Goal: Task Accomplishment & Management: Manage account settings

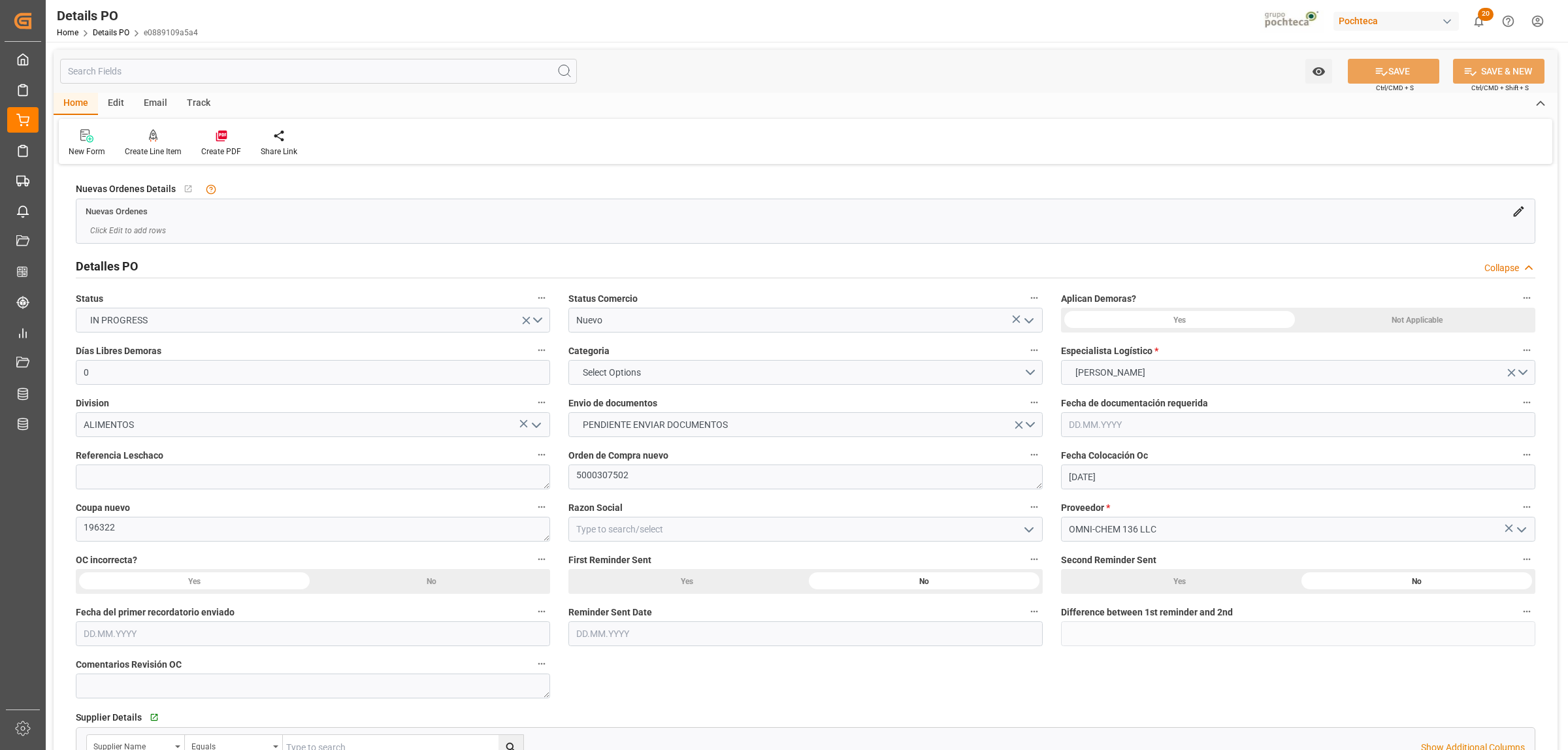
scroll to position [409, 0]
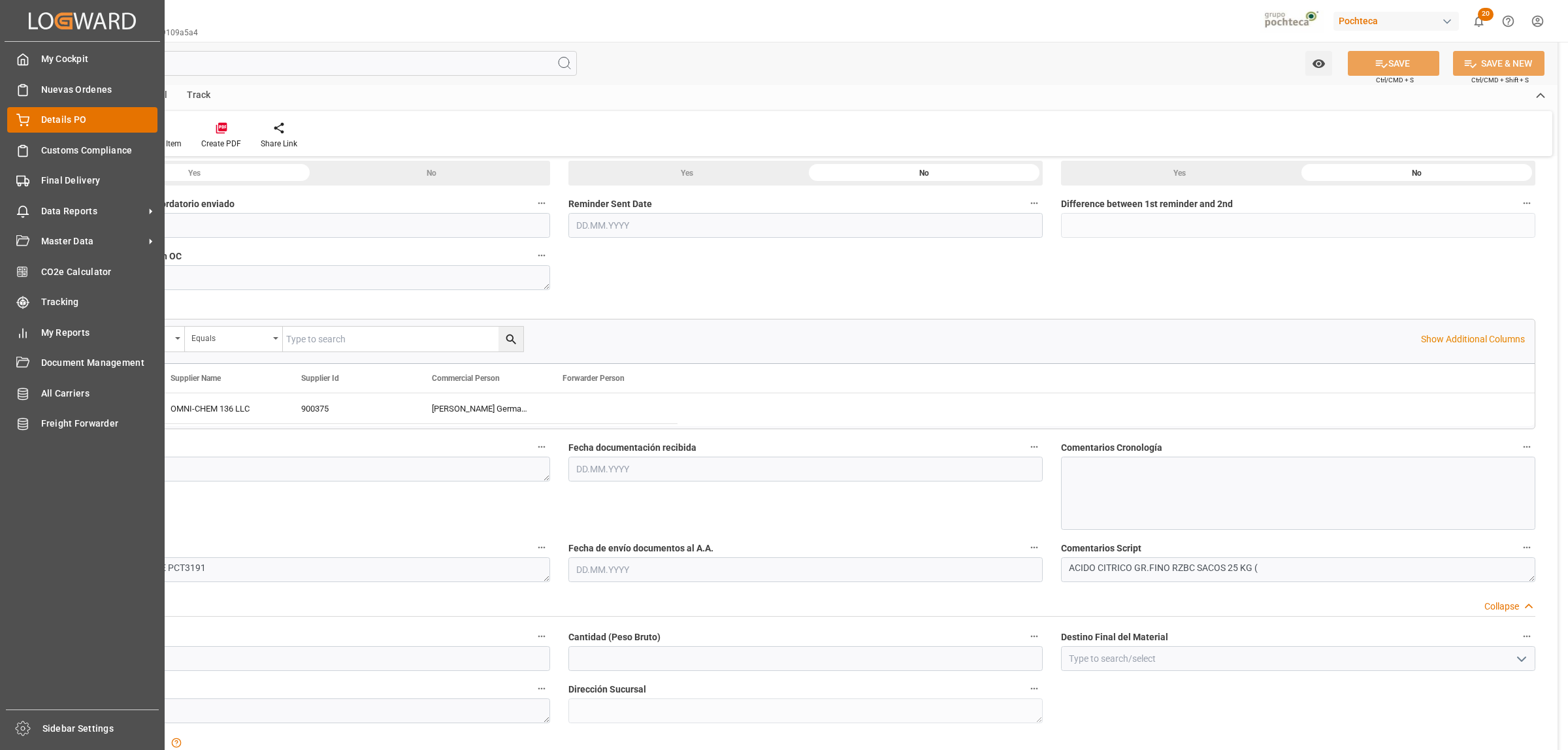
click at [80, 114] on span "Details PO" at bounding box center [99, 120] width 117 height 14
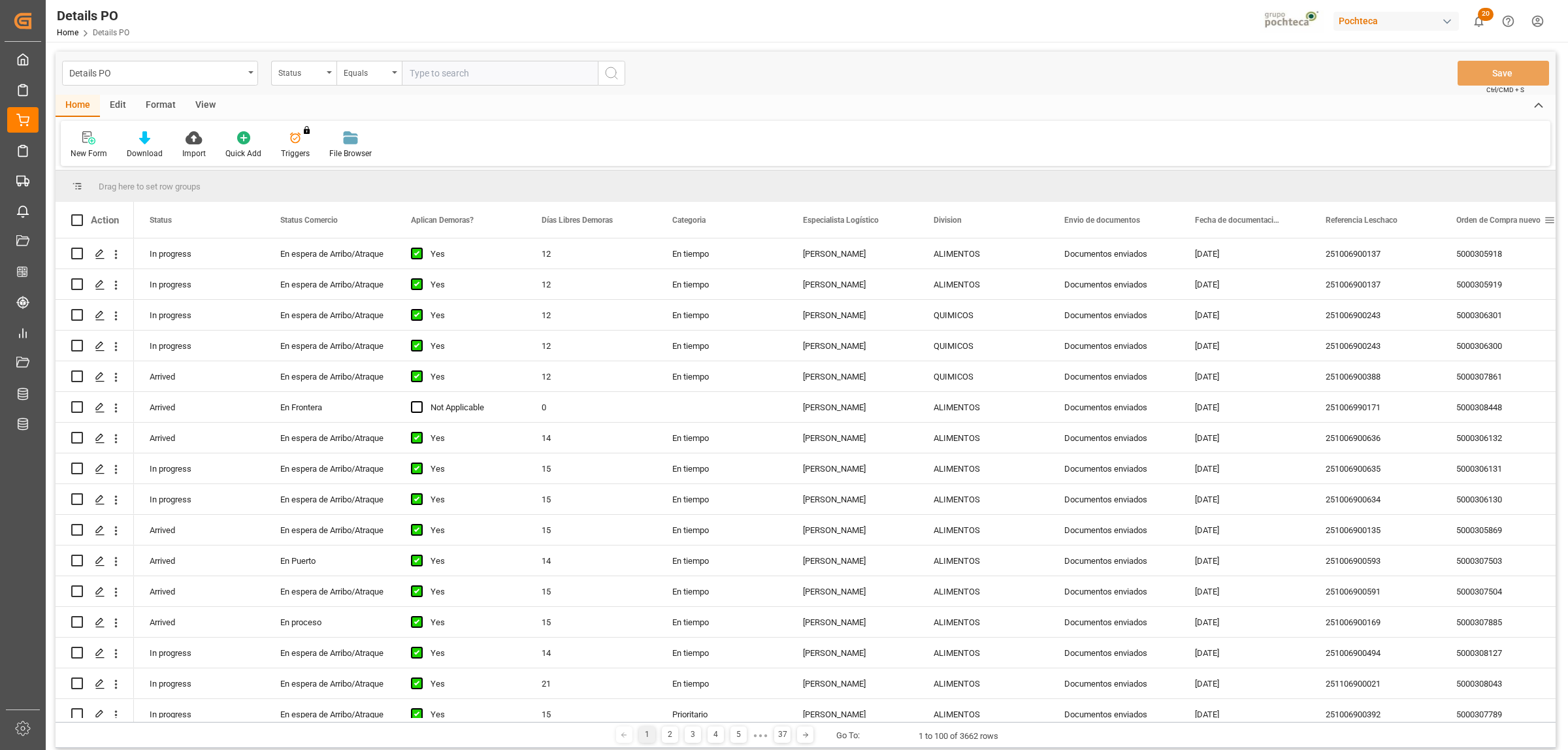
click at [1550, 218] on span at bounding box center [1549, 220] width 12 height 12
click at [1502, 220] on span "filter" at bounding box center [1507, 222] width 12 height 12
type input "5000307689"
click at [1497, 330] on button "Apply" at bounding box center [1501, 331] width 24 height 13
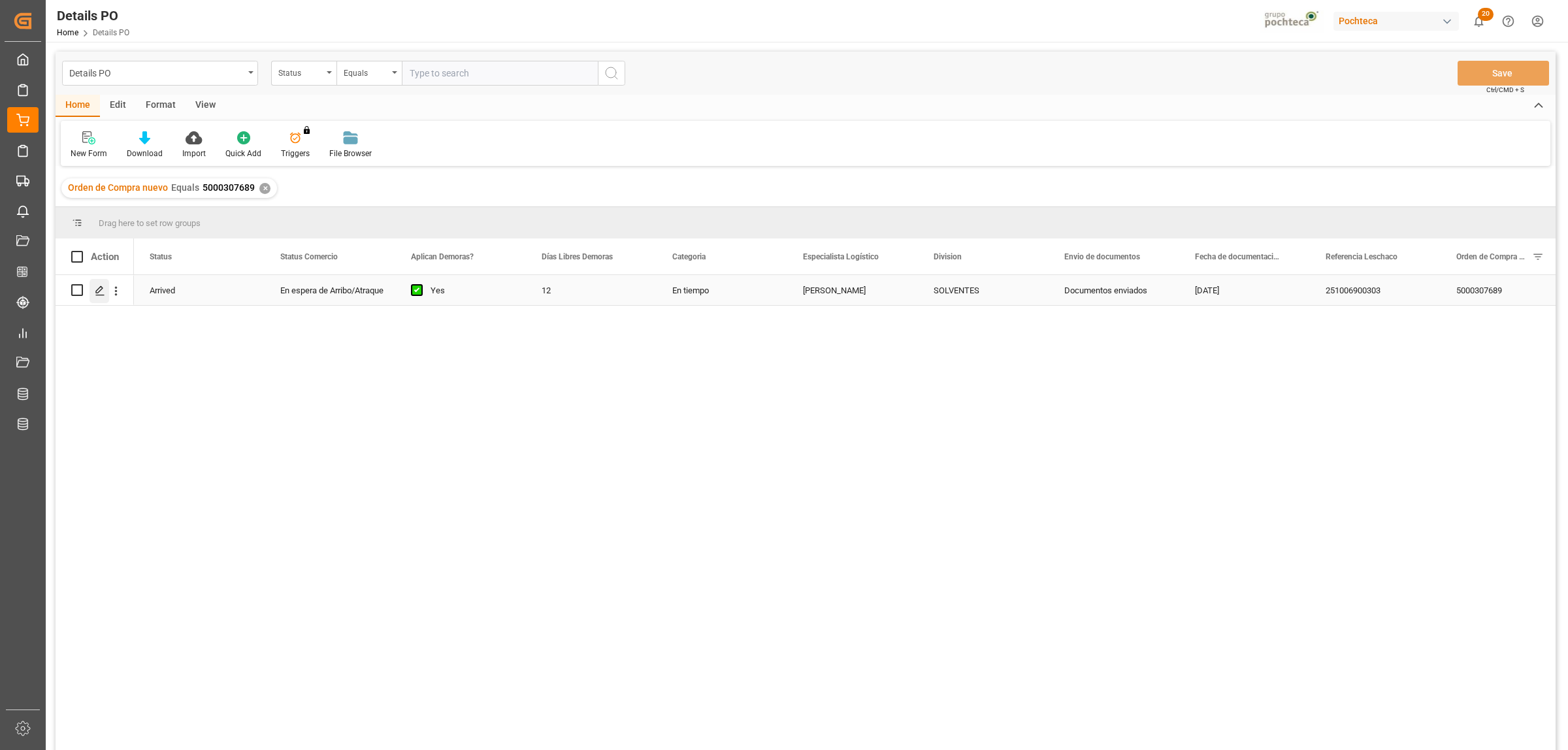
click at [103, 290] on icon "Press SPACE to select this row." at bounding box center [99, 291] width 11 height 11
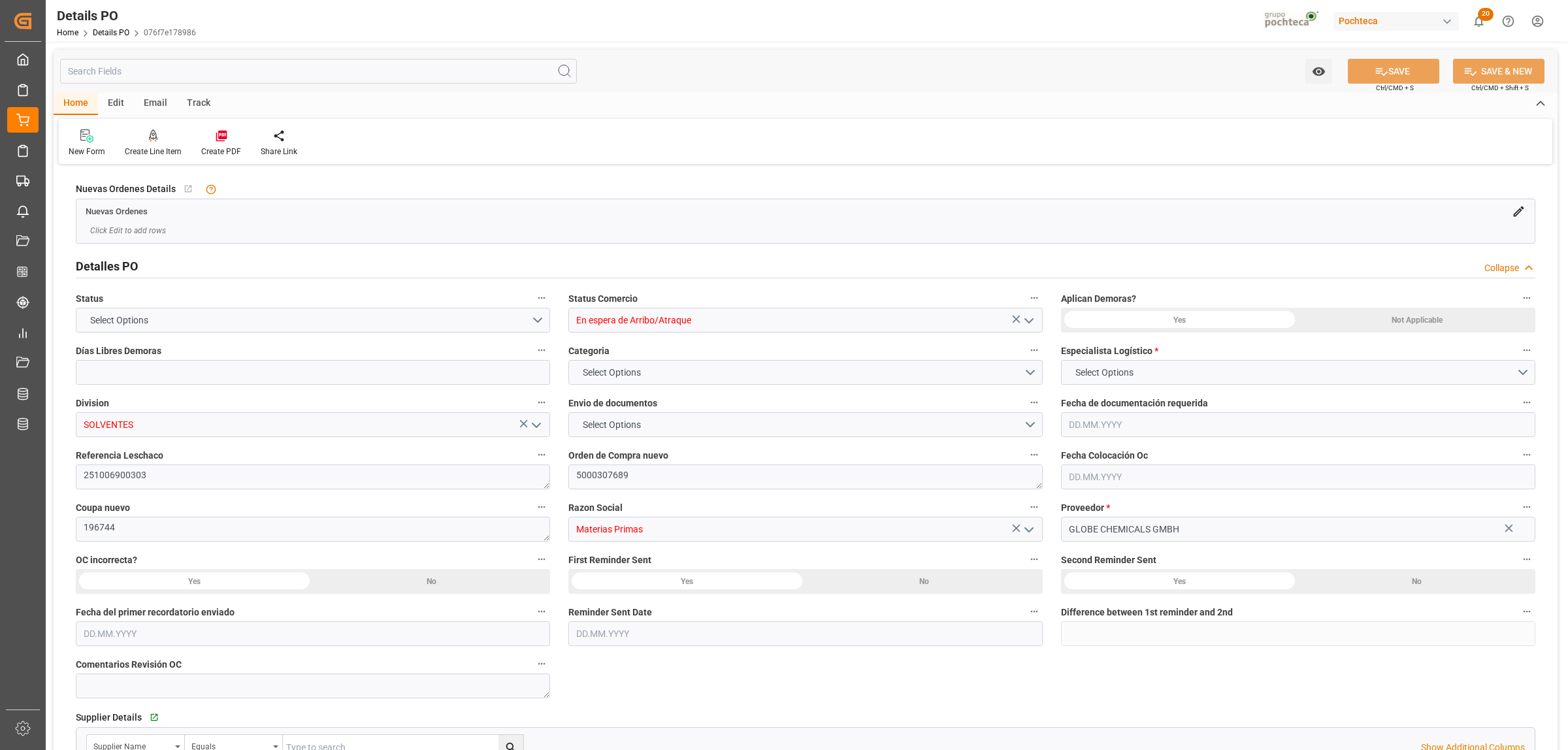
type input "12"
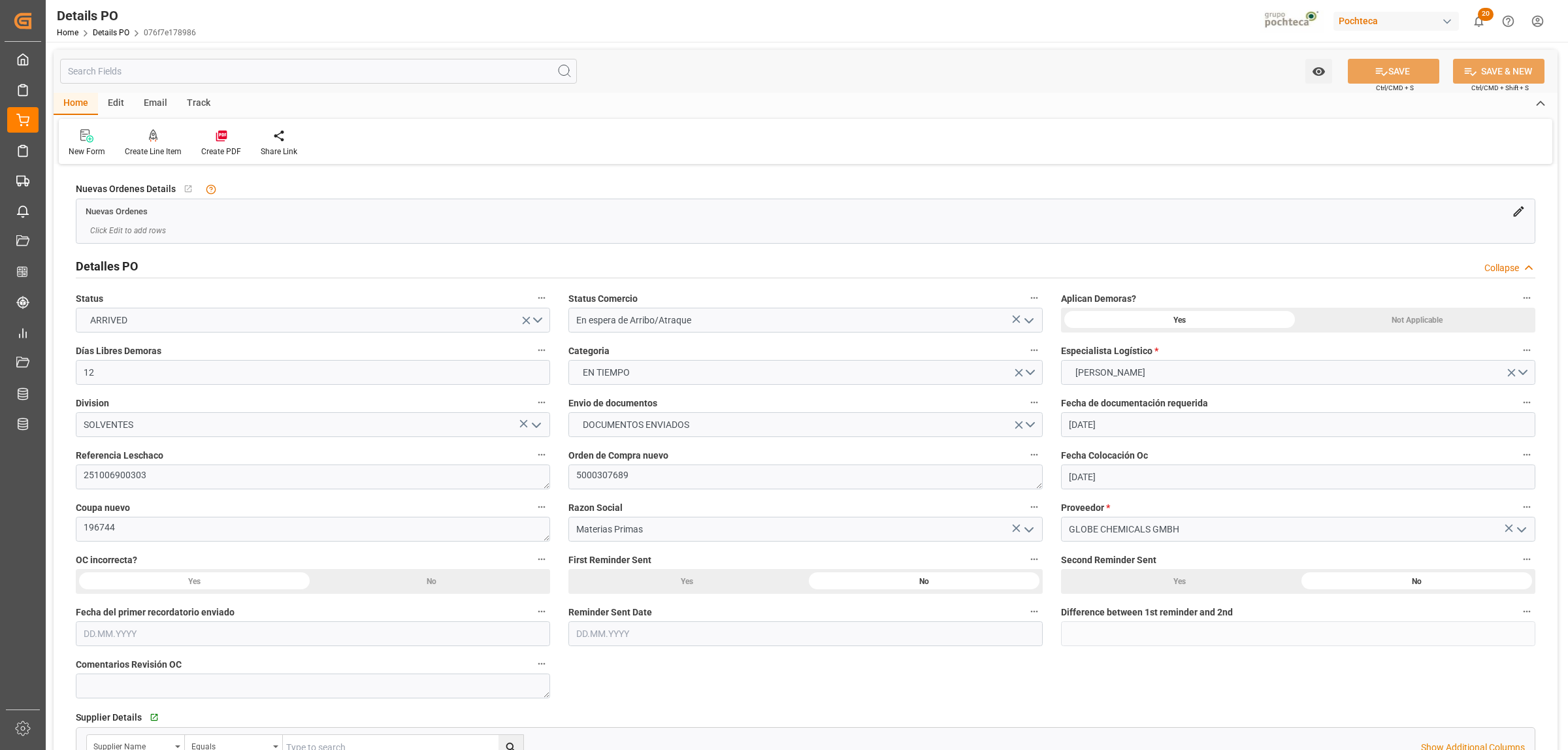
type input "19.09.2025"
type input "12.08.2025"
type input "19.09.2025"
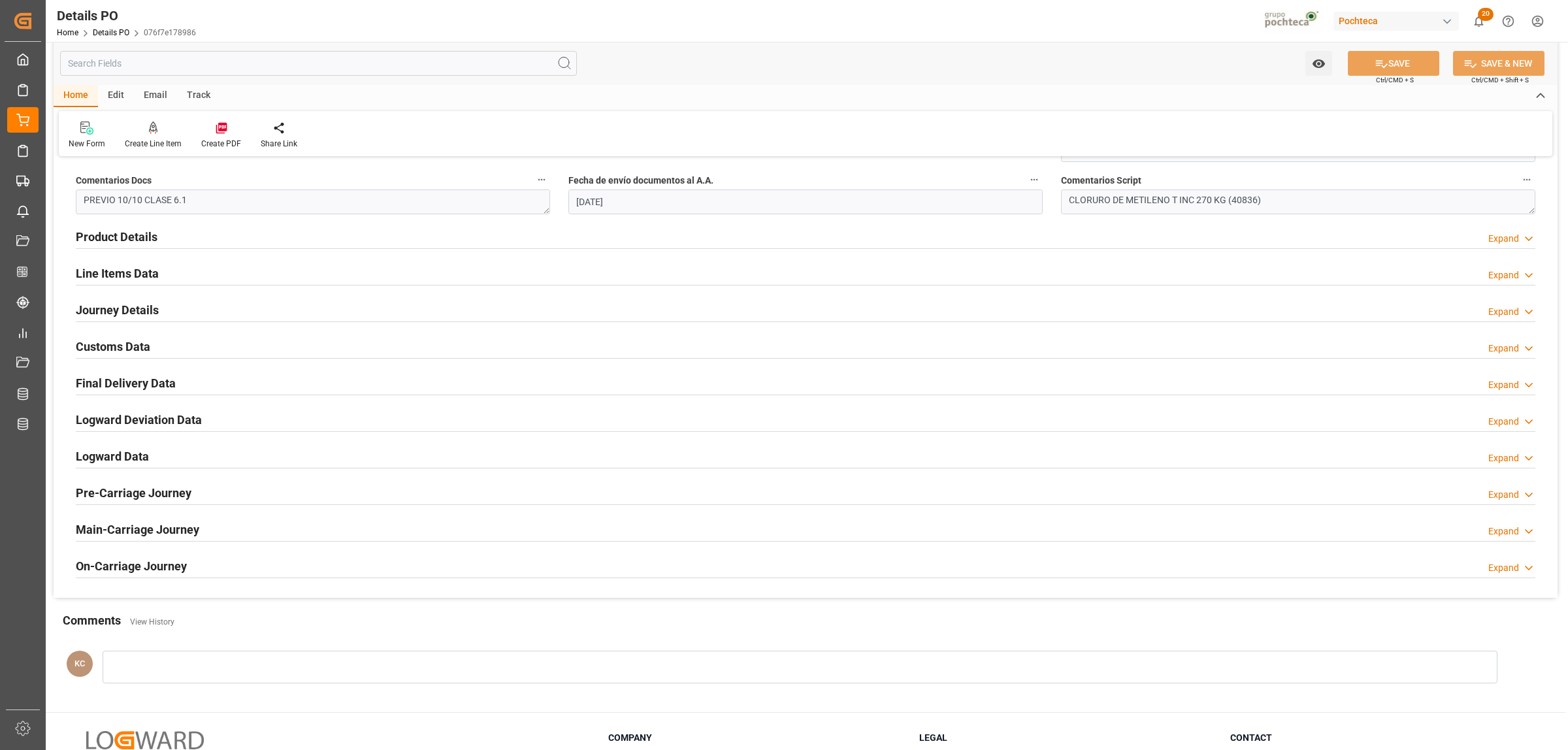
scroll to position [817, 0]
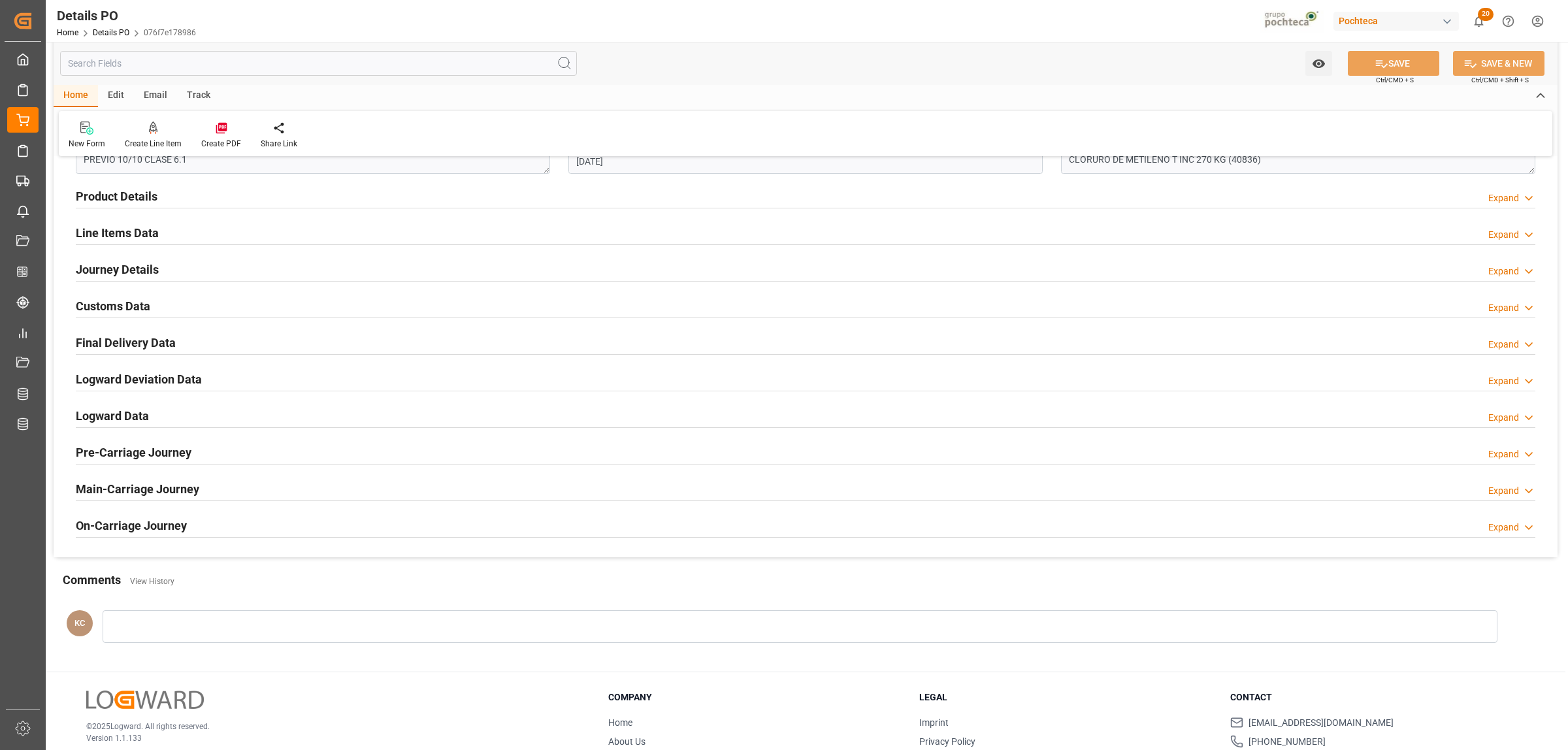
click at [111, 346] on h2 "Final Delivery Data" at bounding box center [126, 342] width 100 height 18
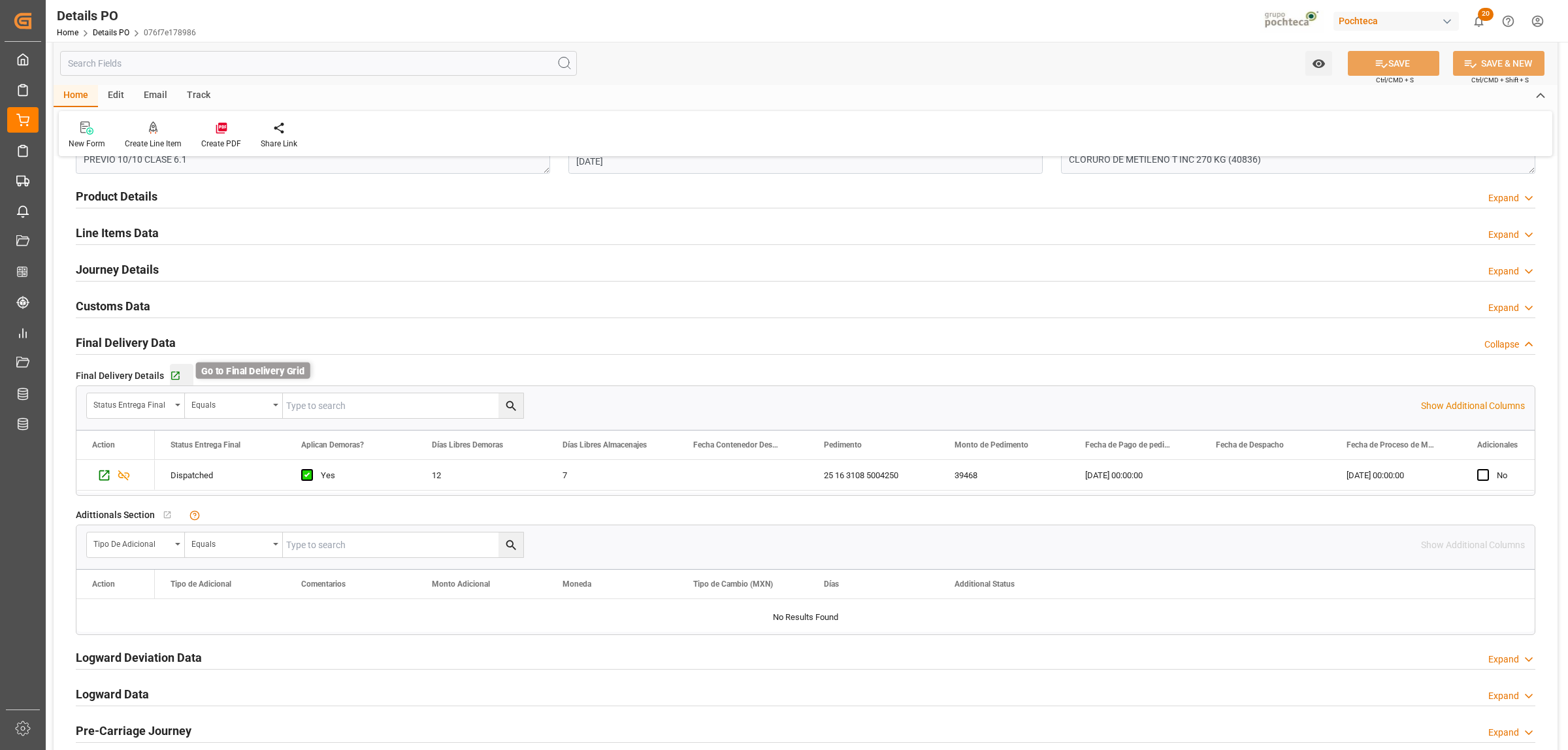
click at [172, 375] on icon "button" at bounding box center [175, 375] width 11 height 11
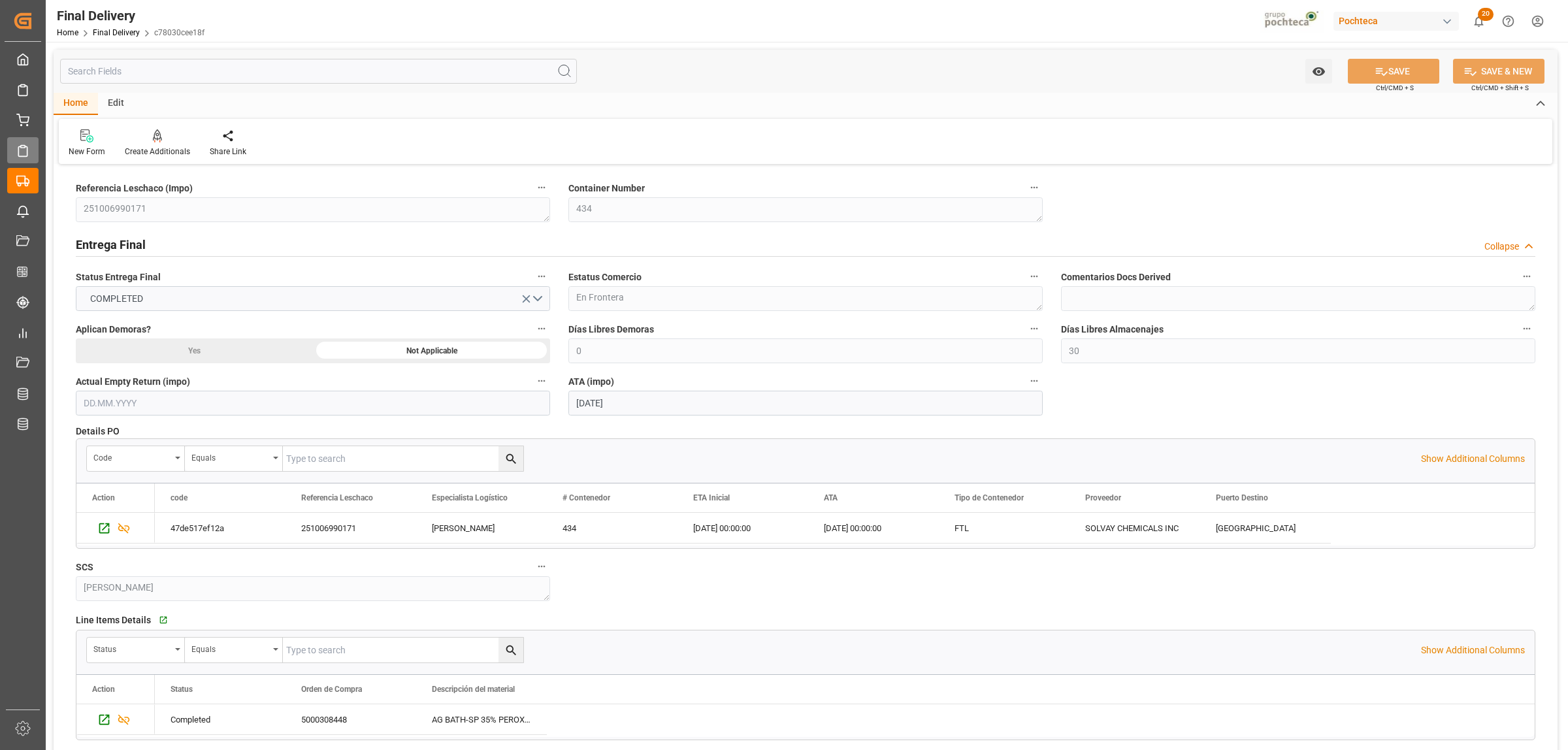
scroll to position [245, 0]
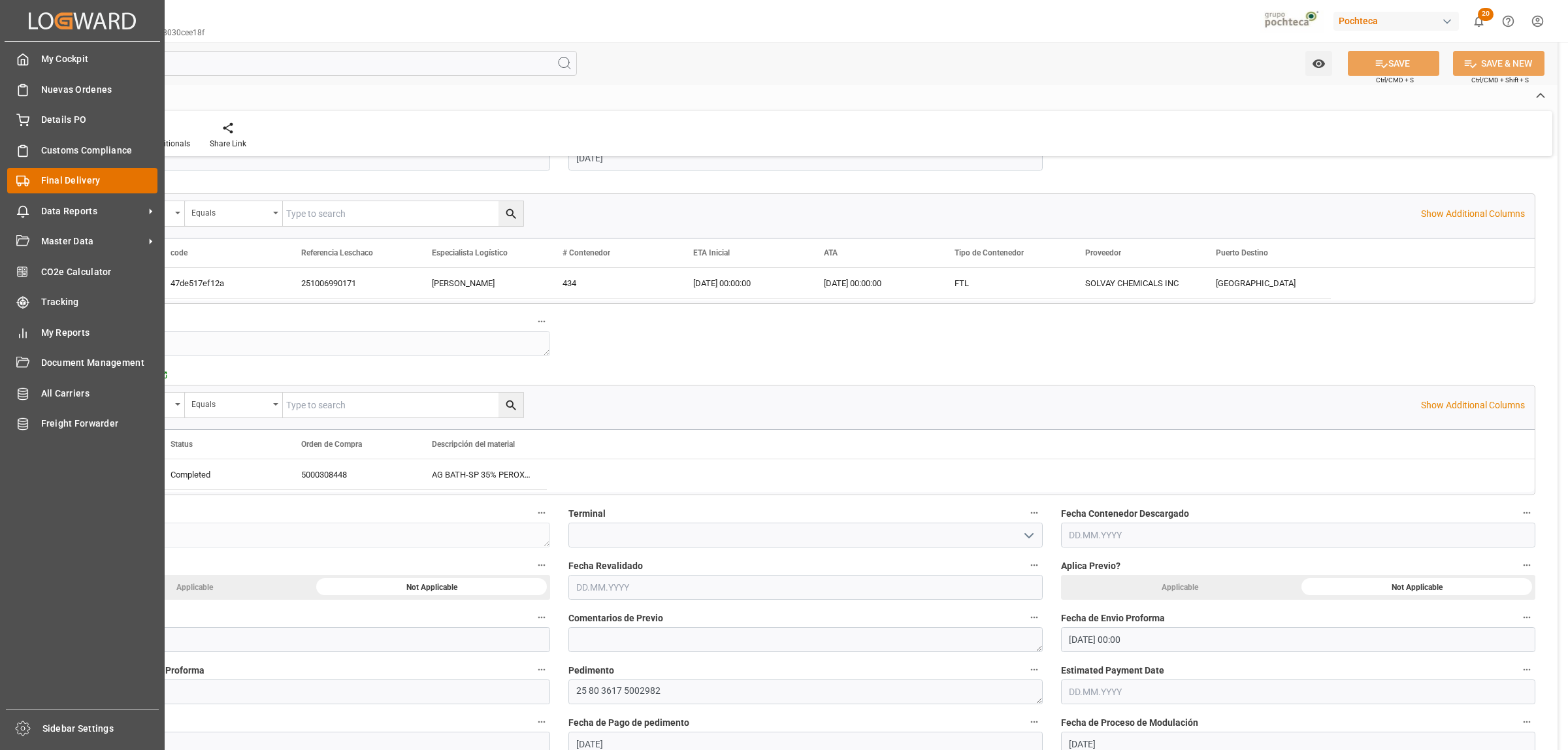
click at [59, 181] on span "Final Delivery" at bounding box center [99, 180] width 117 height 14
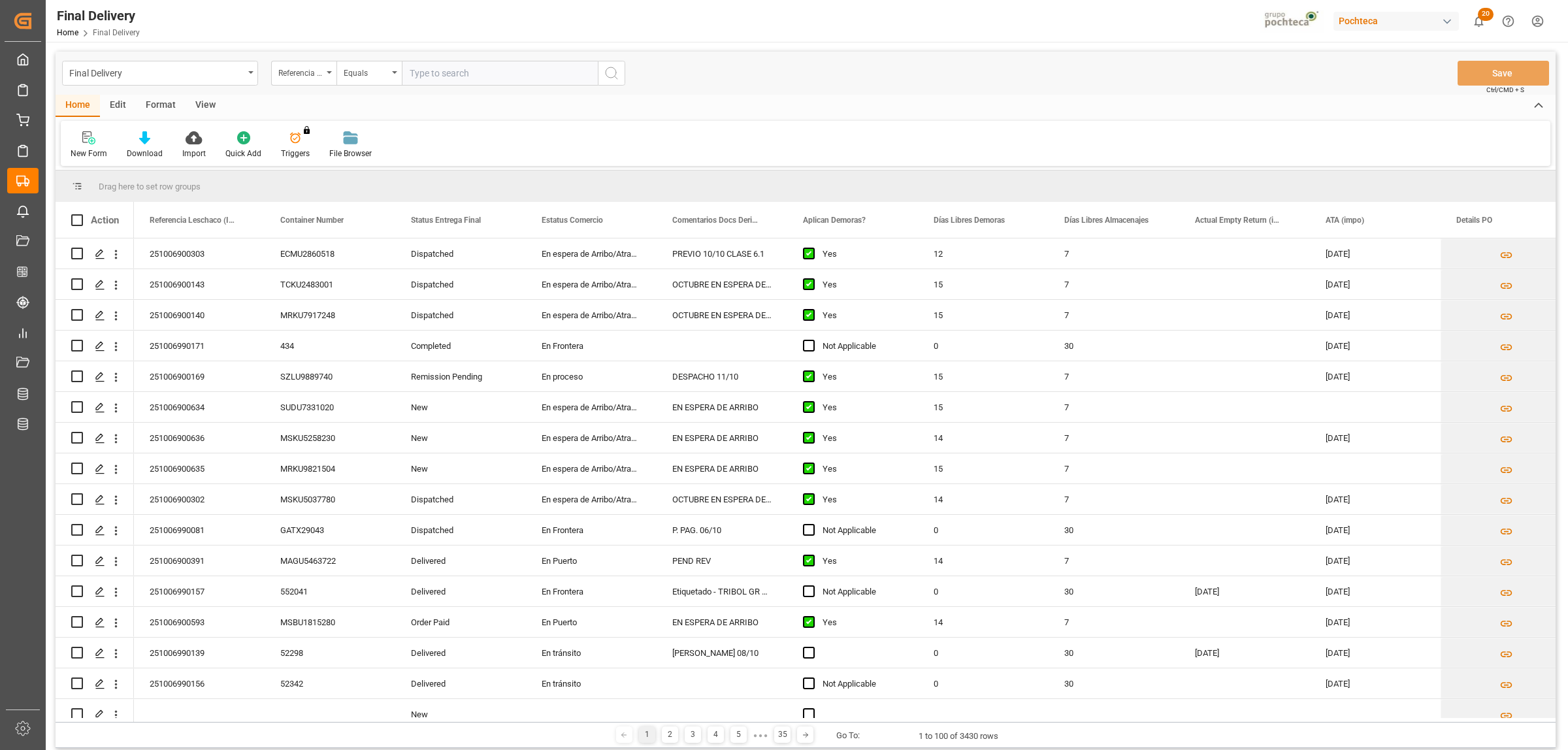
click at [167, 101] on div "Format" at bounding box center [160, 105] width 50 height 22
click at [204, 101] on div "View" at bounding box center [205, 105] width 40 height 22
click at [140, 139] on div at bounding box center [148, 138] width 65 height 14
click at [151, 183] on div "Notificación de Entregas" at bounding box center [182, 184] width 114 height 14
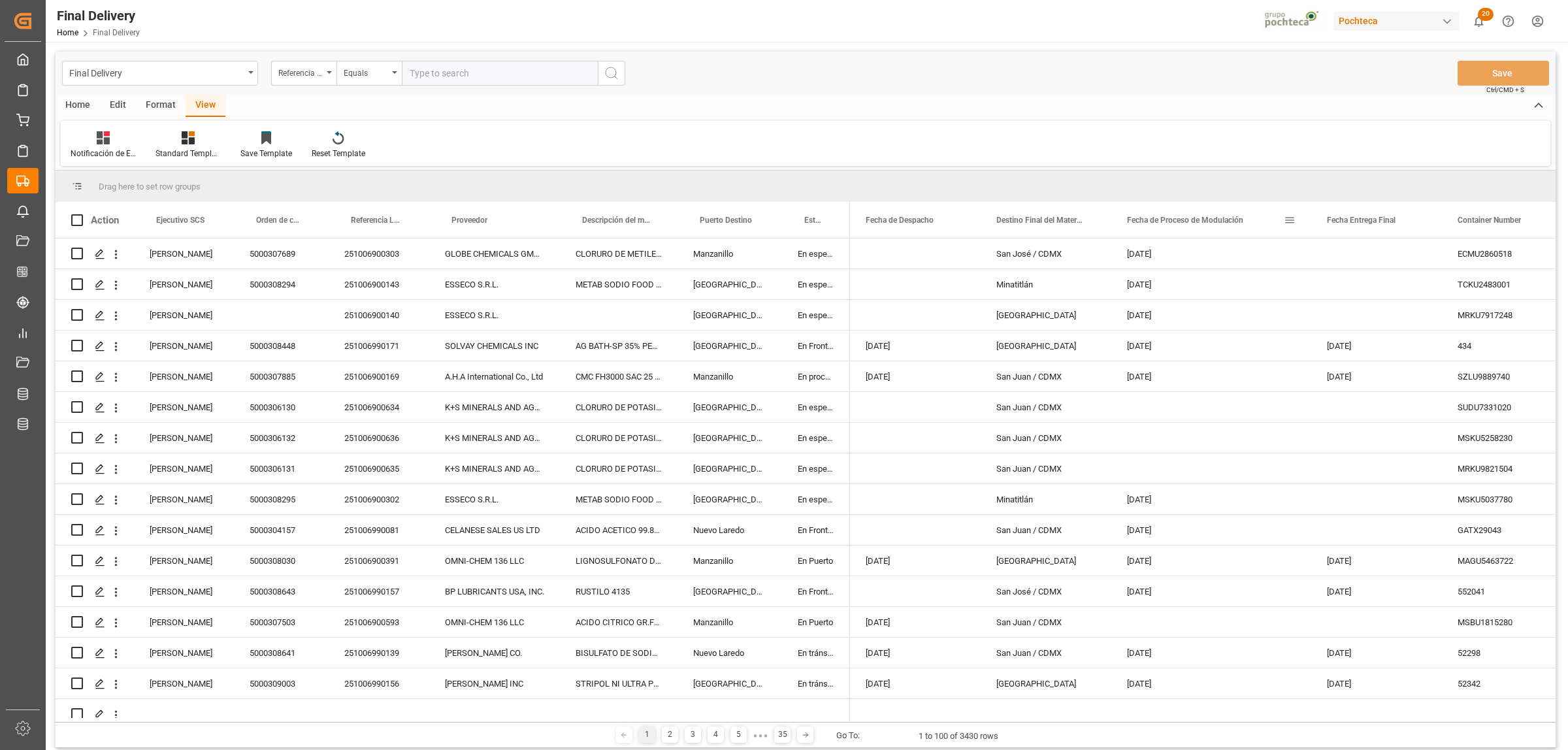
click at [1277, 220] on div "Fecha de Proceso de Modulación" at bounding box center [1205, 219] width 157 height 36
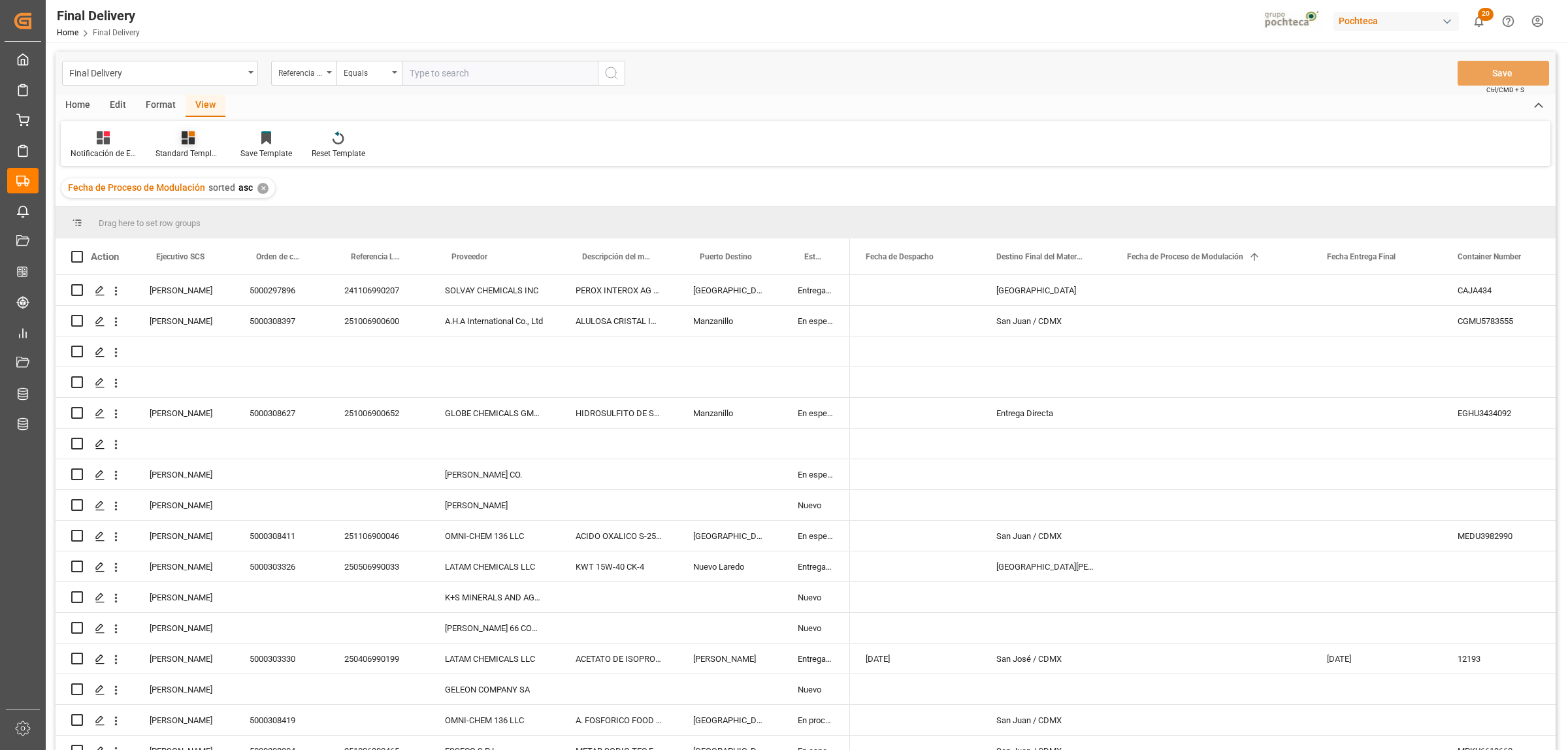
click at [181, 132] on icon at bounding box center [187, 138] width 13 height 13
click at [199, 186] on div "Notificación de Entregas" at bounding box center [222, 184] width 114 height 14
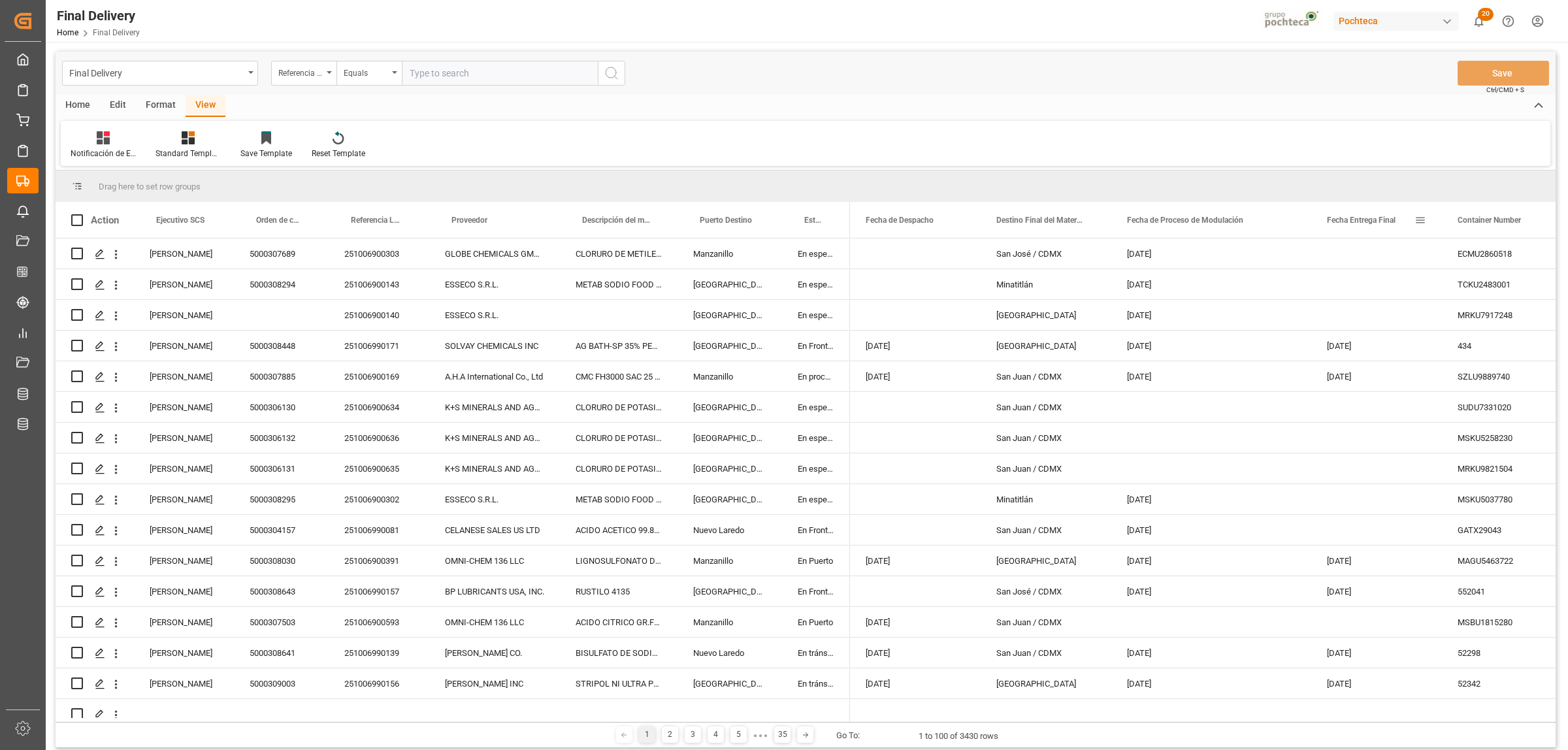
click at [1423, 220] on span at bounding box center [1421, 220] width 12 height 12
click at [1493, 220] on span "filter" at bounding box center [1495, 222] width 12 height 12
click at [1538, 289] on input "date" at bounding box center [1480, 291] width 128 height 26
type input "2025-10-15"
click at [1495, 327] on button "Apply" at bounding box center [1497, 331] width 24 height 13
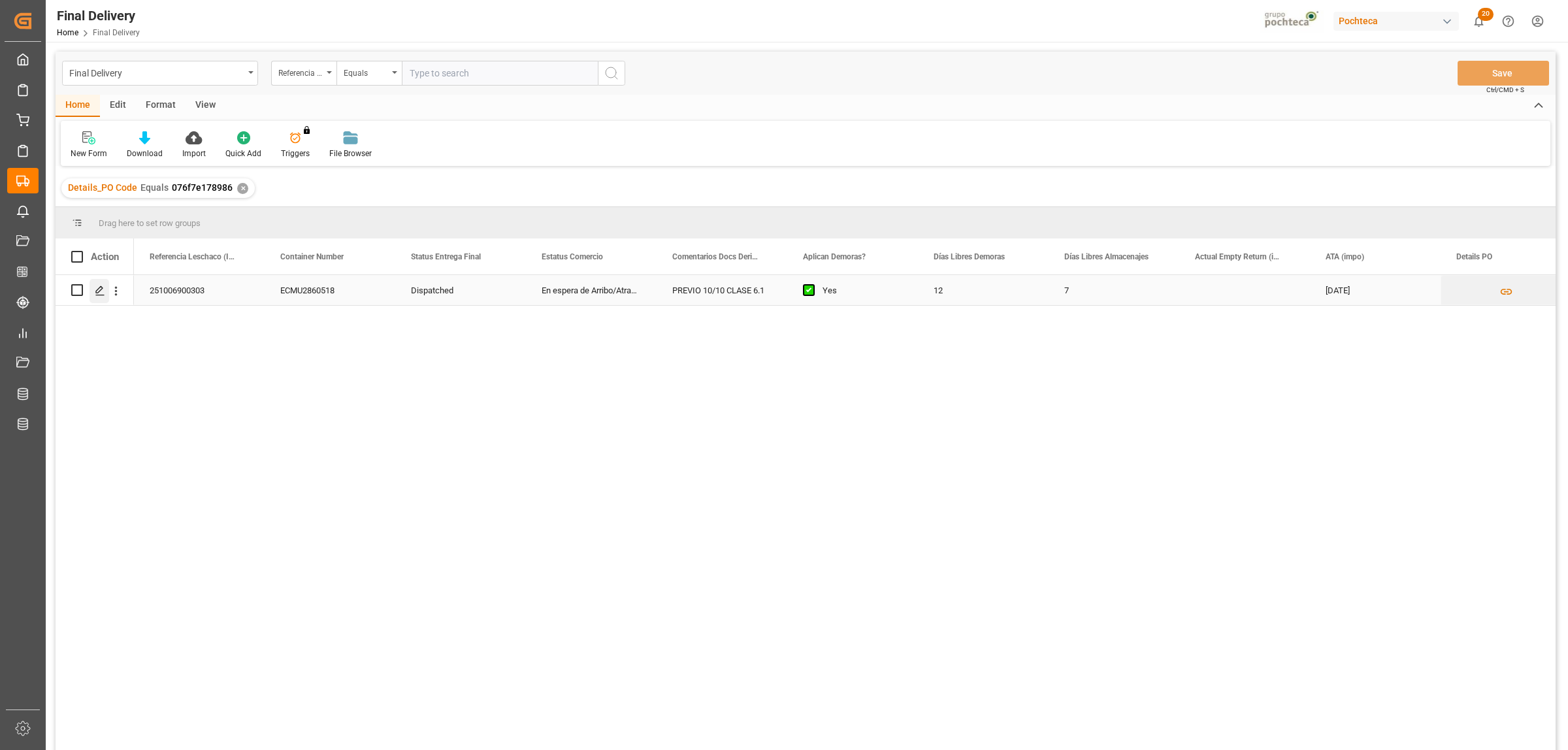
click at [99, 291] on polygon "Press SPACE to select this row." at bounding box center [99, 290] width 7 height 7
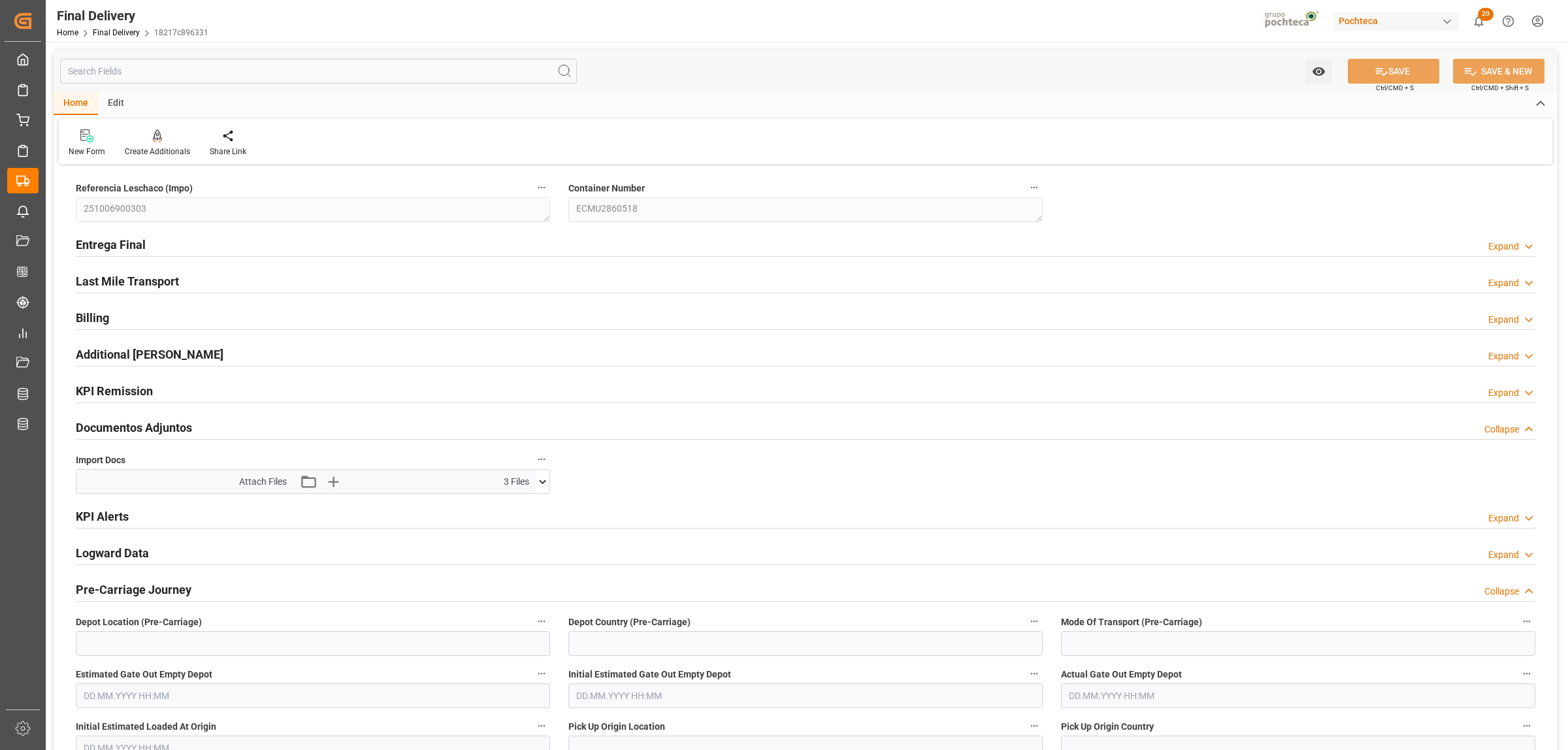
type input "12"
type input "7"
type input "39468"
type input "04.10.2025"
type input "[DATE]"
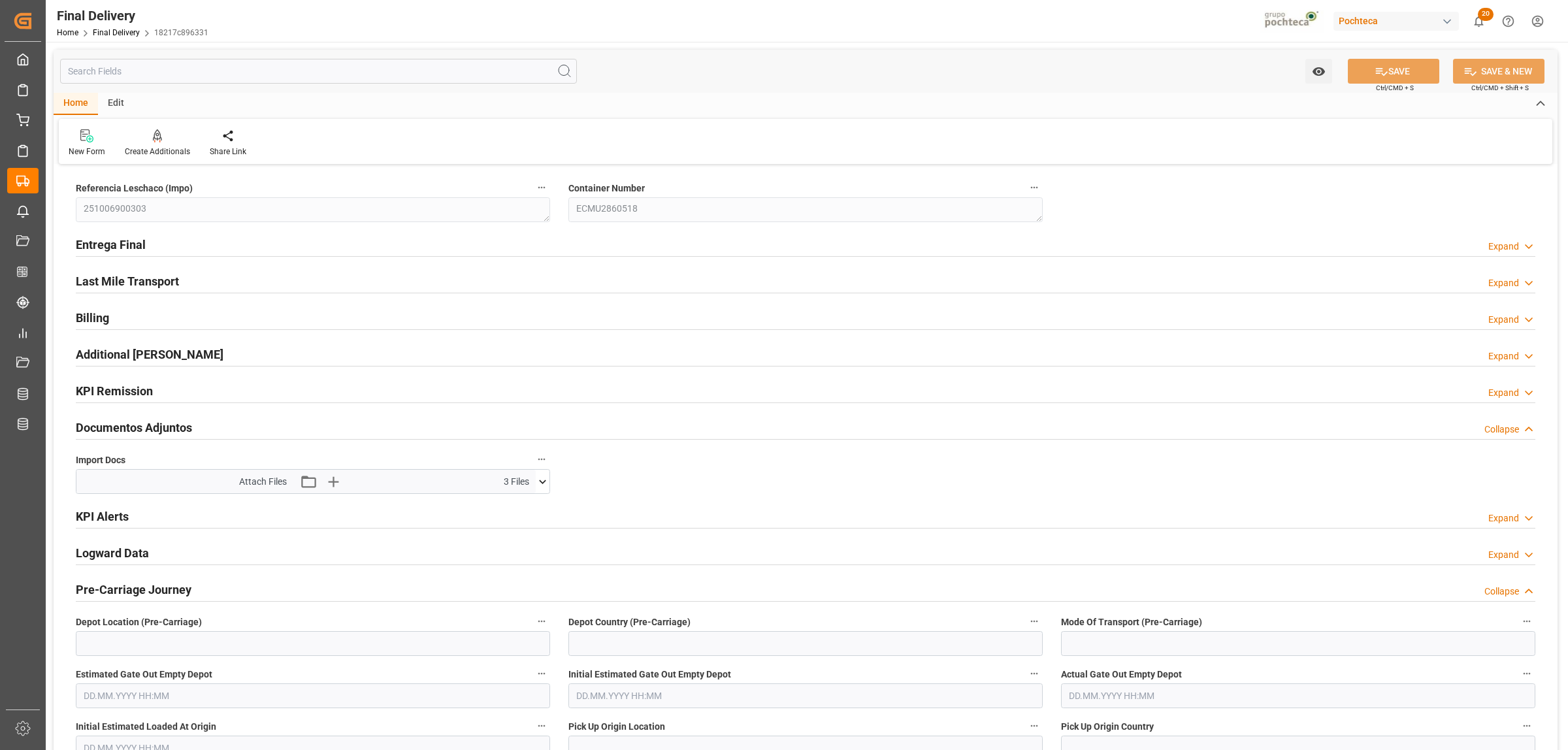
type input "10.10.2025"
type input "26.09.2025 00:00"
type input "10.10.2025"
type input "[DATE]"
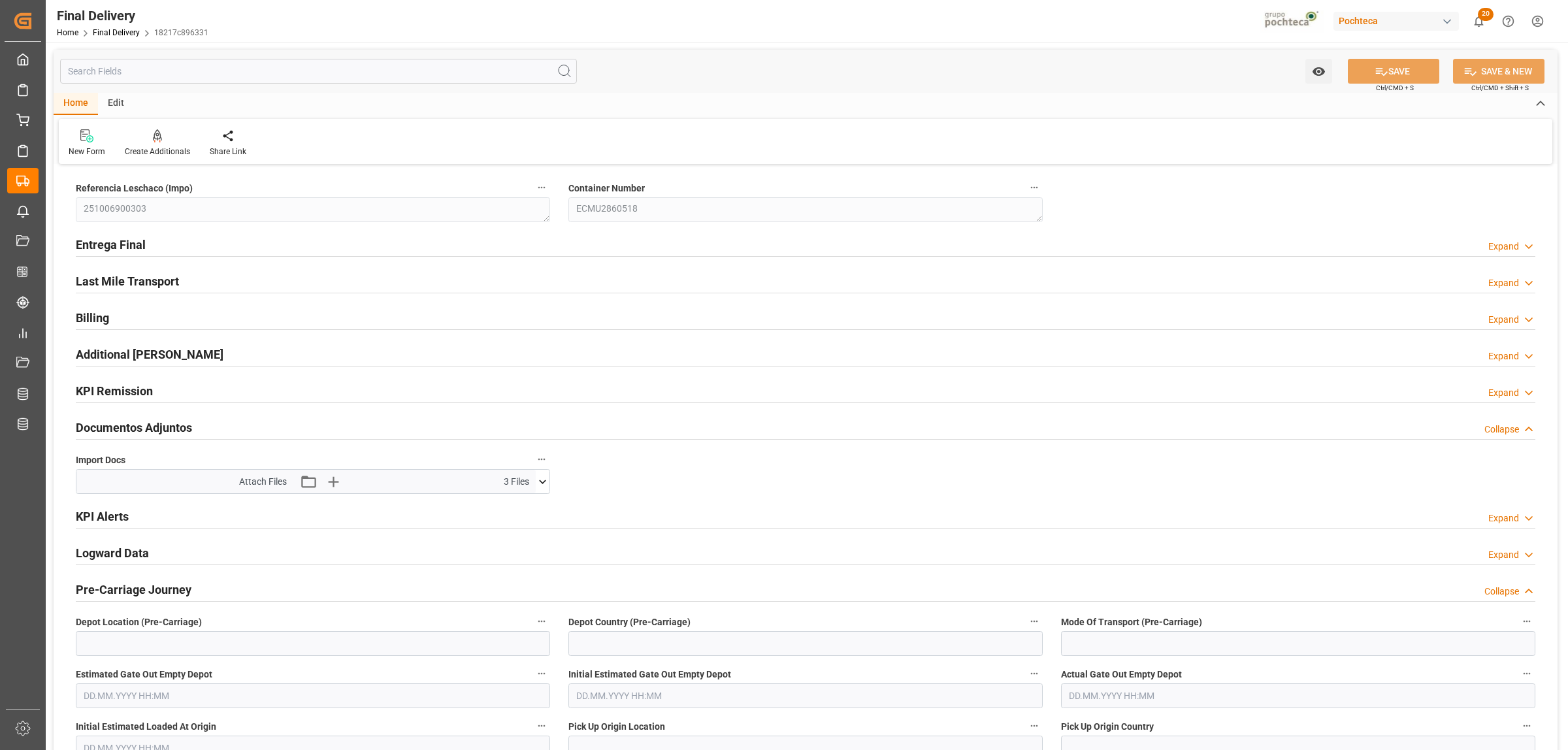
click at [120, 250] on h2 "Entrega Final" at bounding box center [111, 245] width 70 height 18
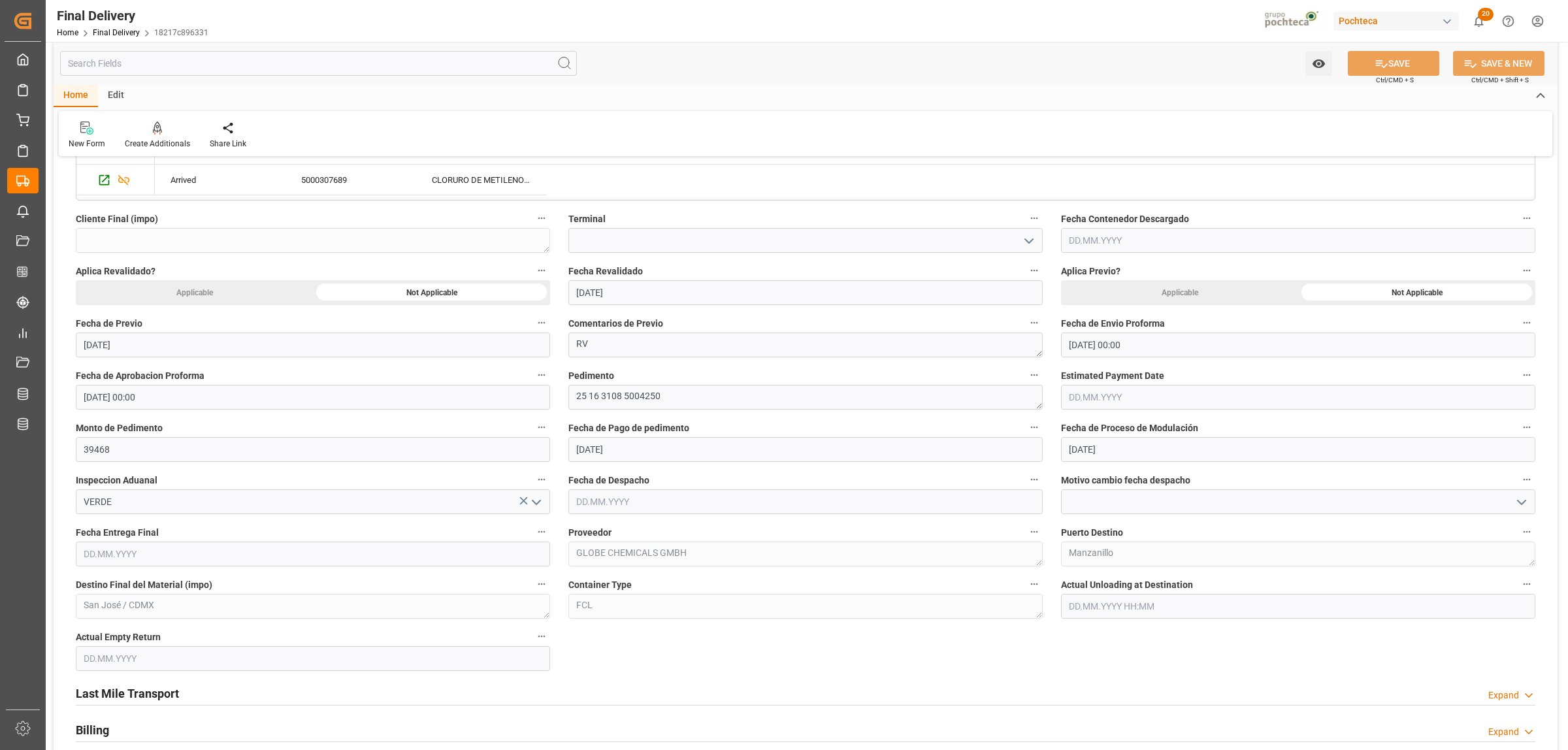
scroll to position [572, 0]
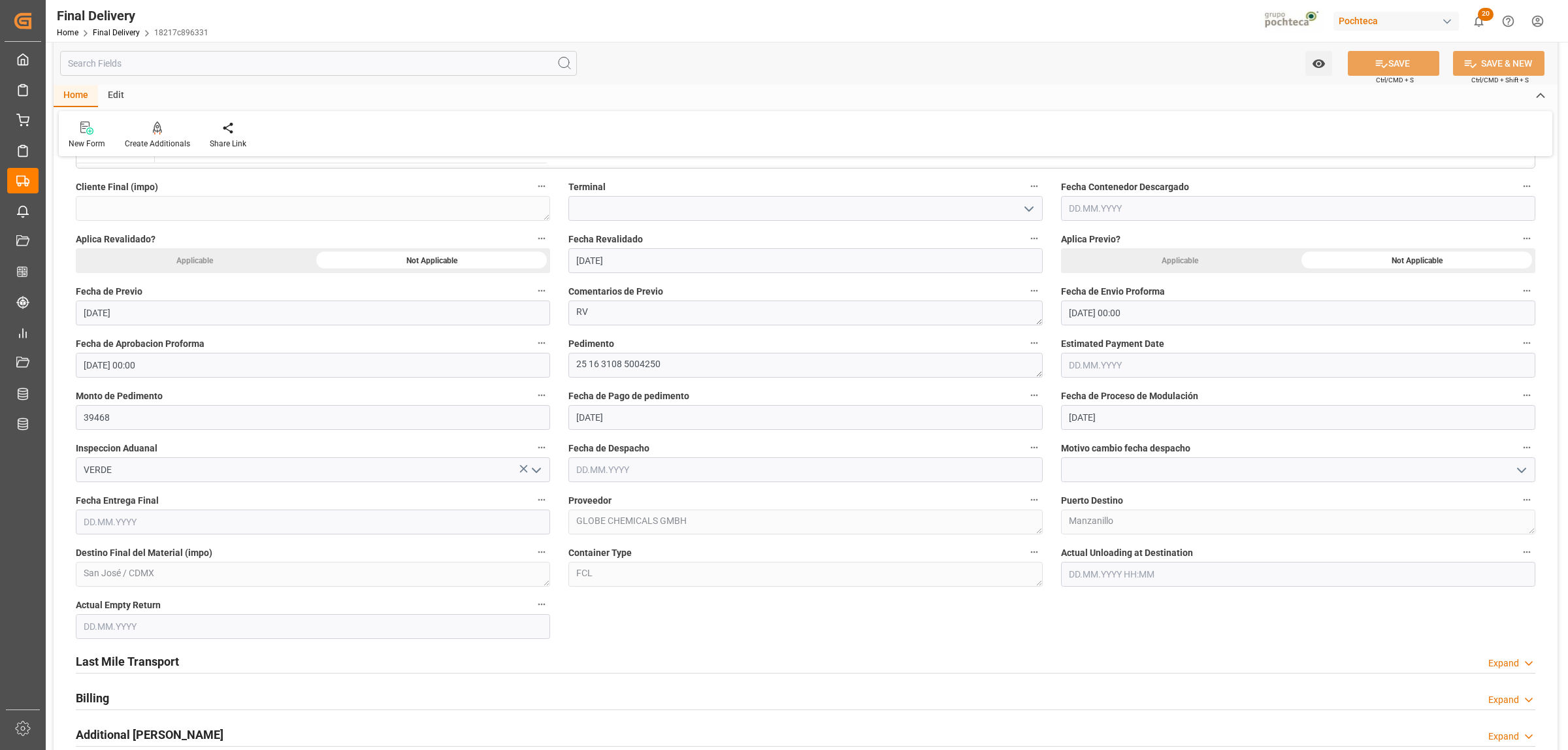
click at [136, 525] on input "text" at bounding box center [313, 522] width 475 height 24
click at [96, 595] on div "29 30 1 2 3 4 5" at bounding box center [169, 603] width 178 height 25
click at [139, 649] on span "15" at bounding box center [143, 652] width 9 height 9
type input "15.10.2025"
drag, startPoint x: 624, startPoint y: 637, endPoint x: 633, endPoint y: 636, distance: 9.1
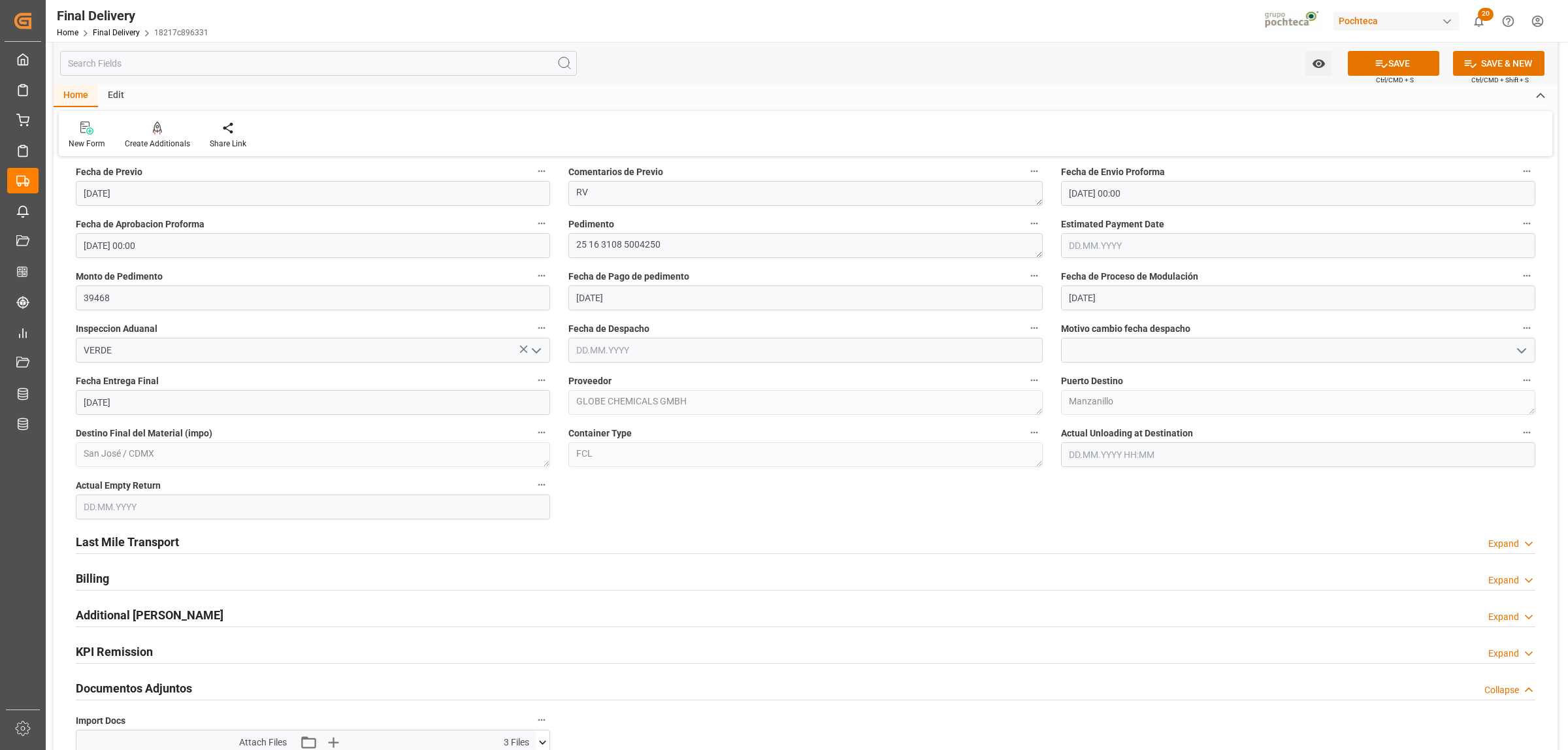
scroll to position [735, 0]
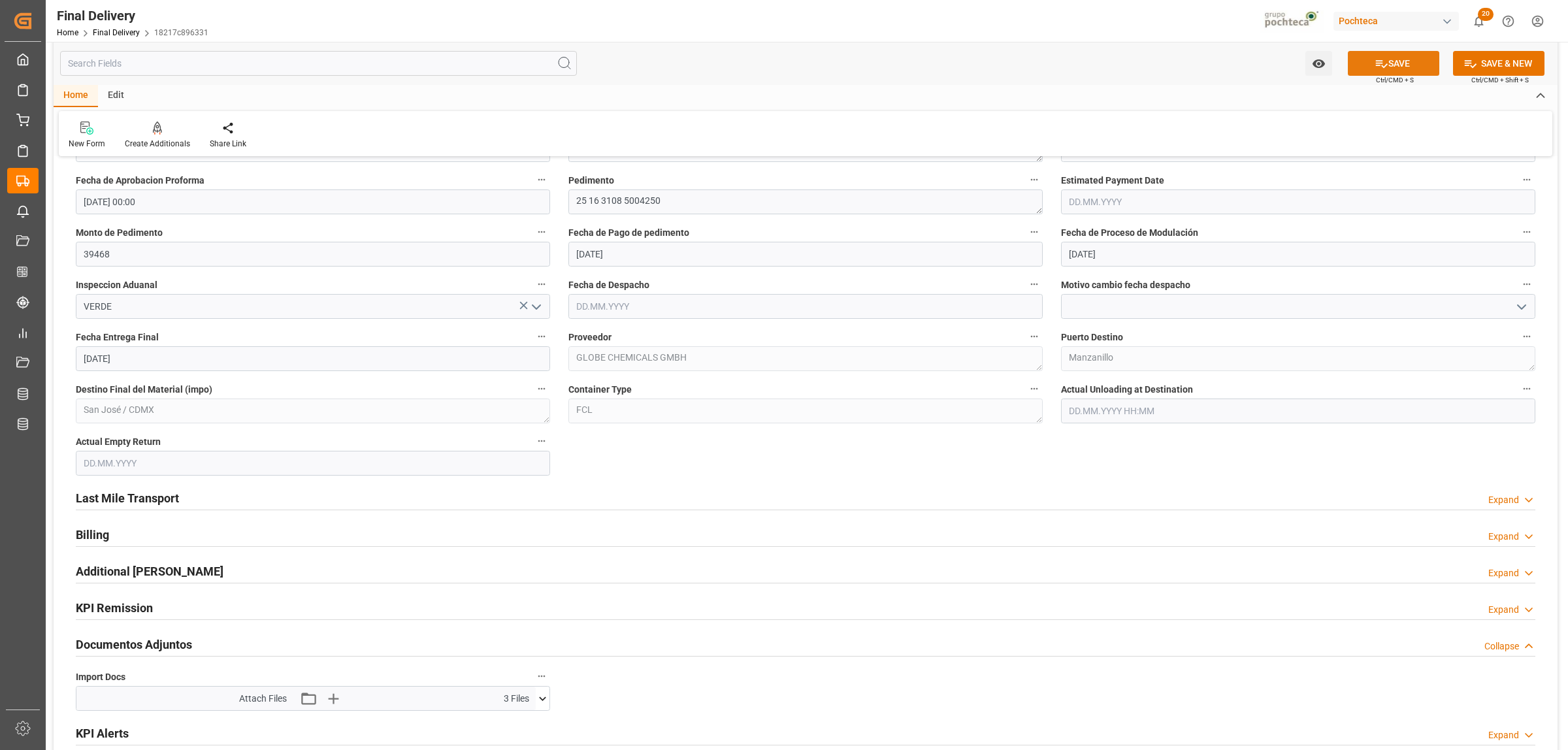
click at [1410, 62] on button "SAVE" at bounding box center [1393, 62] width 92 height 24
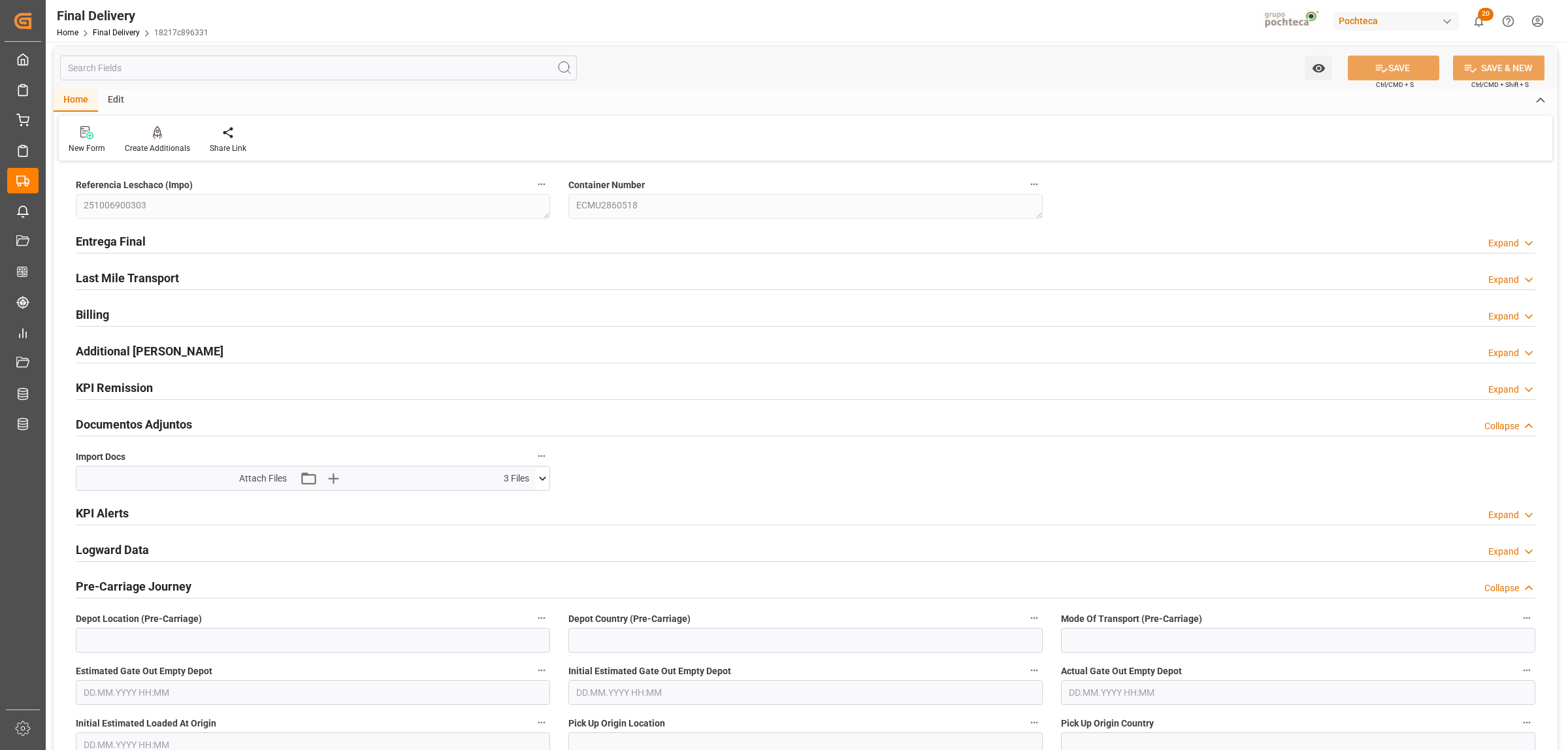
scroll to position [0, 0]
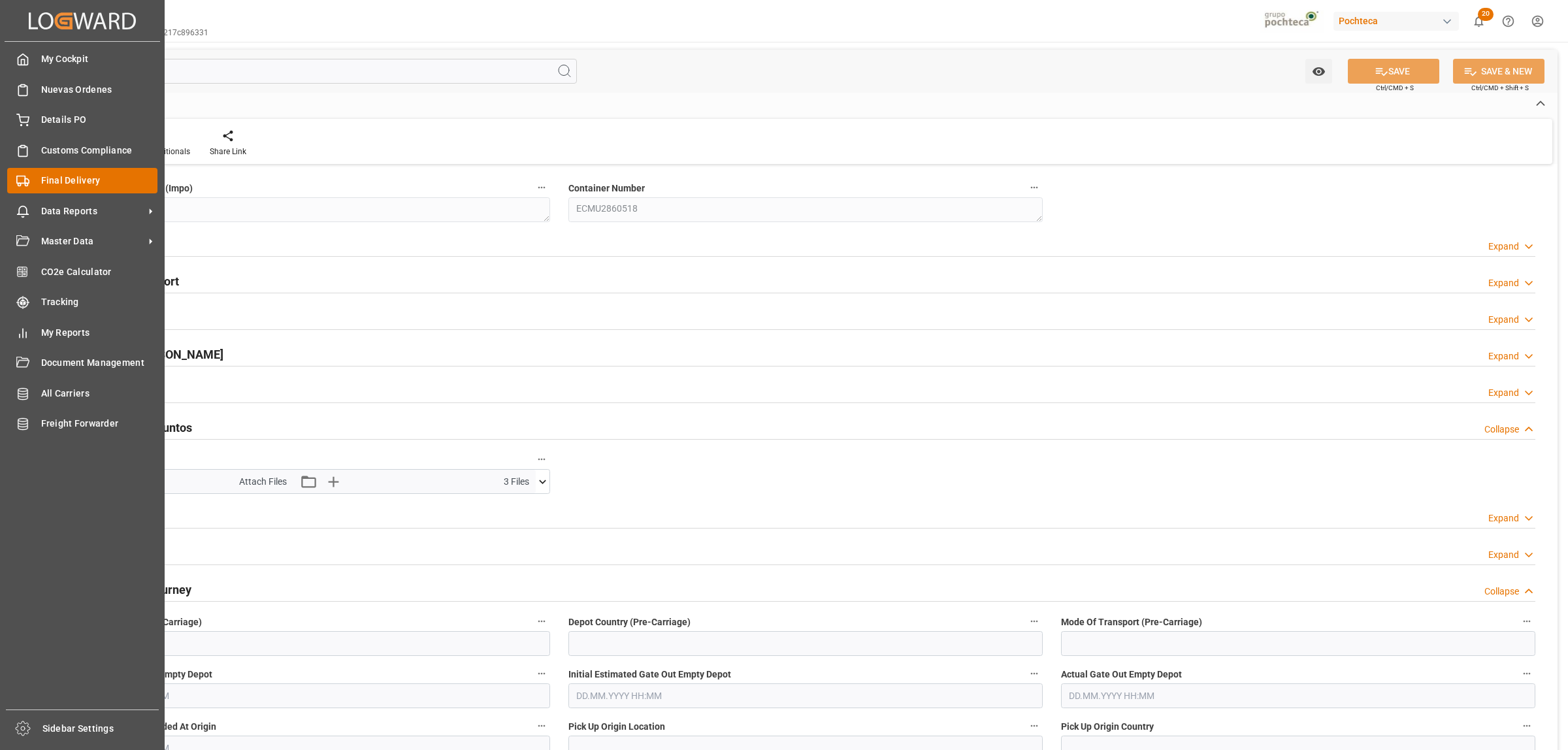
click at [28, 175] on icon at bounding box center [22, 180] width 13 height 13
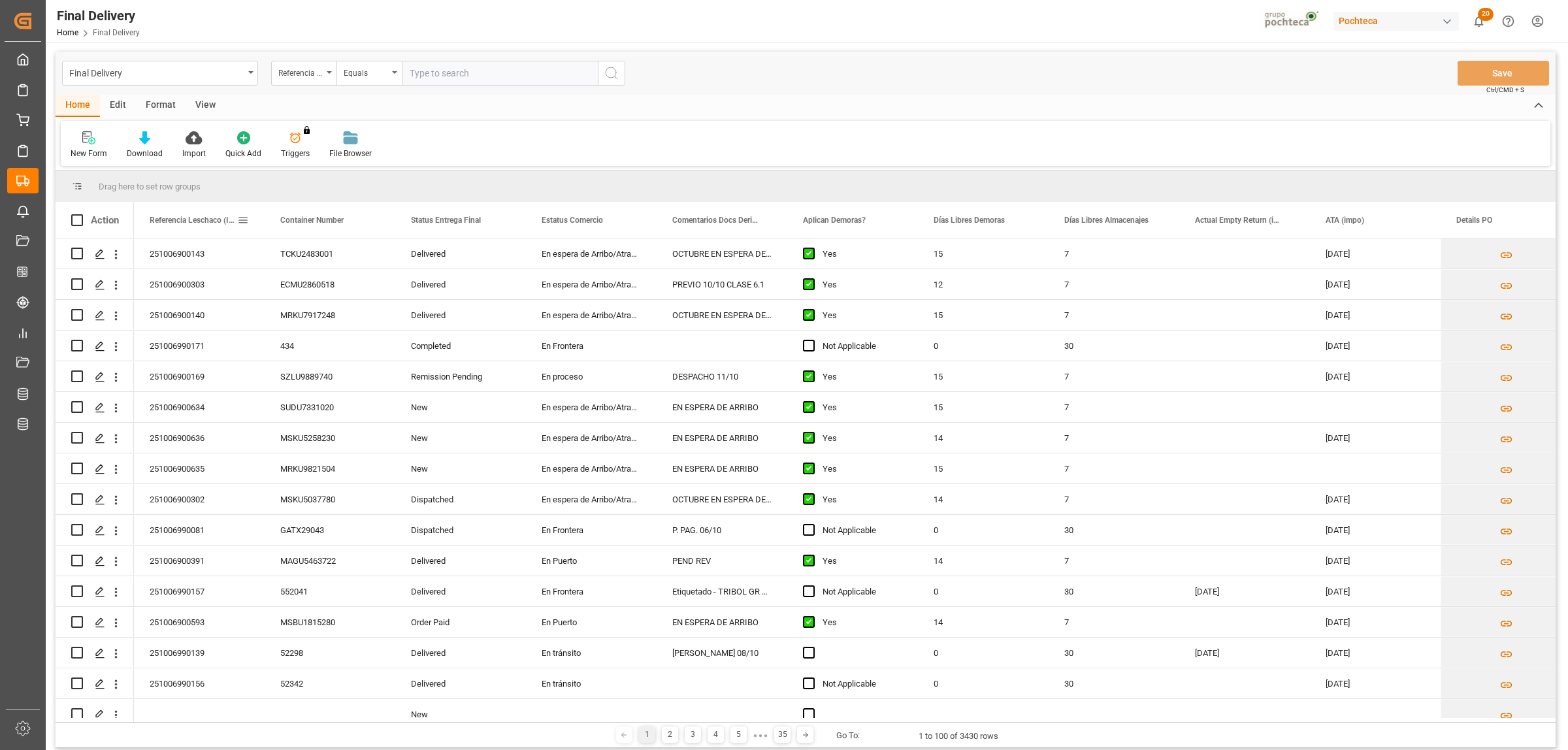
click at [244, 219] on span at bounding box center [243, 220] width 12 height 12
click at [334, 220] on span "filter" at bounding box center [334, 222] width 12 height 12
type input "251006900169"
click at [324, 328] on button "Apply" at bounding box center [320, 331] width 24 height 13
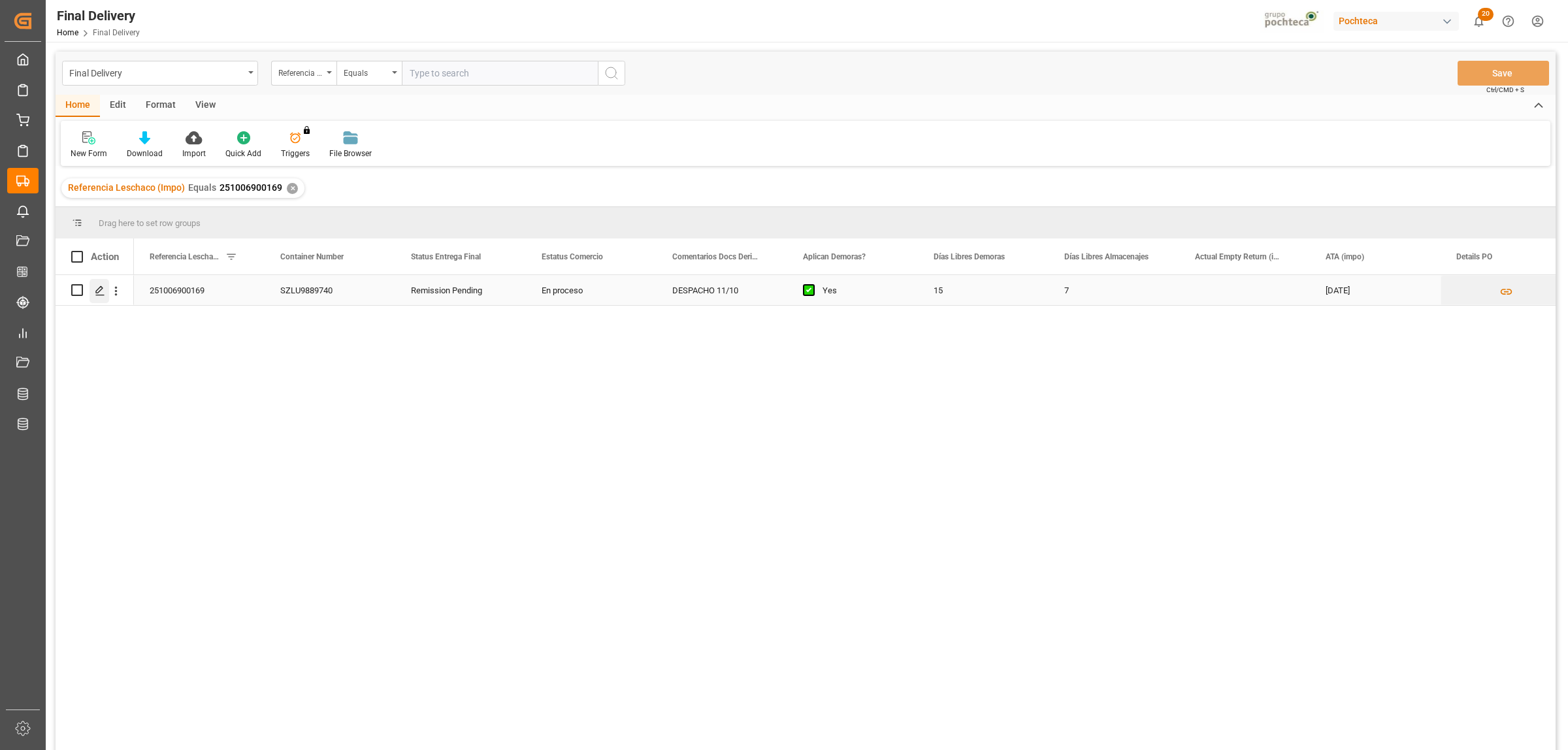
click at [99, 292] on polygon "Press SPACE to select this row." at bounding box center [99, 290] width 7 height 7
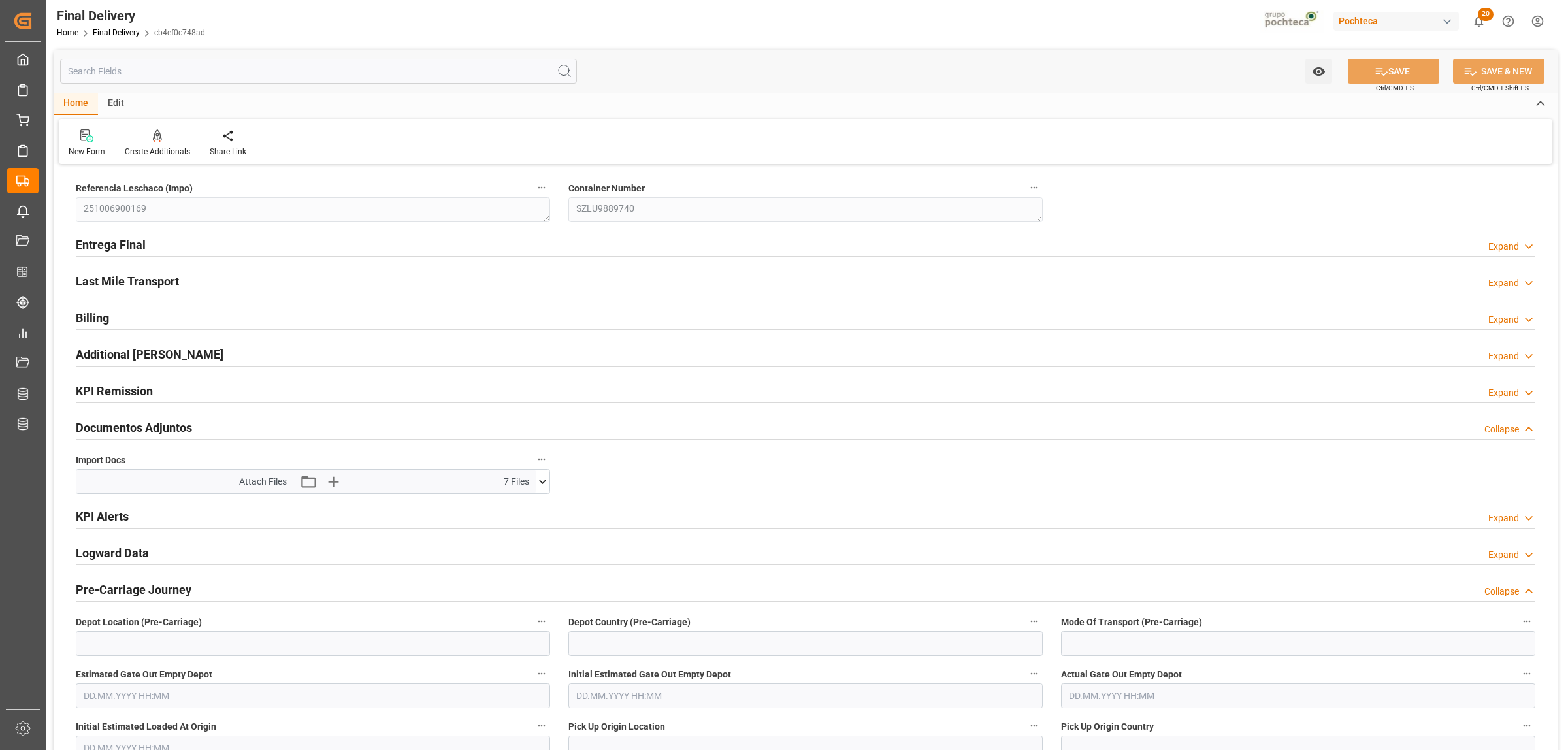
type input "15"
type input "7"
type input "304226"
type input "04.10.2025"
type input "03.10.2025"
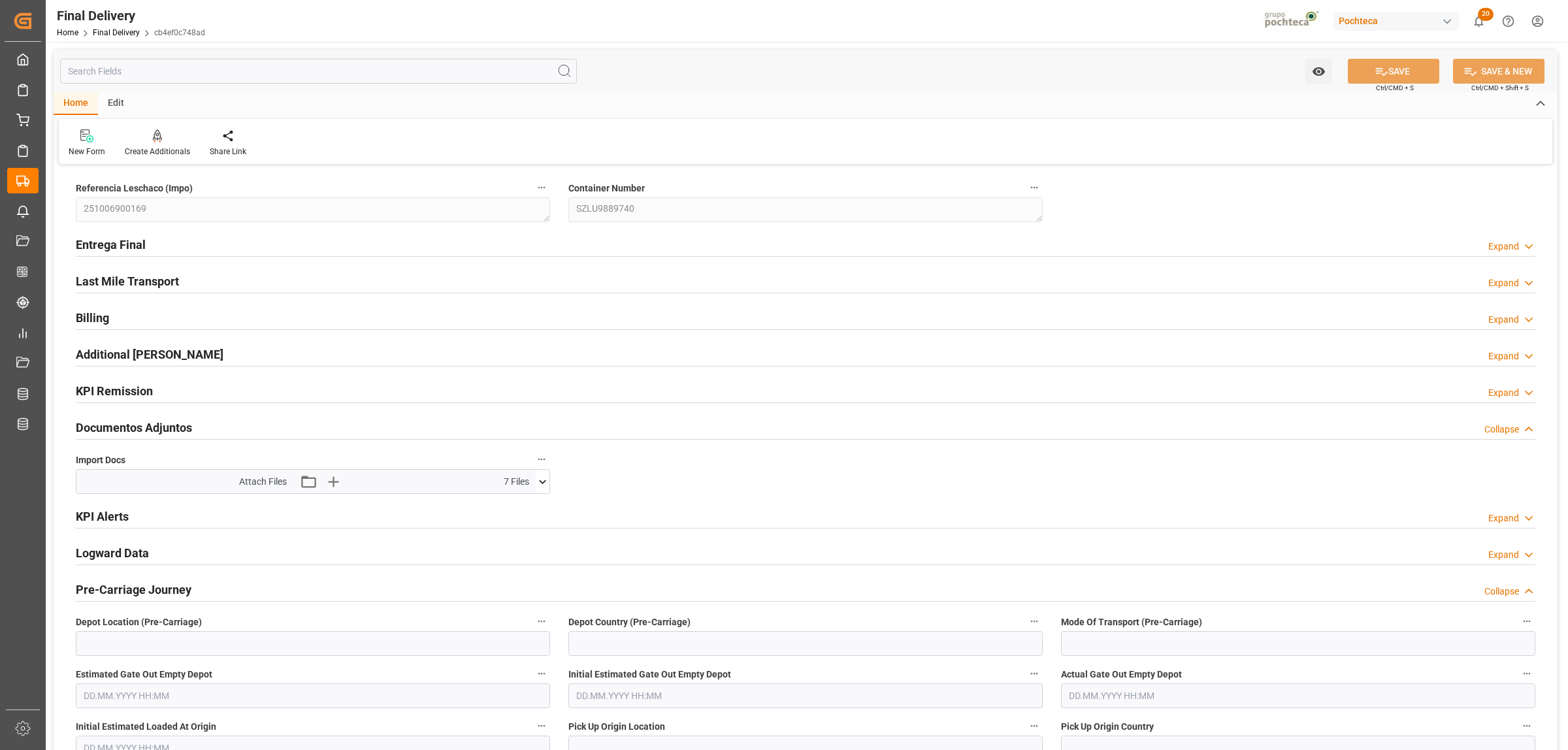
type input "[DATE] 00:00"
type input "[DATE]"
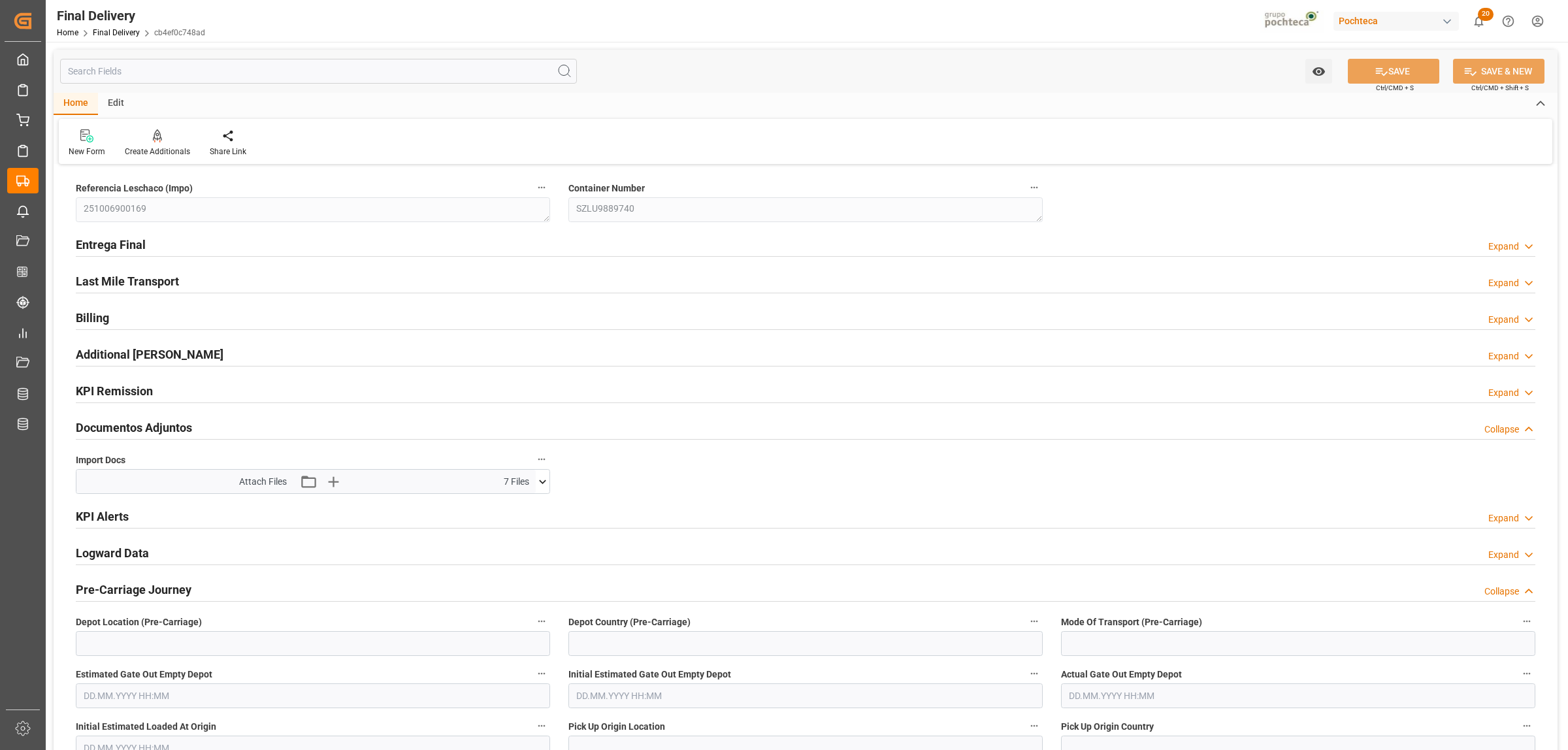
type input "11.10.2025"
click at [121, 251] on h2 "Entrega Final" at bounding box center [111, 245] width 70 height 18
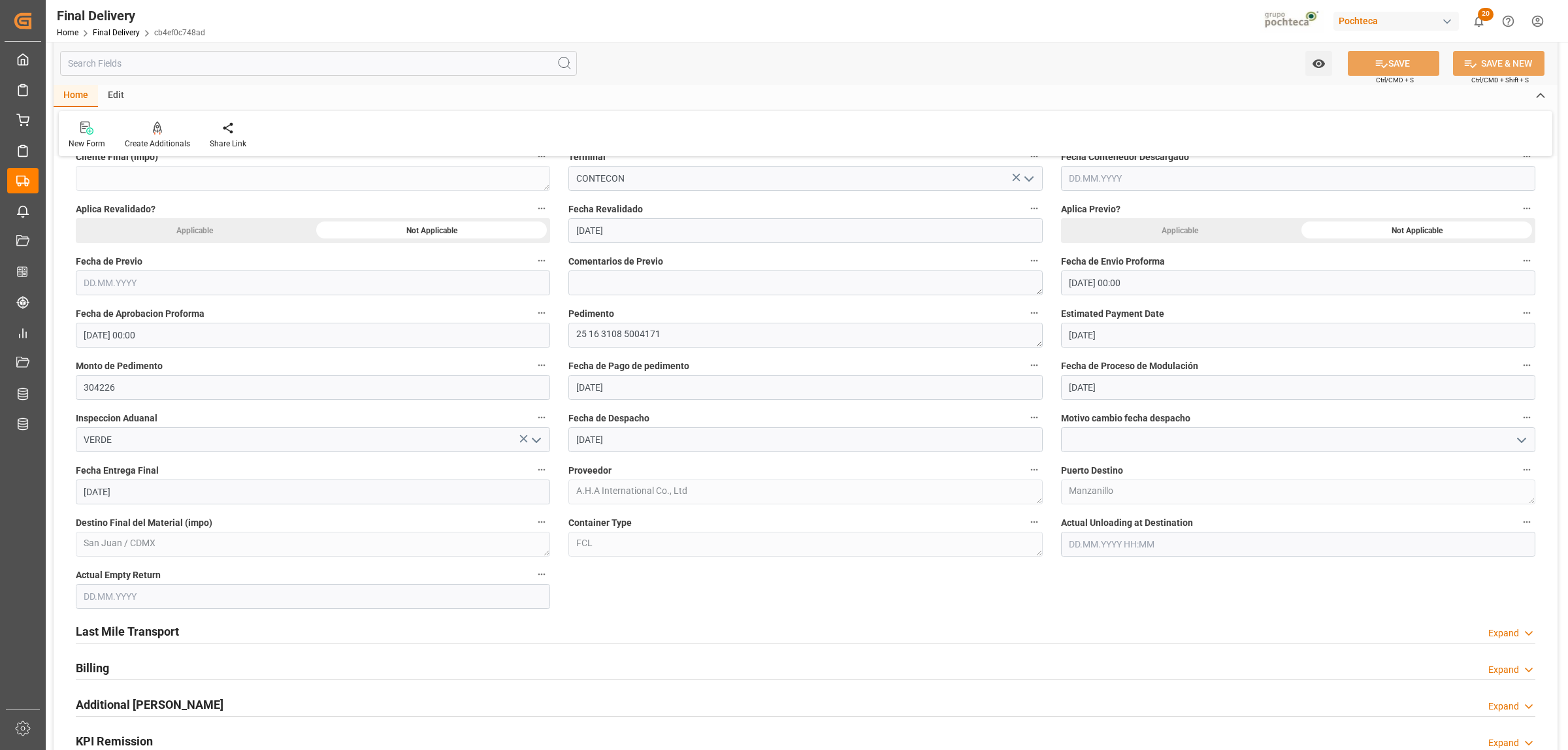
scroll to position [898, 0]
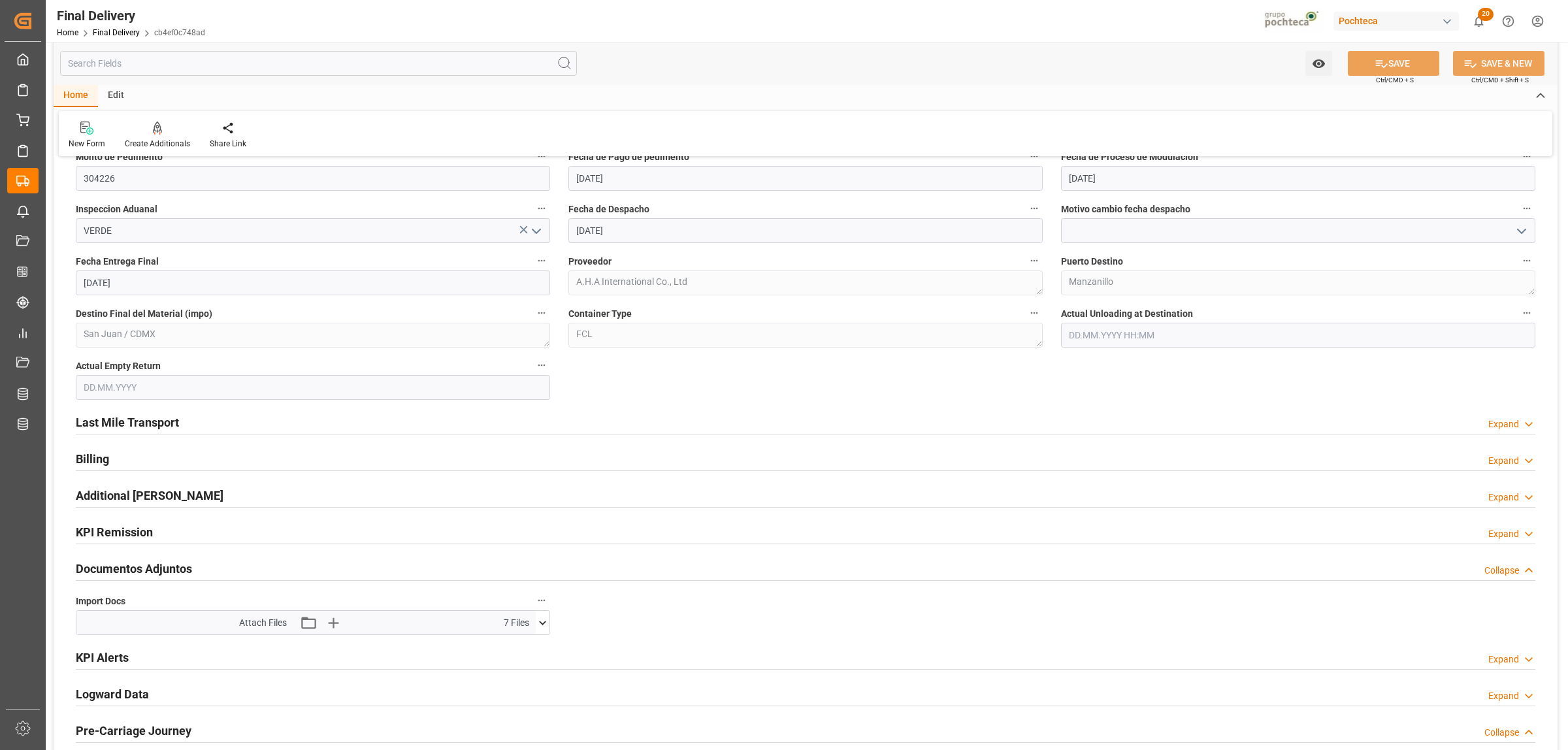
click at [133, 289] on input "[DATE]" at bounding box center [313, 282] width 475 height 24
click at [144, 414] on span "15" at bounding box center [143, 414] width 9 height 9
type input "15.10.2025"
click at [1399, 63] on button "SAVE" at bounding box center [1393, 62] width 92 height 24
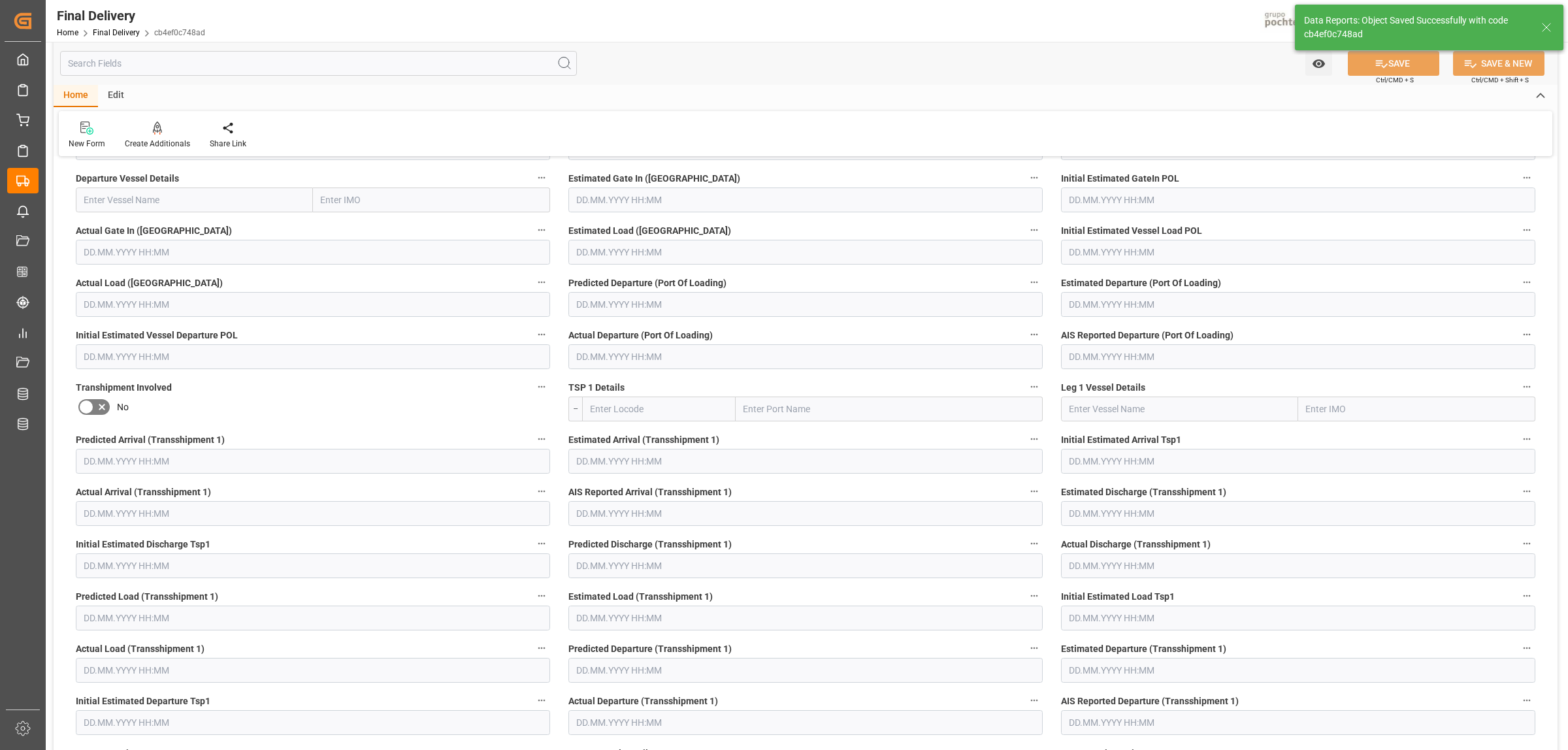
scroll to position [0, 0]
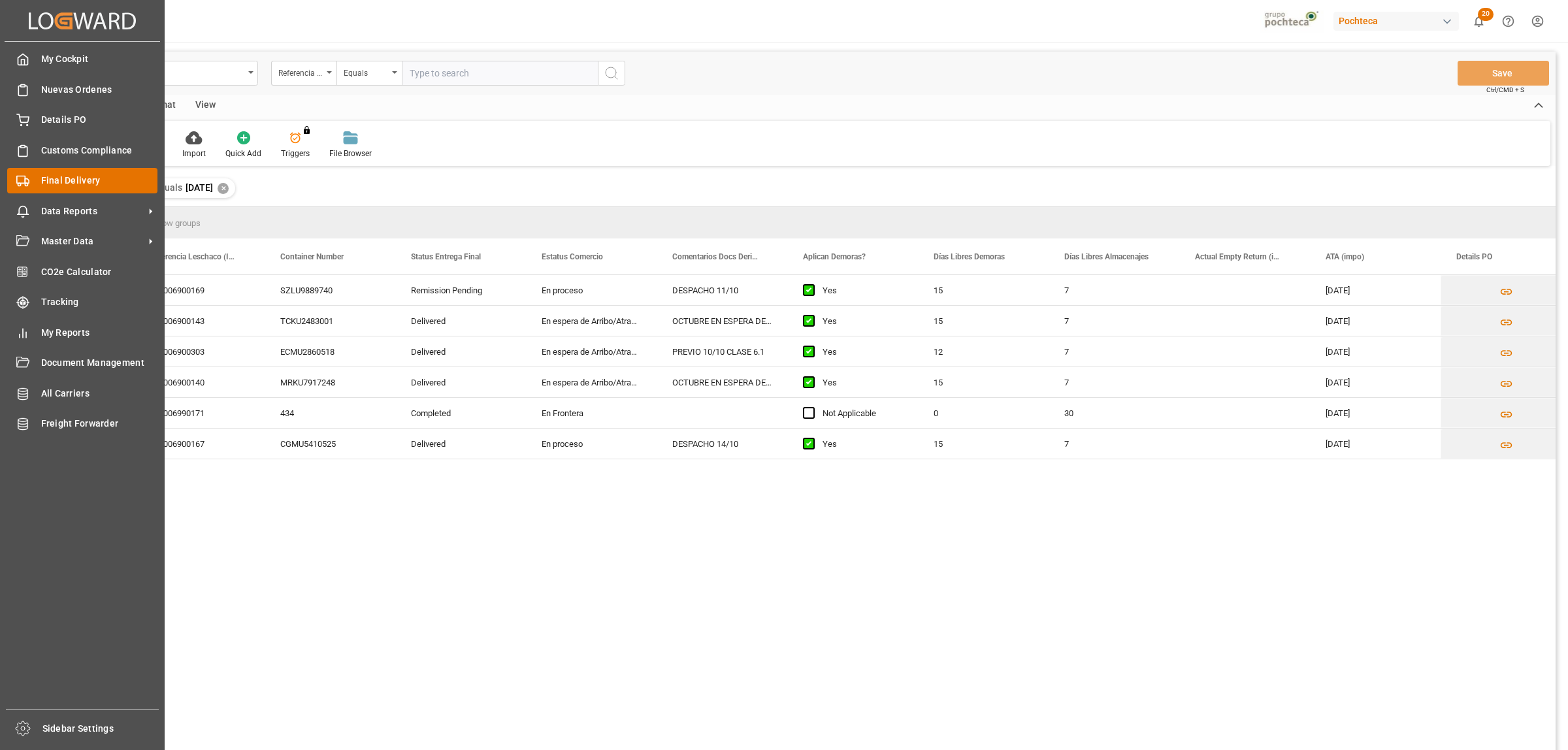
click at [21, 176] on icon at bounding box center [22, 180] width 13 height 13
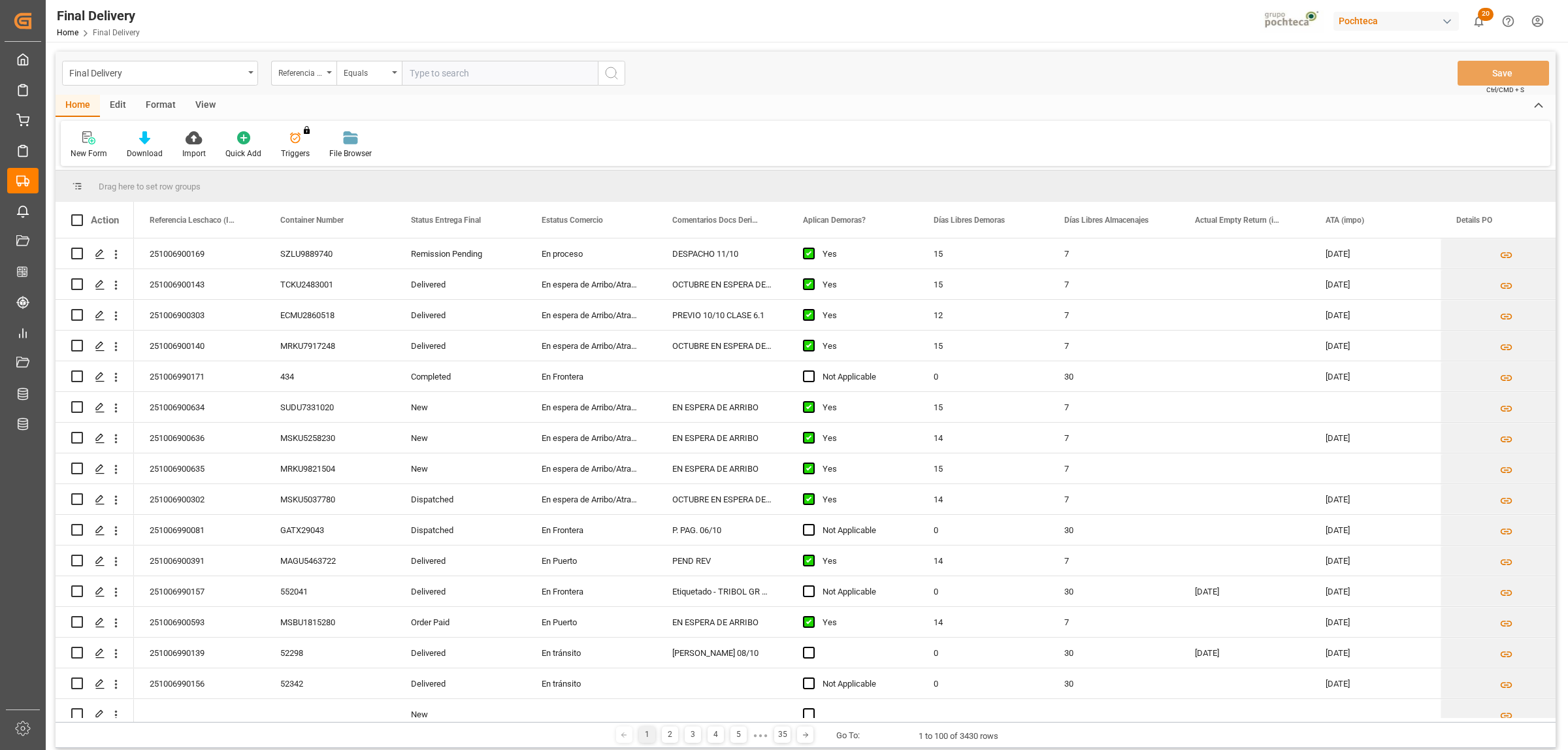
click at [169, 108] on div "Format" at bounding box center [160, 105] width 50 height 22
click at [87, 143] on icon at bounding box center [90, 138] width 12 height 13
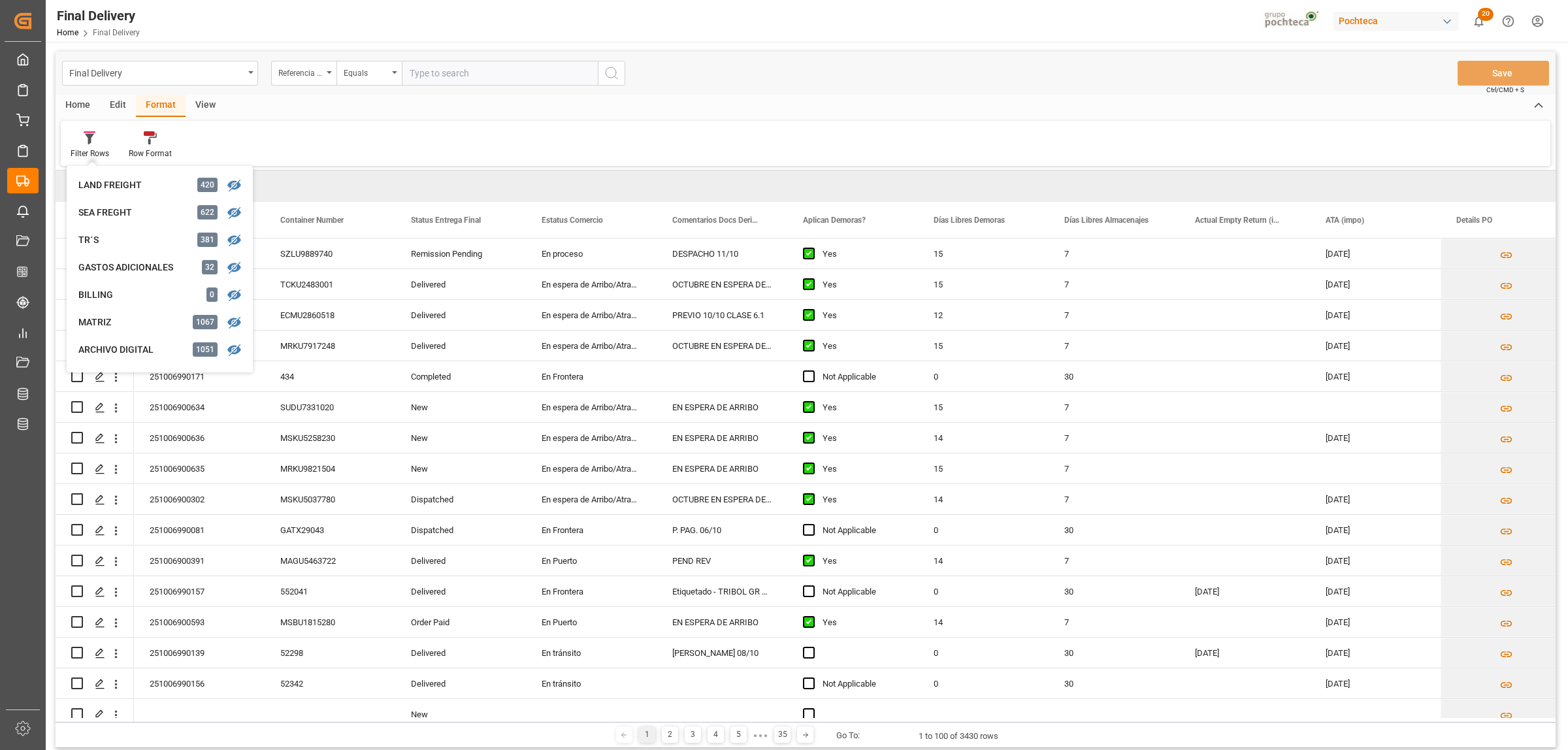
click at [201, 109] on div "View" at bounding box center [205, 105] width 40 height 22
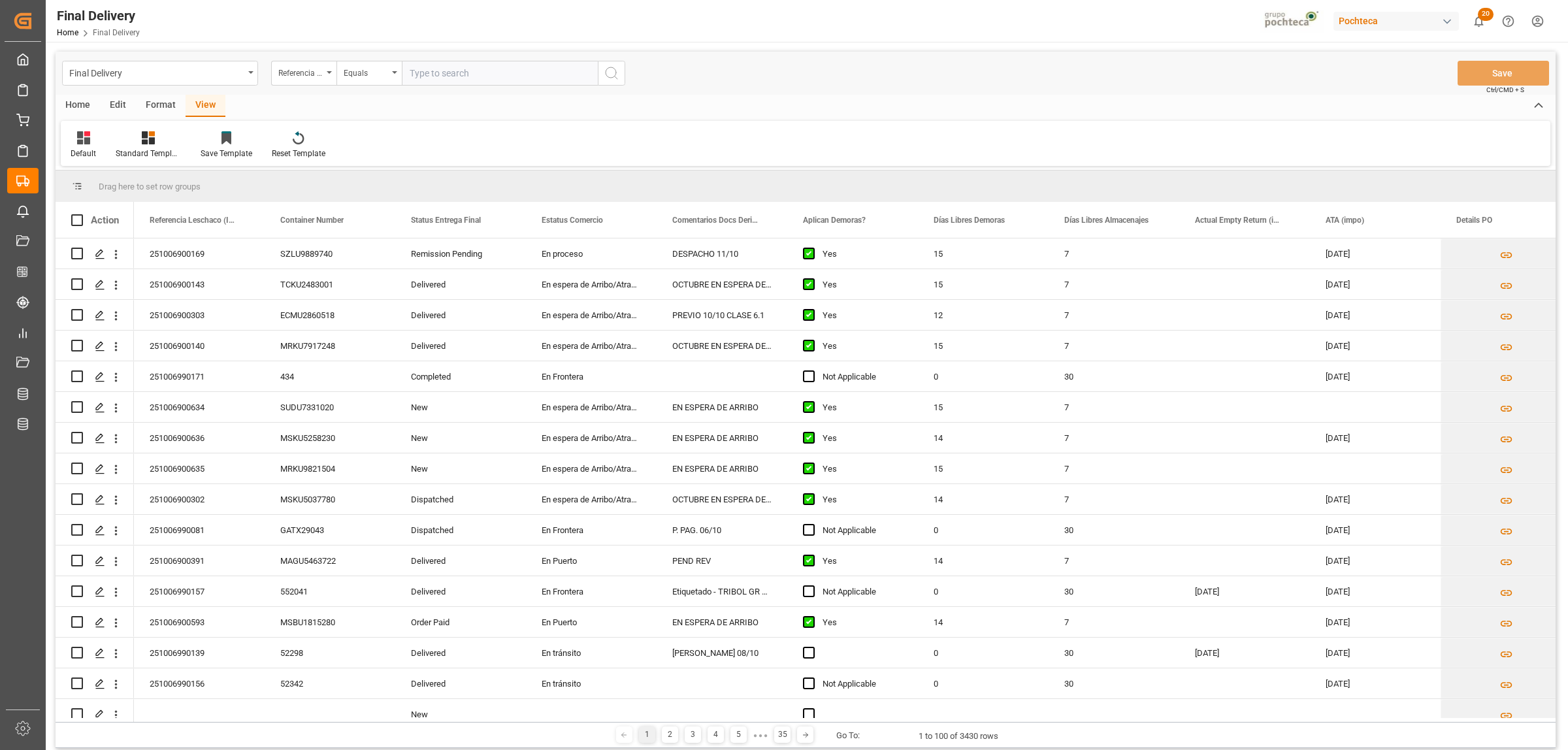
click at [205, 108] on div "View" at bounding box center [205, 105] width 40 height 22
click at [148, 142] on icon at bounding box center [147, 138] width 13 height 13
click at [160, 184] on div "Notificación de Entregas" at bounding box center [182, 184] width 114 height 14
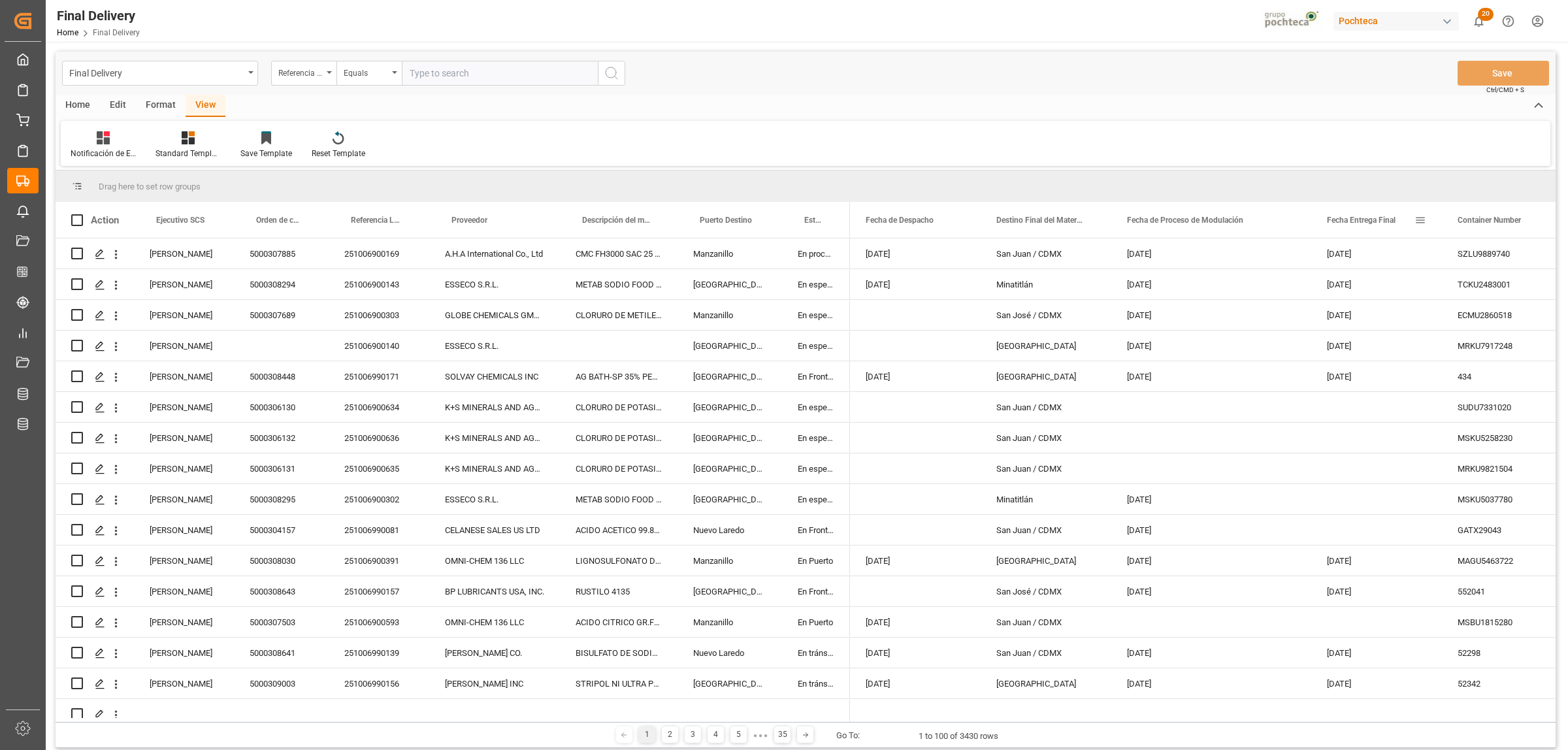
click at [1422, 213] on div "Fecha Entrega Final" at bounding box center [1377, 219] width 99 height 36
click at [1417, 220] on span at bounding box center [1421, 220] width 12 height 12
click at [1502, 230] on span "filter" at bounding box center [1495, 222] width 58 height 23
click at [1537, 289] on input "date" at bounding box center [1480, 291] width 128 height 26
type input "2025-10-15"
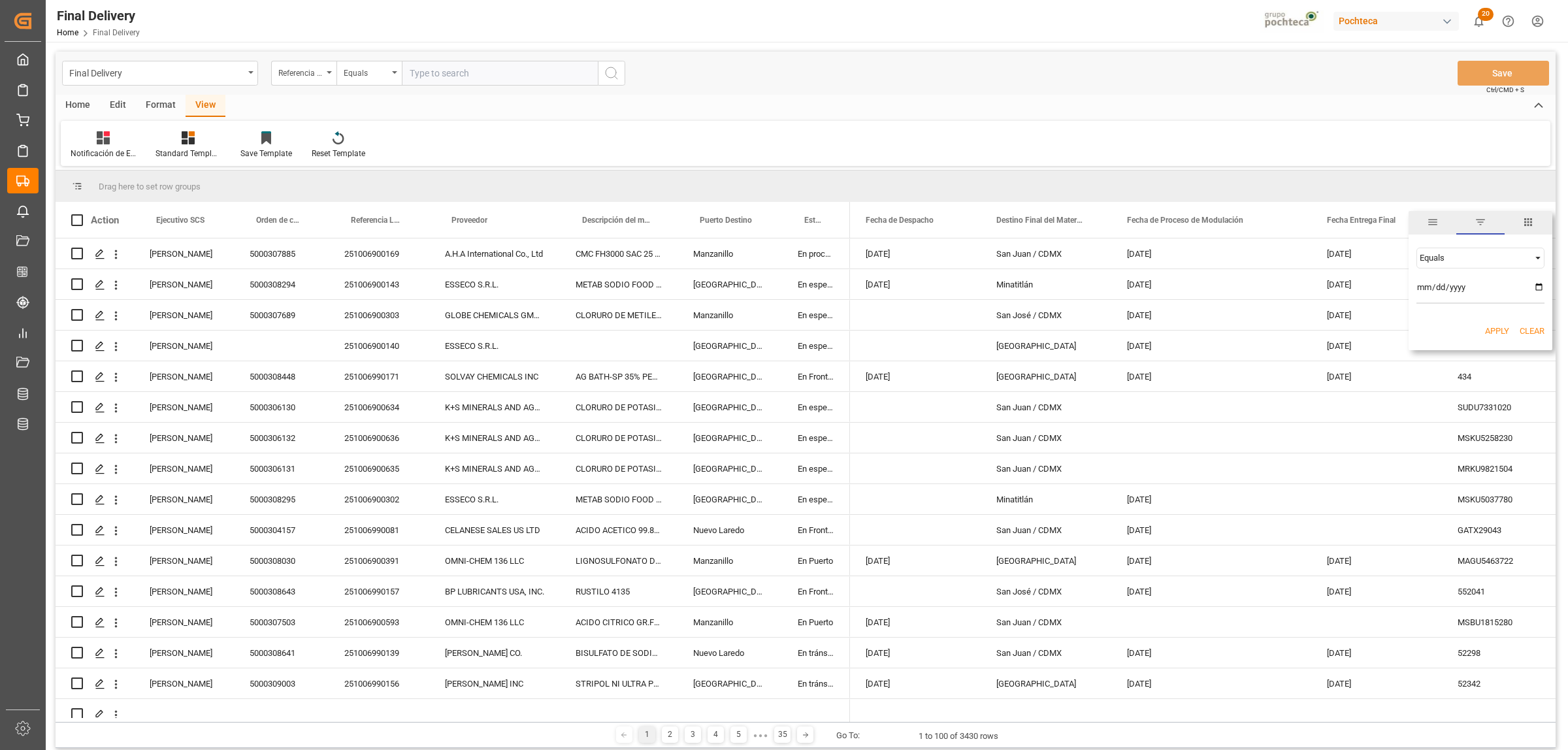
click at [1503, 332] on button "Apply" at bounding box center [1497, 331] width 24 height 13
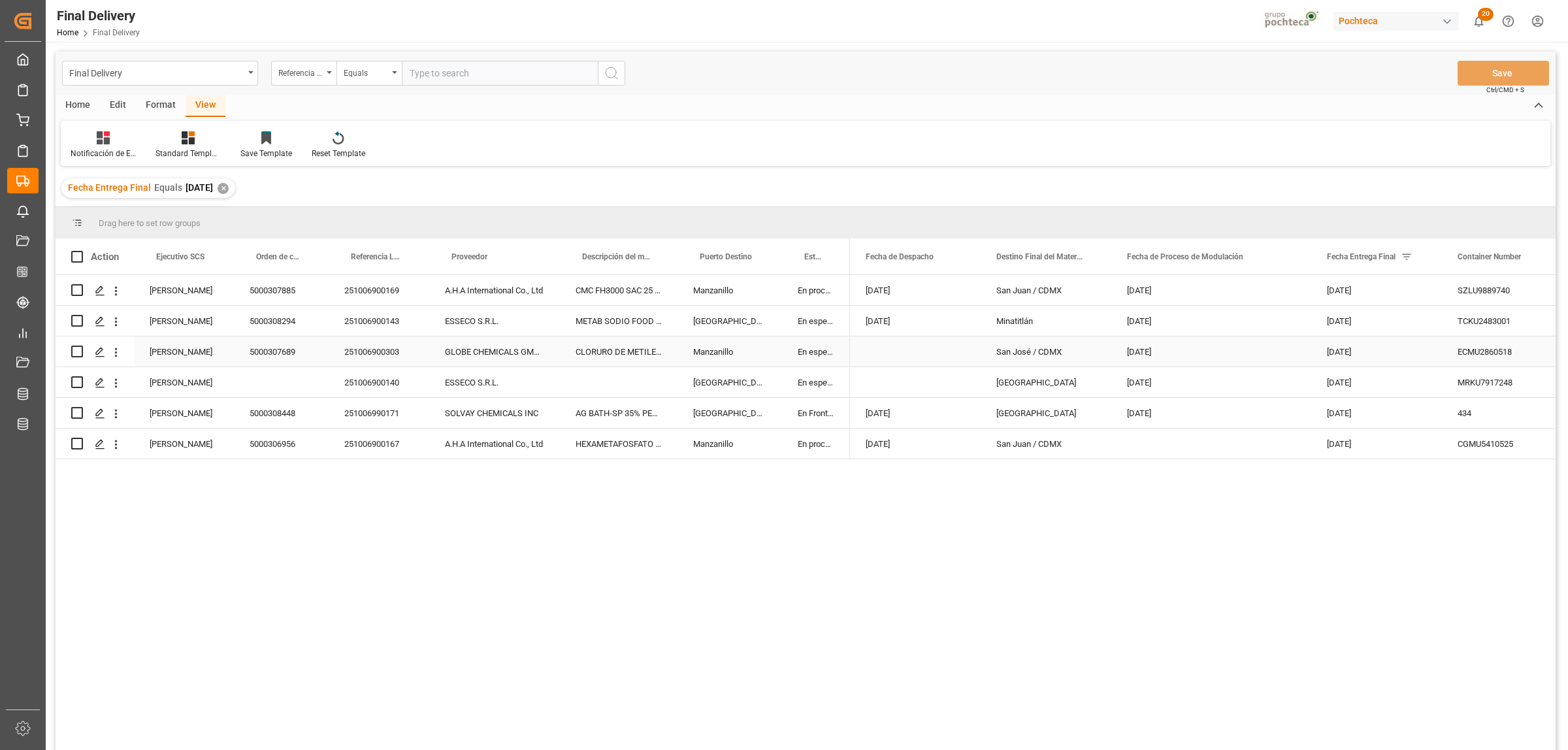
click at [272, 352] on div "5000307689" at bounding box center [281, 351] width 95 height 30
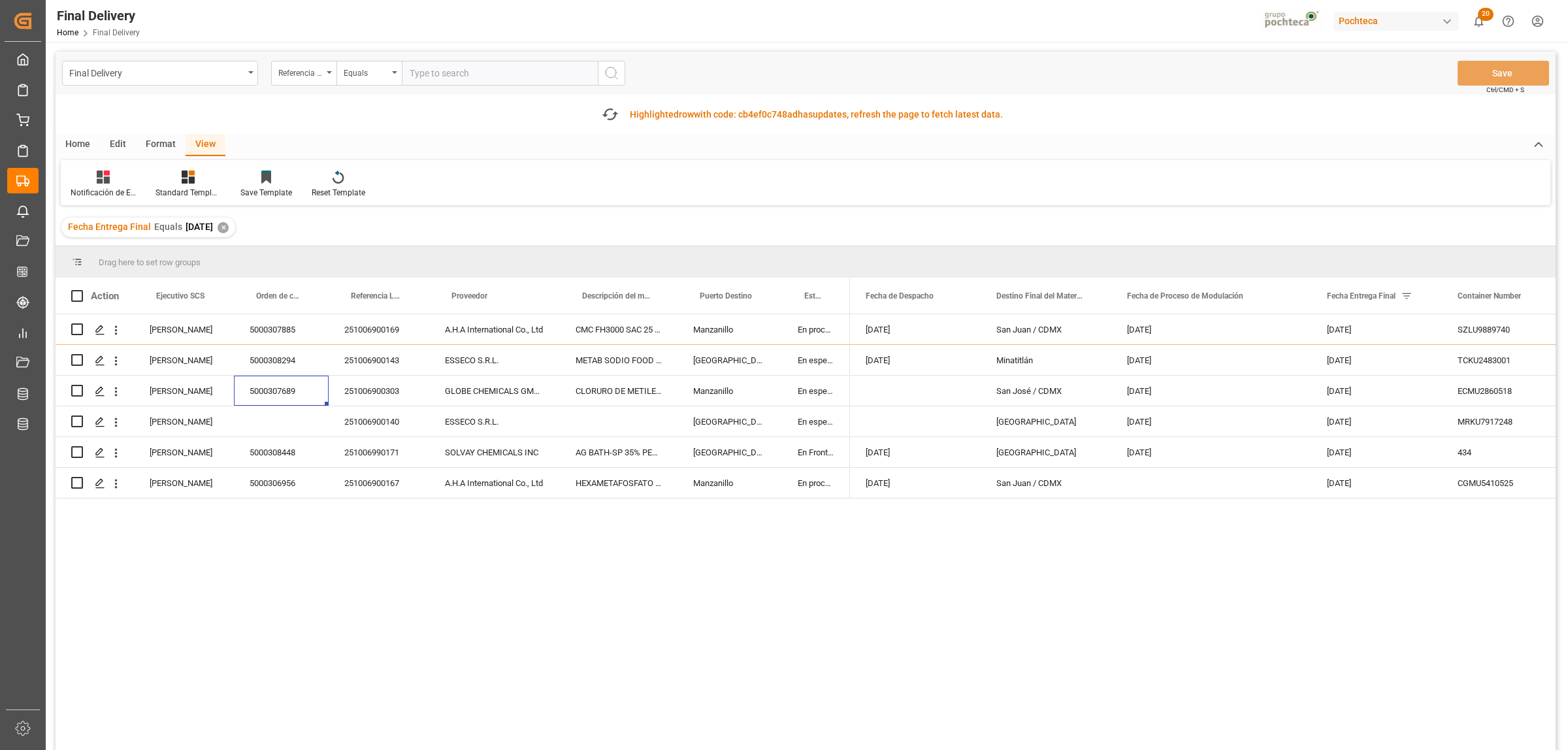
click at [76, 145] on div "Home" at bounding box center [78, 144] width 45 height 22
click at [136, 175] on div at bounding box center [144, 177] width 36 height 14
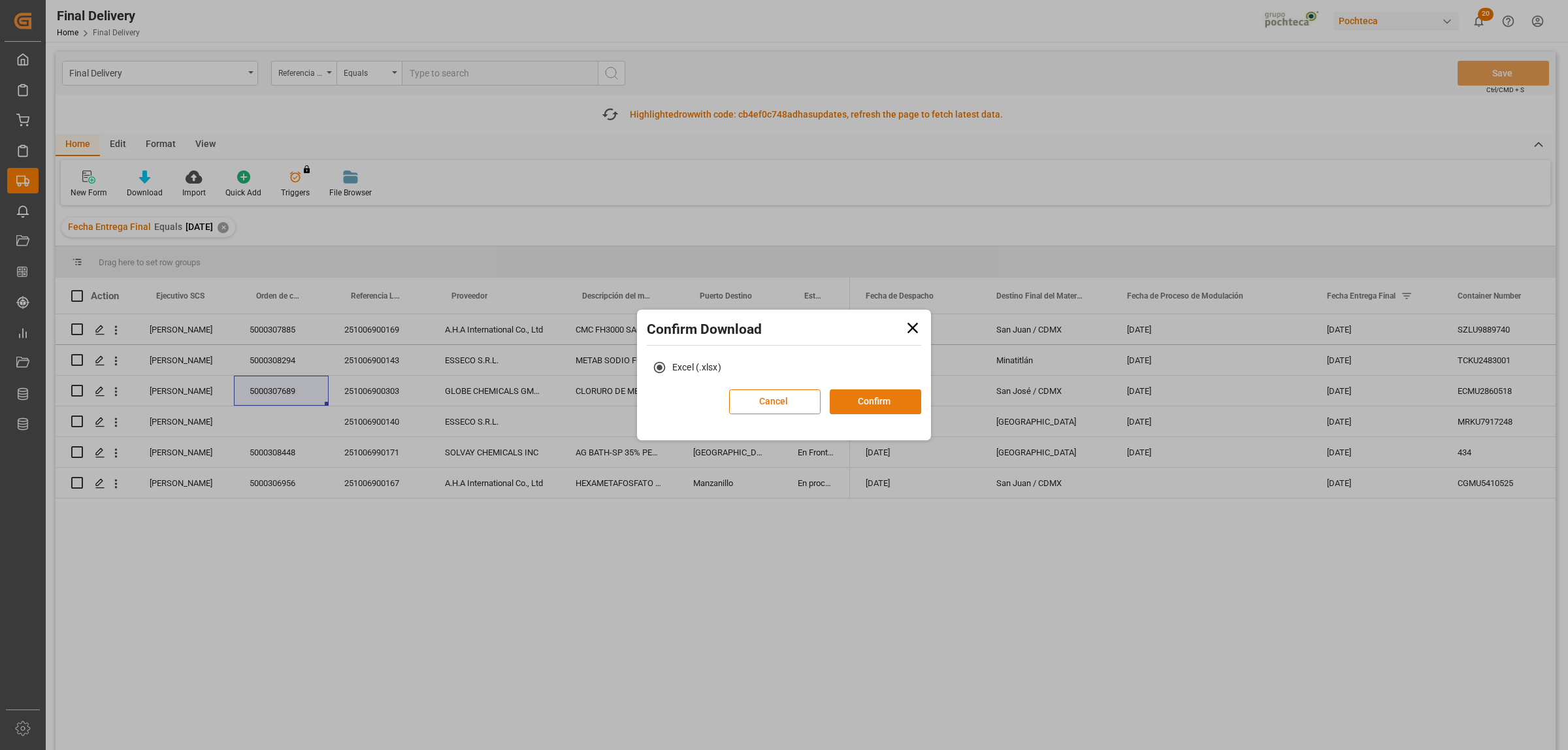
click at [870, 392] on button "Confirm" at bounding box center [876, 401] width 92 height 24
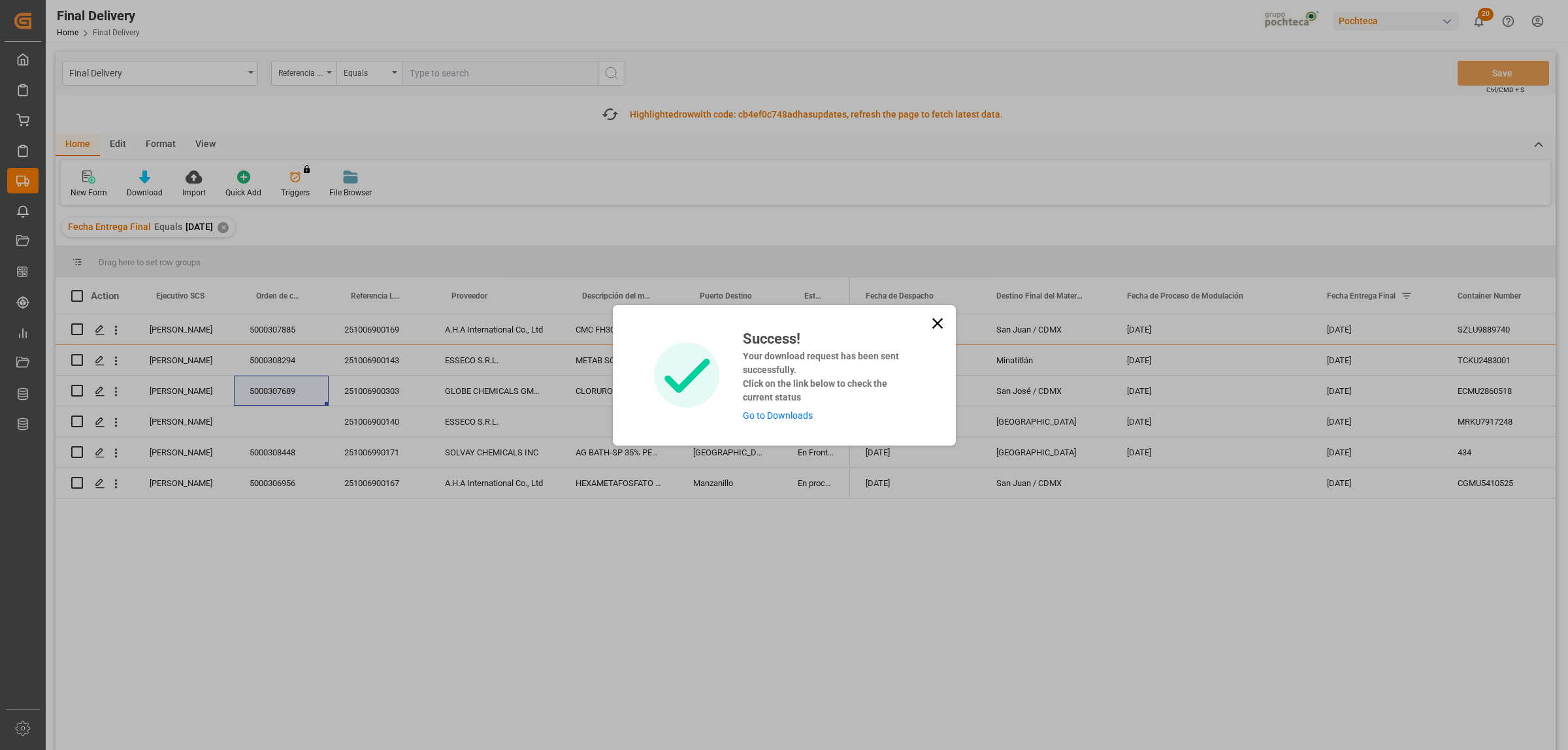
click at [792, 414] on link "Go to Downloads" at bounding box center [778, 415] width 70 height 11
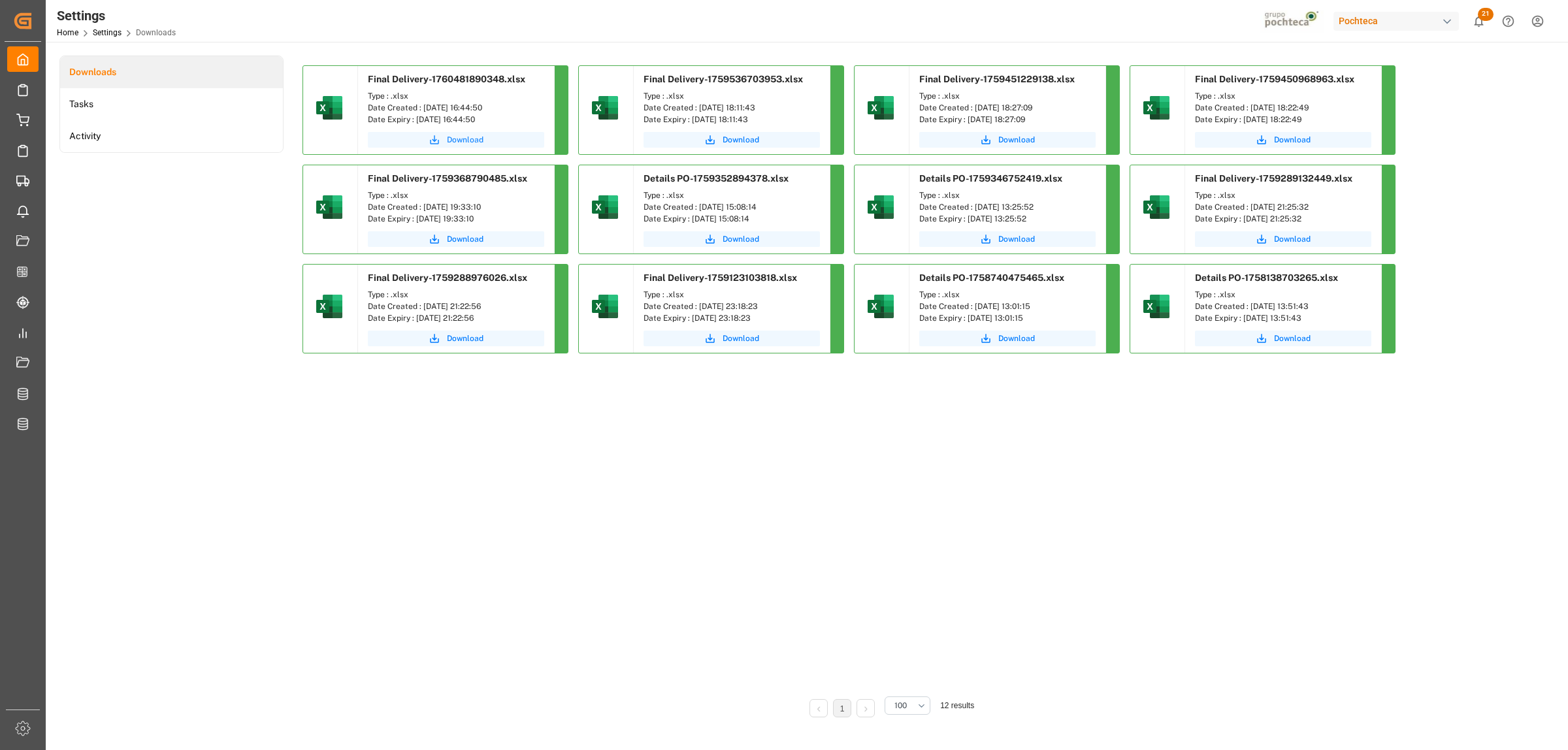
click at [472, 140] on span "Download" at bounding box center [465, 139] width 37 height 12
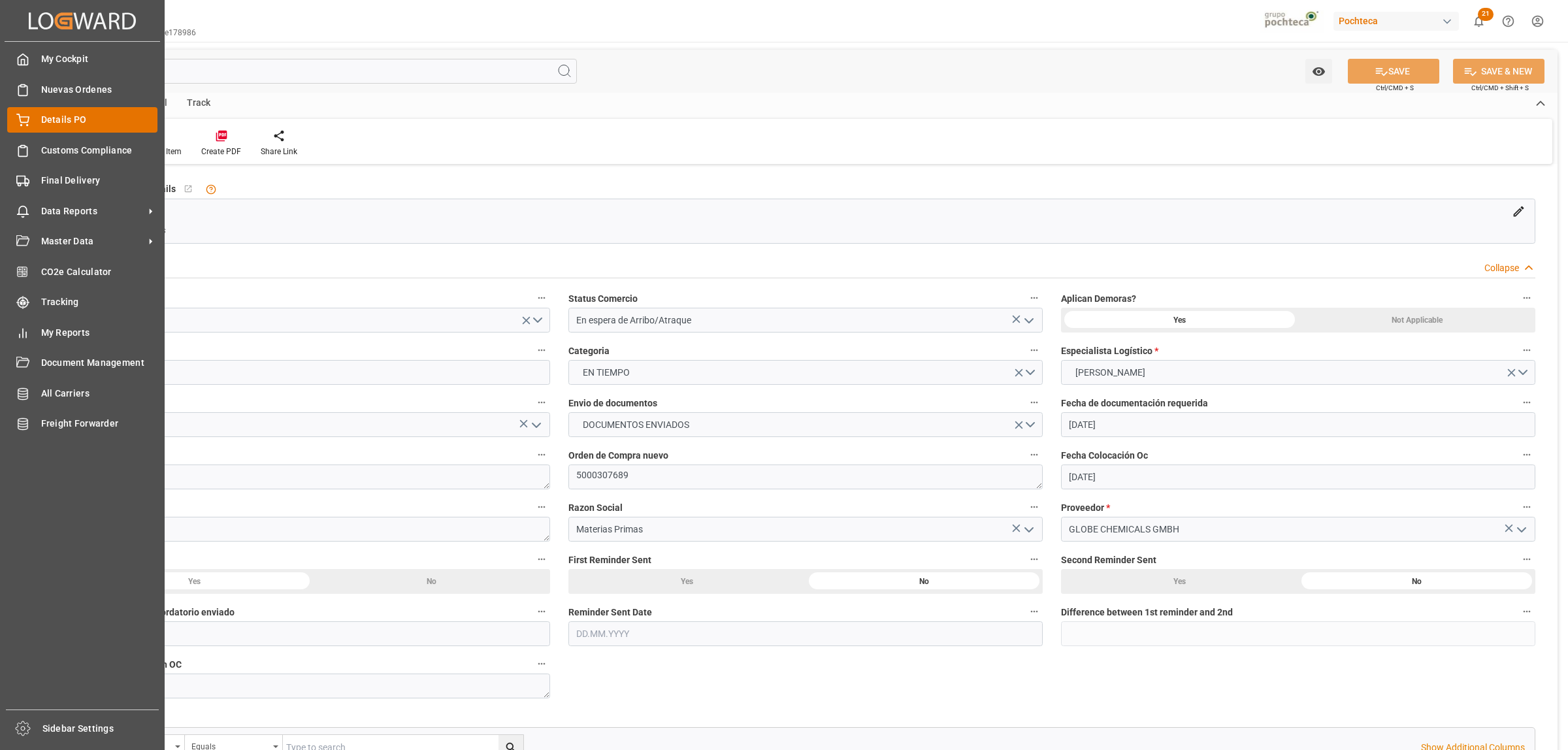
click at [21, 116] on icon at bounding box center [22, 120] width 13 height 13
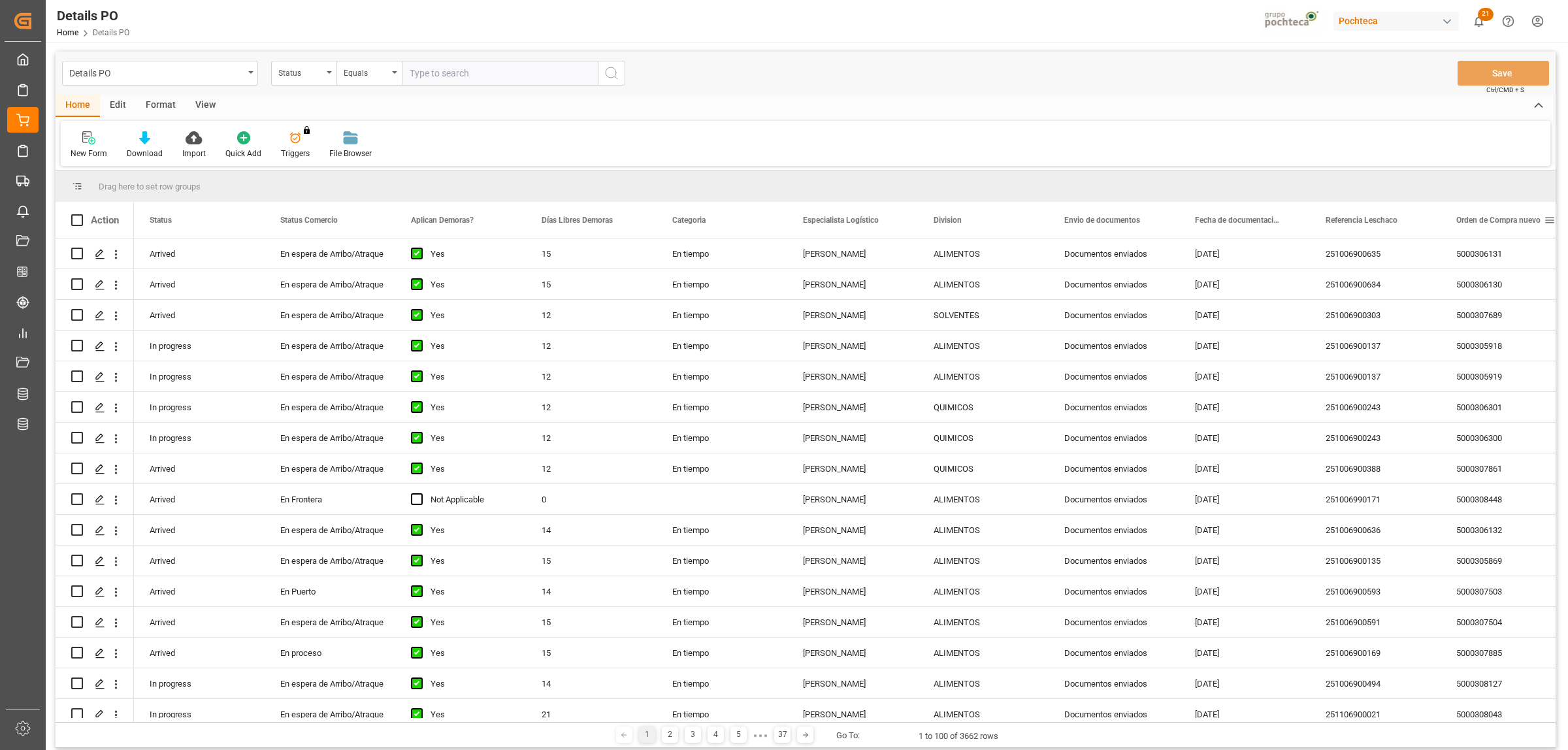
click at [1548, 216] on span at bounding box center [1549, 220] width 12 height 12
click at [1514, 223] on span "filter" at bounding box center [1506, 222] width 62 height 23
type input "5000308642"
click at [1503, 334] on button "Apply" at bounding box center [1501, 331] width 24 height 13
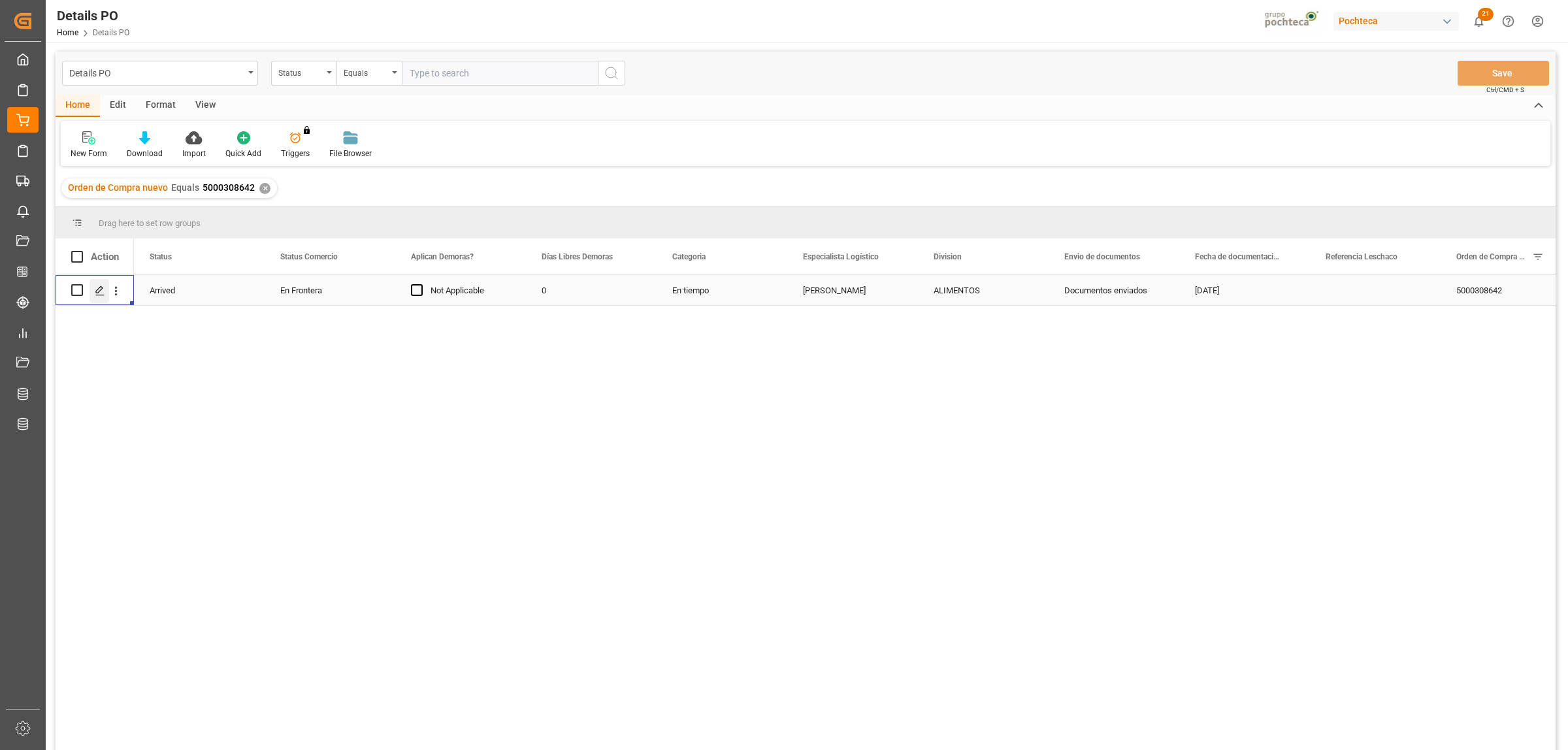
click at [102, 291] on icon "Press SPACE to select this row." at bounding box center [99, 291] width 11 height 11
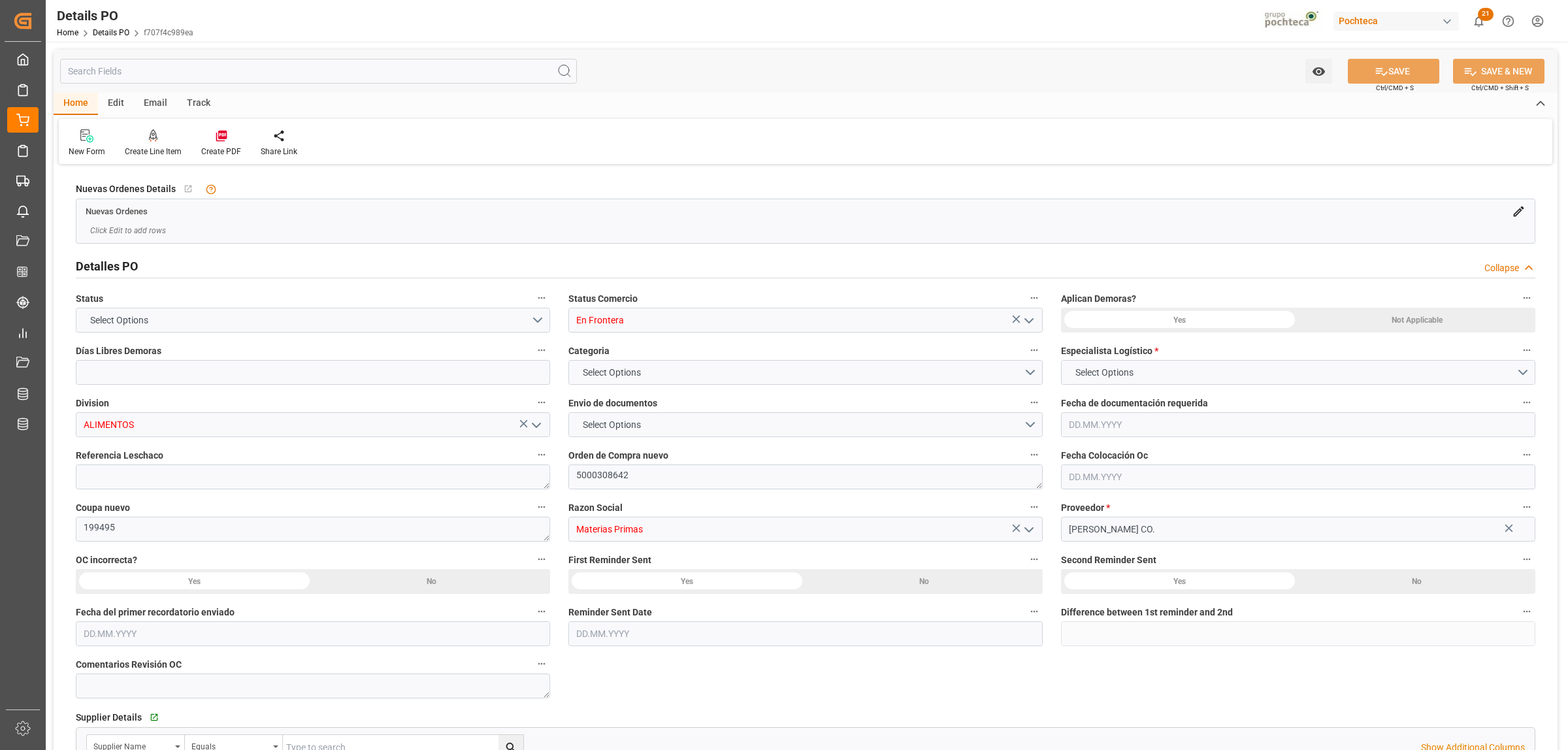
type input "En Frontera"
type input "ALIMENTOS"
type textarea "5000308642"
type textarea "199495"
type input "Materias Primas"
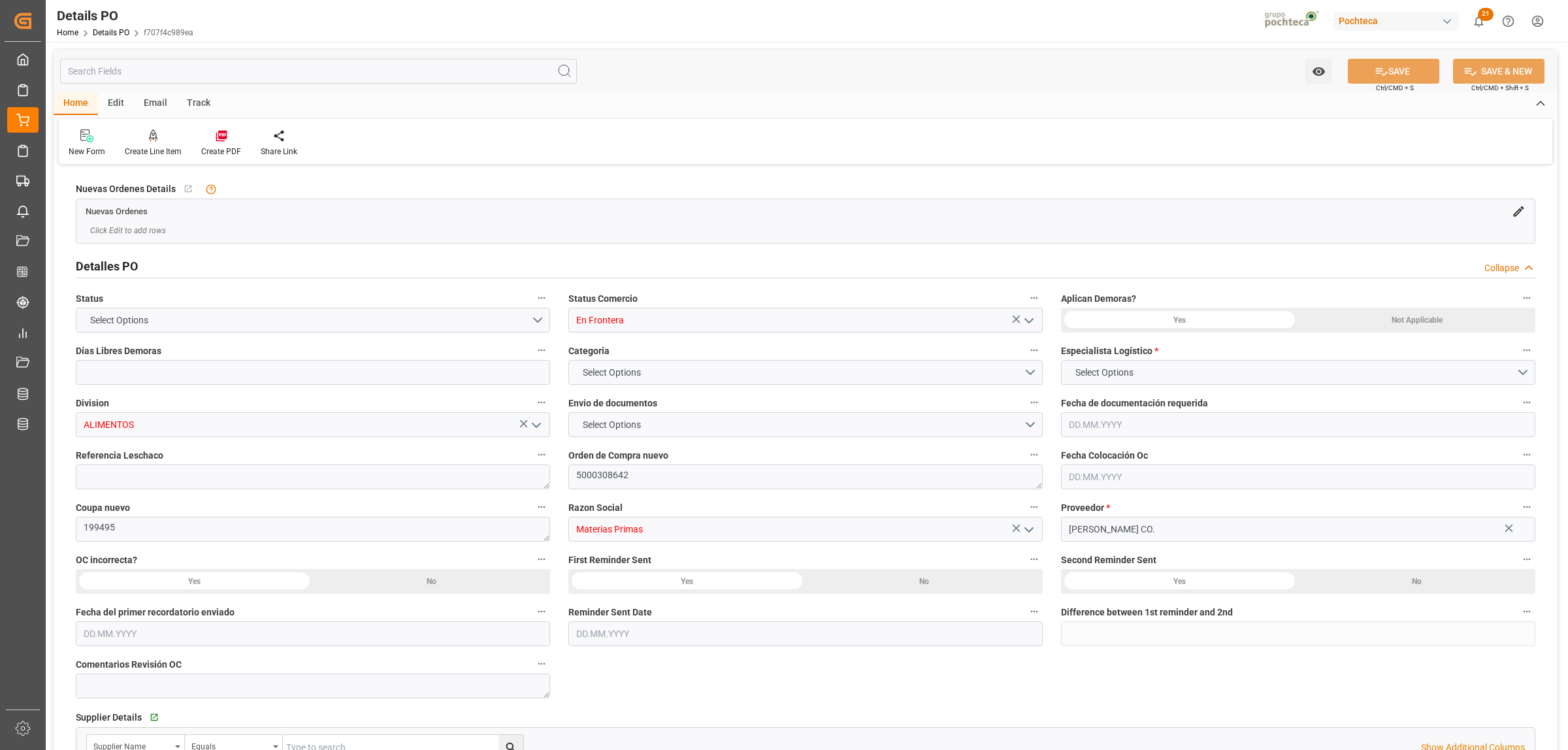
type input "JONES-HAMILTON CO."
type textarea "479492"
type textarea "LEON"
type textarea "BISULFATO DE SODIO PET GRADE SAC 25 KG ("
type input "0"
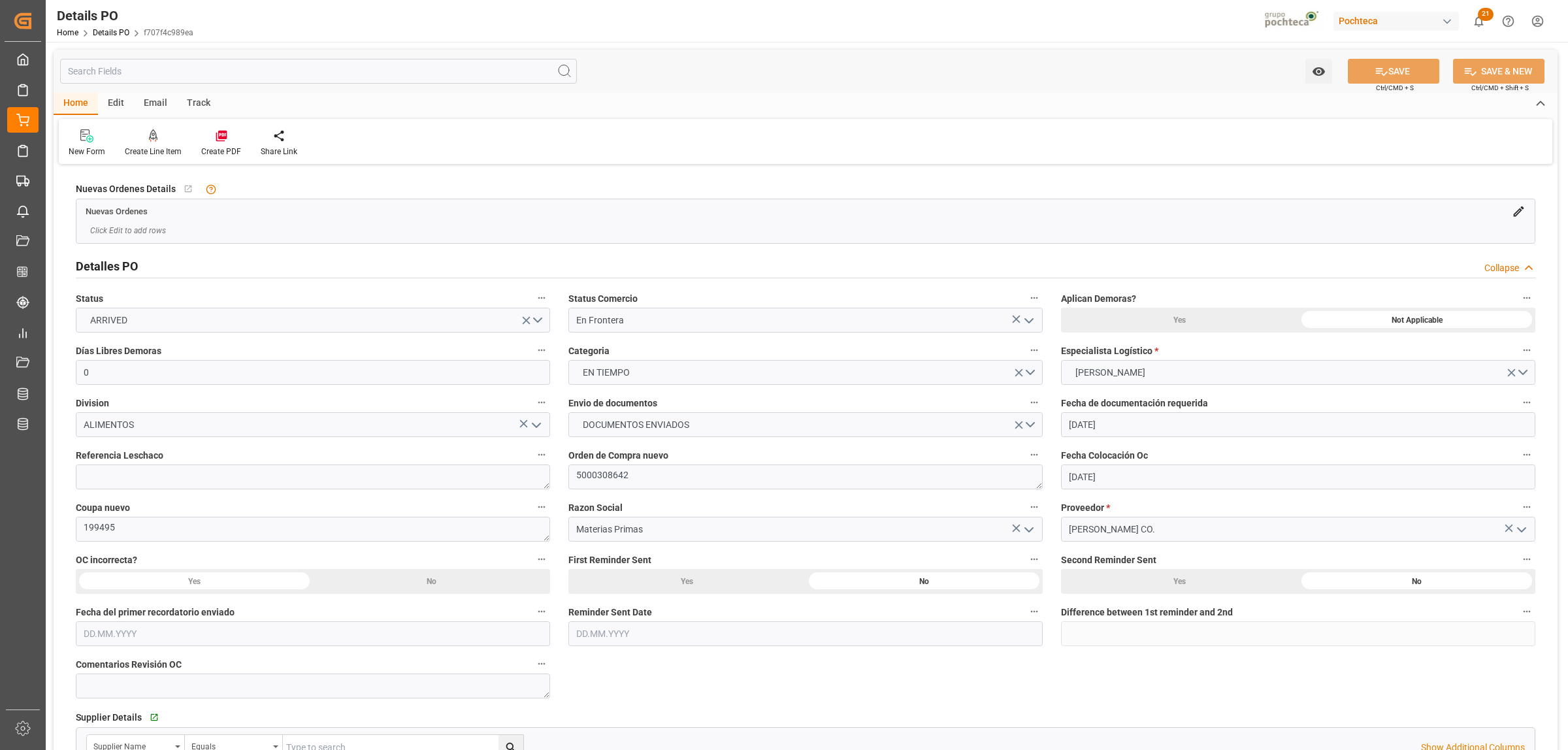
type input "11.02.2025"
type input "08.09.2025"
type input "08.10.2025"
type input "[DATE]"
click at [152, 469] on textarea at bounding box center [313, 476] width 475 height 24
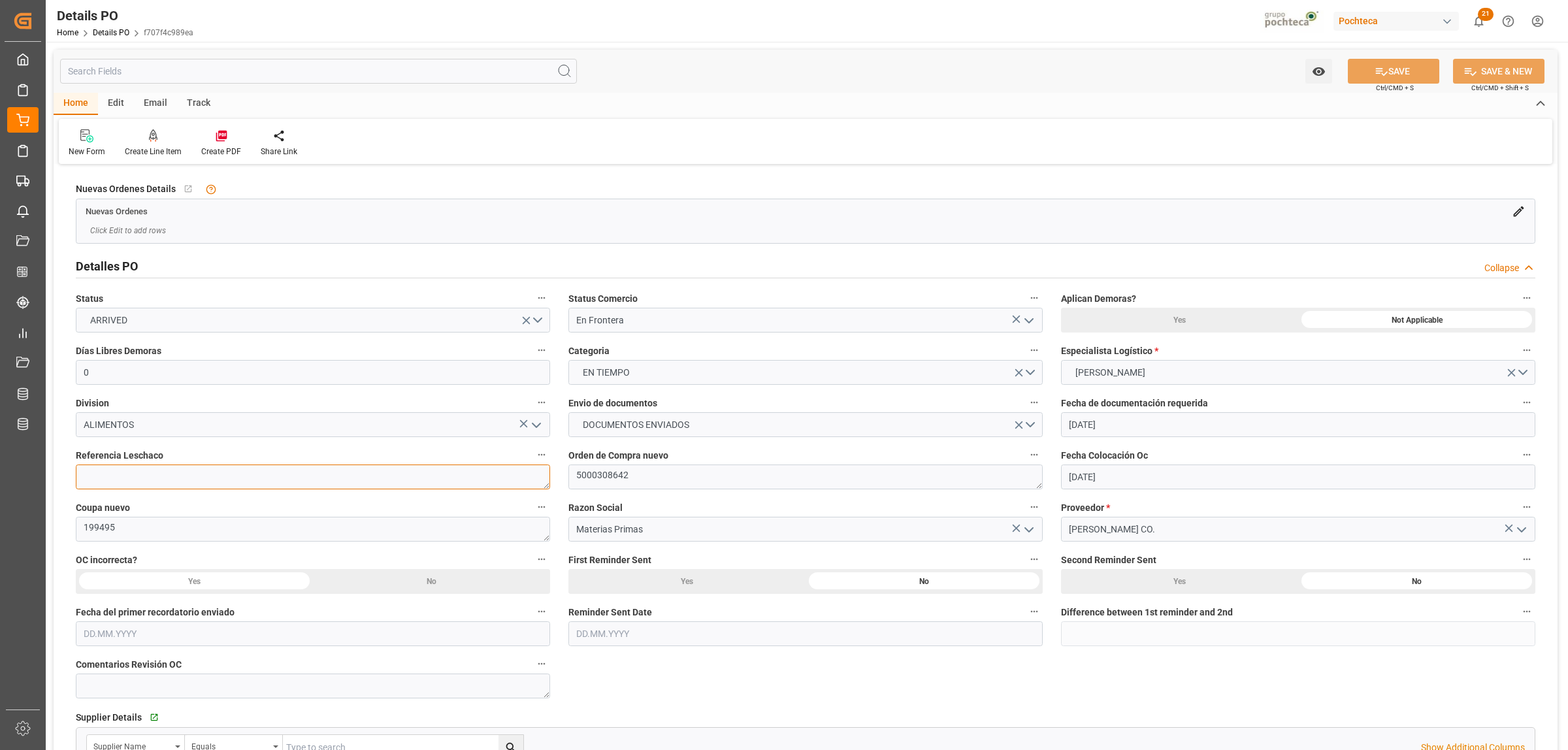
paste textarea "251006990169"
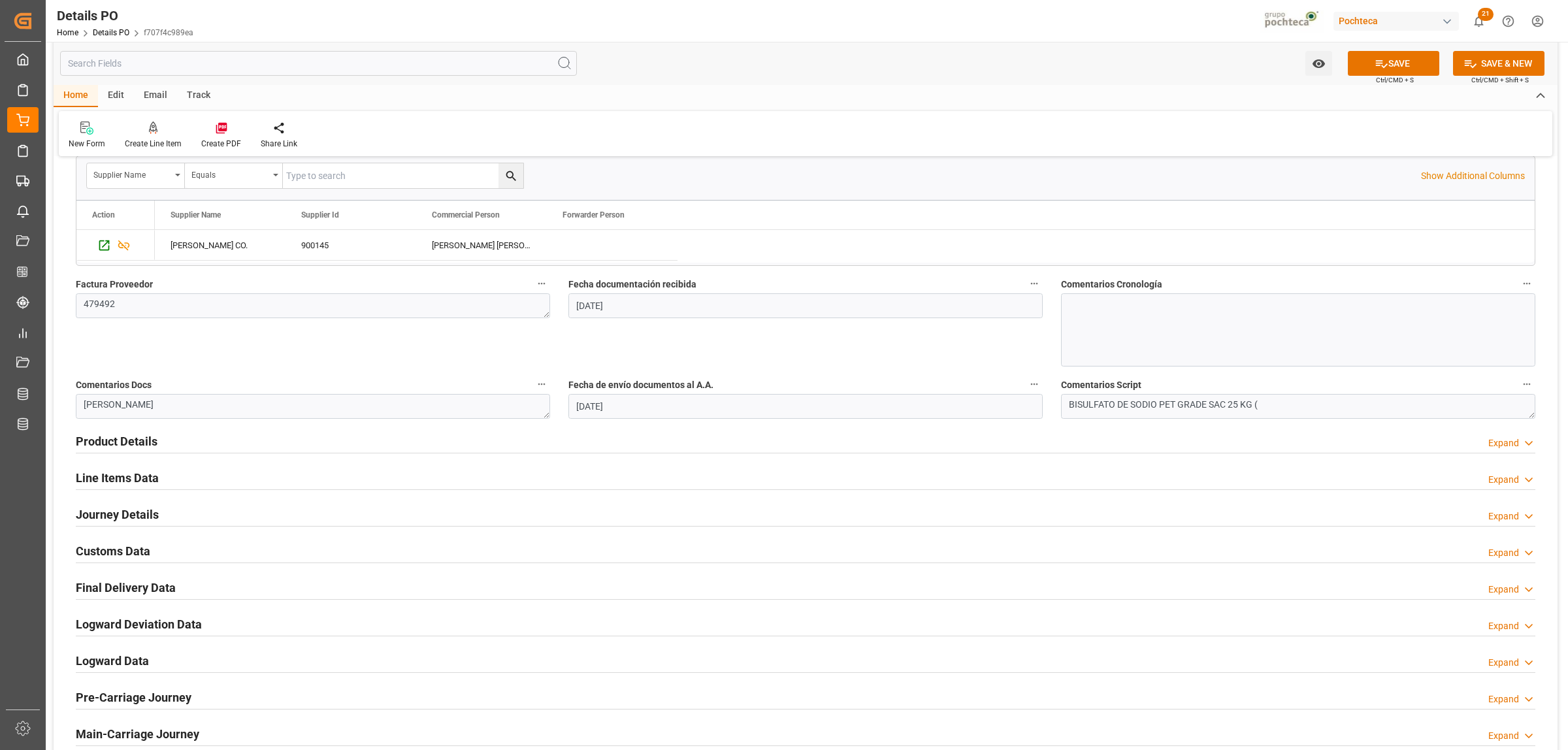
scroll to position [653, 0]
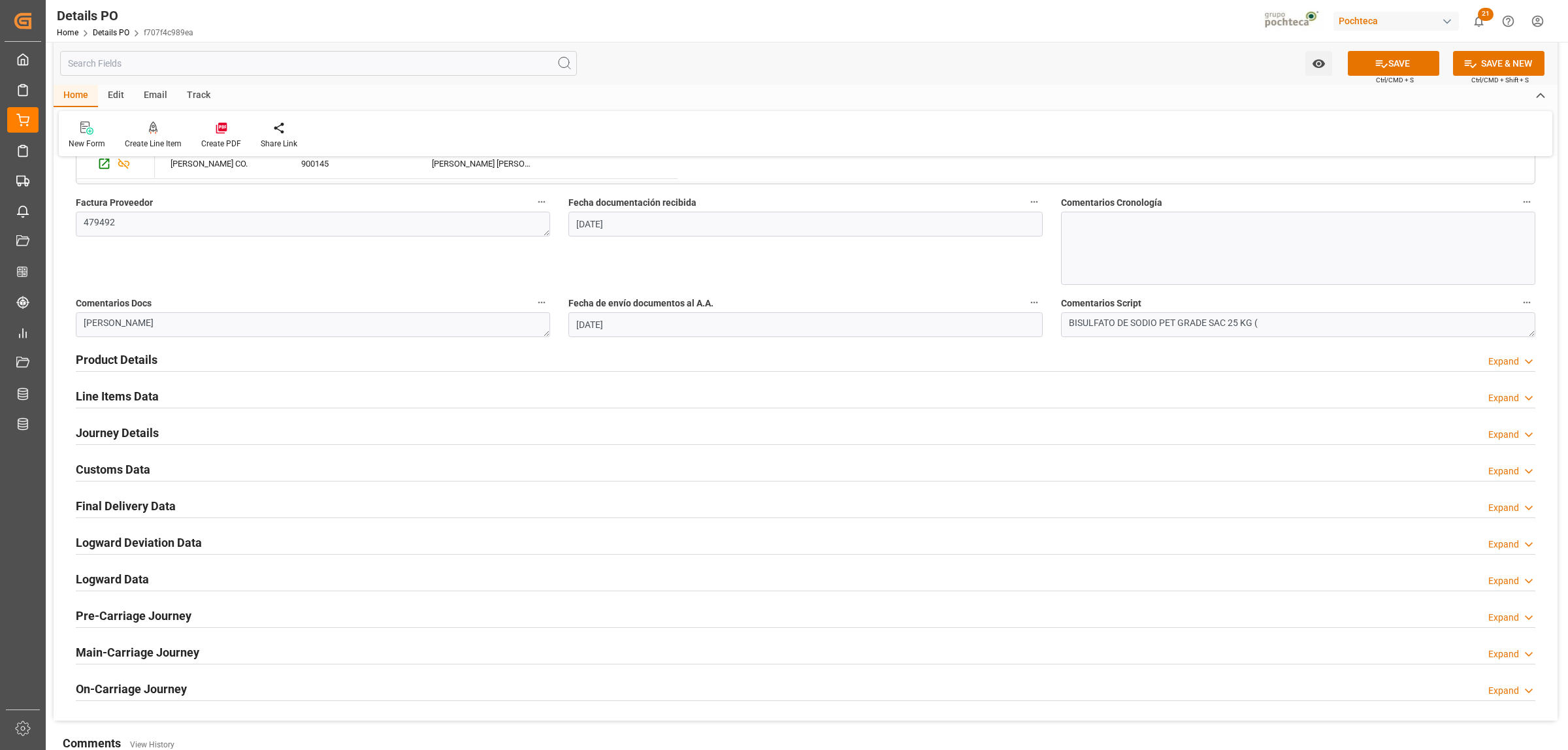
type textarea "251006990169"
click at [111, 364] on h2 "Product Details" at bounding box center [117, 360] width 82 height 18
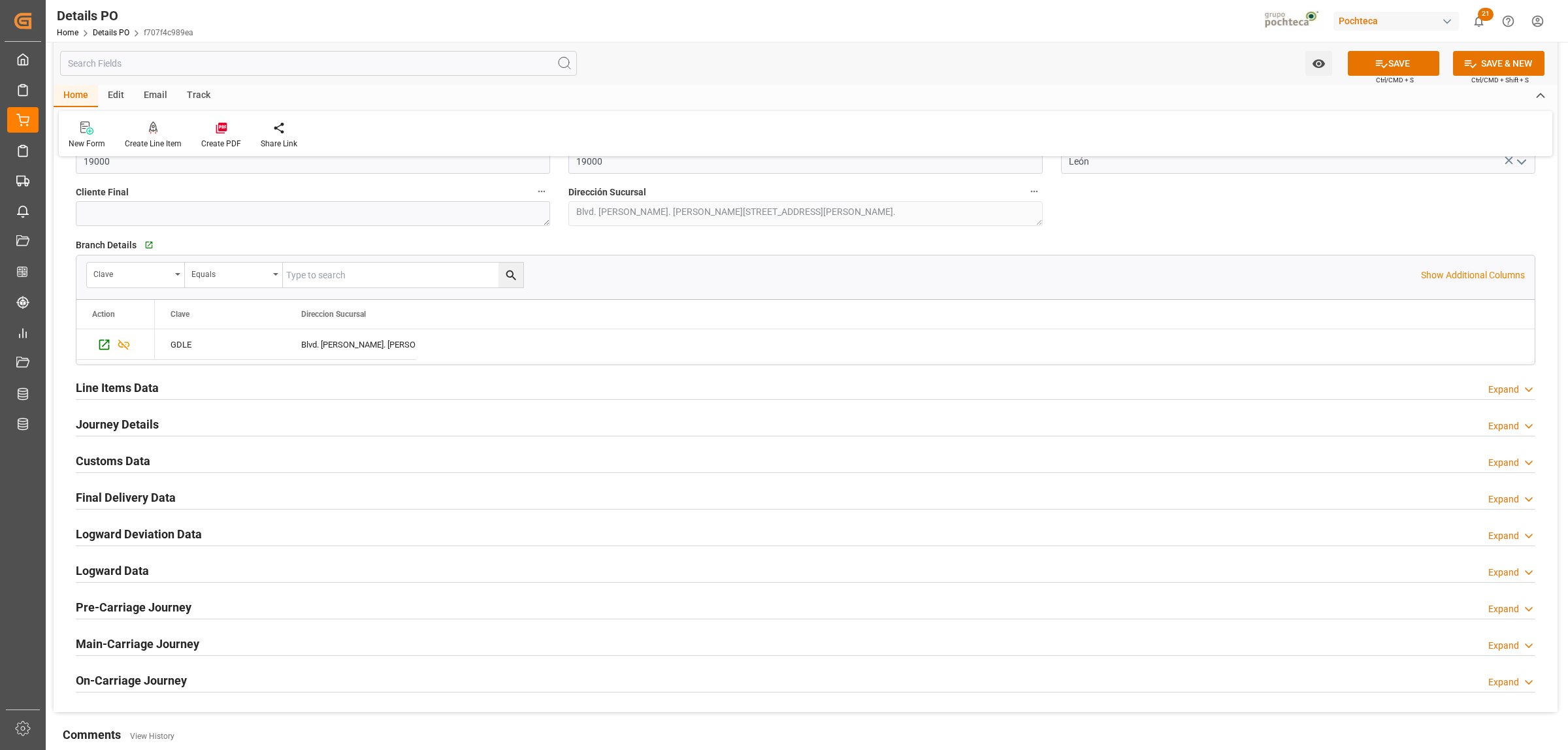
scroll to position [1062, 0]
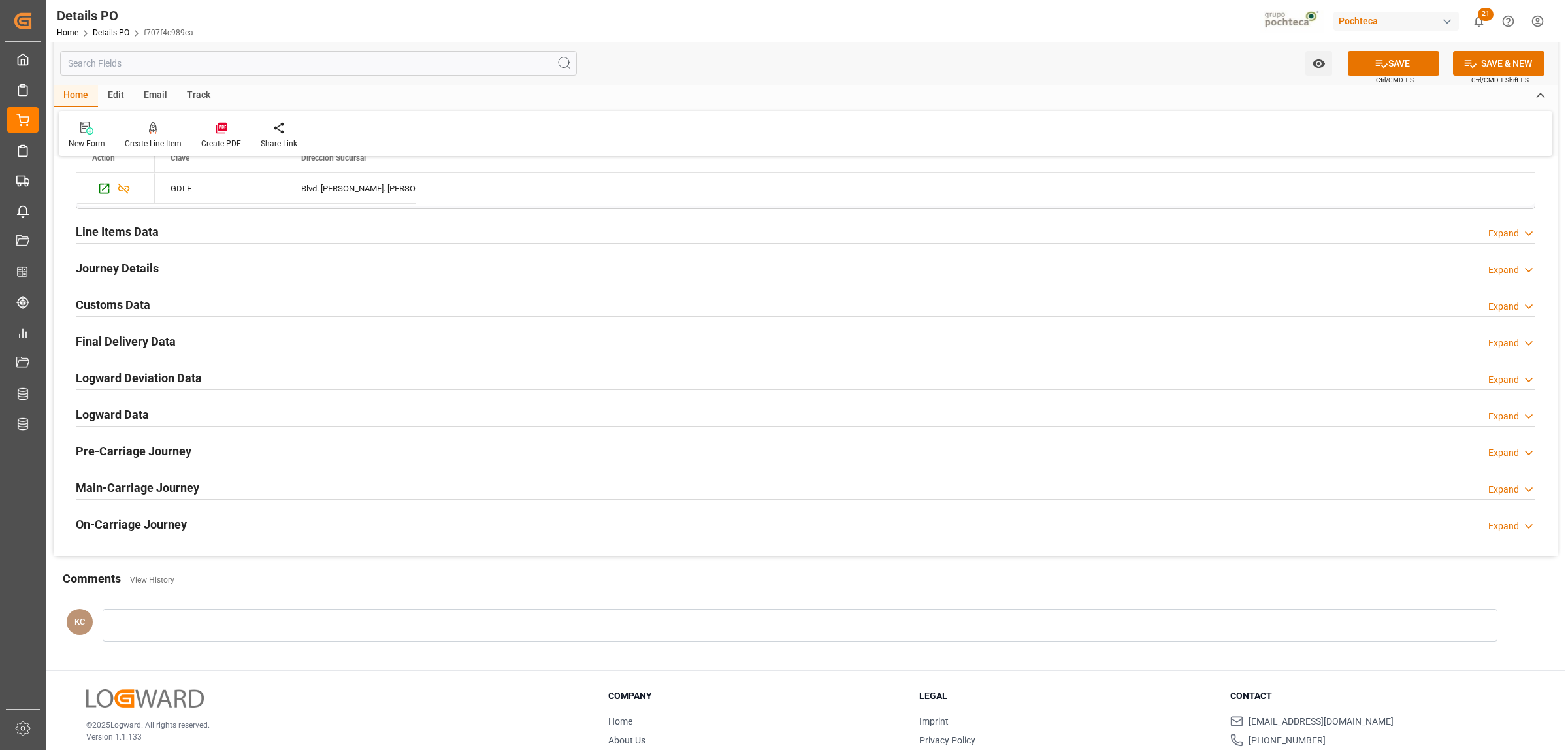
click at [135, 263] on h2 "Journey Details" at bounding box center [117, 268] width 83 height 18
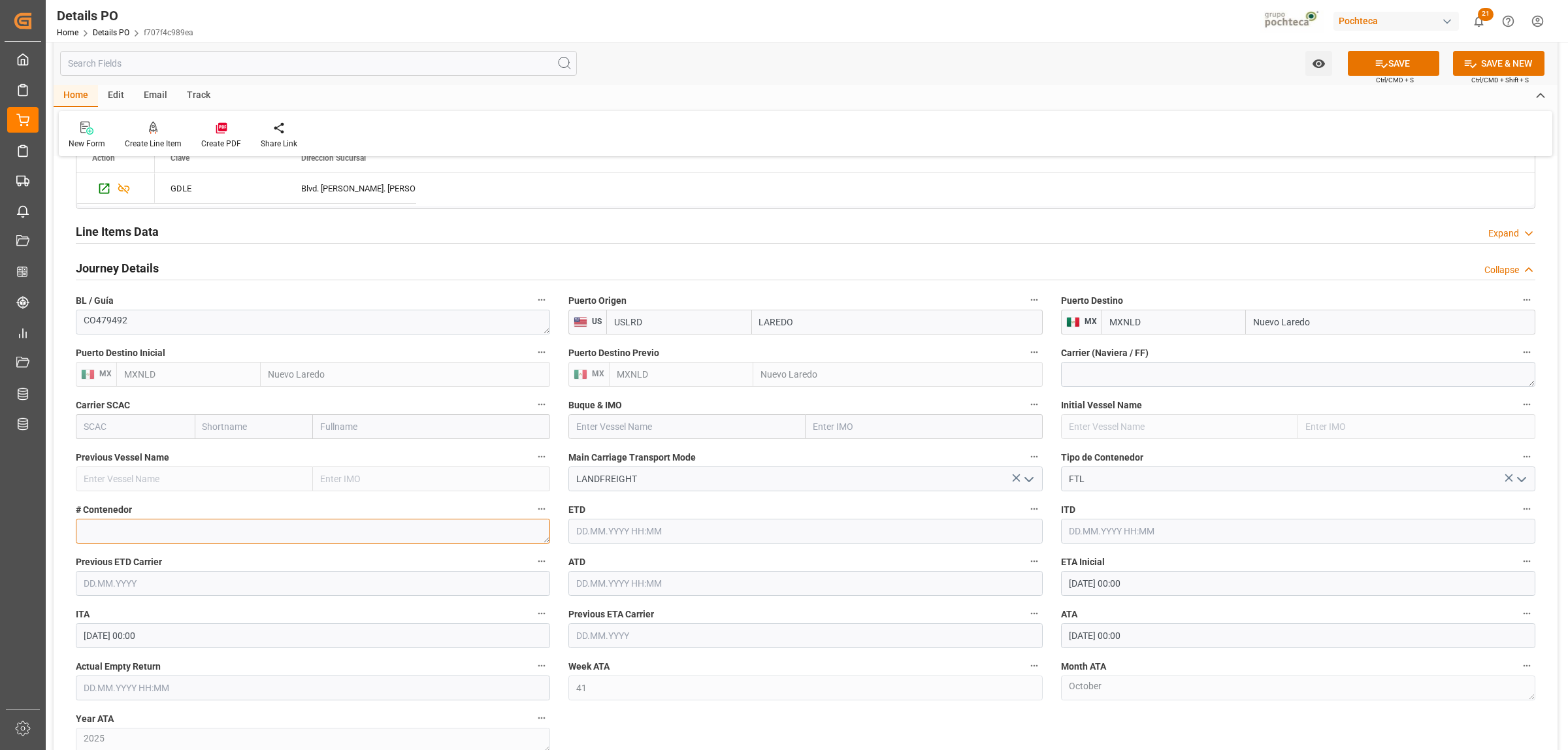
click at [116, 538] on textarea at bounding box center [313, 531] width 475 height 24
paste textarea "51912"
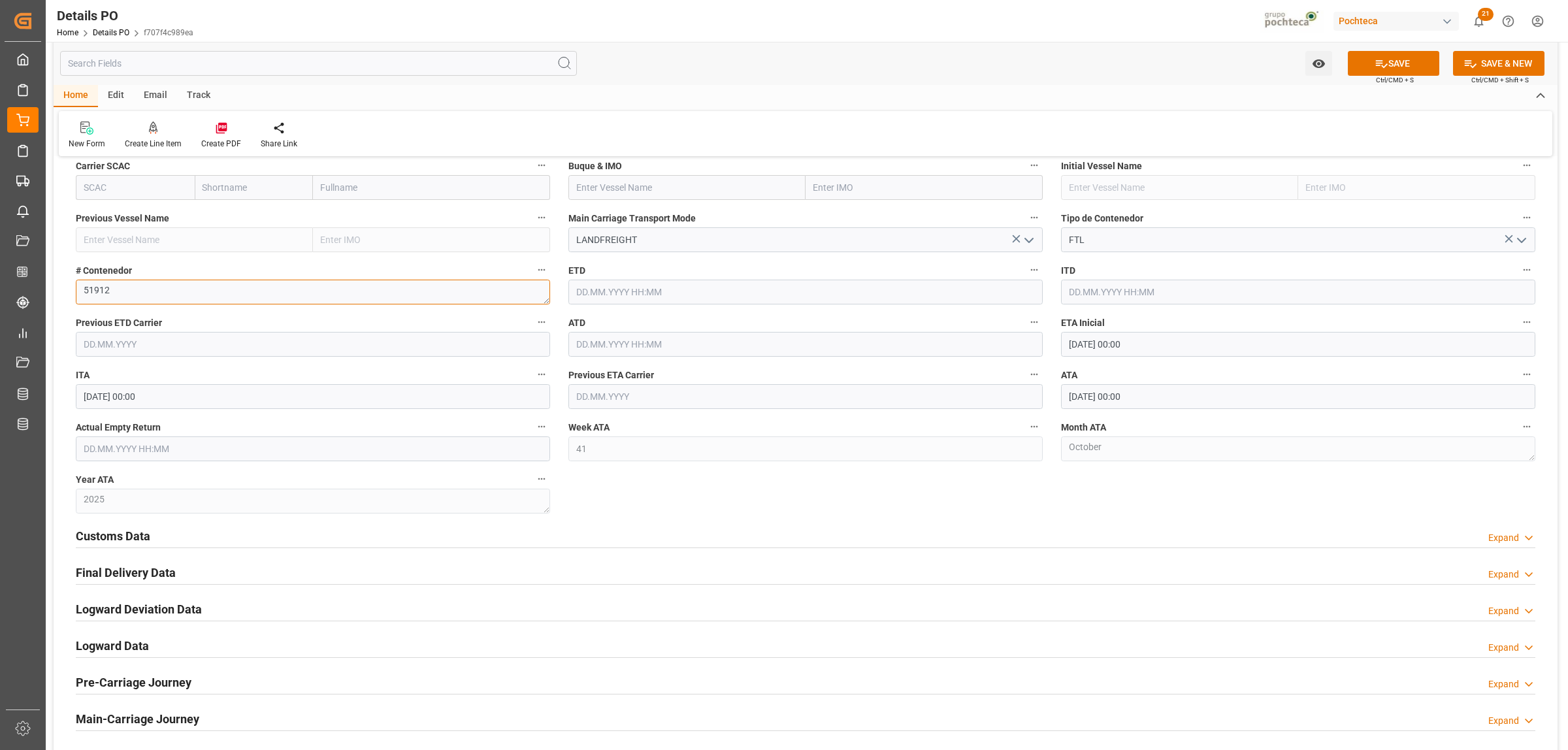
scroll to position [1307, 0]
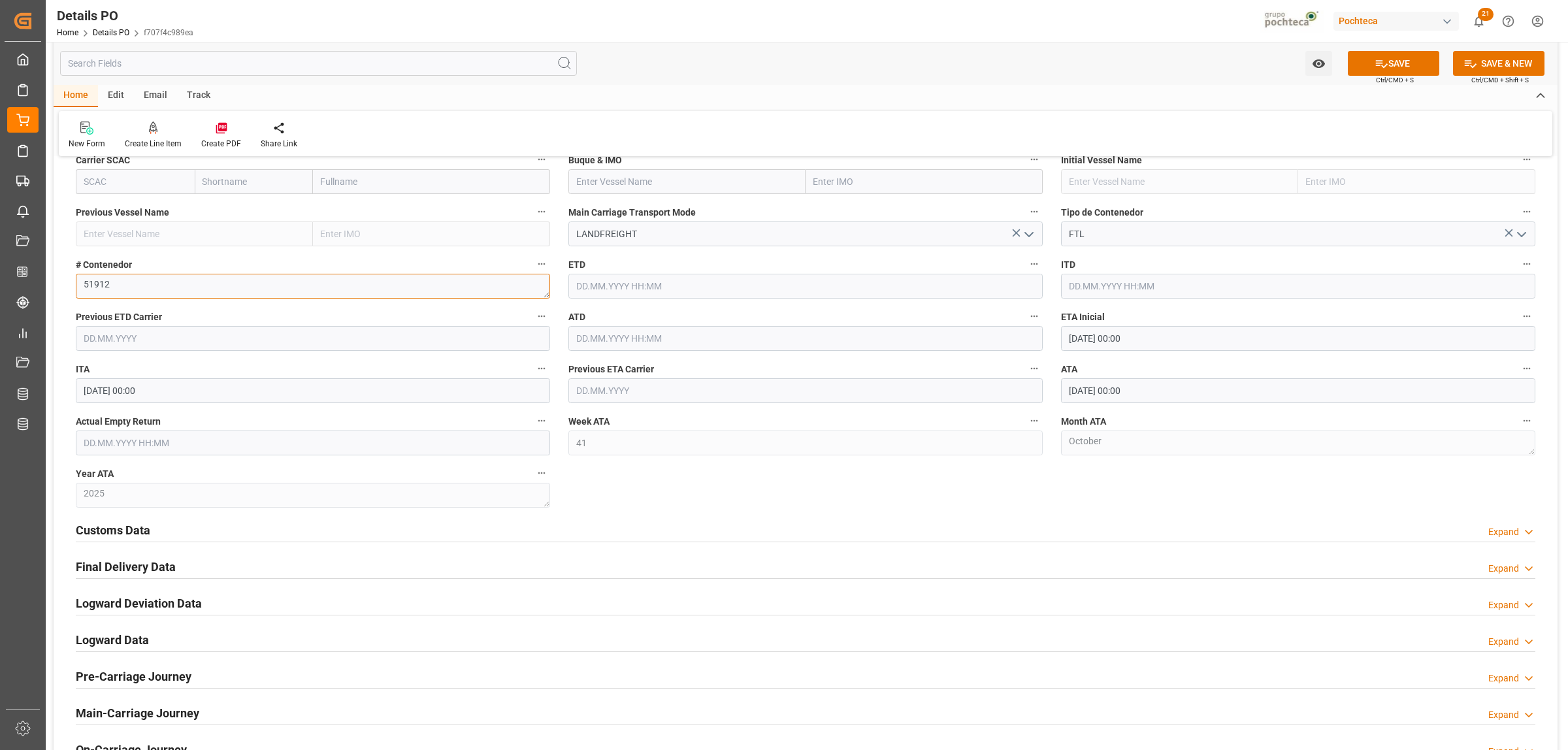
type textarea "51912"
click at [183, 450] on input "text" at bounding box center [313, 443] width 475 height 24
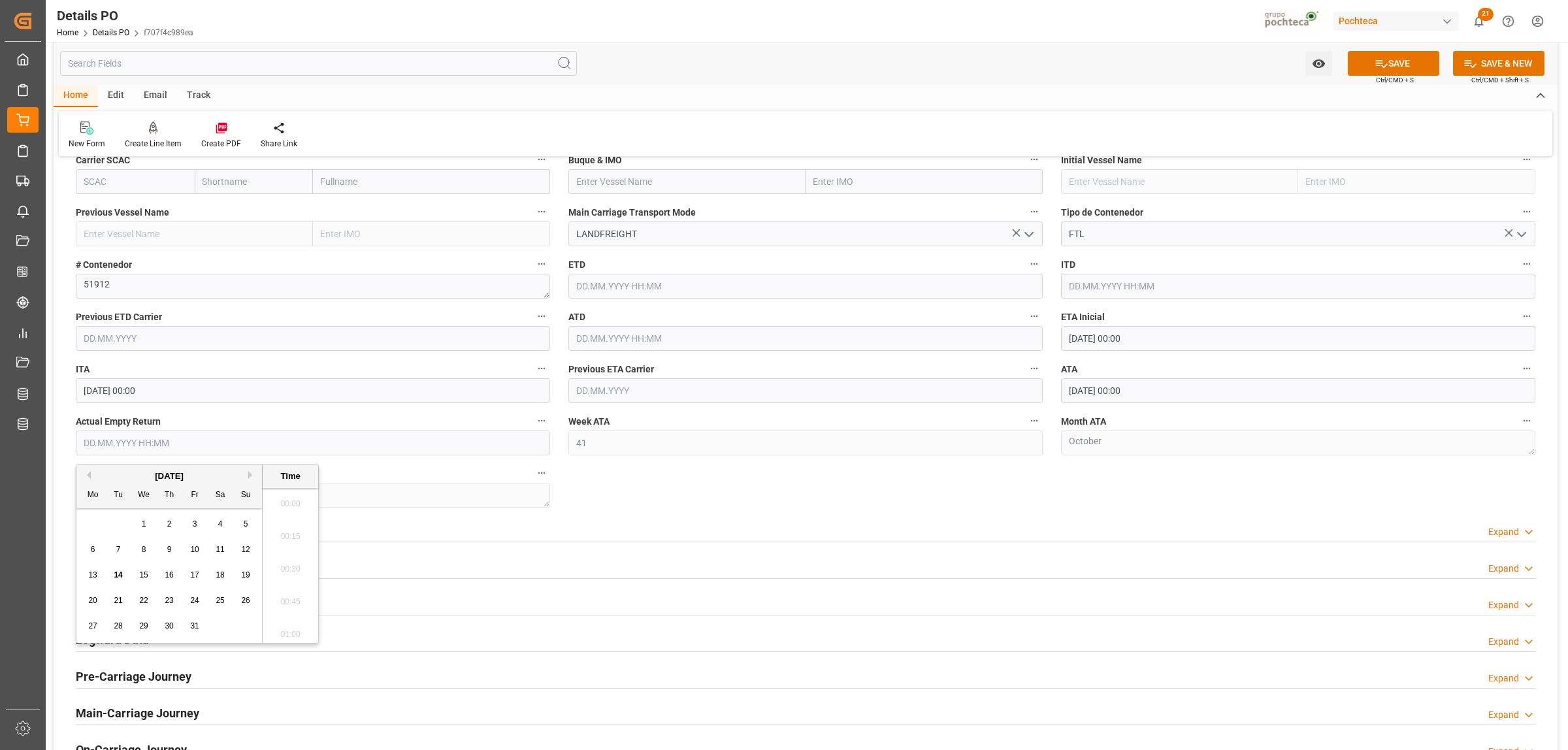
scroll to position [2193, 0]
click at [116, 523] on div "29 30 1 2 3 4 5" at bounding box center [169, 525] width 178 height 25
click at [174, 578] on div "16" at bounding box center [170, 575] width 17 height 16
type input "16.10.2025 00:00"
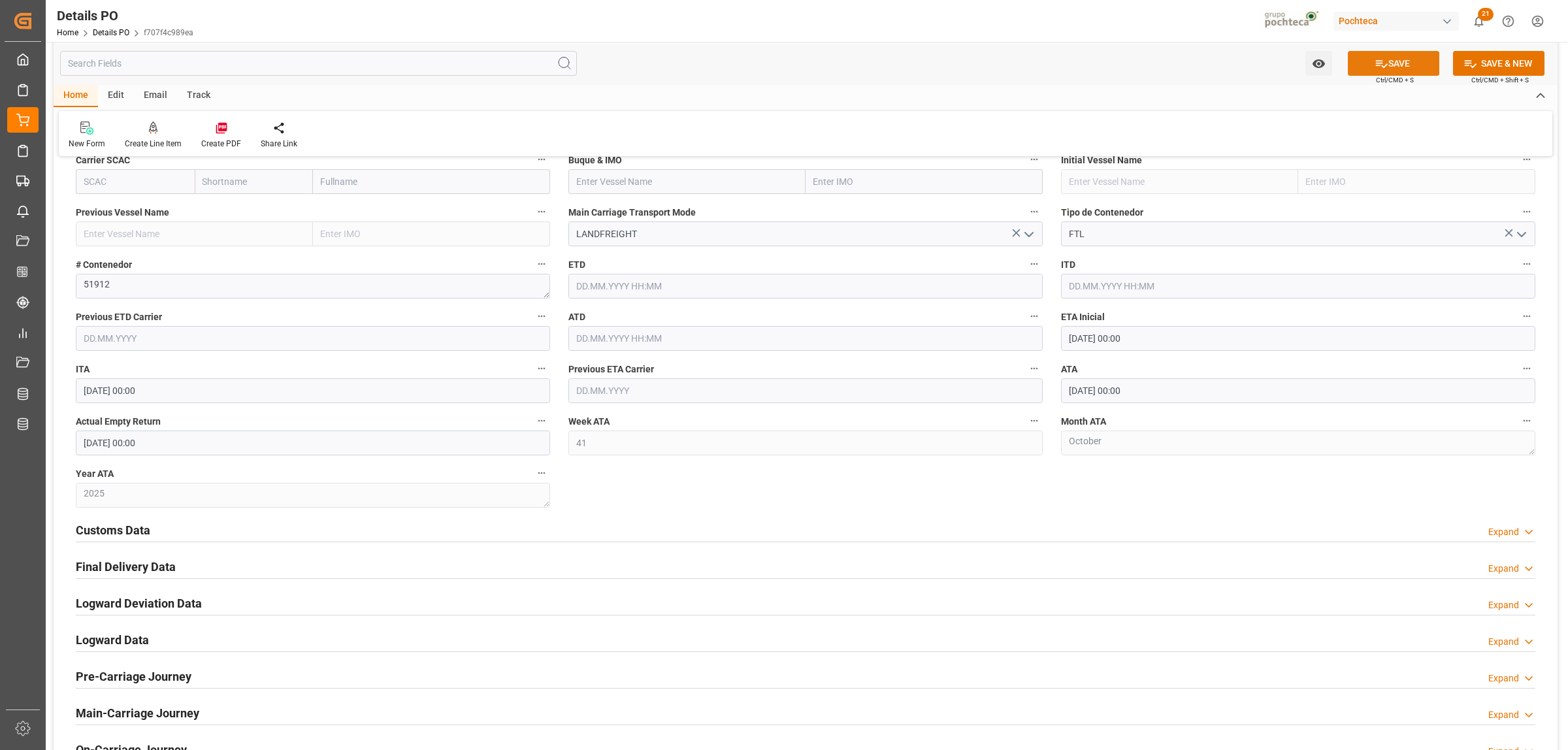
click at [1395, 70] on button "SAVE" at bounding box center [1393, 62] width 92 height 24
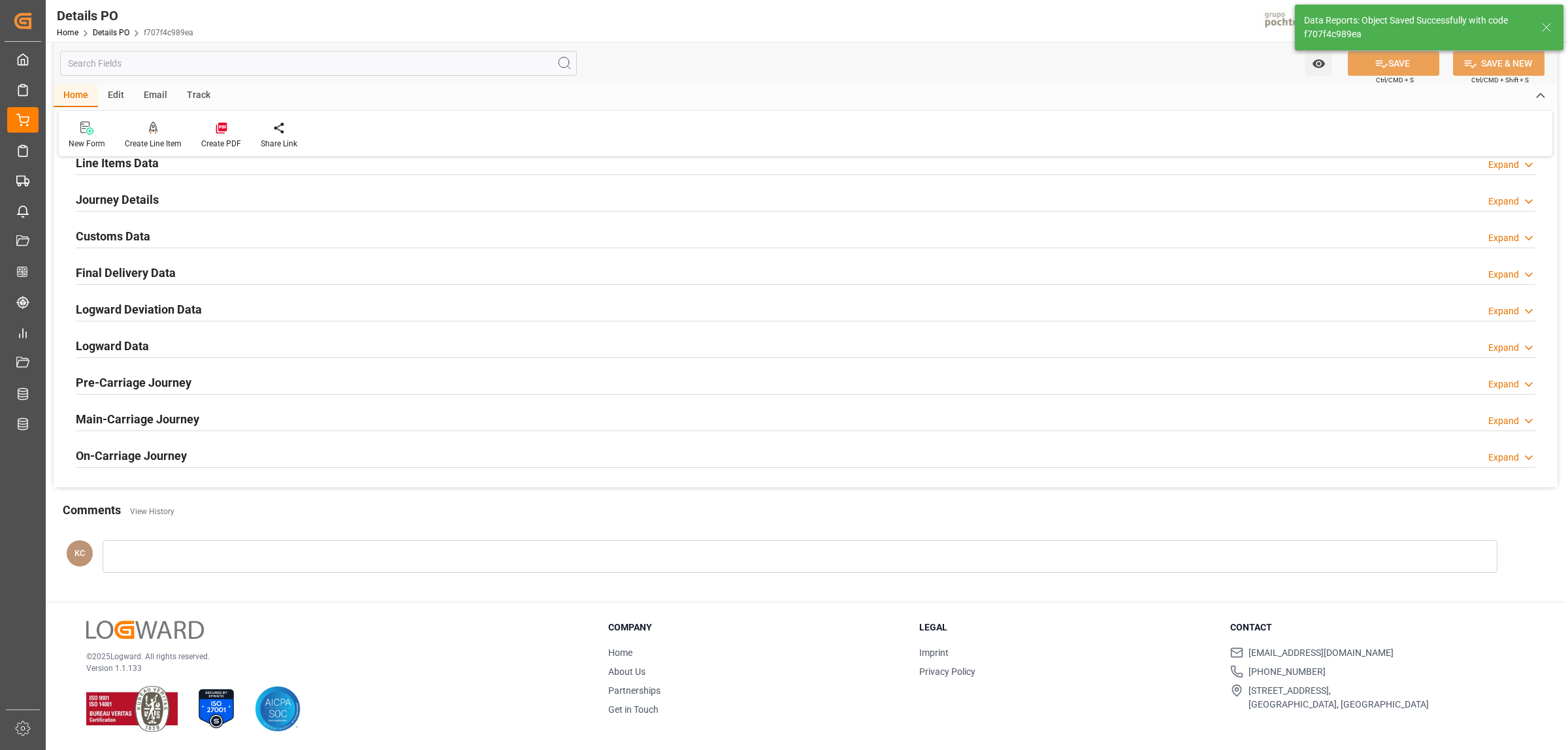
scroll to position [888, 0]
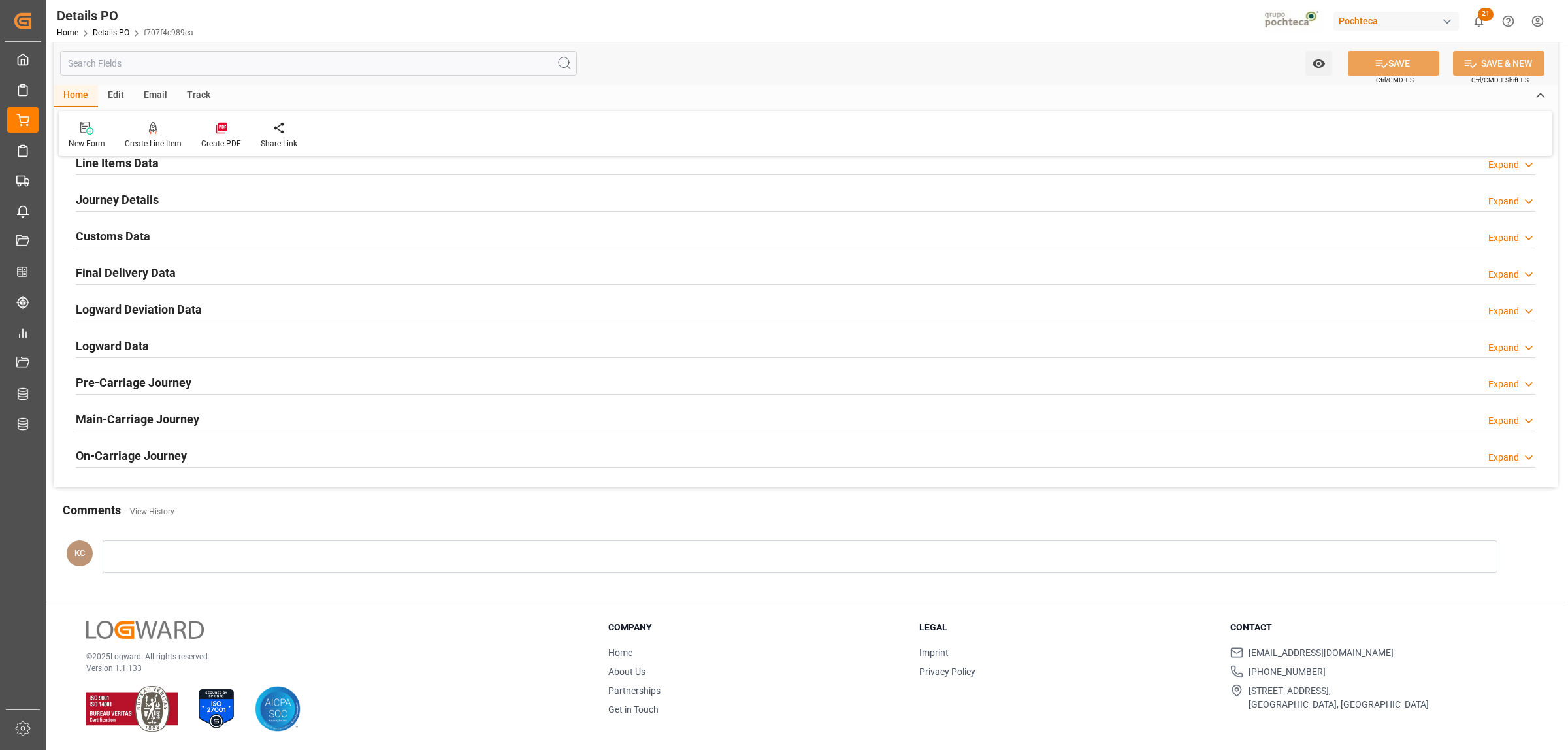
click at [97, 274] on h2 "Final Delivery Data" at bounding box center [126, 273] width 100 height 18
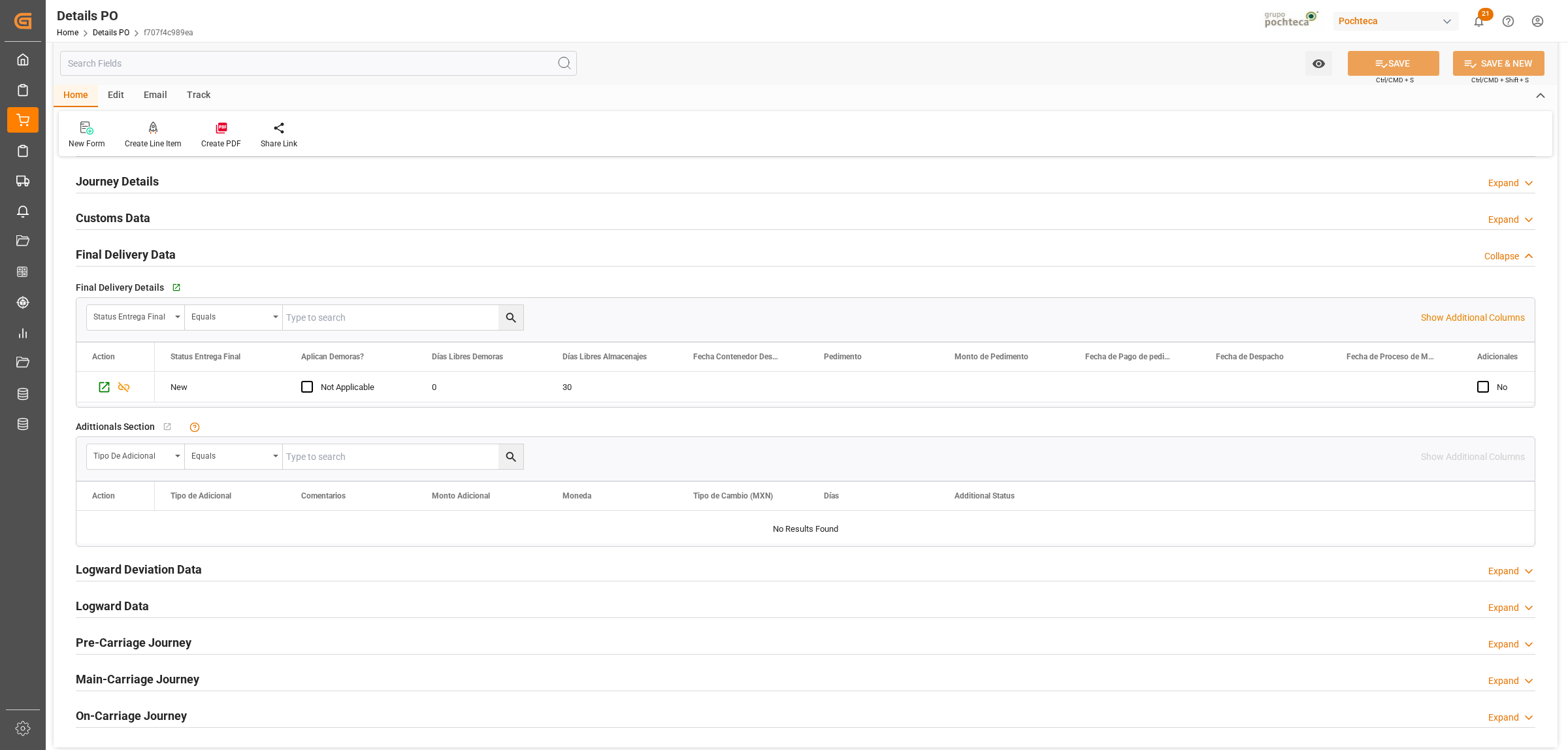
scroll to position [899, 0]
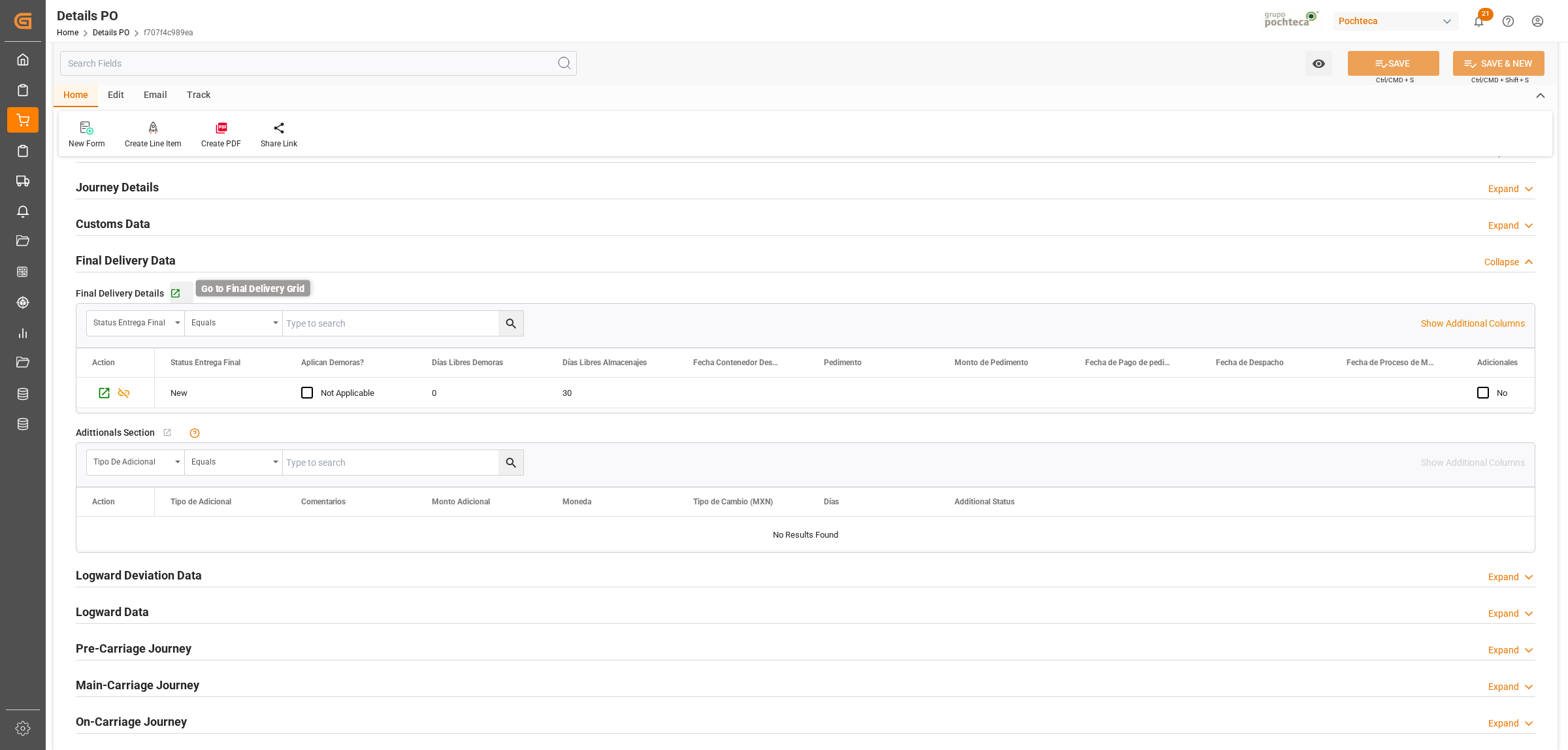
click at [171, 295] on icon "button" at bounding box center [175, 294] width 11 height 11
click at [112, 227] on h2 "Customs Data" at bounding box center [113, 223] width 74 height 18
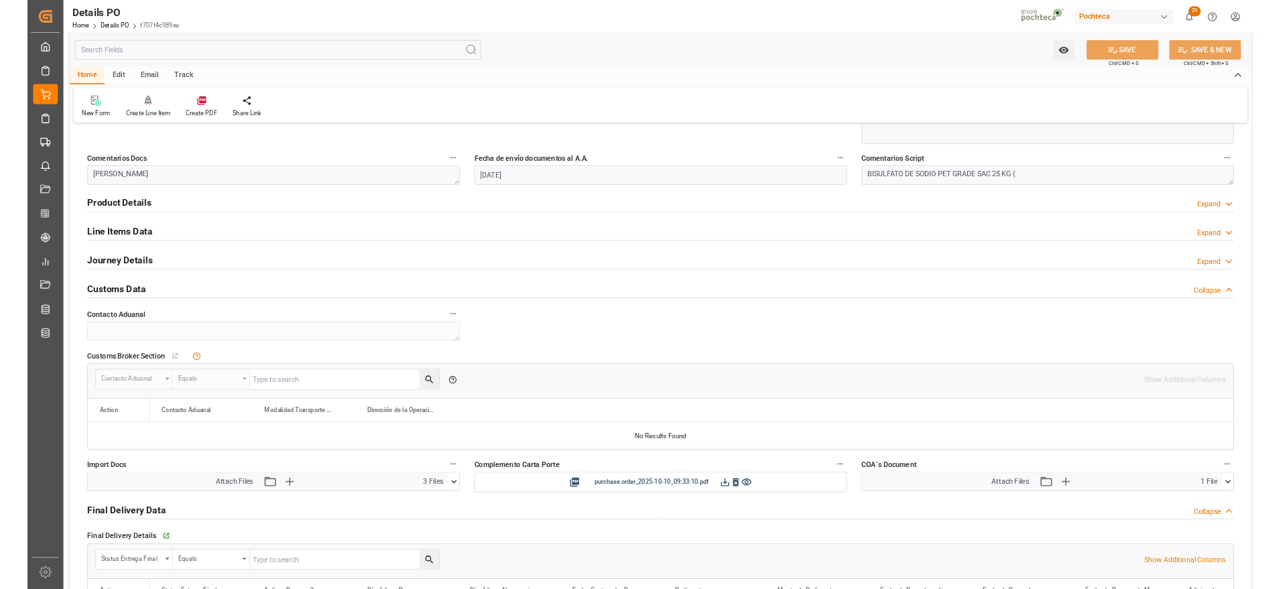
scroll to position [755, 0]
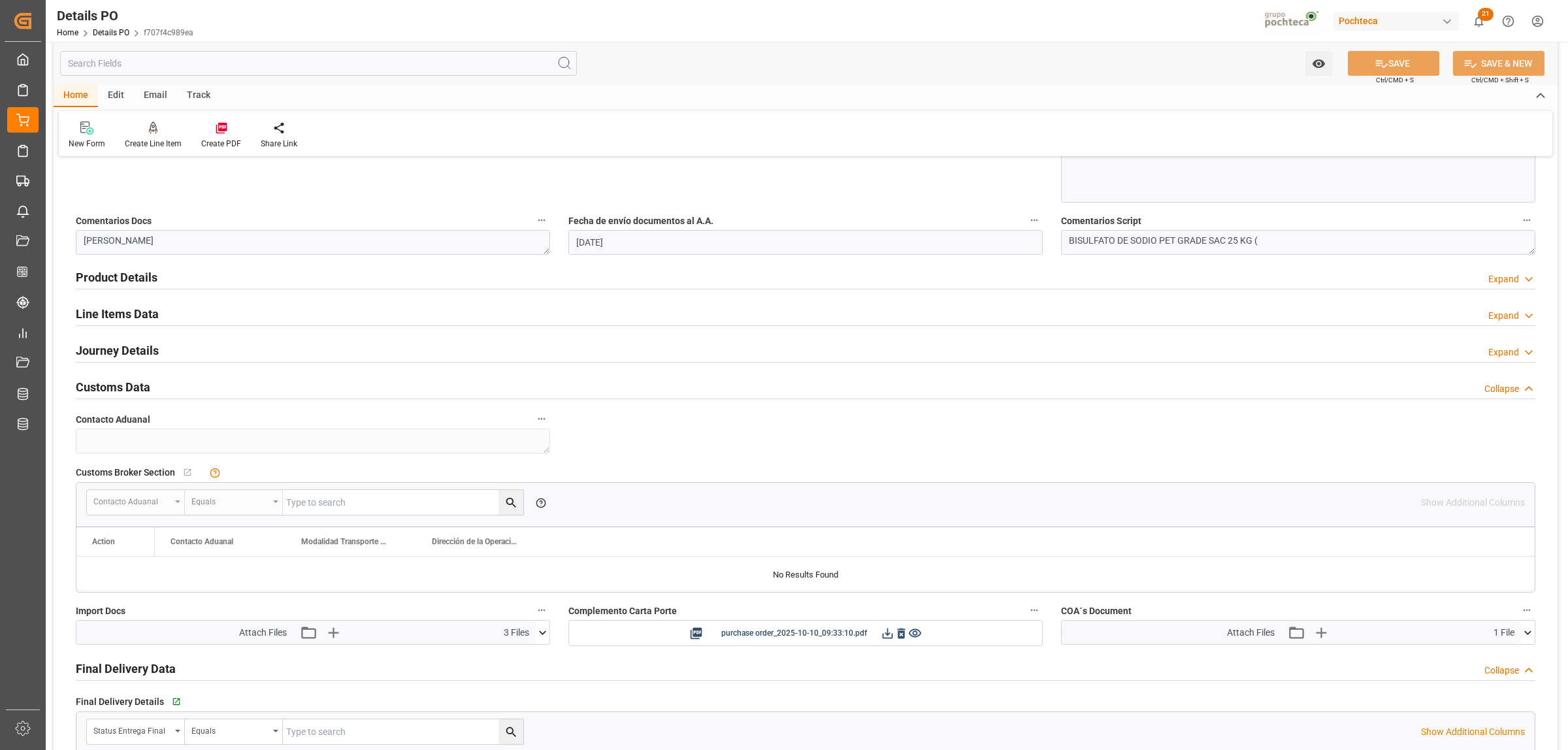
click at [132, 350] on h2 "Journey Details" at bounding box center [117, 350] width 83 height 18
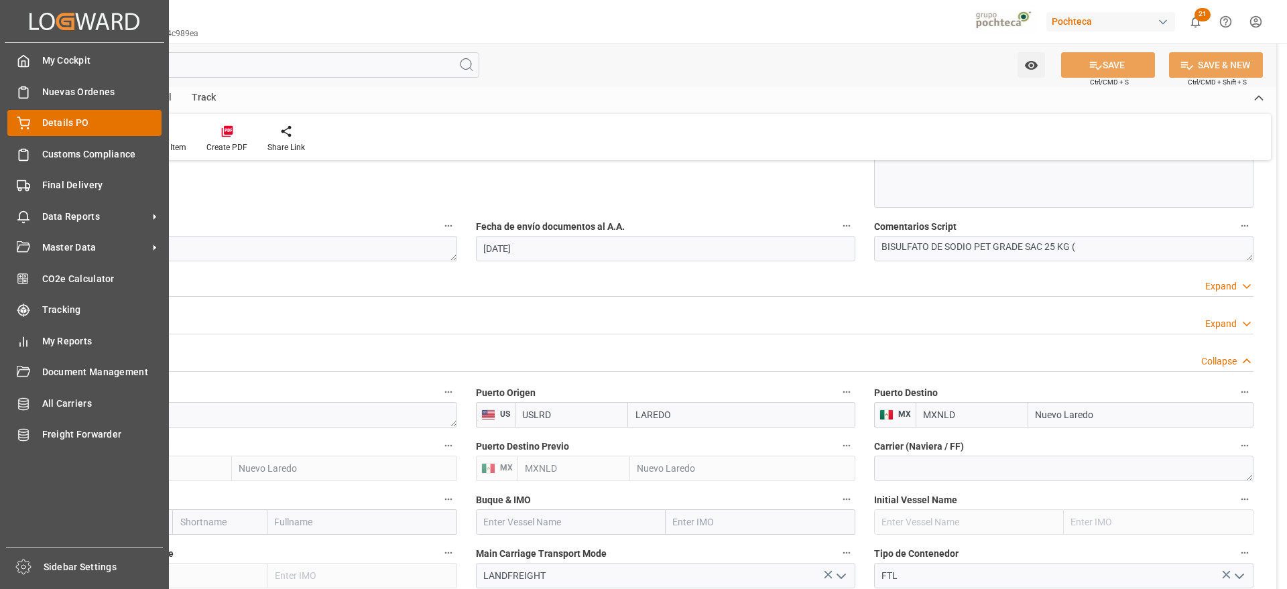
click at [64, 119] on span "Details PO" at bounding box center [102, 123] width 120 height 14
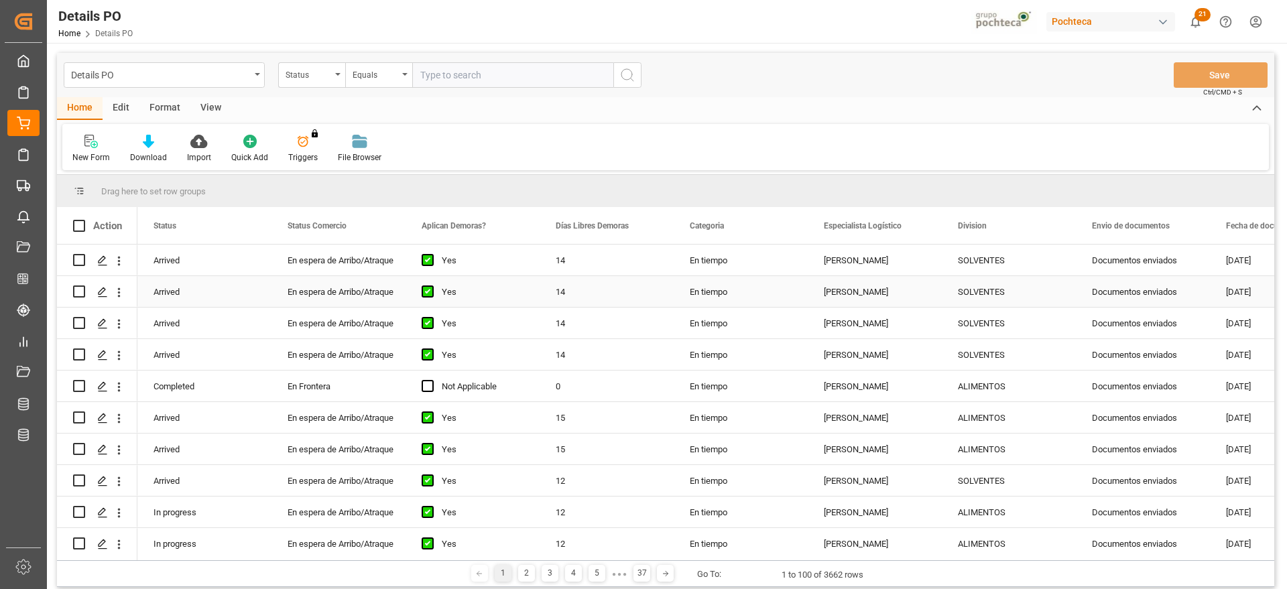
click at [1130, 271] on div "Documentos enviados" at bounding box center [1143, 260] width 134 height 31
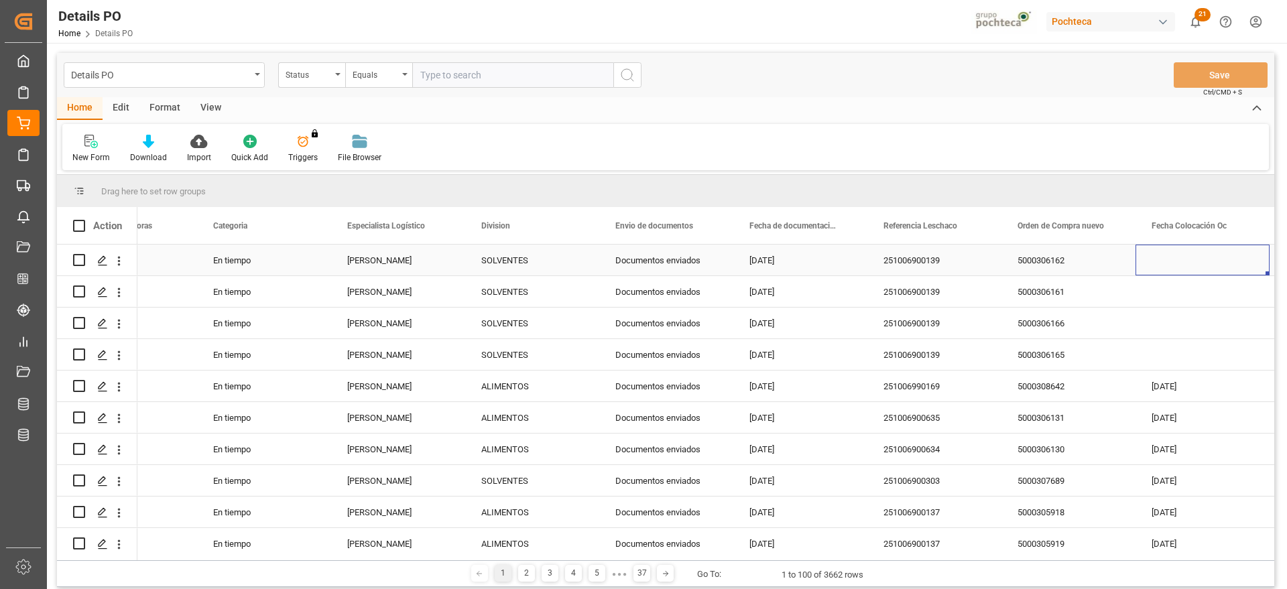
scroll to position [0, 476]
click at [1110, 226] on span at bounding box center [1113, 226] width 12 height 12
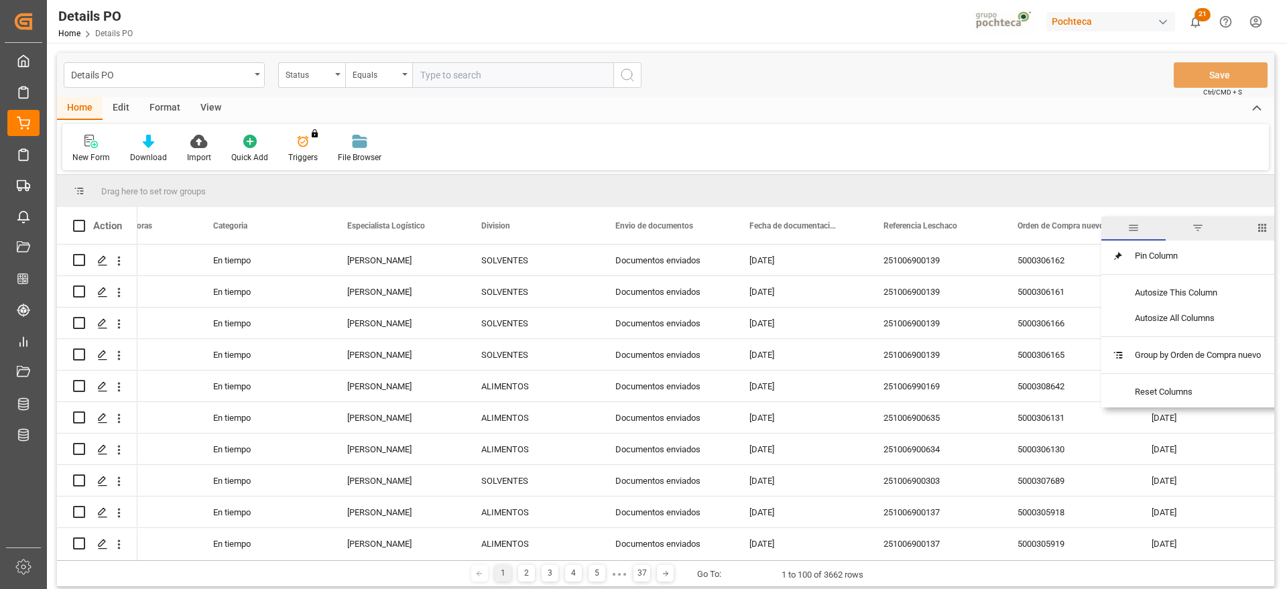
click at [1204, 232] on span "filter" at bounding box center [1197, 228] width 12 height 12
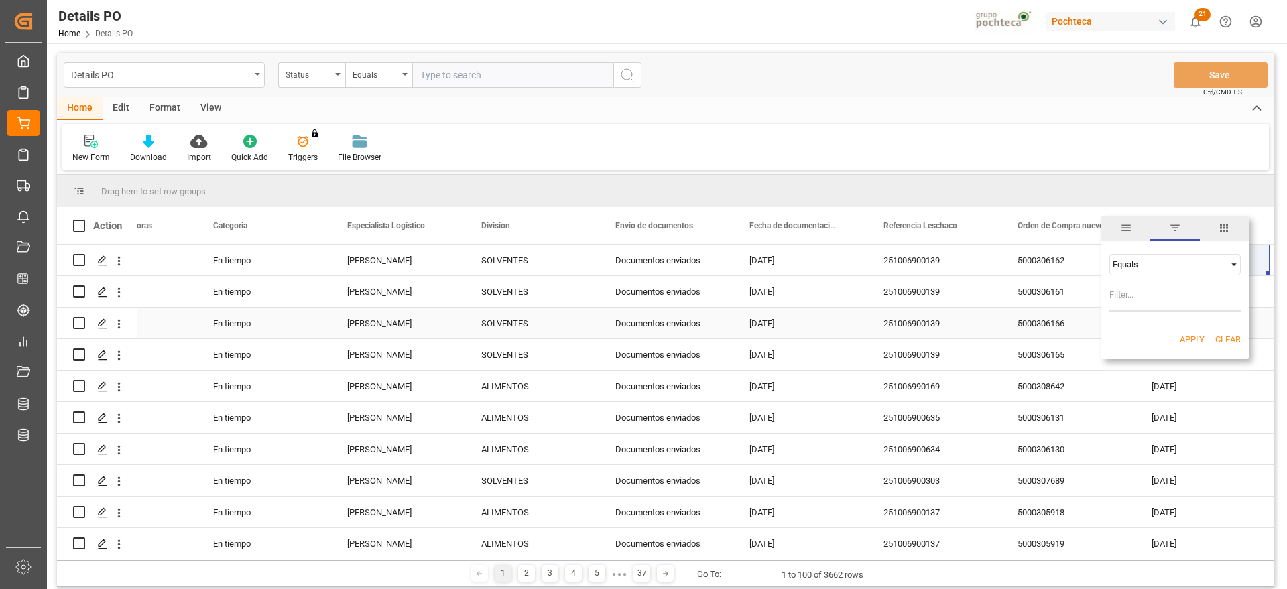
paste input "5000306913"
type input "5000306913"
click at [1185, 343] on button "Apply" at bounding box center [1191, 339] width 25 height 13
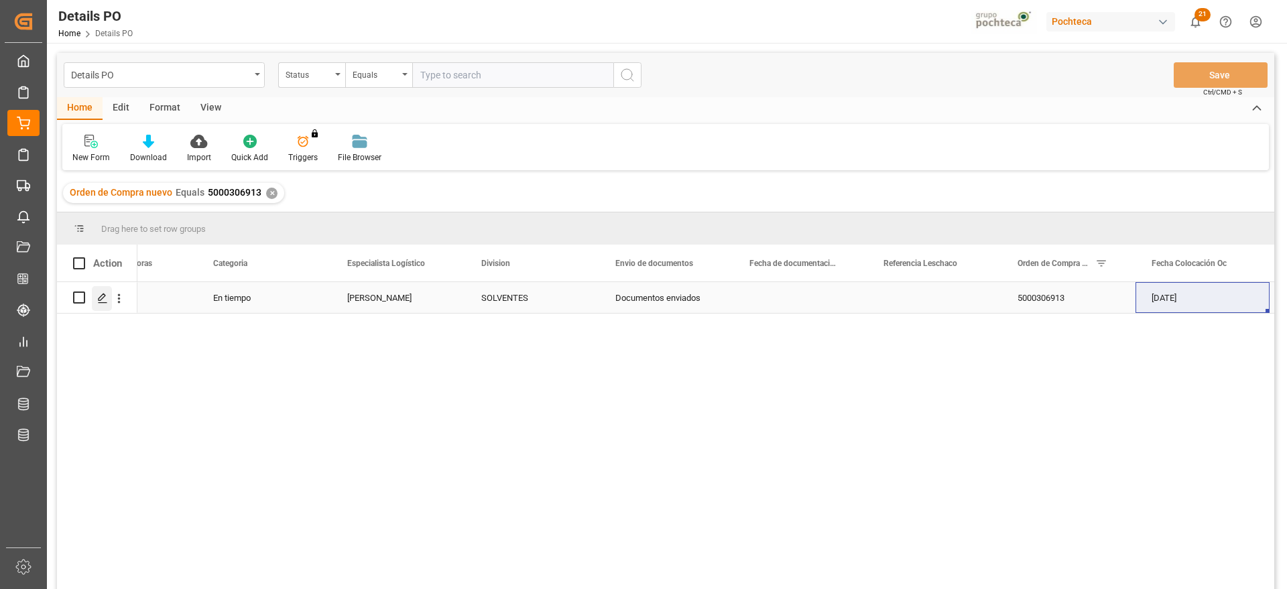
click at [103, 298] on icon "Press SPACE to select this row." at bounding box center [102, 298] width 11 height 11
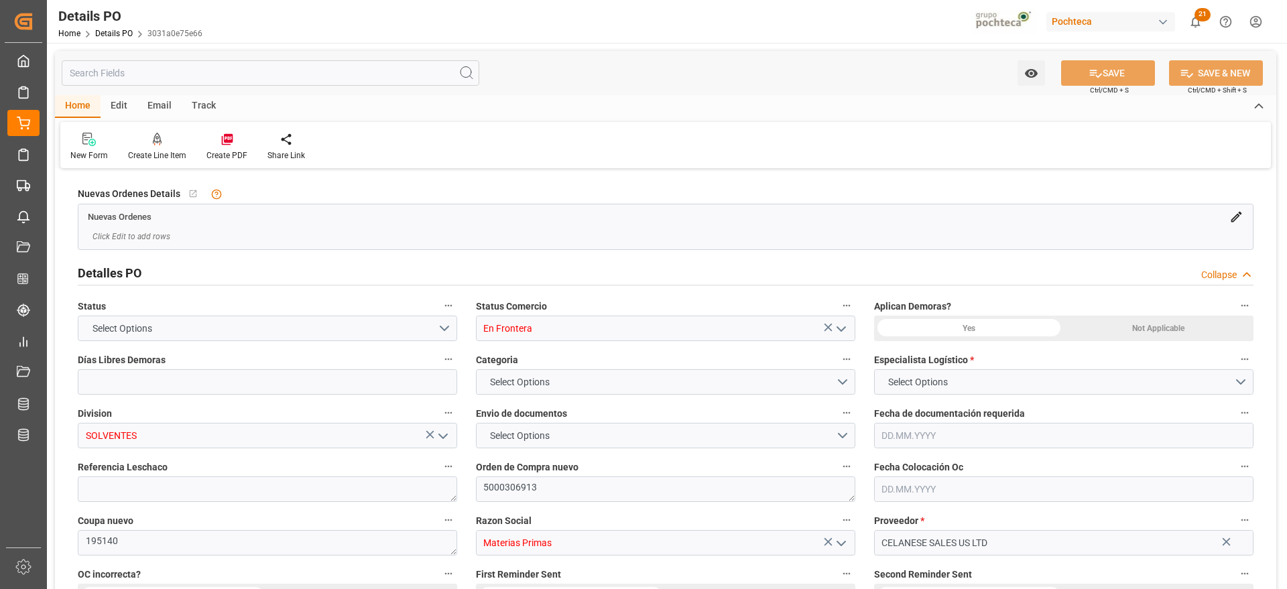
type input "0"
type input "30.07.2025"
type input "13.10.2025"
click at [843, 326] on icon "open menu" at bounding box center [841, 329] width 16 height 16
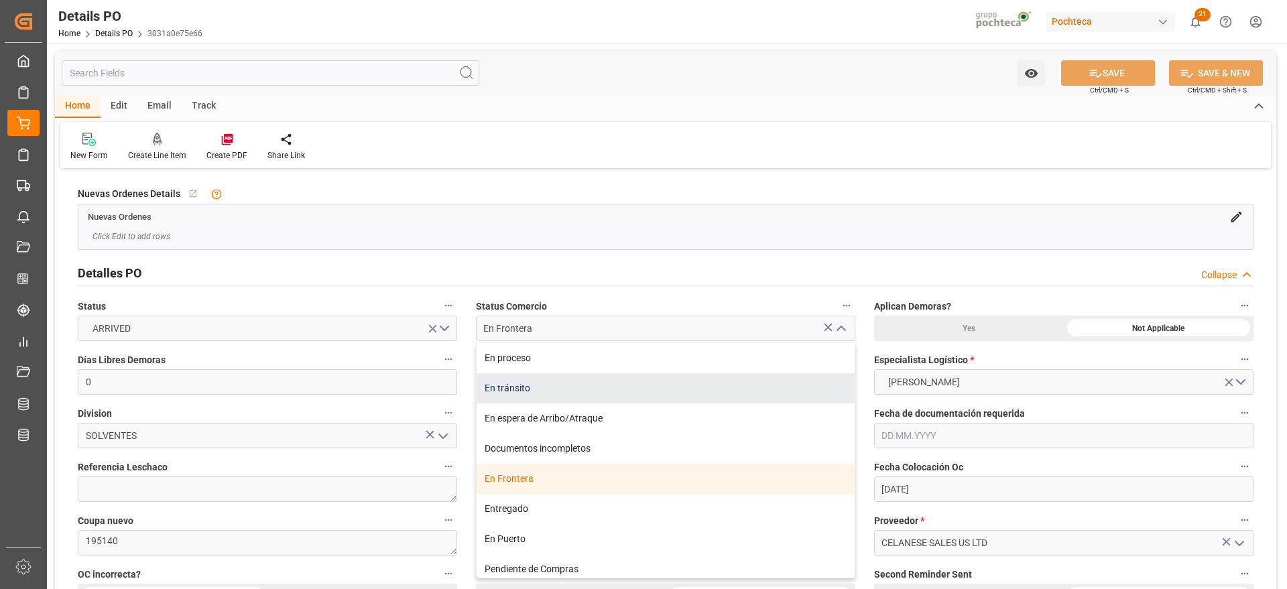
click at [522, 393] on div "En tránsito" at bounding box center [665, 388] width 378 height 30
type input "En tránsito"
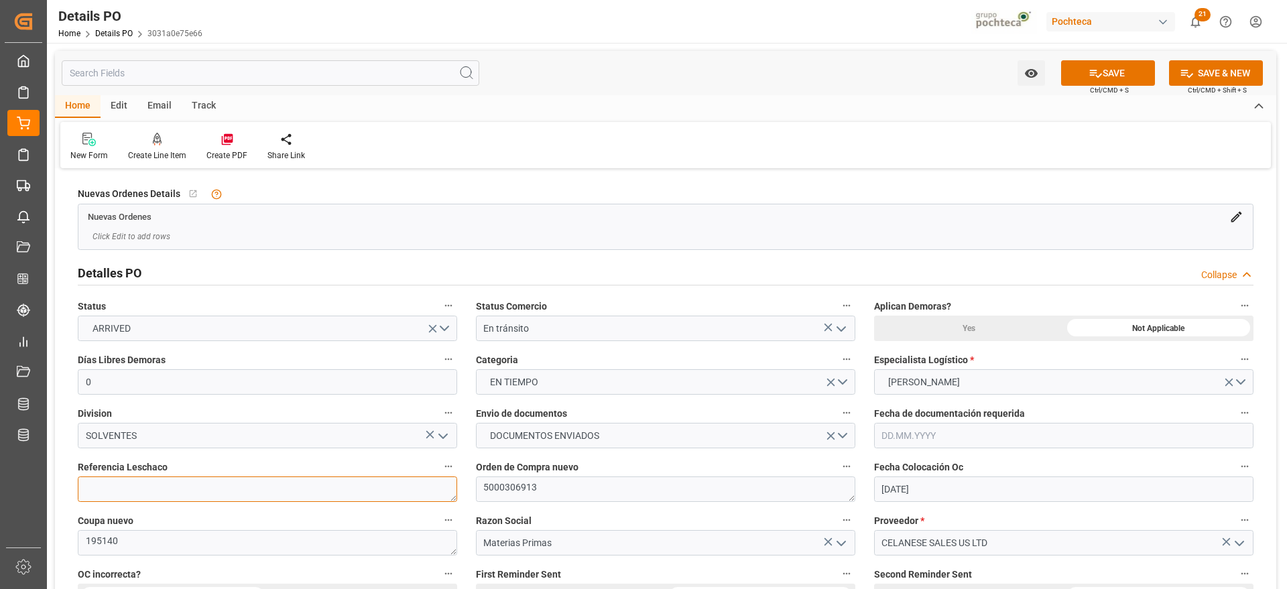
click at [252, 483] on textarea at bounding box center [267, 488] width 379 height 25
paste textarea "251006990177"
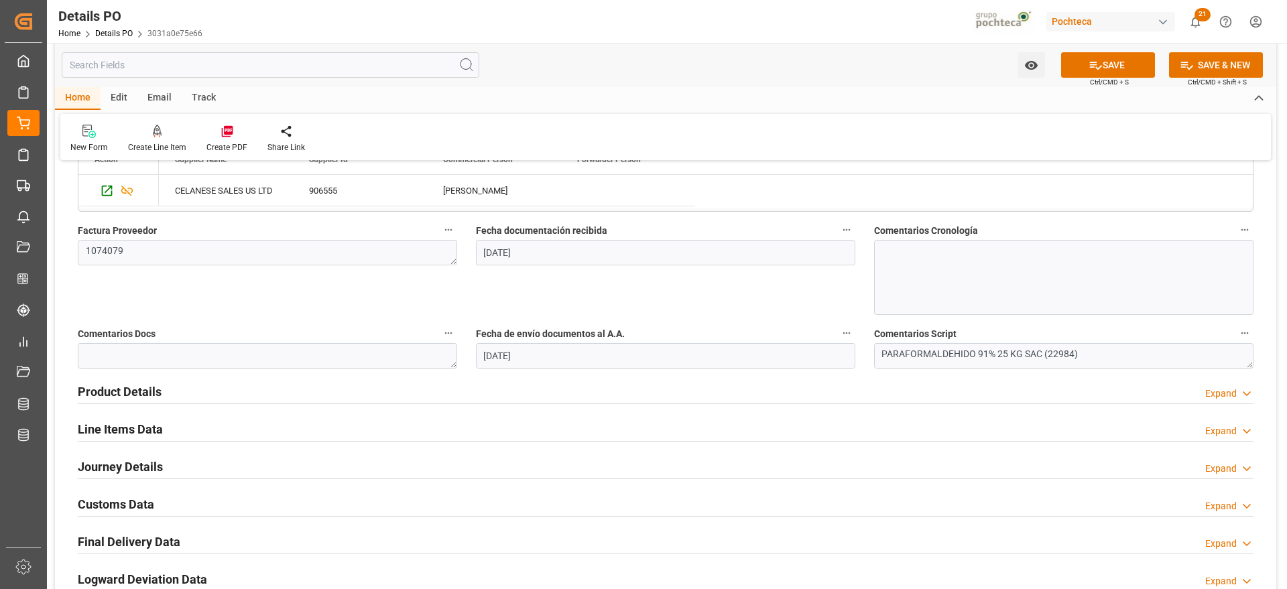
scroll to position [670, 0]
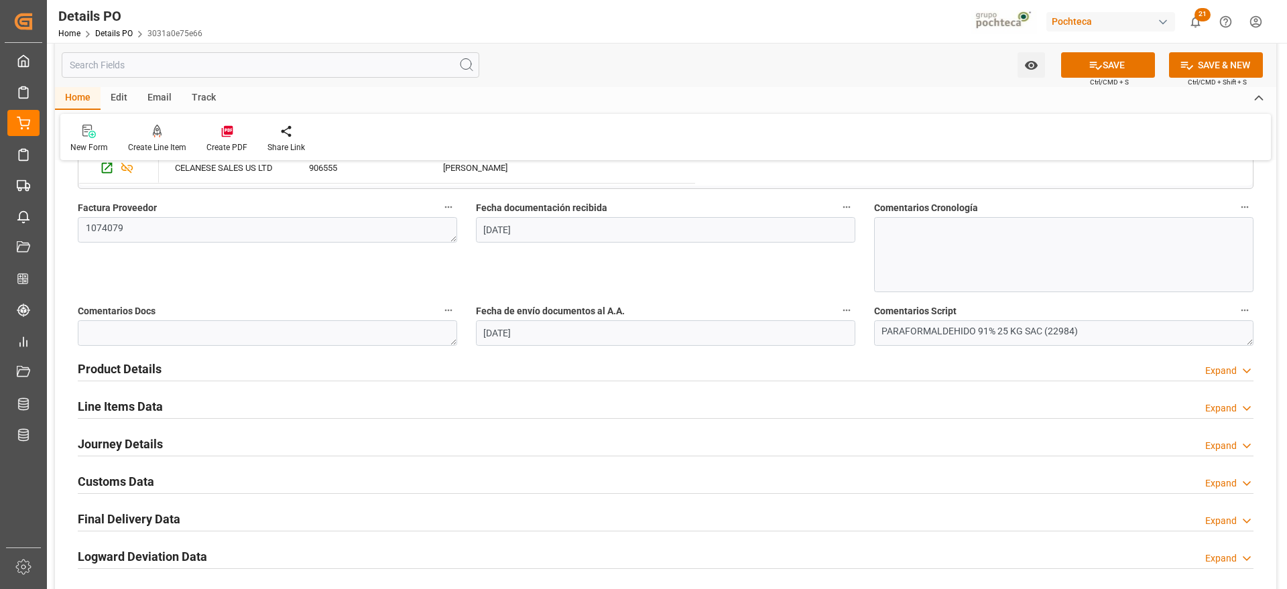
type textarea "251006990177"
click at [130, 442] on h2 "Journey Details" at bounding box center [120, 444] width 85 height 18
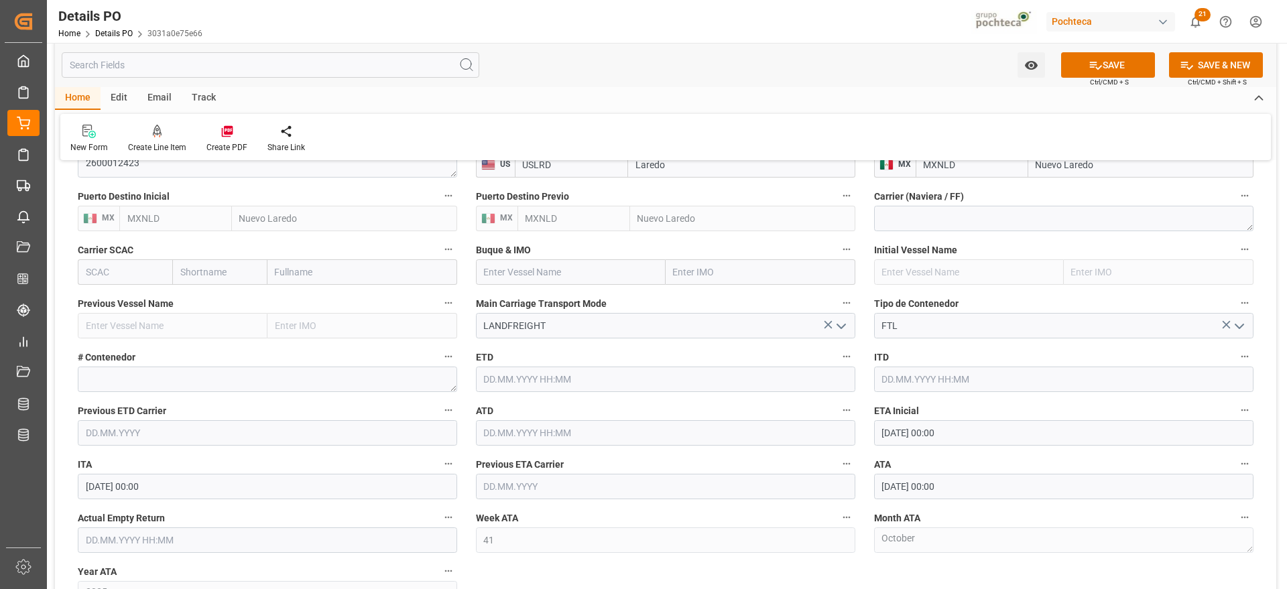
scroll to position [1005, 0]
click at [210, 381] on textarea at bounding box center [267, 378] width 379 height 25
paste textarea "52615"
type textarea "52615"
click at [192, 529] on input "text" at bounding box center [267, 539] width 379 height 25
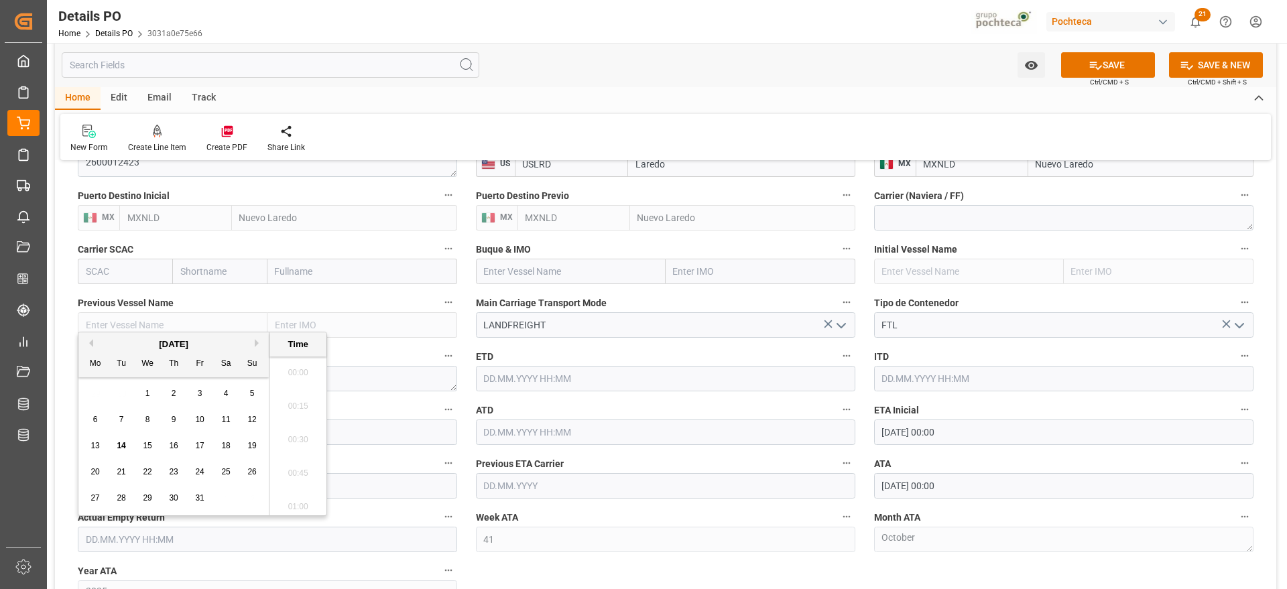
scroll to position [2283, 0]
click at [118, 379] on div "October 2025 Mo Tu We Th Fr Sa Su 29 30 1 2 3 4 5 6 7 8 9 10 11 12 13 14 15 16 …" at bounding box center [173, 423] width 191 height 183
click at [175, 442] on span "16" at bounding box center [173, 445] width 9 height 9
type input "16.10.2025 00:00"
click at [649, 565] on div "Nuevas Ordenes Details   No child Object linked Nuevas Ordenes Click Edit to ad…" at bounding box center [665, 27] width 1221 height 1720
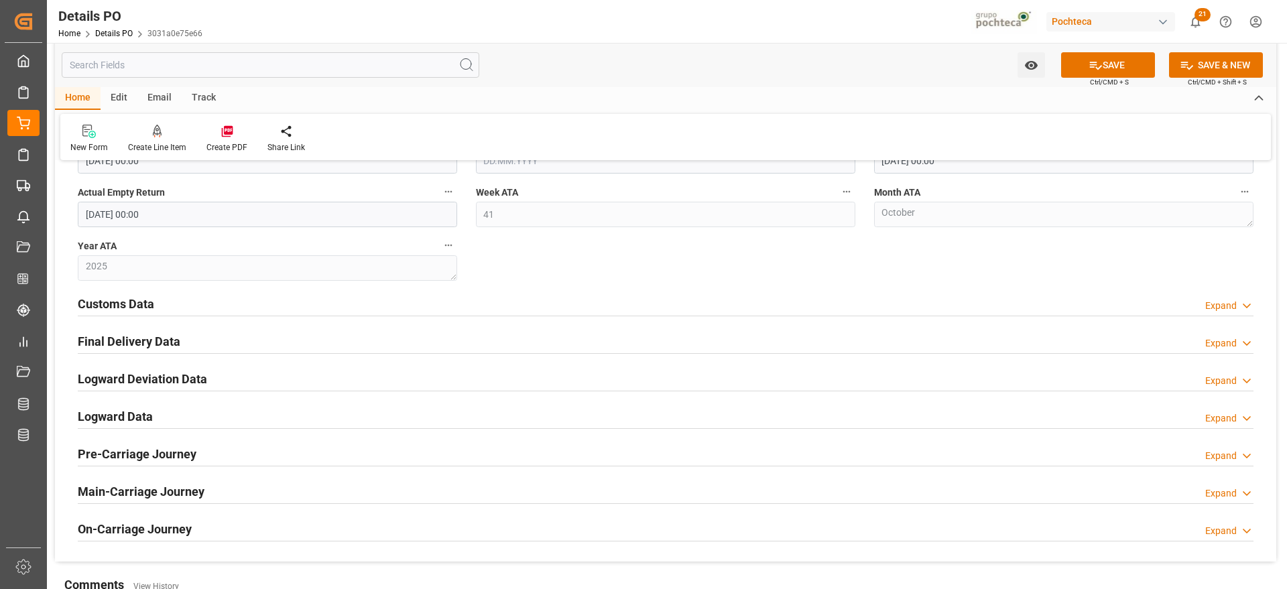
scroll to position [1340, 0]
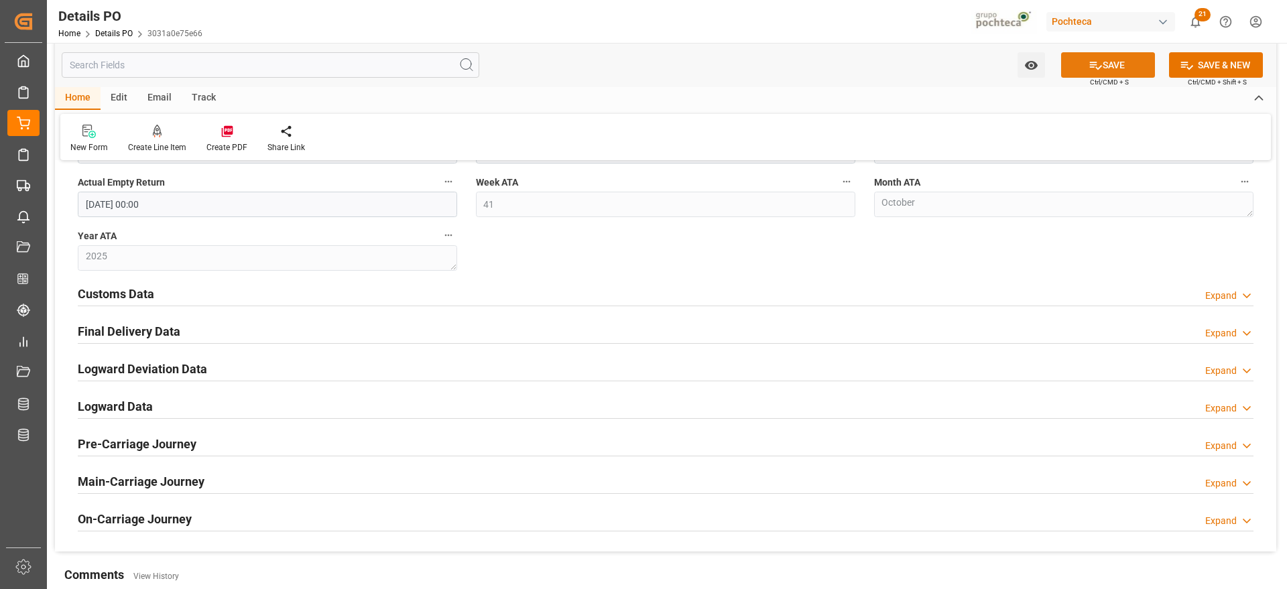
click at [1098, 54] on button "SAVE" at bounding box center [1108, 64] width 94 height 25
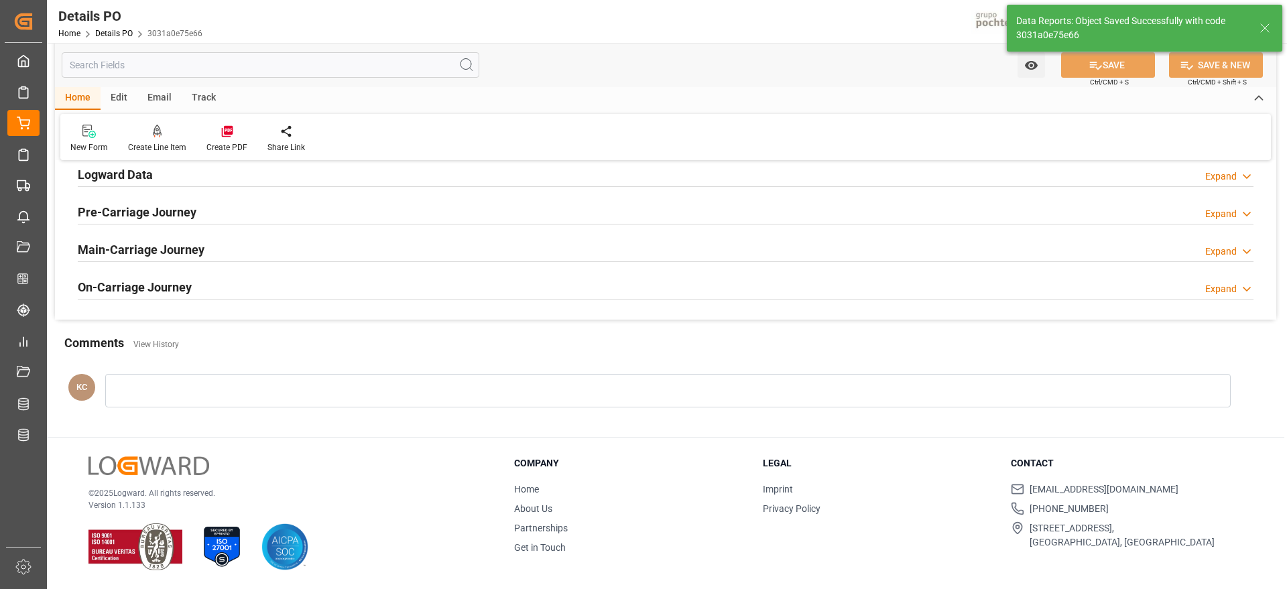
scroll to position [858, 0]
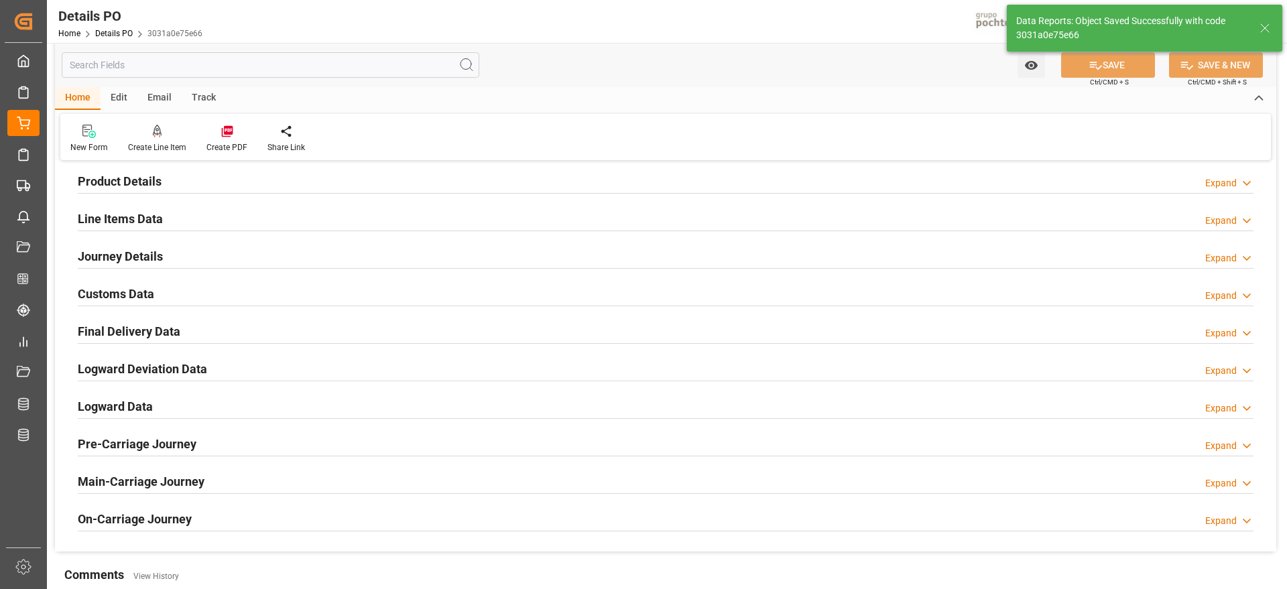
click at [121, 331] on h2 "Final Delivery Data" at bounding box center [129, 331] width 103 height 18
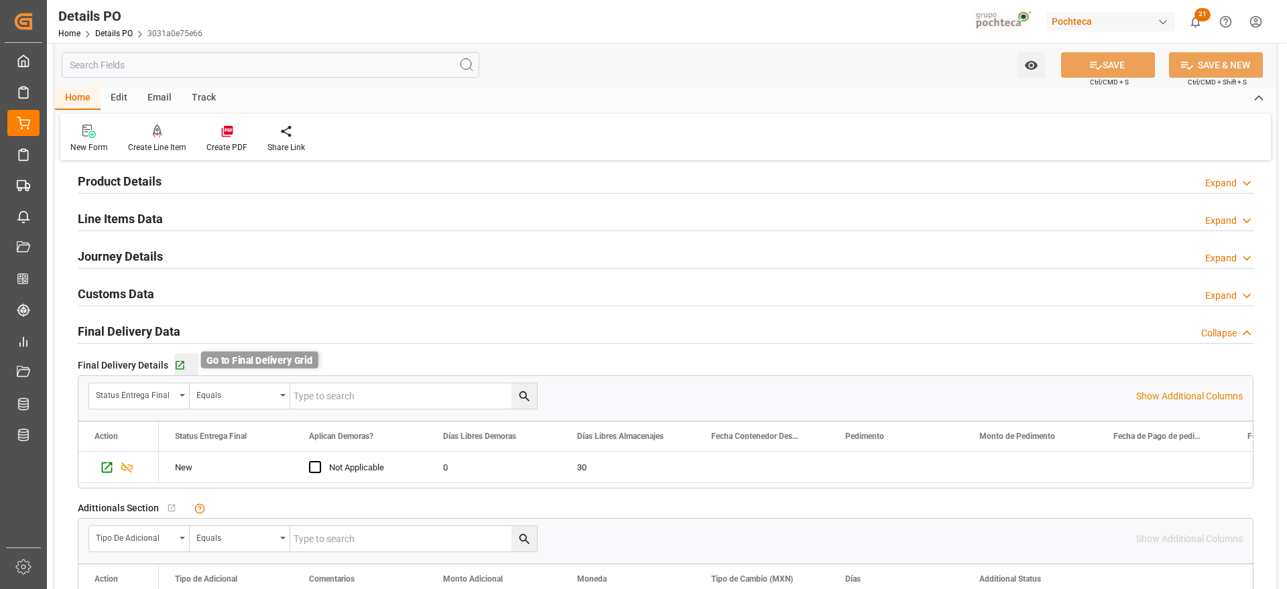
click at [178, 365] on icon "button" at bounding box center [179, 365] width 11 height 11
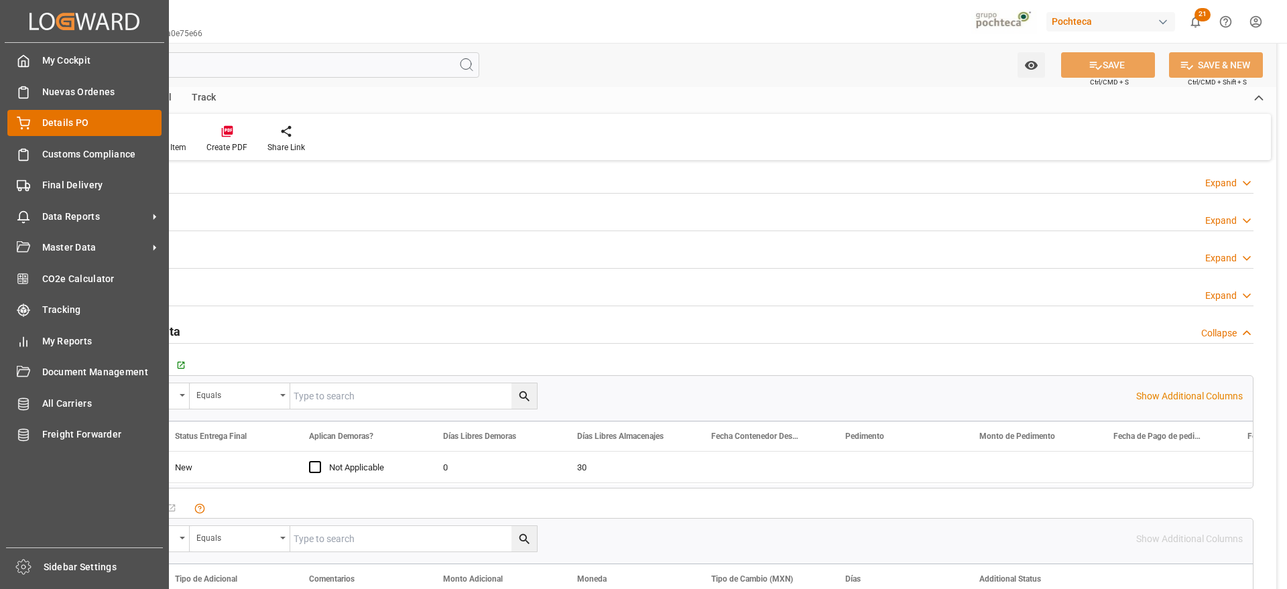
click at [47, 123] on span "Details PO" at bounding box center [102, 123] width 120 height 14
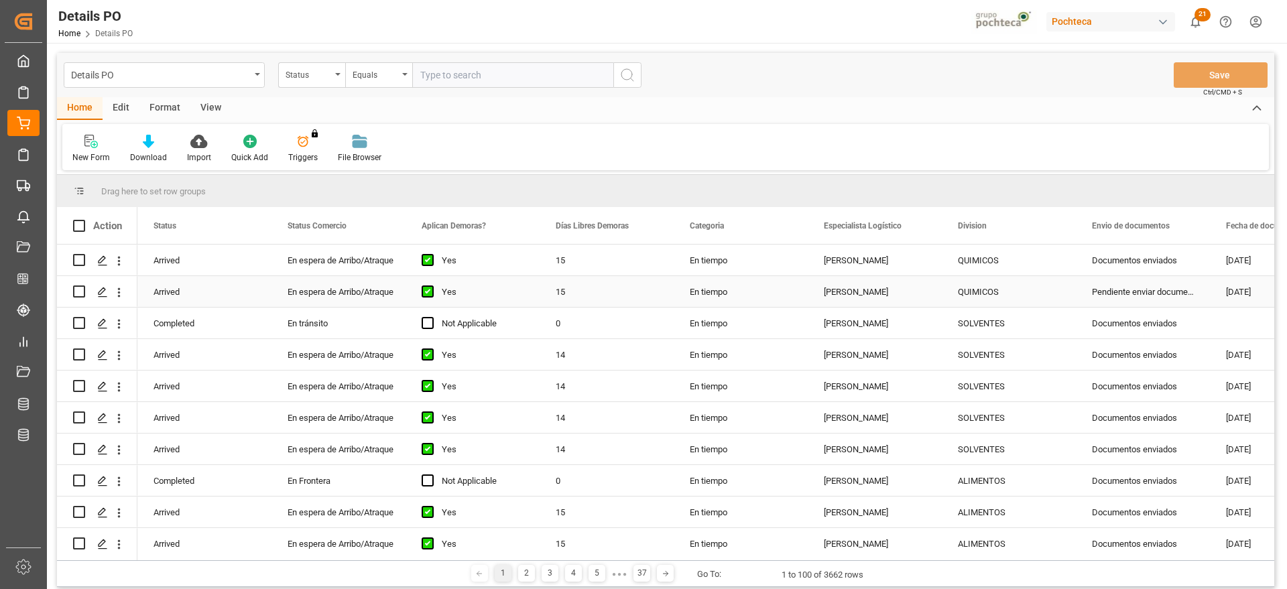
click at [987, 285] on div "QUIMICOS" at bounding box center [1009, 292] width 102 height 31
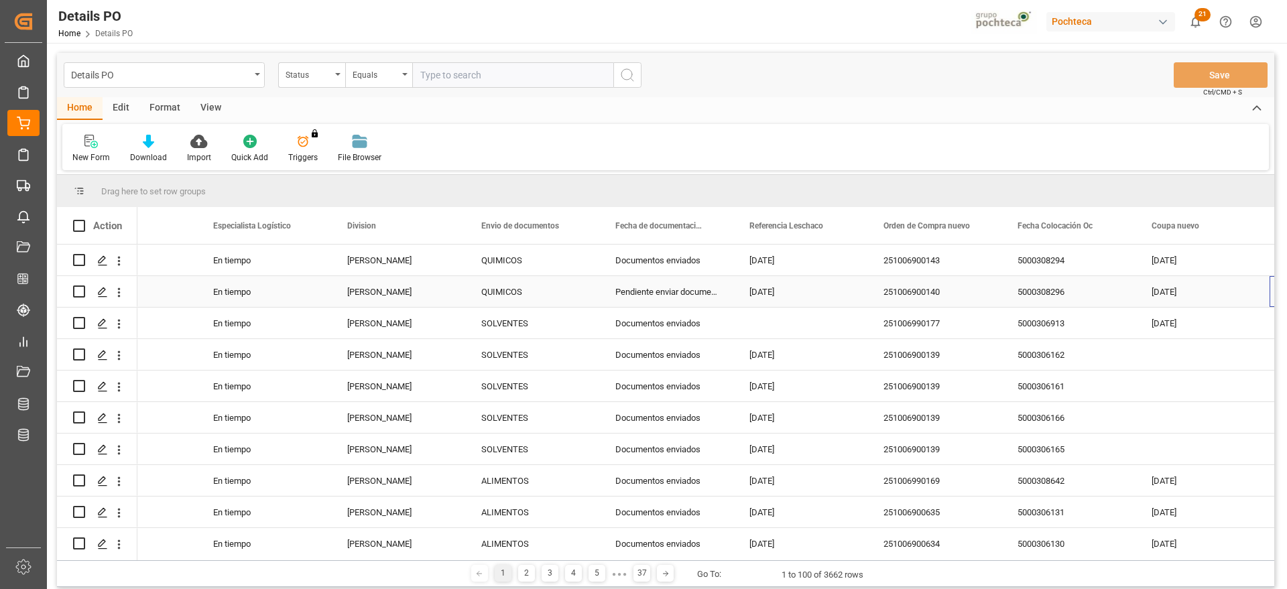
scroll to position [0, 610]
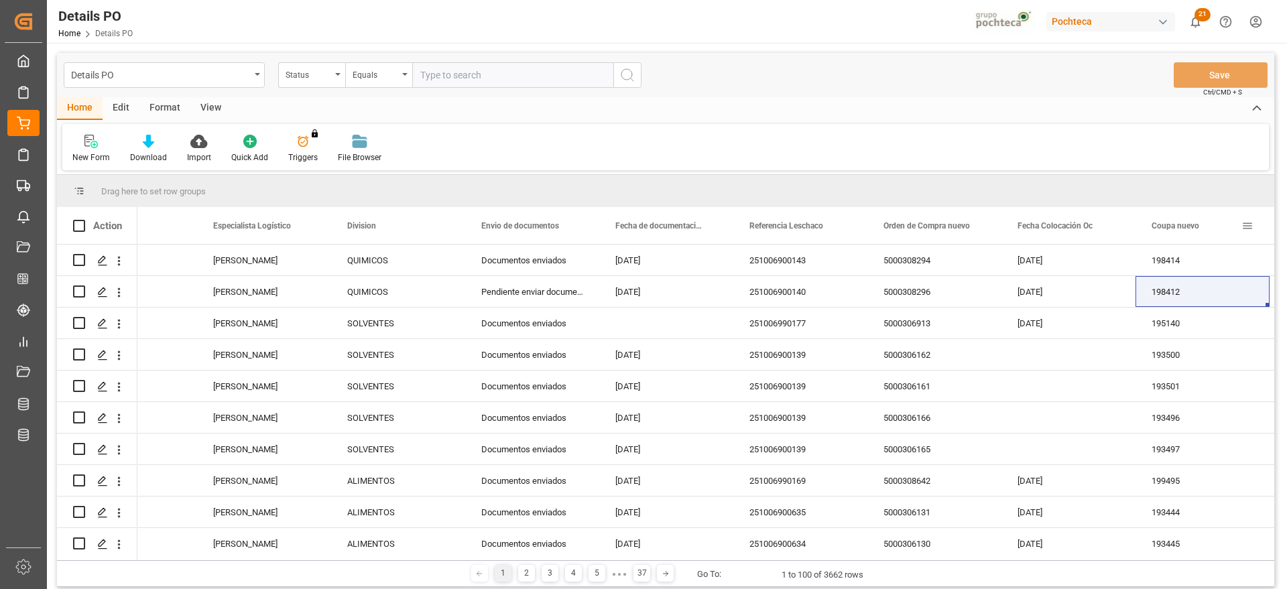
click at [1245, 226] on span at bounding box center [1247, 226] width 12 height 12
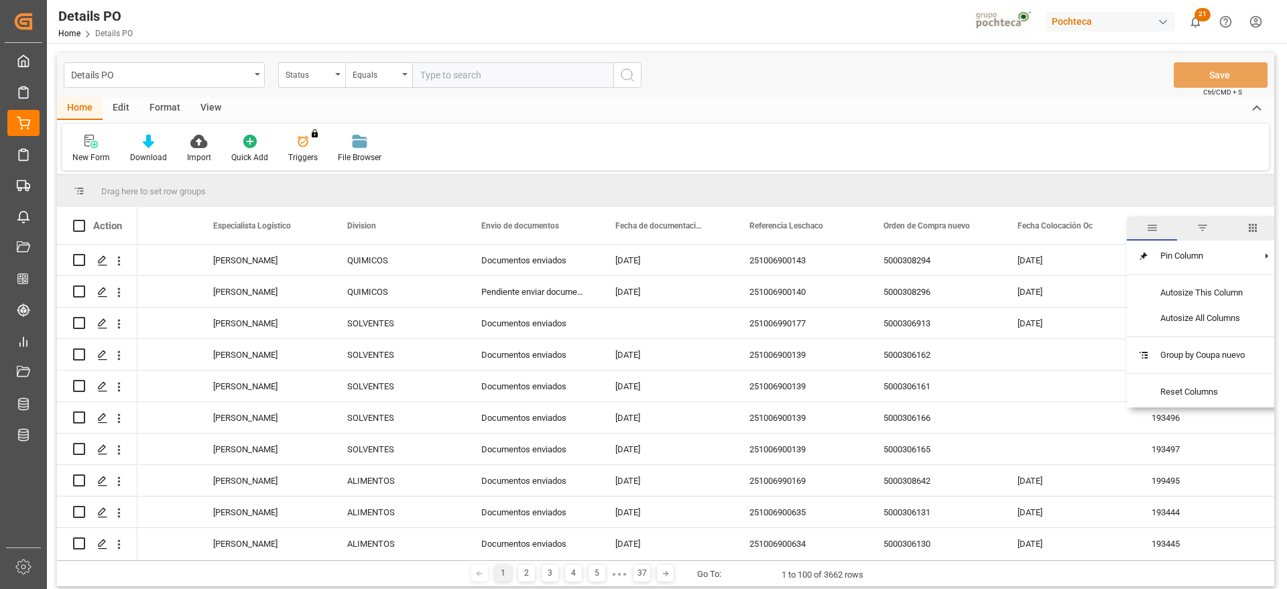
click at [1208, 227] on span "filter" at bounding box center [1202, 228] width 12 height 12
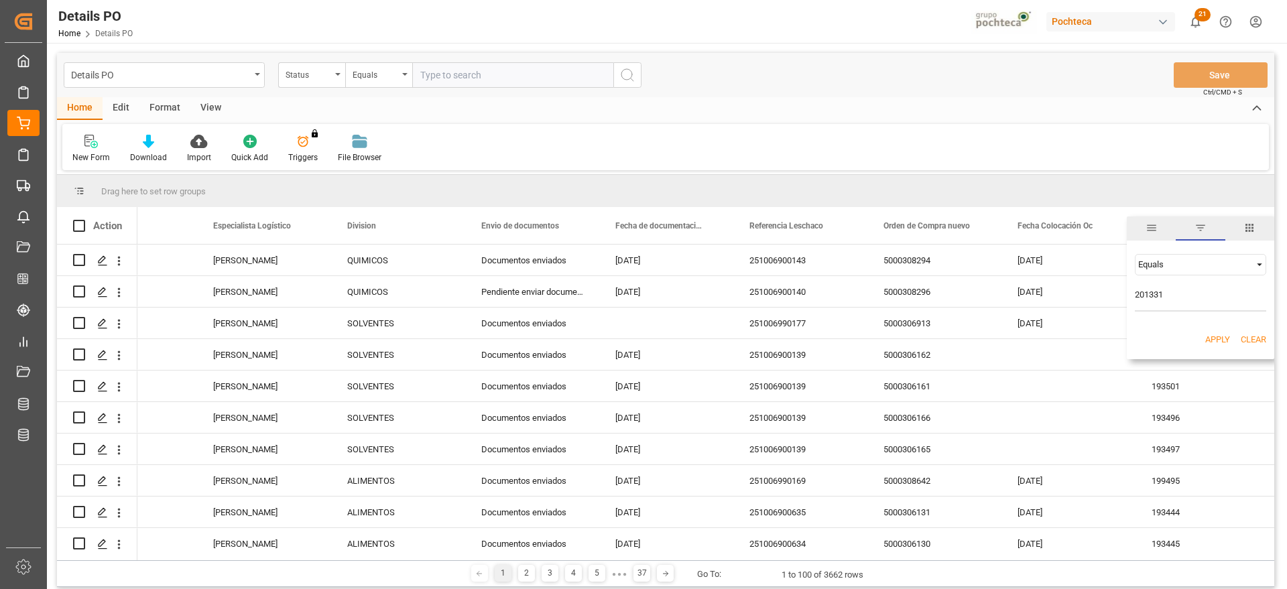
type input "201331"
click at [1205, 341] on button "Apply" at bounding box center [1217, 339] width 25 height 13
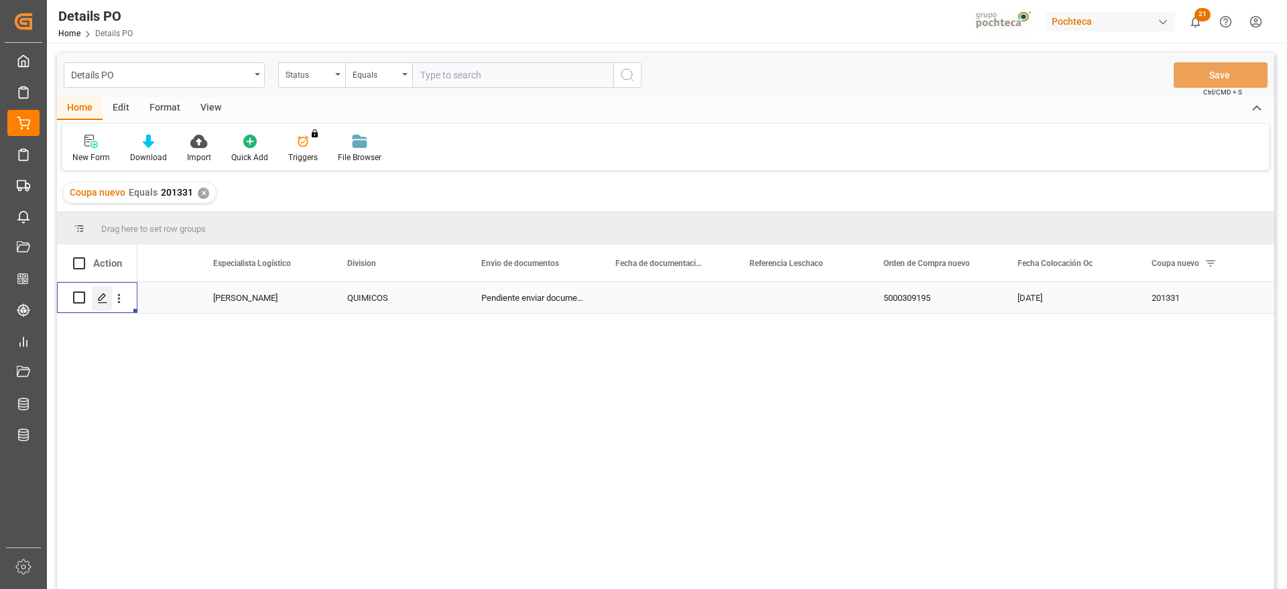
click at [101, 294] on icon "Press SPACE to select this row." at bounding box center [102, 298] width 11 height 11
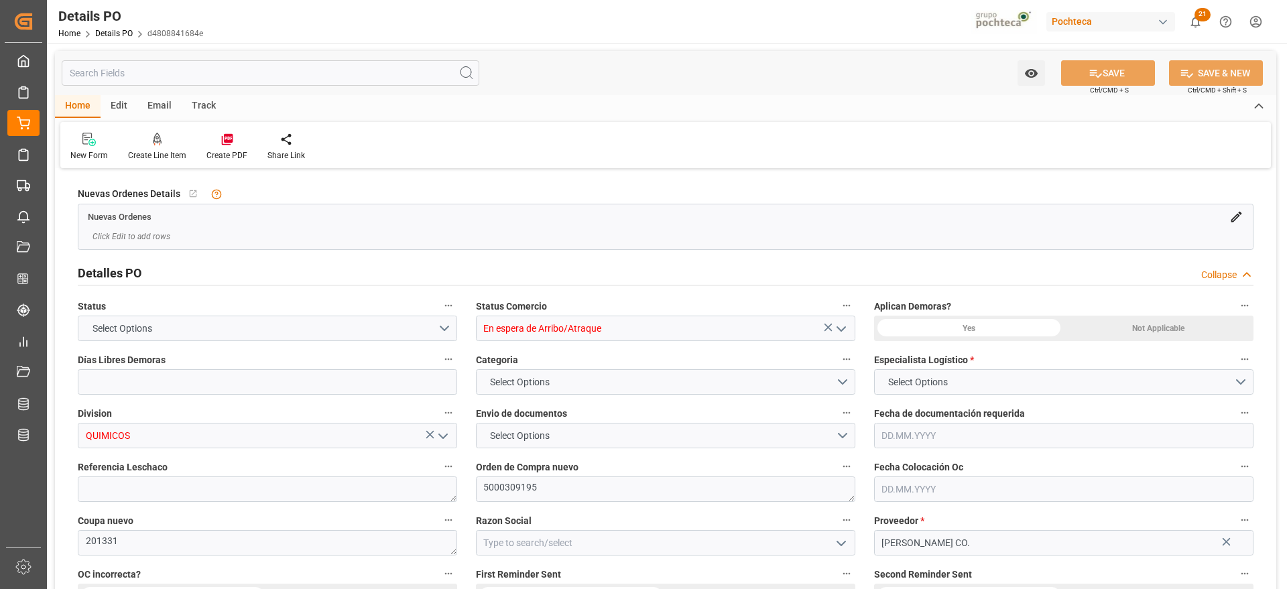
type input "0"
type input "29.09.2025"
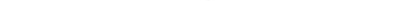
scroll to position [84, 0]
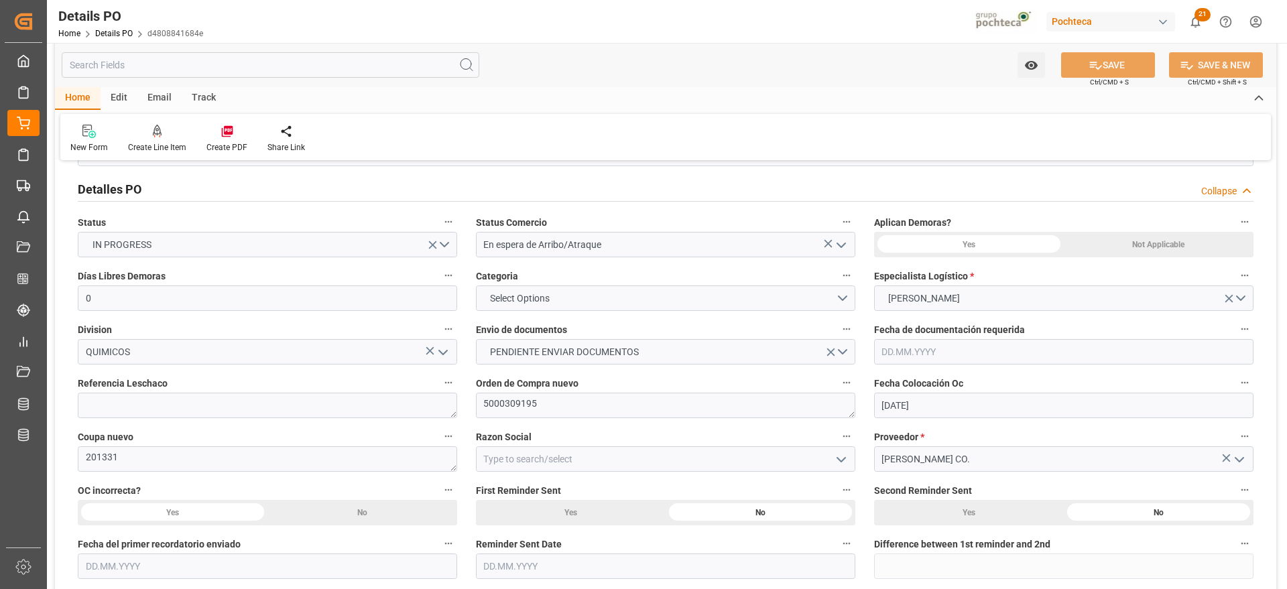
click at [844, 247] on icon "open menu" at bounding box center [841, 245] width 16 height 16
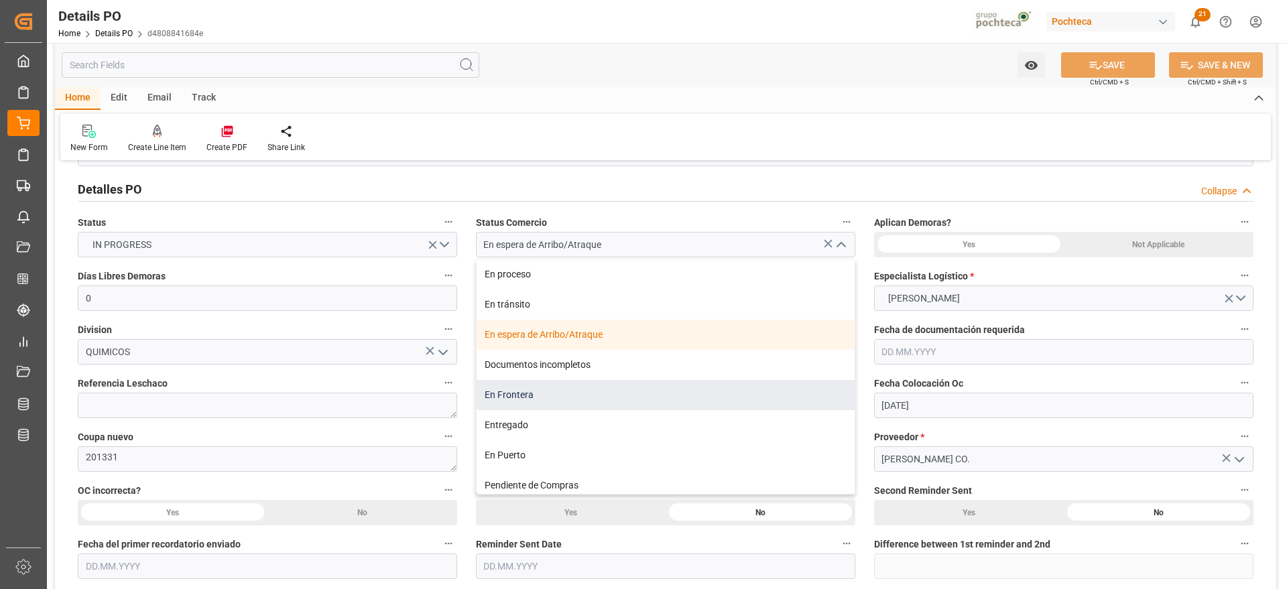
click at [509, 399] on div "En Frontera" at bounding box center [665, 395] width 378 height 30
type input "En Frontera"
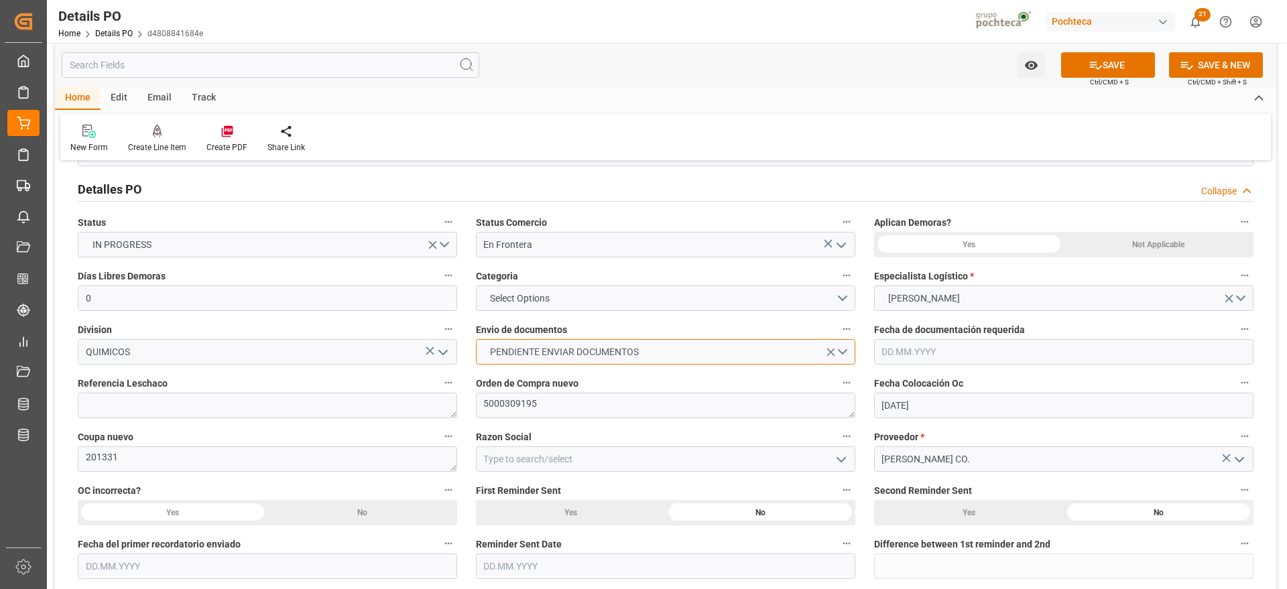
click at [844, 352] on button "PENDIENTE ENVIAR DOCUMENTOS" at bounding box center [665, 351] width 379 height 25
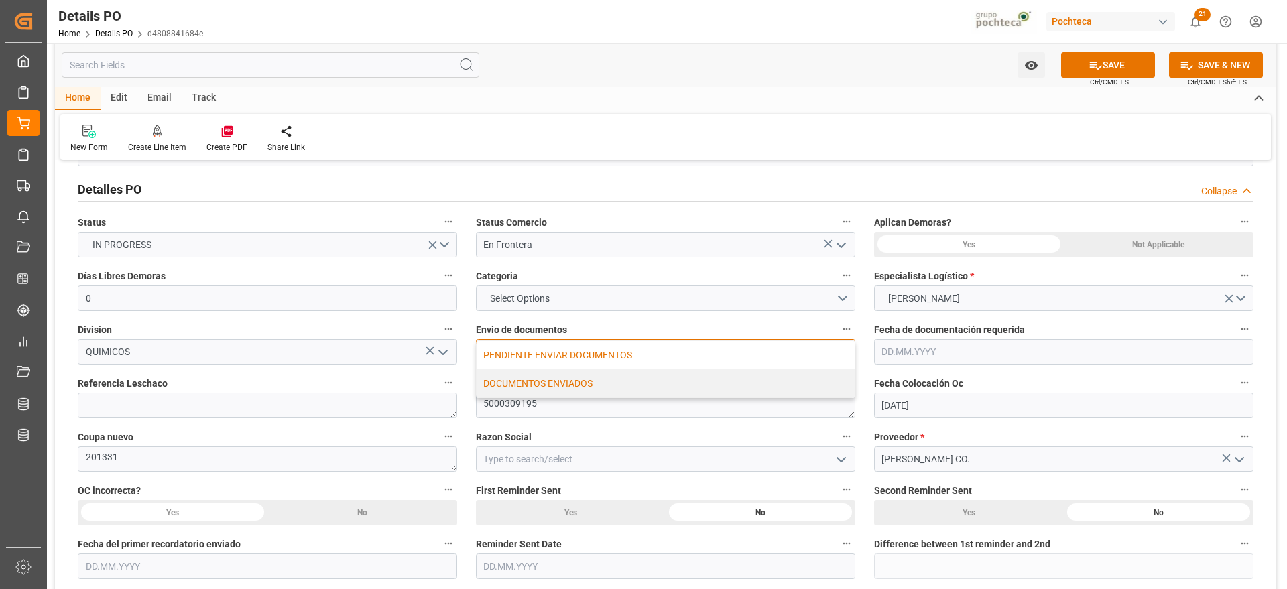
click at [582, 387] on div "DOCUMENTOS ENVIADOS" at bounding box center [665, 383] width 378 height 28
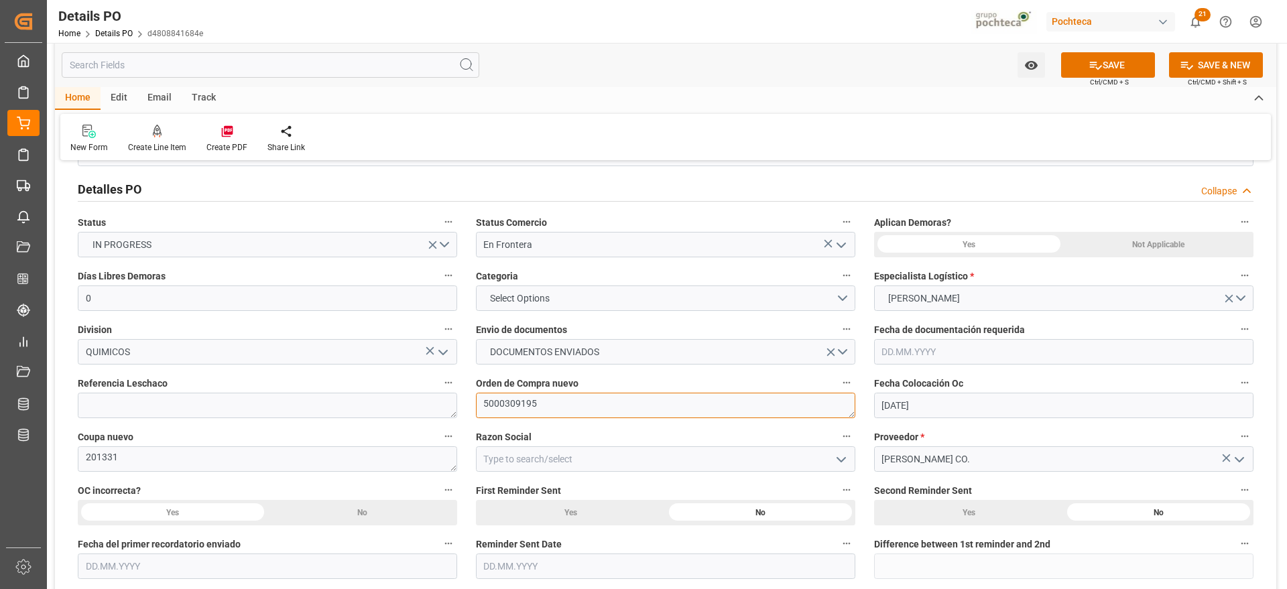
drag, startPoint x: 475, startPoint y: 399, endPoint x: 466, endPoint y: 399, distance: 8.7
click at [466, 399] on div "Orden de Compra nuevo 5000309195" at bounding box center [665, 396] width 398 height 54
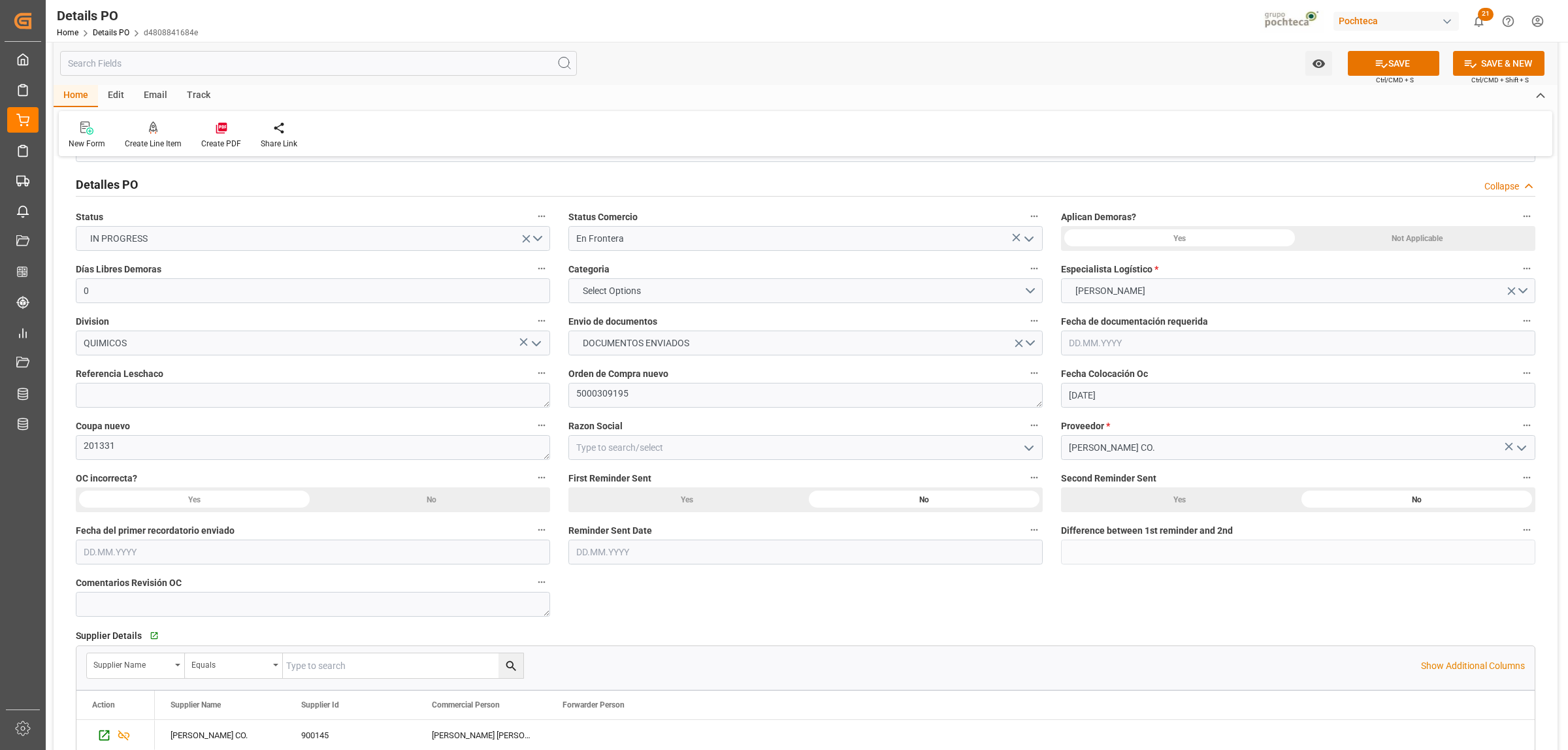
click at [1024, 453] on icon "open menu" at bounding box center [1029, 449] width 16 height 16
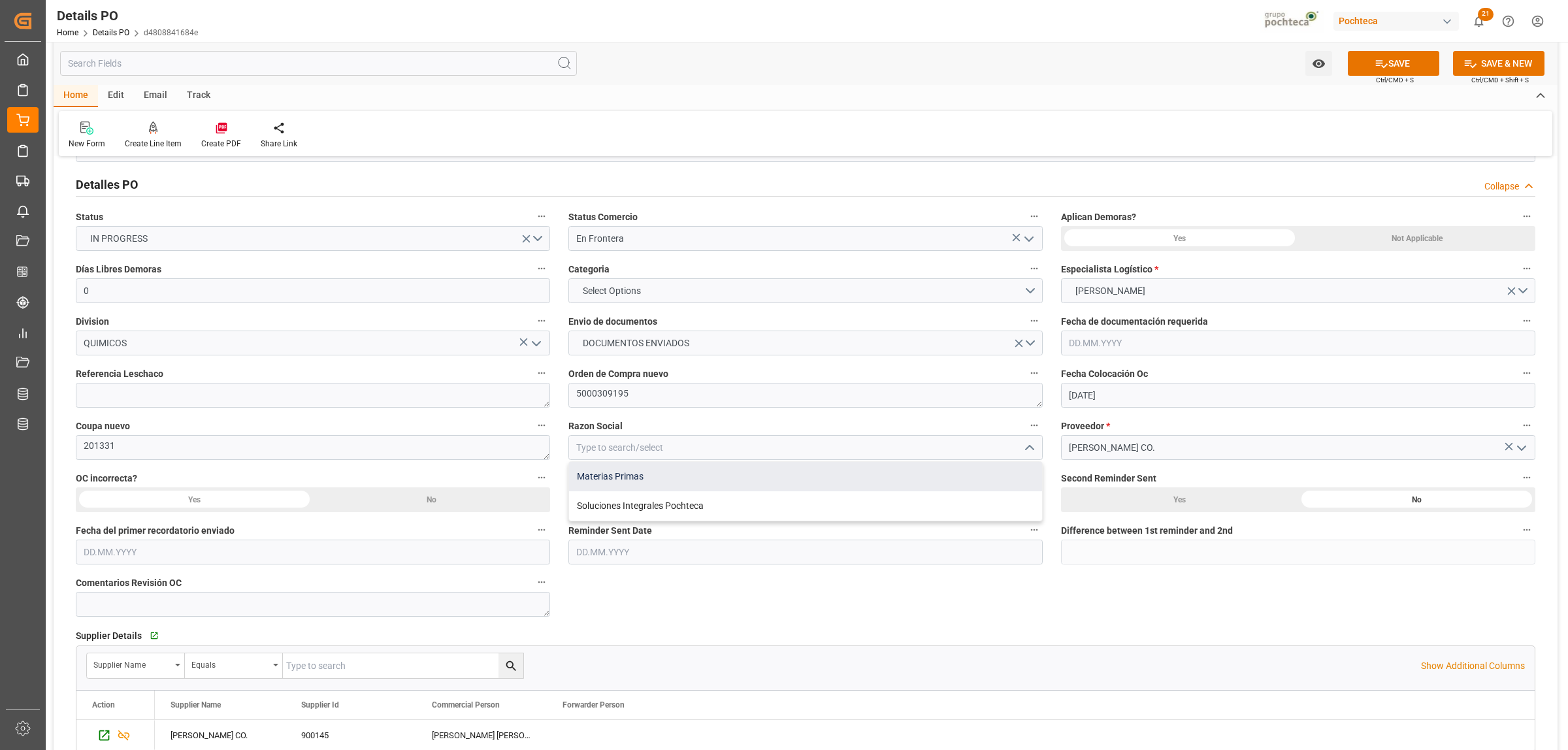
click at [642, 484] on div "Materias Primas" at bounding box center [805, 477] width 473 height 29
type input "Materias Primas"
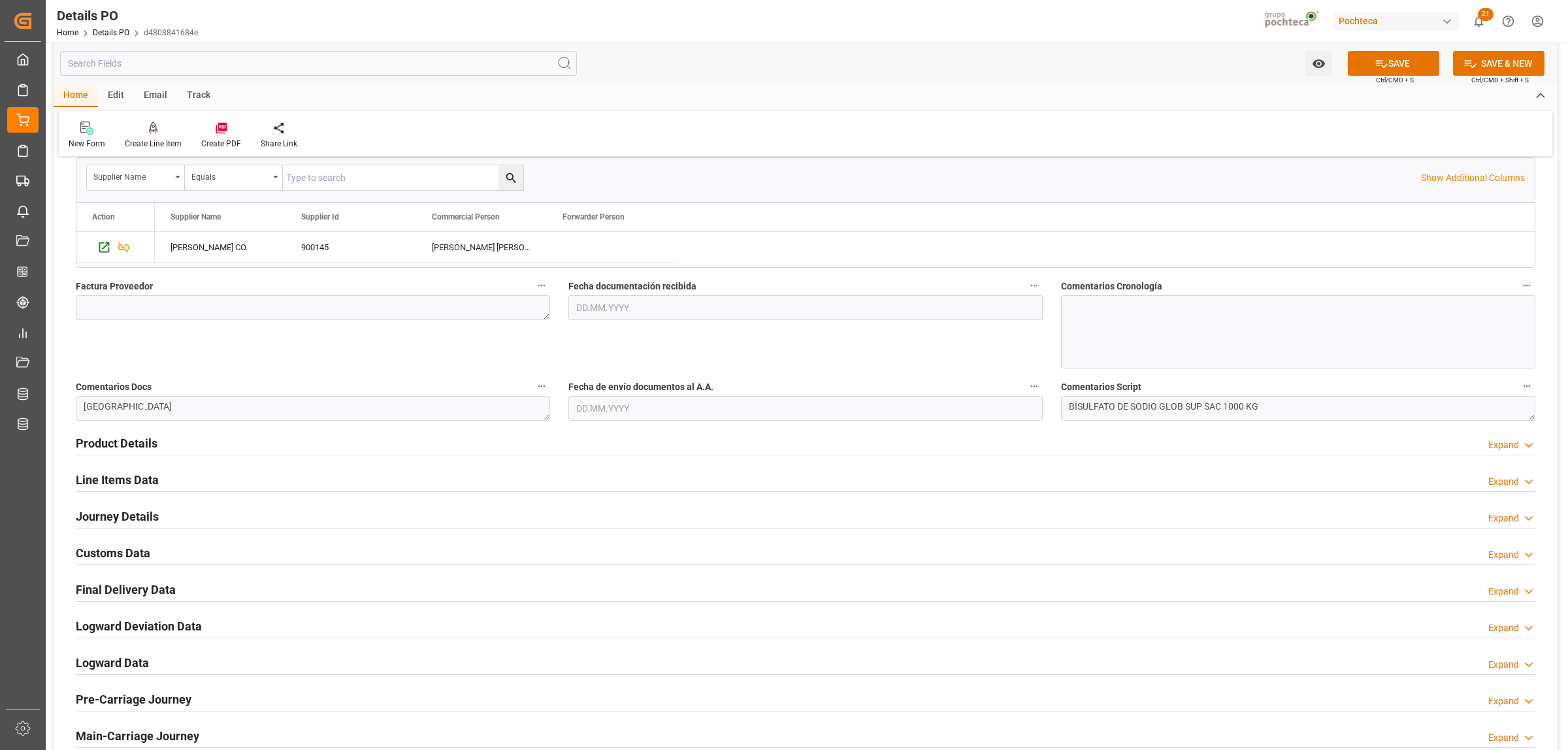
scroll to position [572, 0]
click at [213, 315] on textarea at bounding box center [313, 305] width 475 height 24
paste textarea "480563"
type textarea "480563"
click at [606, 310] on input "text" at bounding box center [805, 305] width 475 height 24
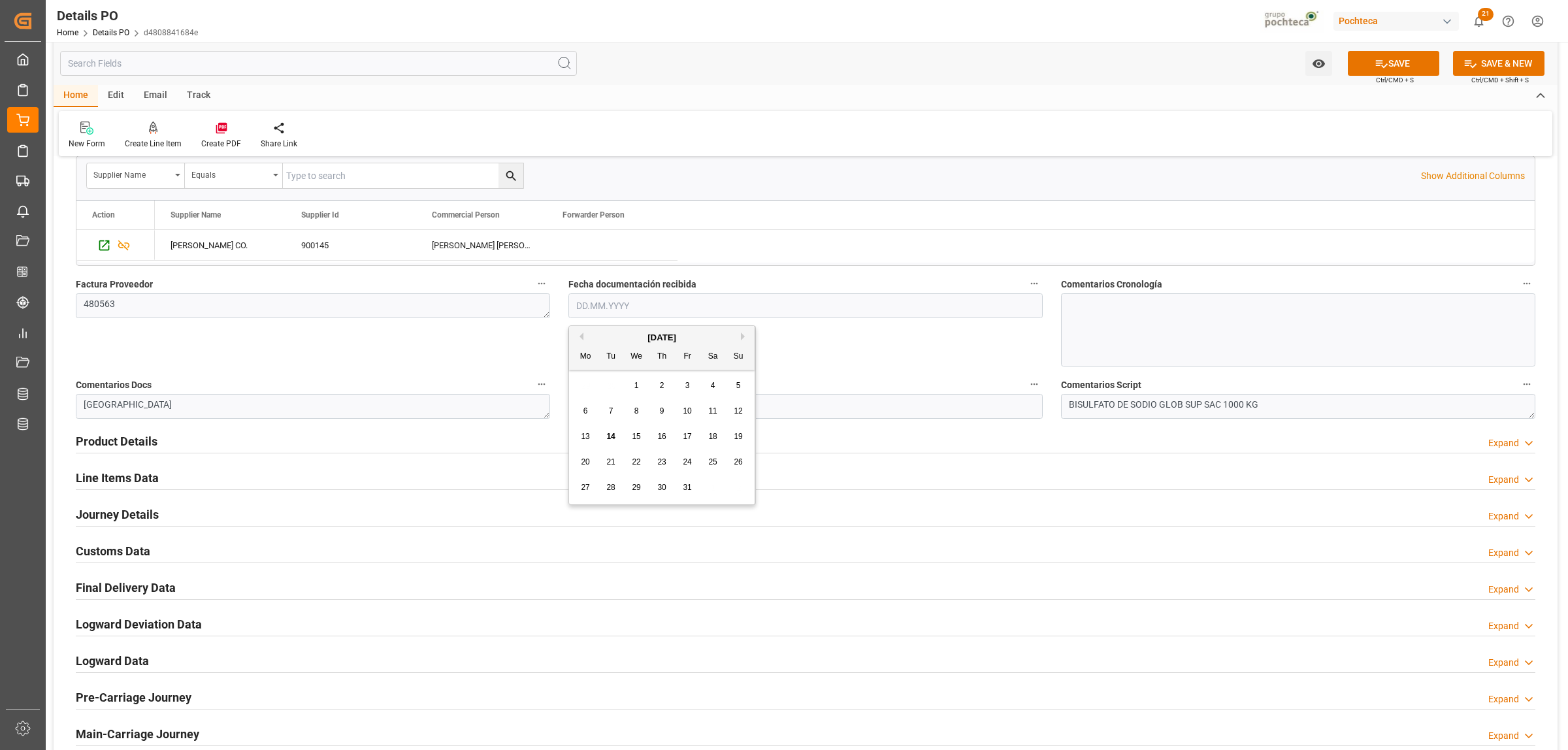
click at [613, 437] on span "14" at bounding box center [610, 436] width 9 height 9
type input "14.10.2025"
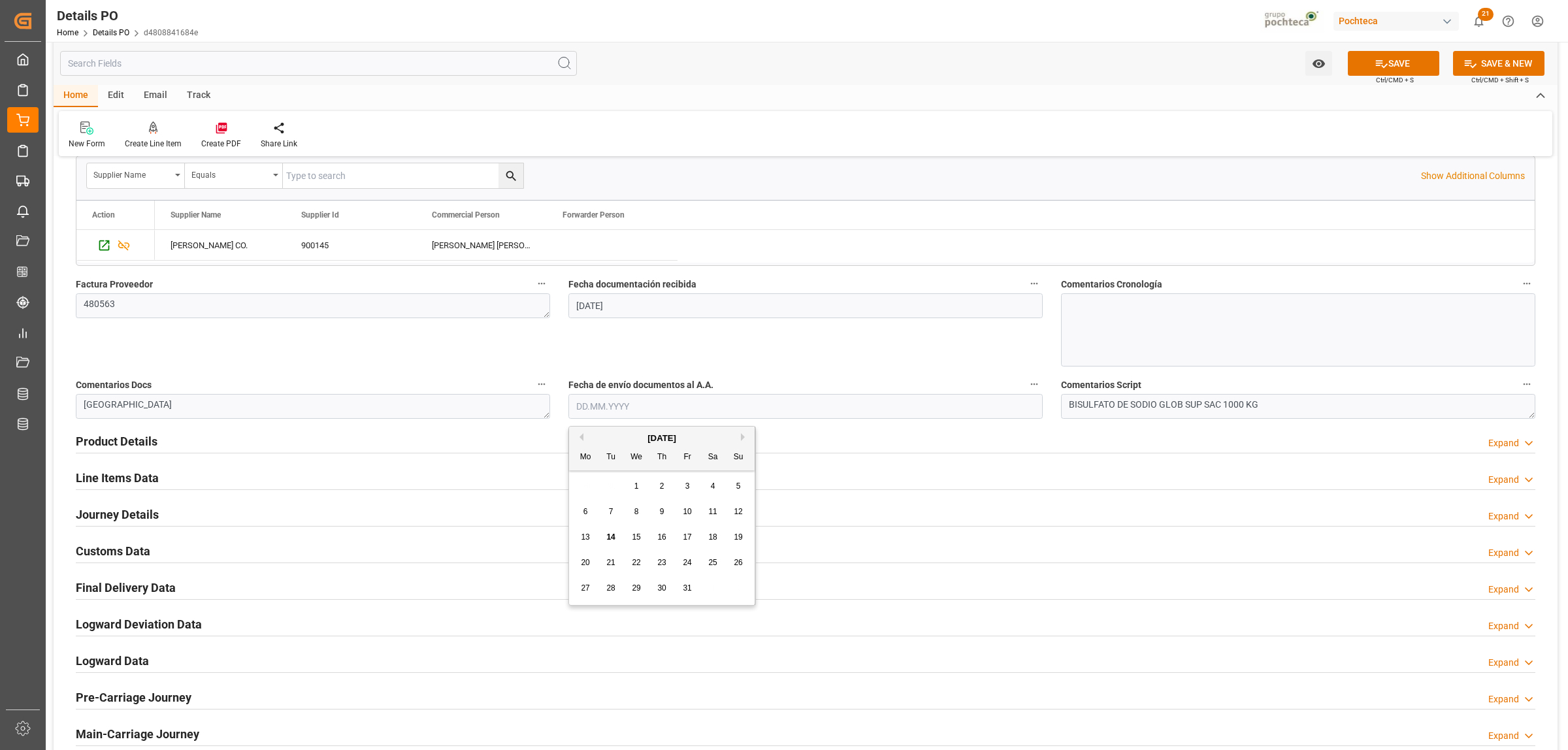
click at [595, 406] on input "text" at bounding box center [805, 406] width 475 height 24
click at [615, 538] on span "14" at bounding box center [610, 536] width 9 height 9
type input "14.10.2025"
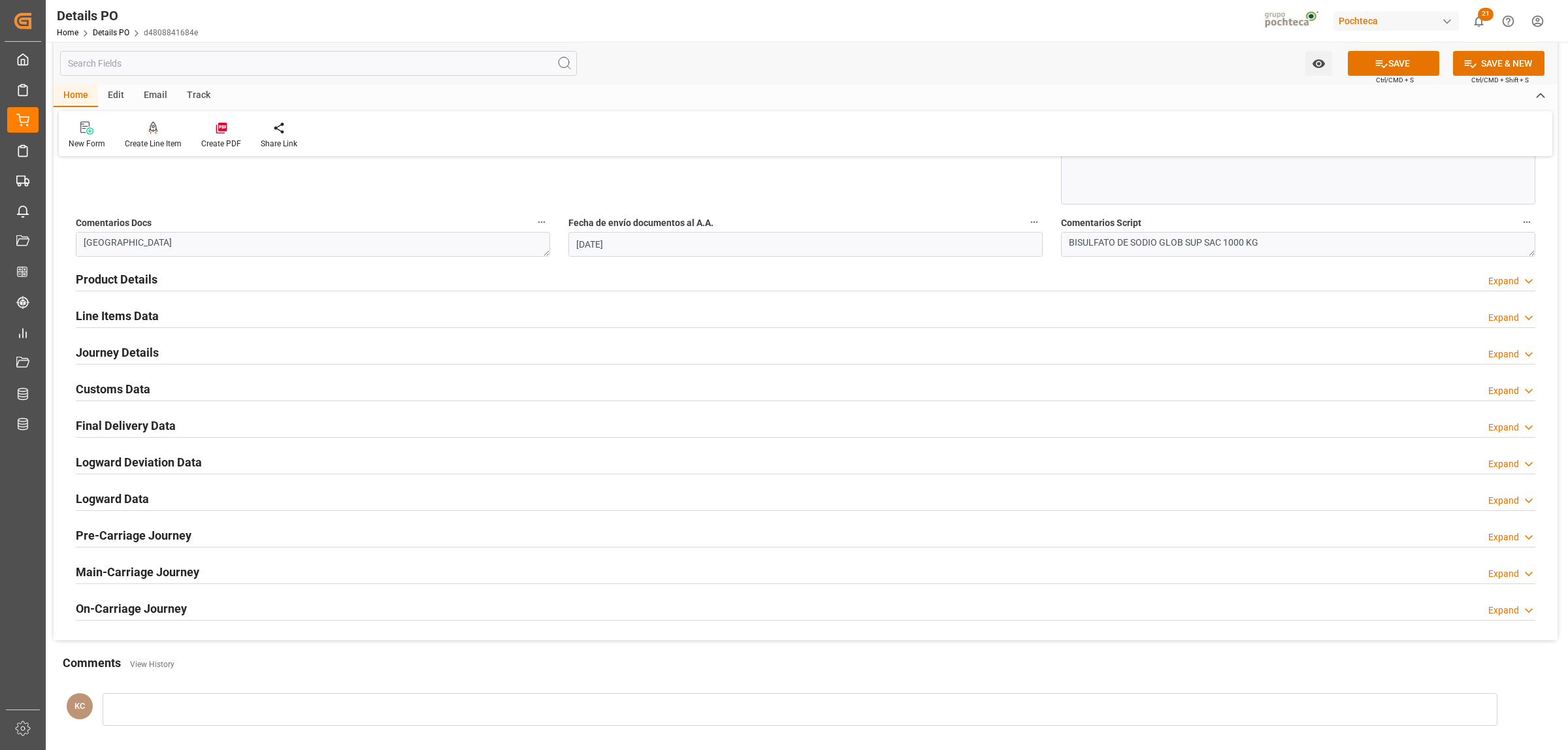
scroll to position [735, 0]
click at [108, 274] on h2 "Product Details" at bounding box center [117, 278] width 82 height 18
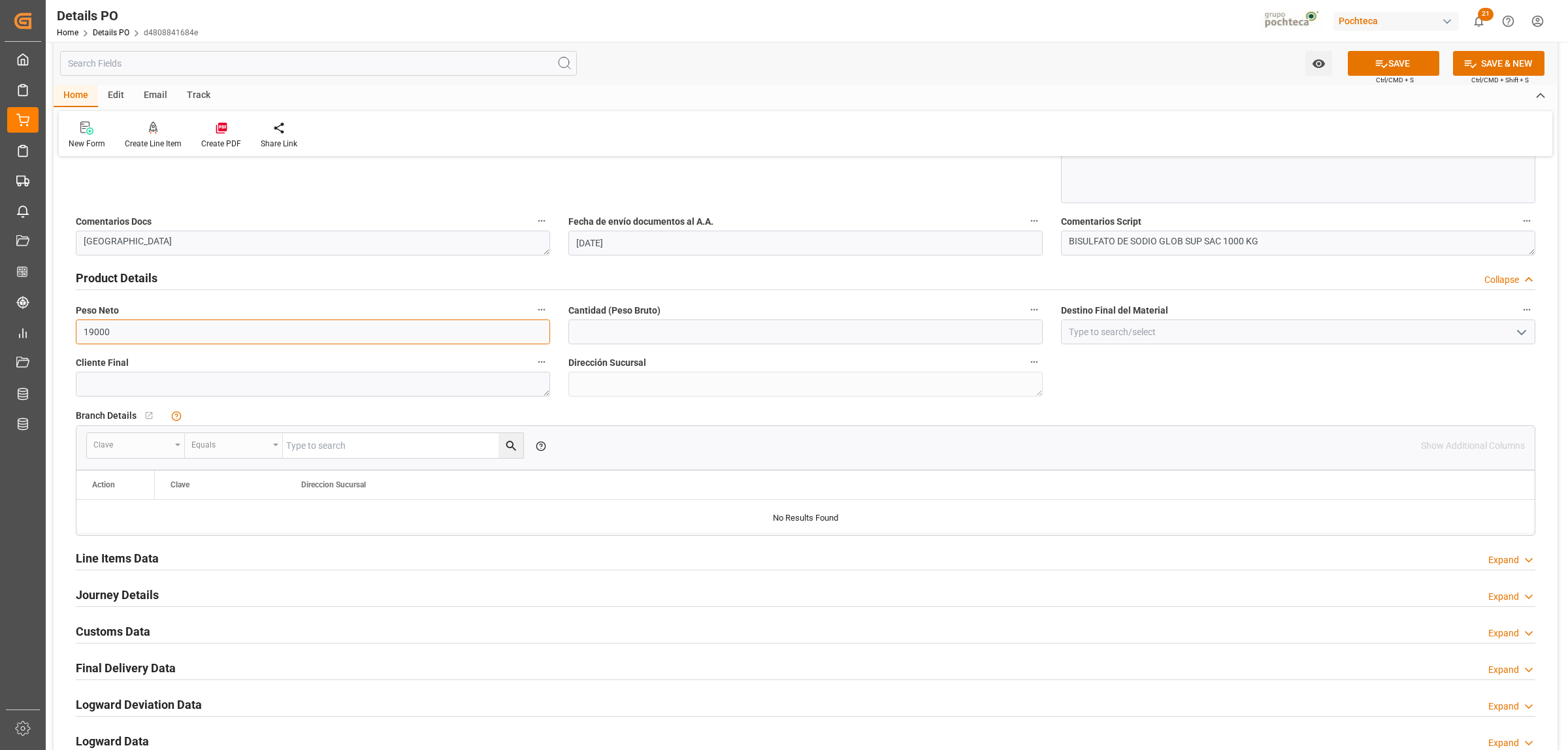
drag, startPoint x: 106, startPoint y: 328, endPoint x: 79, endPoint y: 330, distance: 27.1
click at [79, 330] on input "19000" at bounding box center [313, 332] width 475 height 24
click at [650, 339] on input "text" at bounding box center [805, 332] width 475 height 24
paste input "19000"
type input "19000"
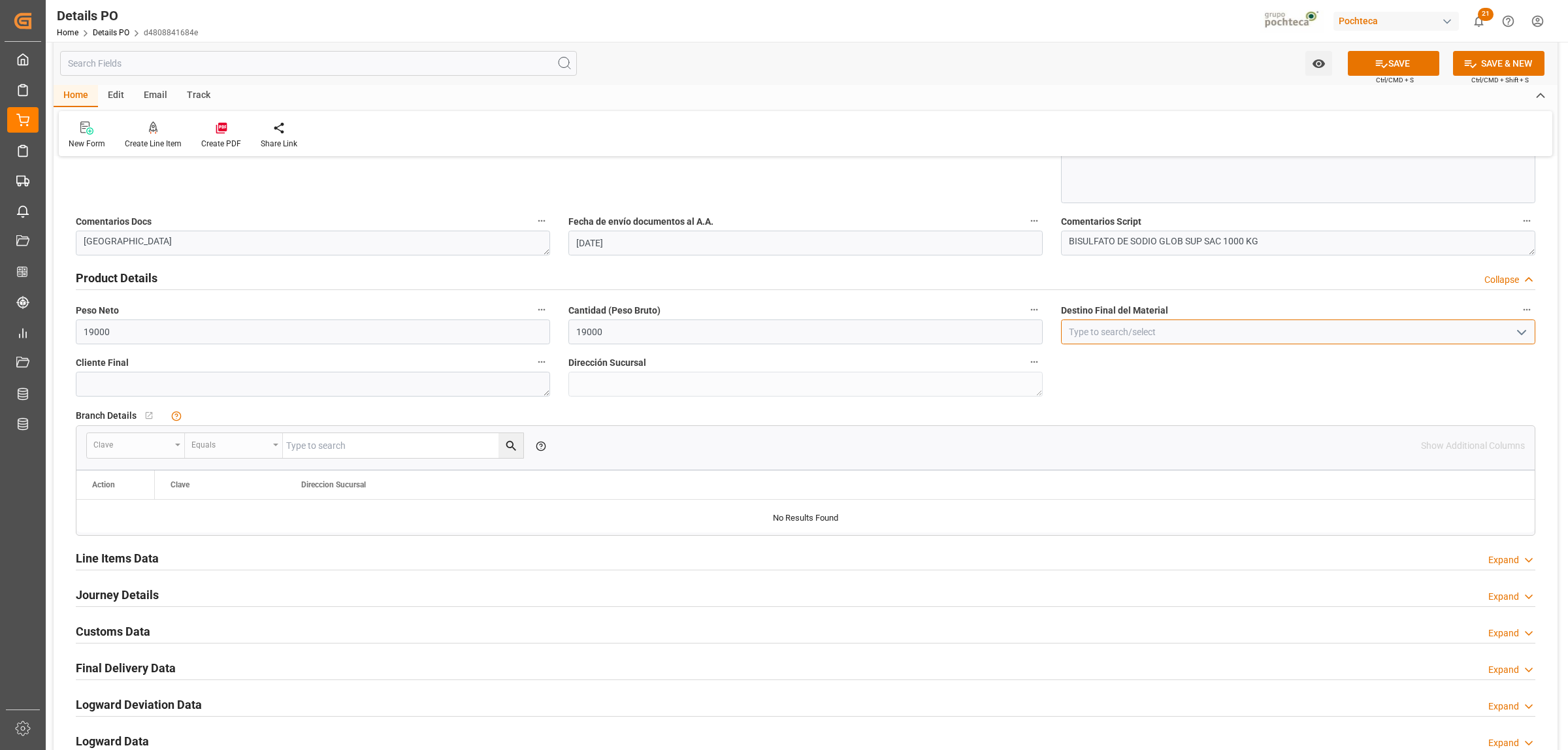
click at [1094, 332] on input at bounding box center [1298, 332] width 475 height 24
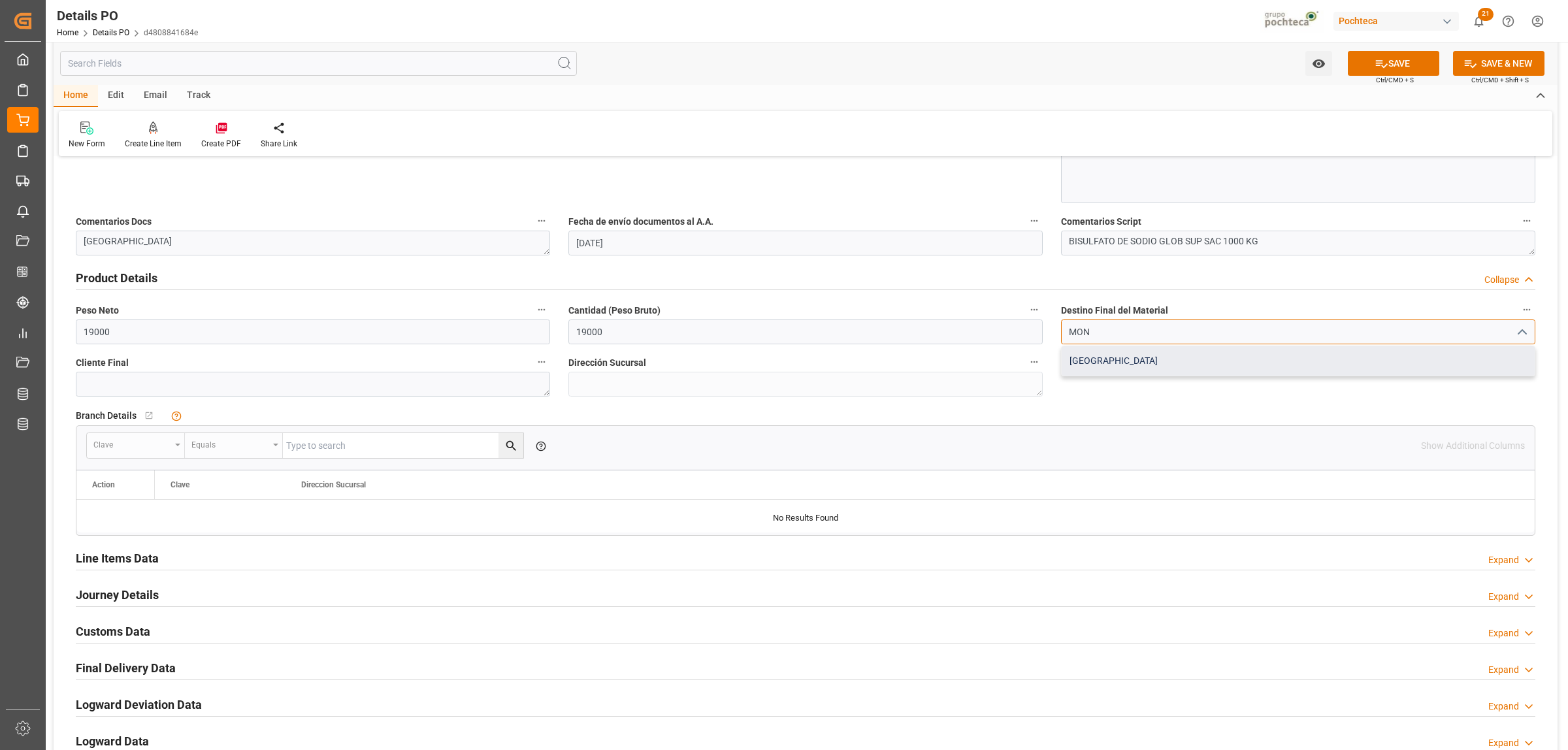
click at [1102, 358] on div "Monterrey" at bounding box center [1298, 361] width 473 height 29
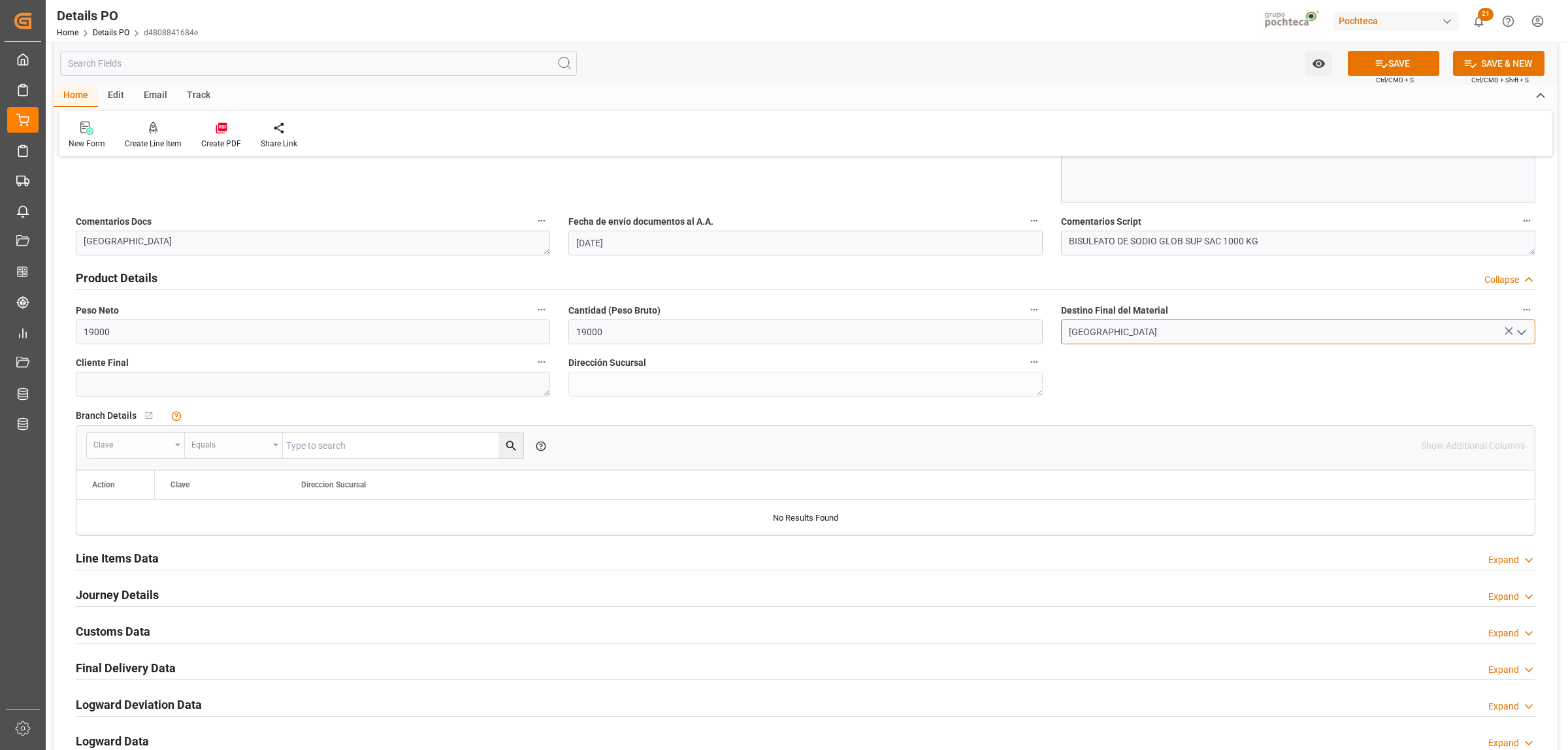
type input "Monterrey"
click at [154, 556] on h2 "Line Items Data" at bounding box center [117, 559] width 83 height 18
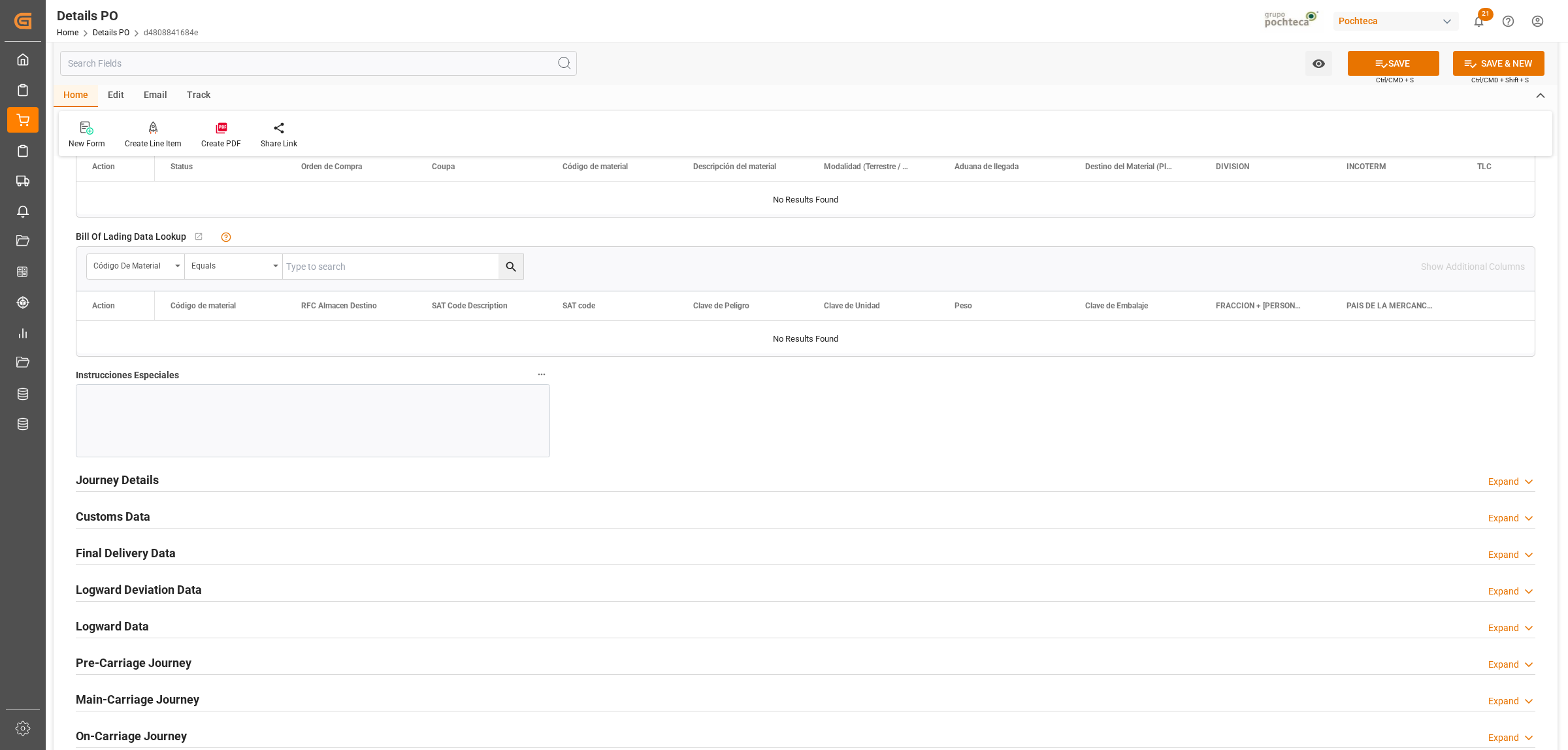
scroll to position [1389, 0]
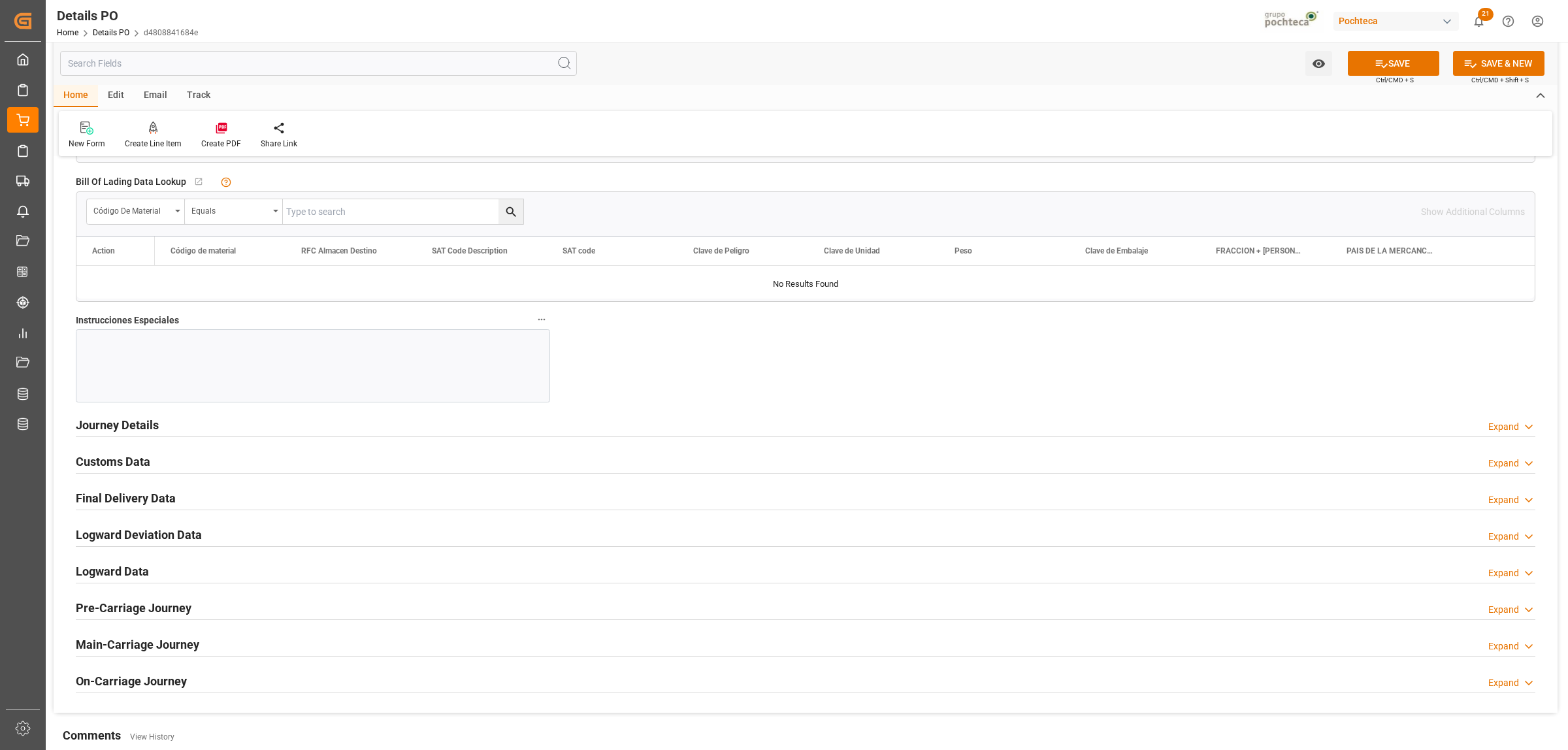
click at [140, 430] on h2 "Journey Details" at bounding box center [117, 425] width 83 height 18
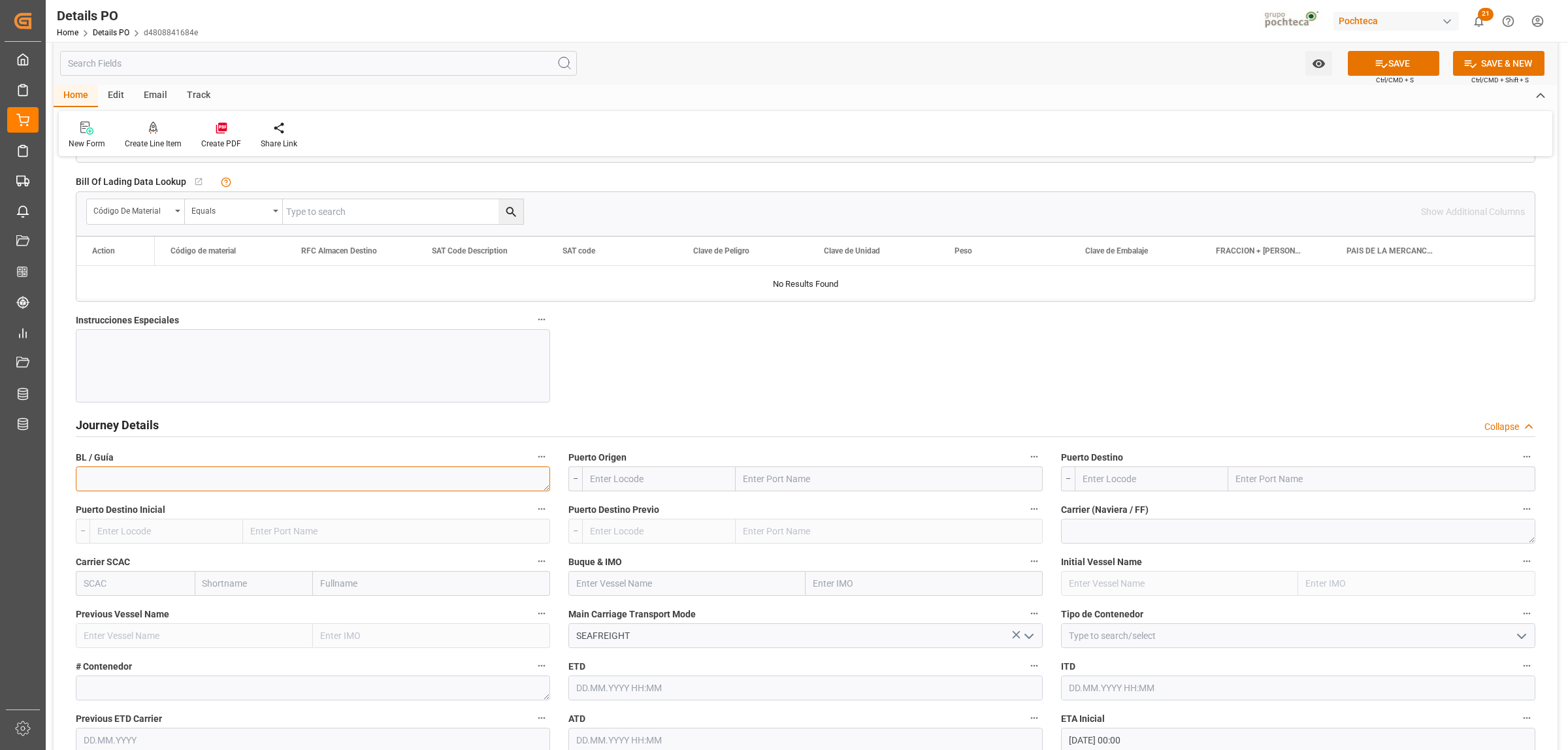
click at [177, 475] on textarea at bounding box center [313, 478] width 475 height 24
type textarea "CO480563"
click at [805, 485] on input "text" at bounding box center [889, 478] width 307 height 24
type input "LAREDO"
click at [779, 535] on span "Laredo - USLRD" at bounding box center [774, 536] width 60 height 11
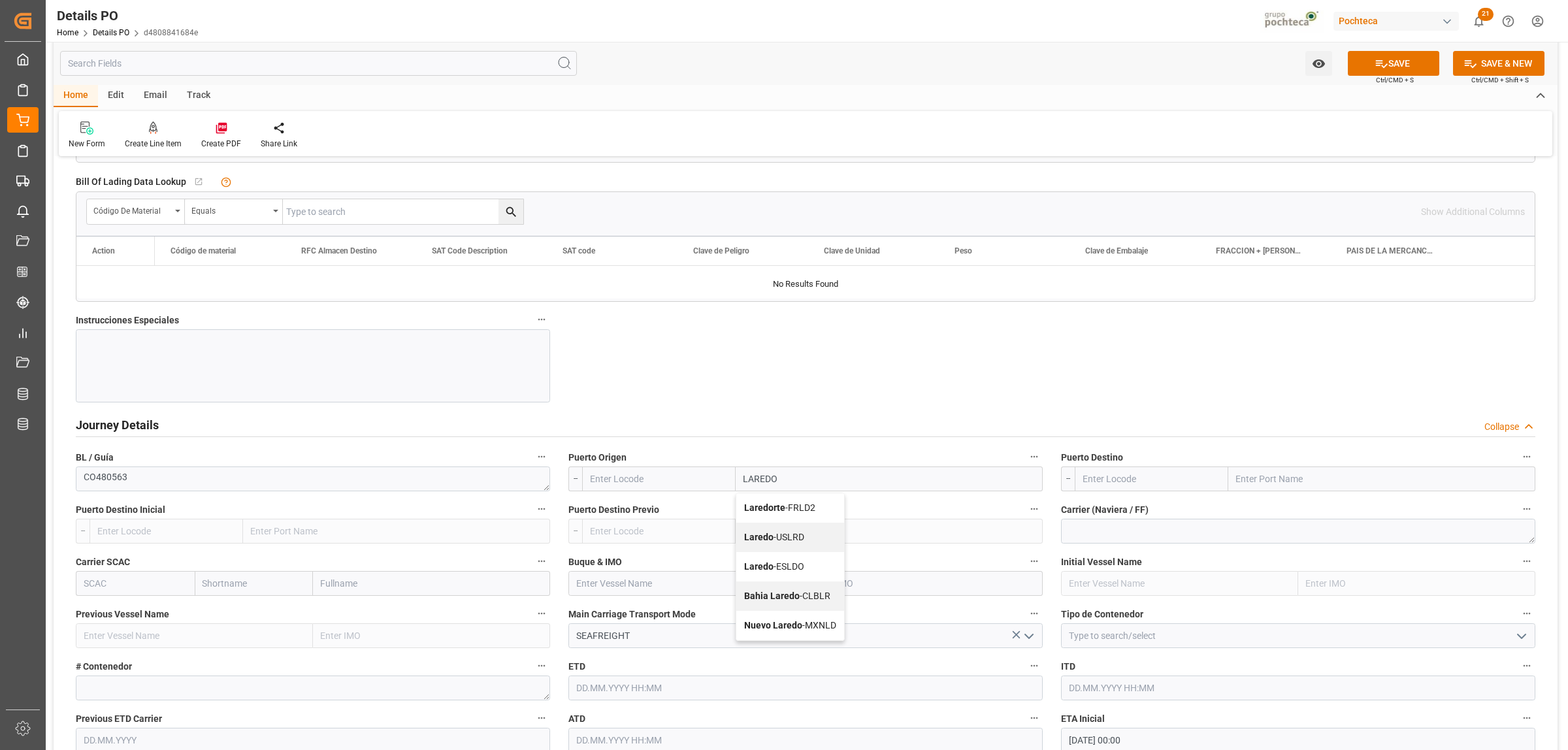
type input "USLRD"
type input "Laredo"
click at [1255, 481] on input "text" at bounding box center [1382, 478] width 307 height 24
type input "NUEVO LAREDO"
click at [1255, 510] on b "Nuevo Laredo" at bounding box center [1267, 507] width 59 height 11
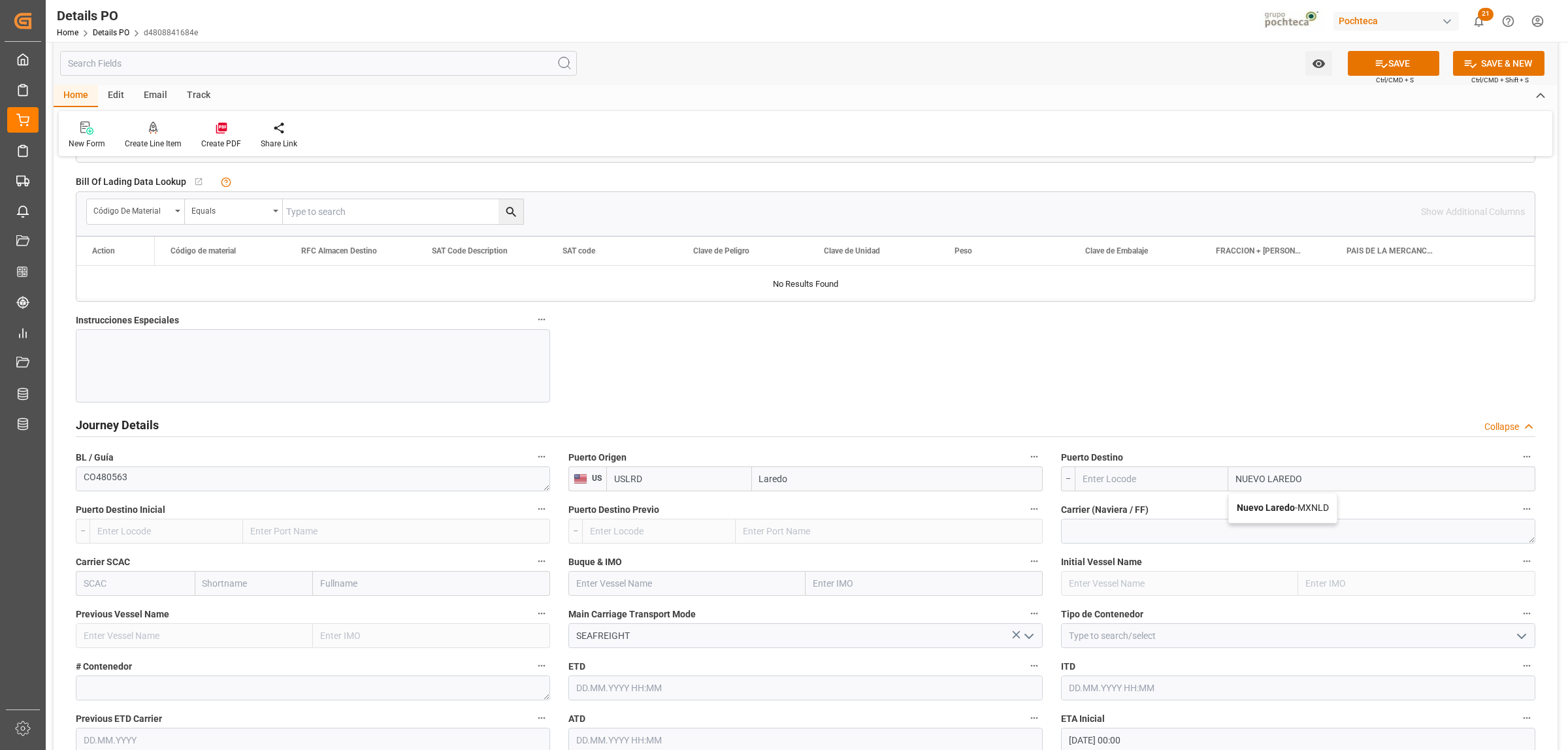
type input "MXNLD"
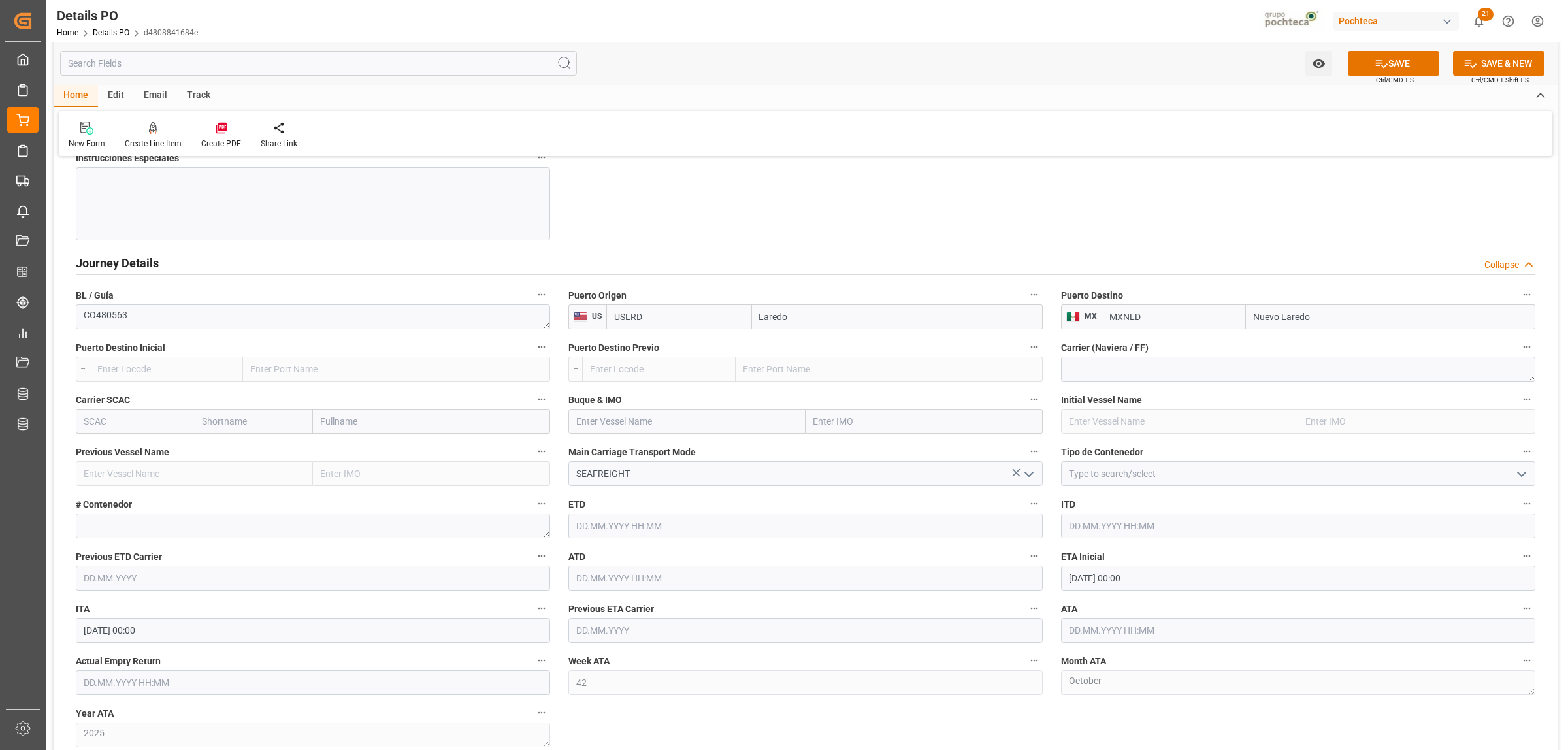
scroll to position [1553, 0]
type input "Nuevo Laredo"
click at [1517, 472] on icon "open menu" at bounding box center [1522, 473] width 16 height 16
click at [1073, 591] on div "FTL" at bounding box center [1298, 590] width 473 height 29
type input "FTL"
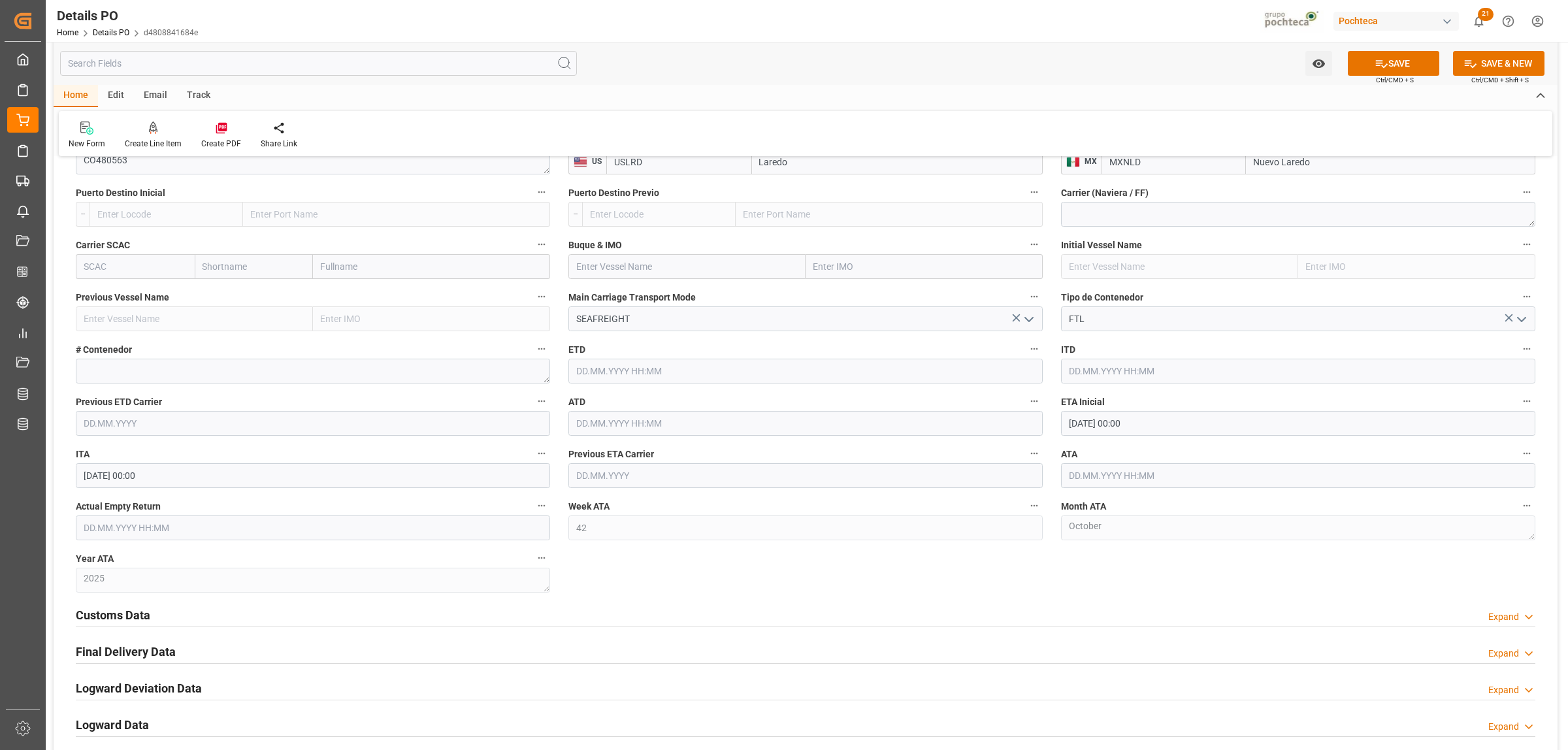
scroll to position [1716, 0]
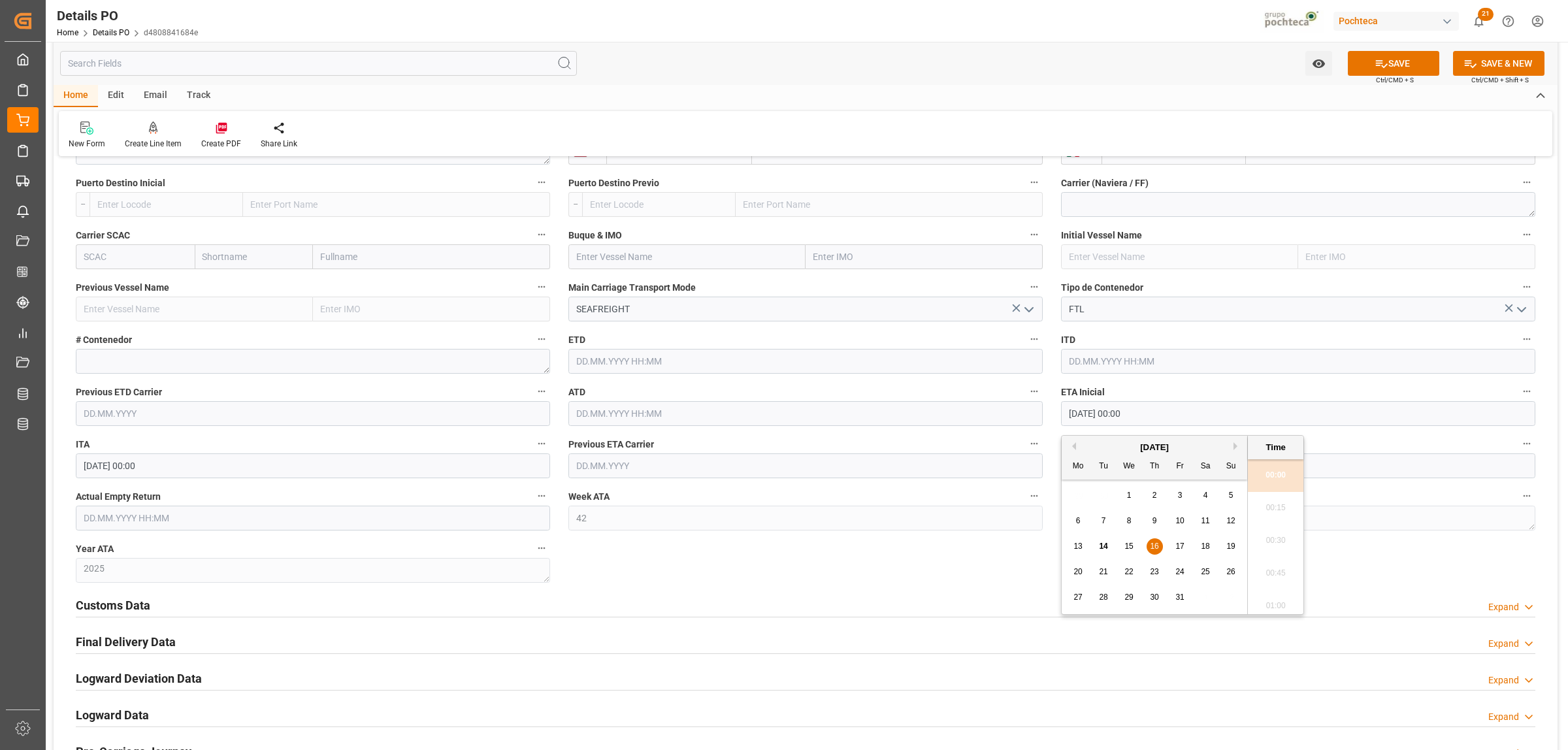
click at [1096, 415] on input "16.10.2025 00:00" at bounding box center [1298, 413] width 475 height 24
click at [1104, 546] on span "14" at bounding box center [1103, 546] width 9 height 9
type input "14.10.2025 00:00"
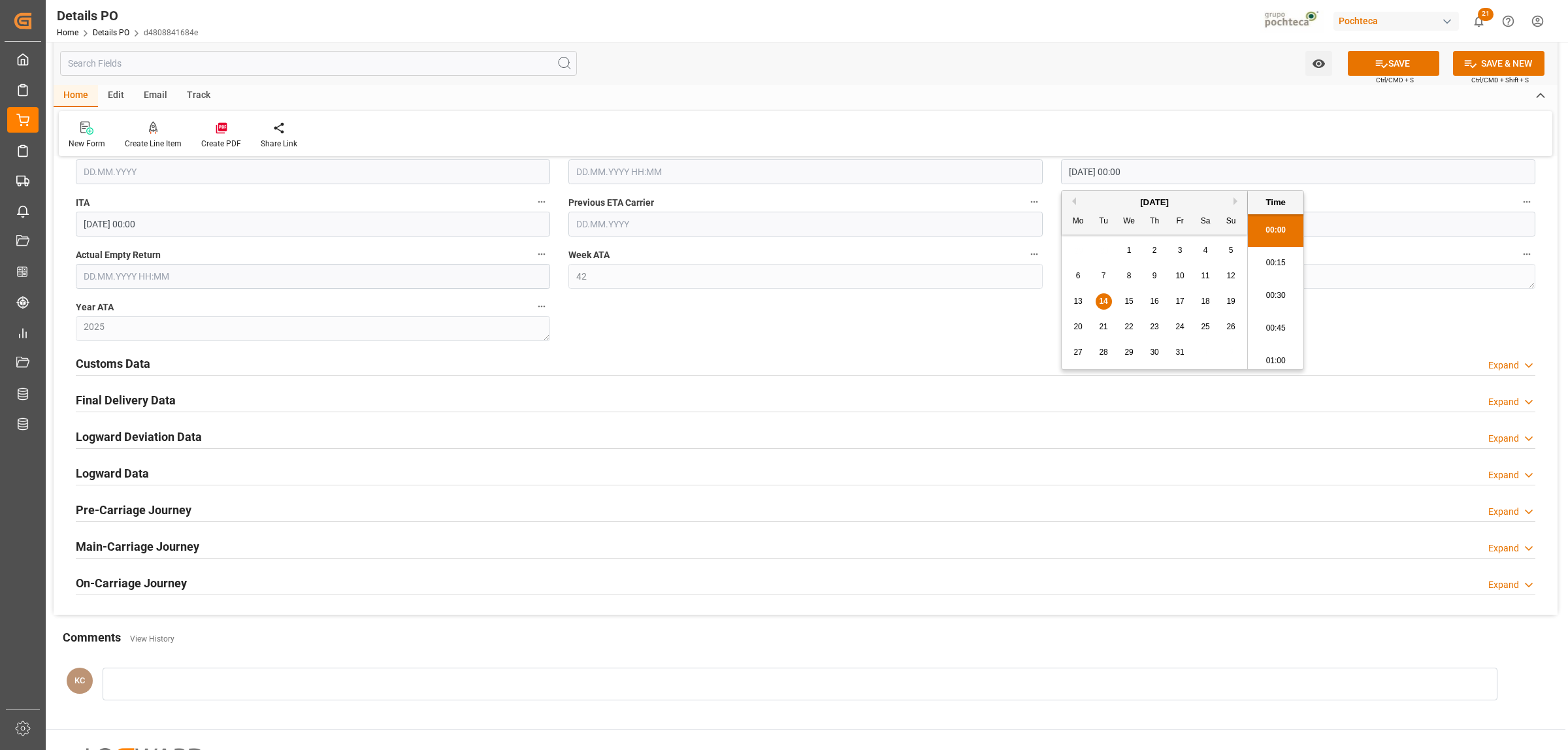
scroll to position [1960, 0]
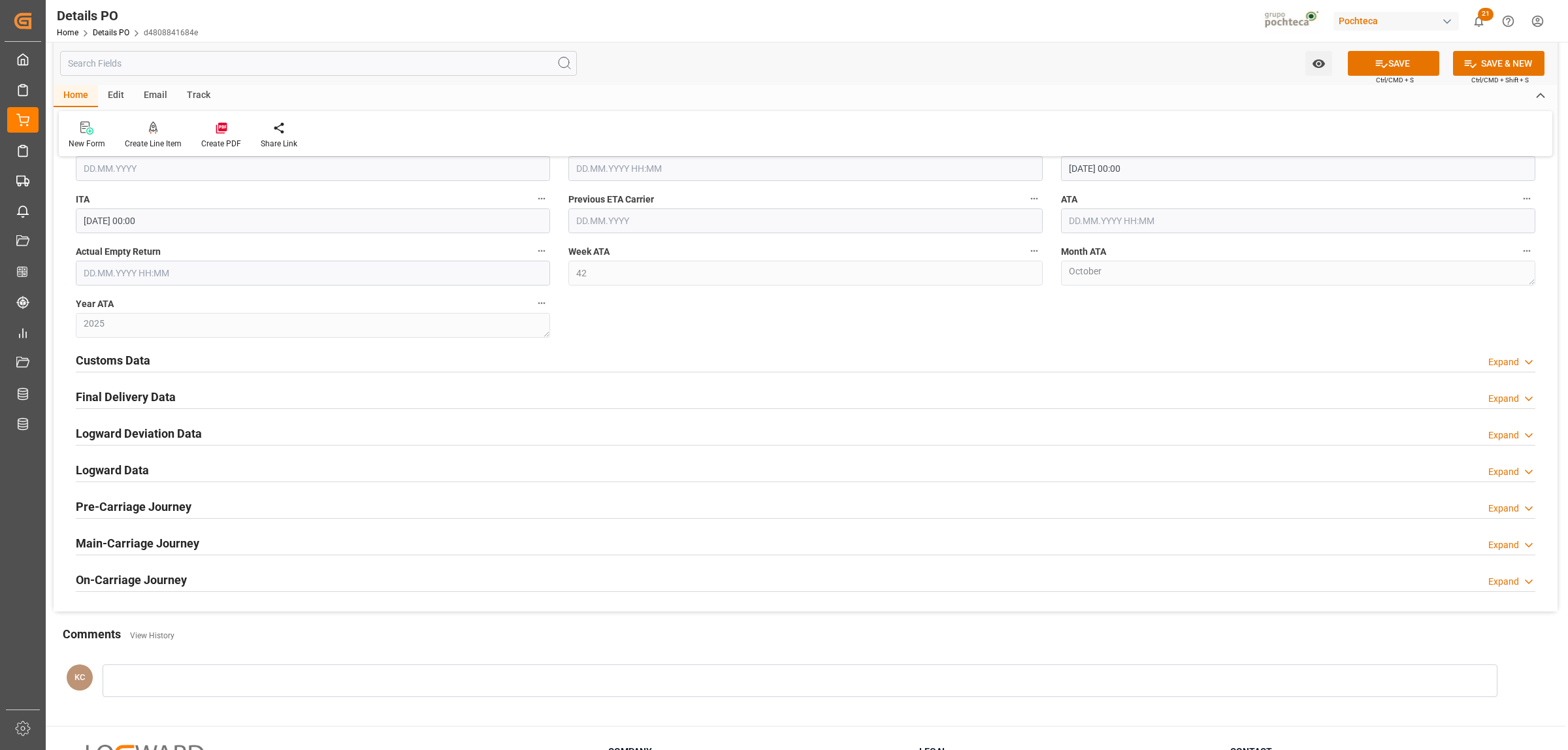
click at [114, 356] on h2 "Customs Data" at bounding box center [113, 361] width 74 height 18
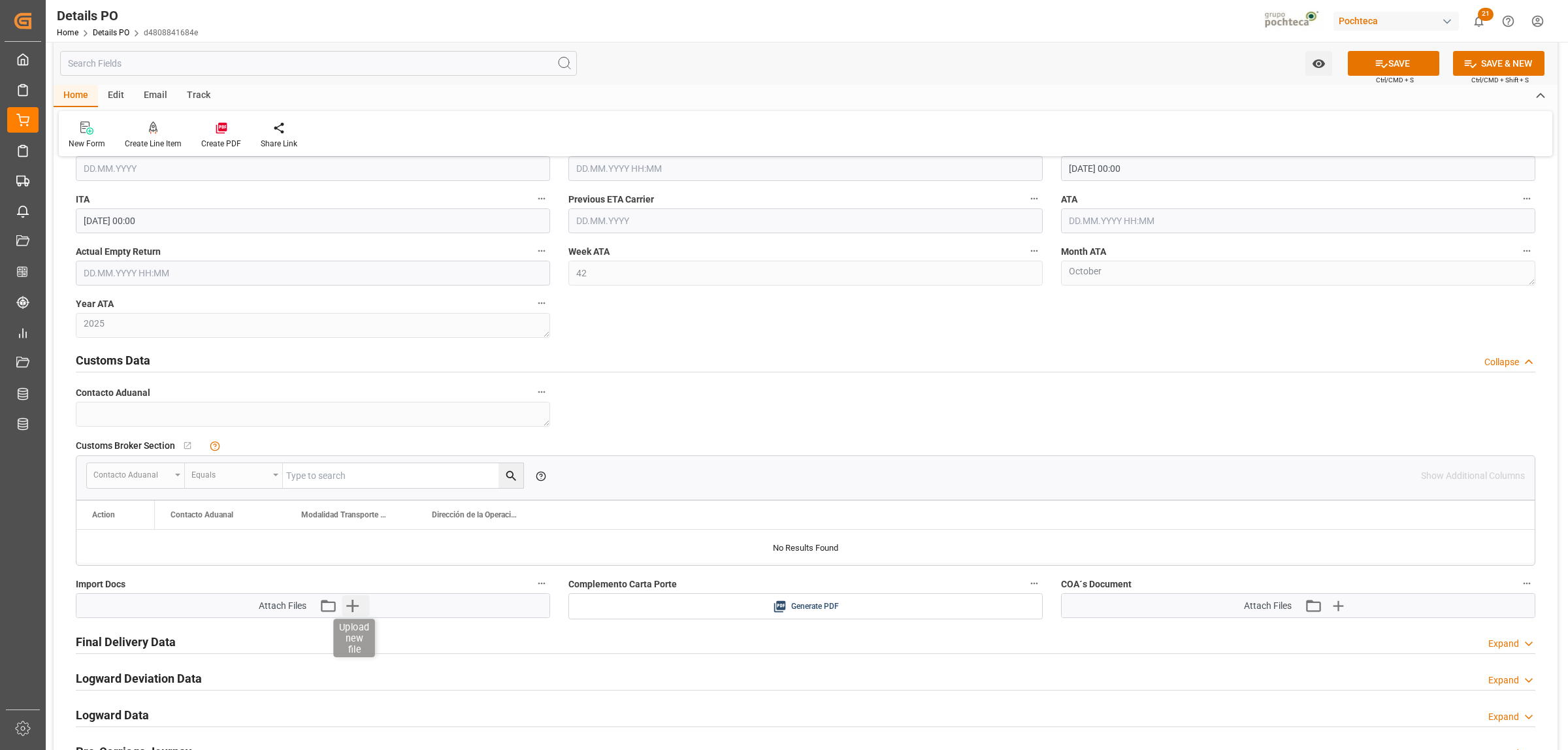
click at [356, 615] on icon "button" at bounding box center [352, 605] width 20 height 20
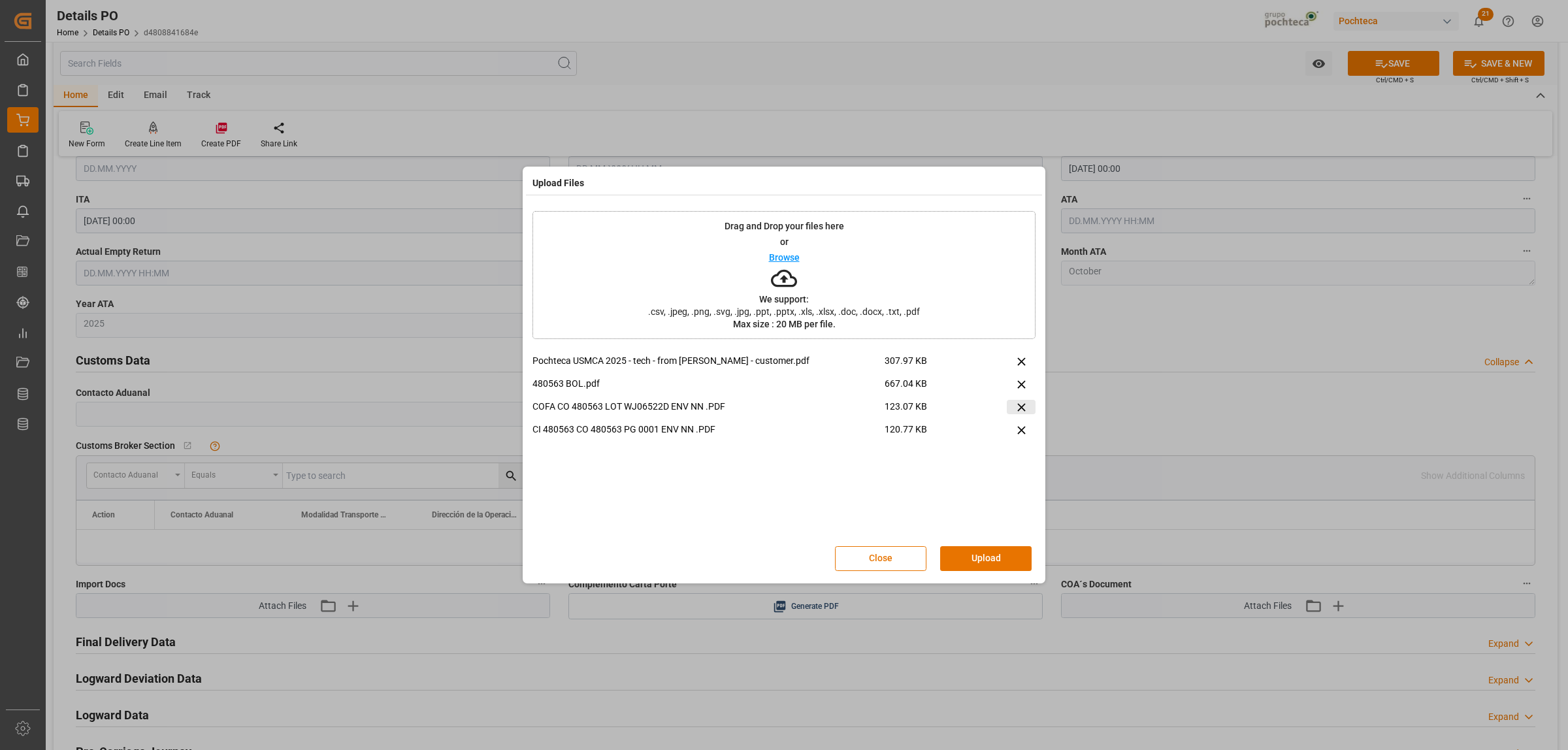
click at [1017, 406] on icon at bounding box center [1022, 408] width 14 height 14
click at [994, 552] on button "Upload" at bounding box center [986, 558] width 92 height 24
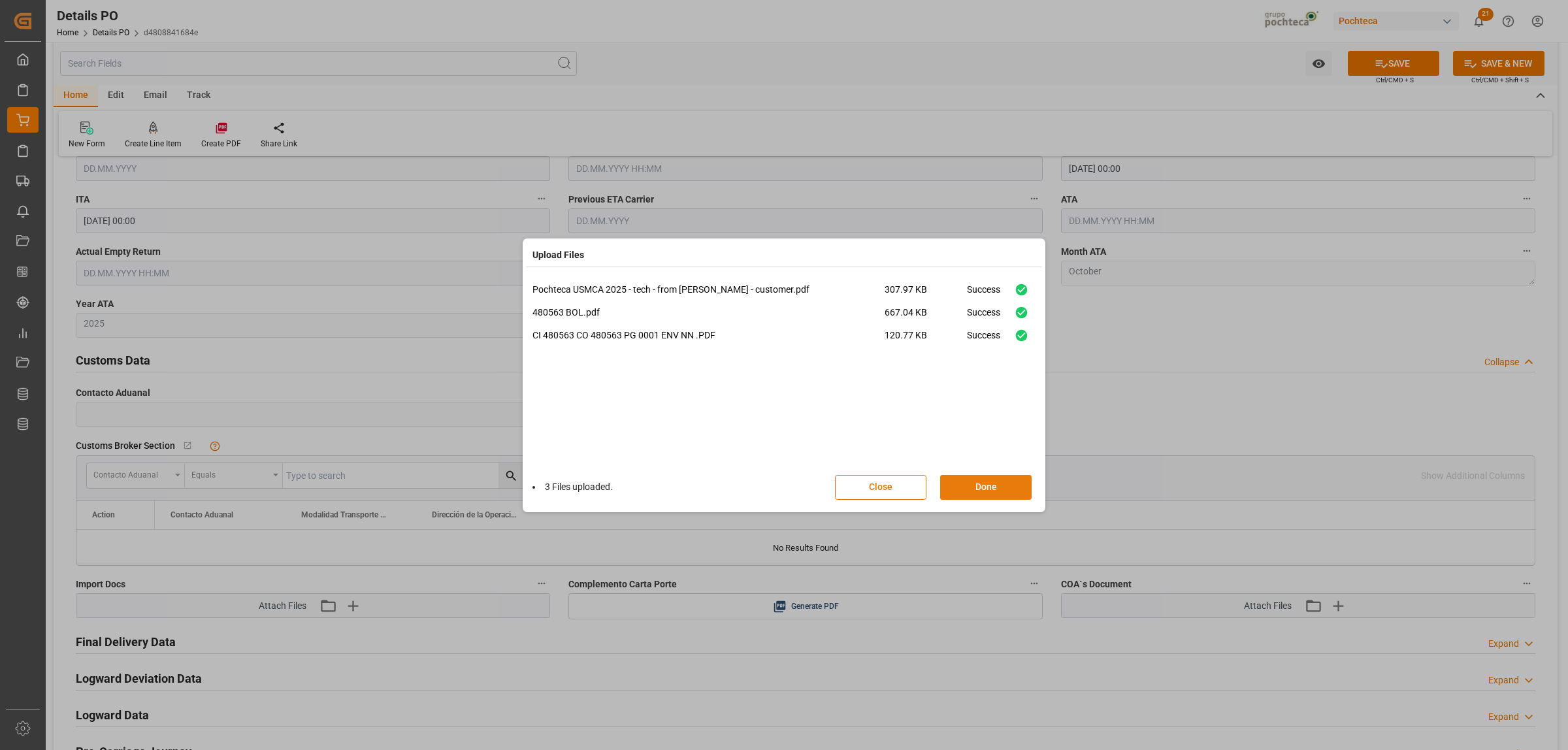
click at [1001, 485] on button "Done" at bounding box center [986, 487] width 92 height 24
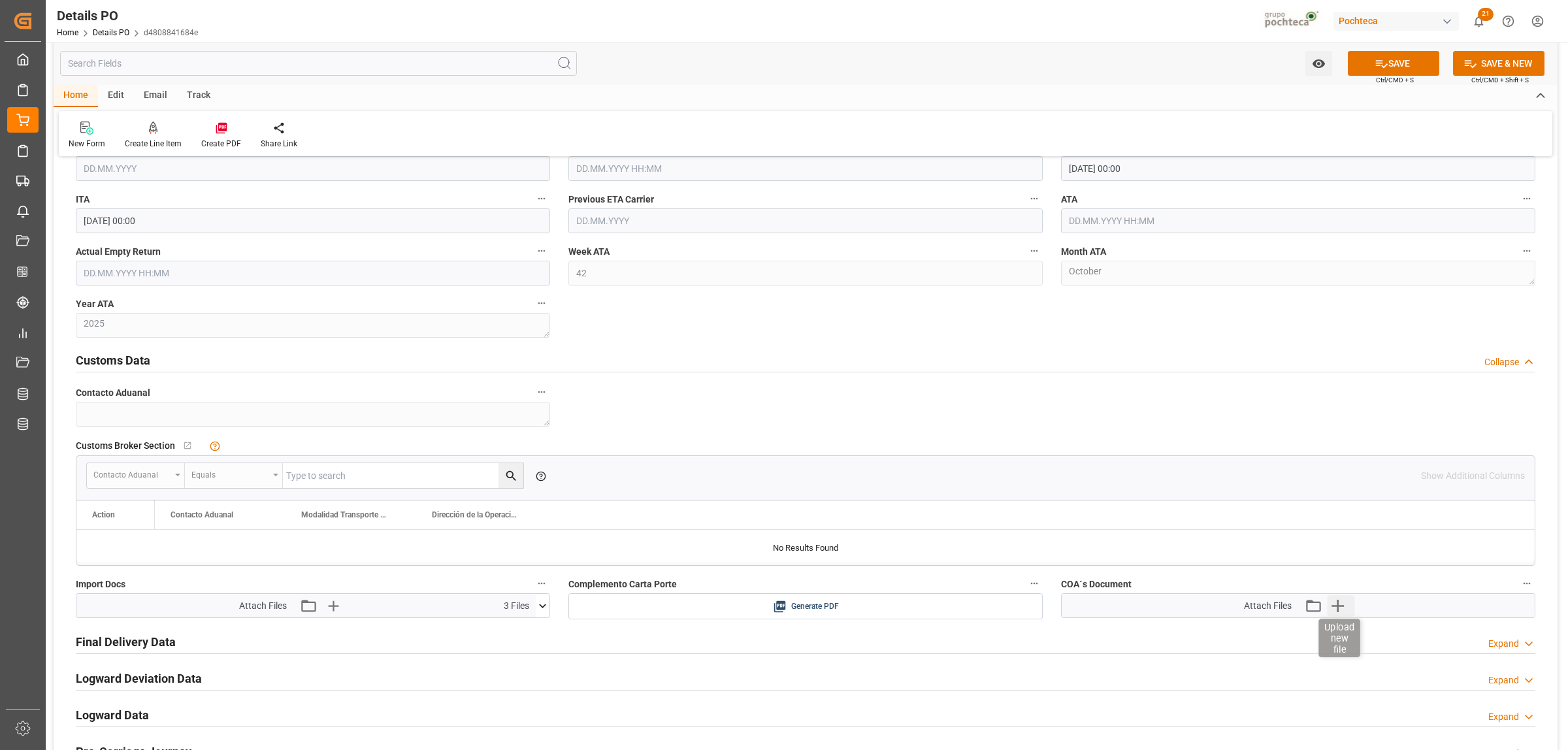
click at [1334, 608] on icon "button" at bounding box center [1338, 605] width 20 height 20
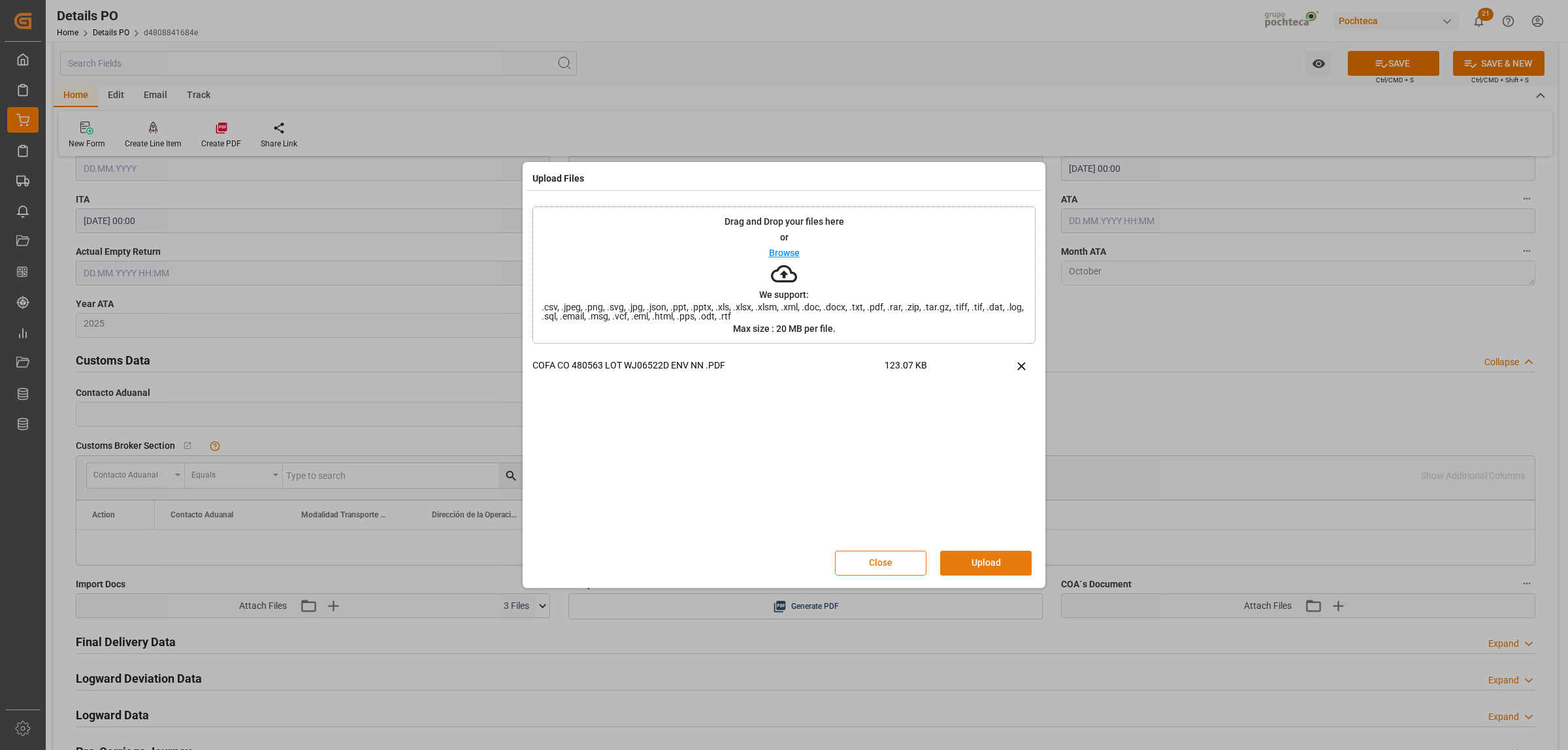
click at [953, 561] on button "Upload" at bounding box center [986, 563] width 92 height 24
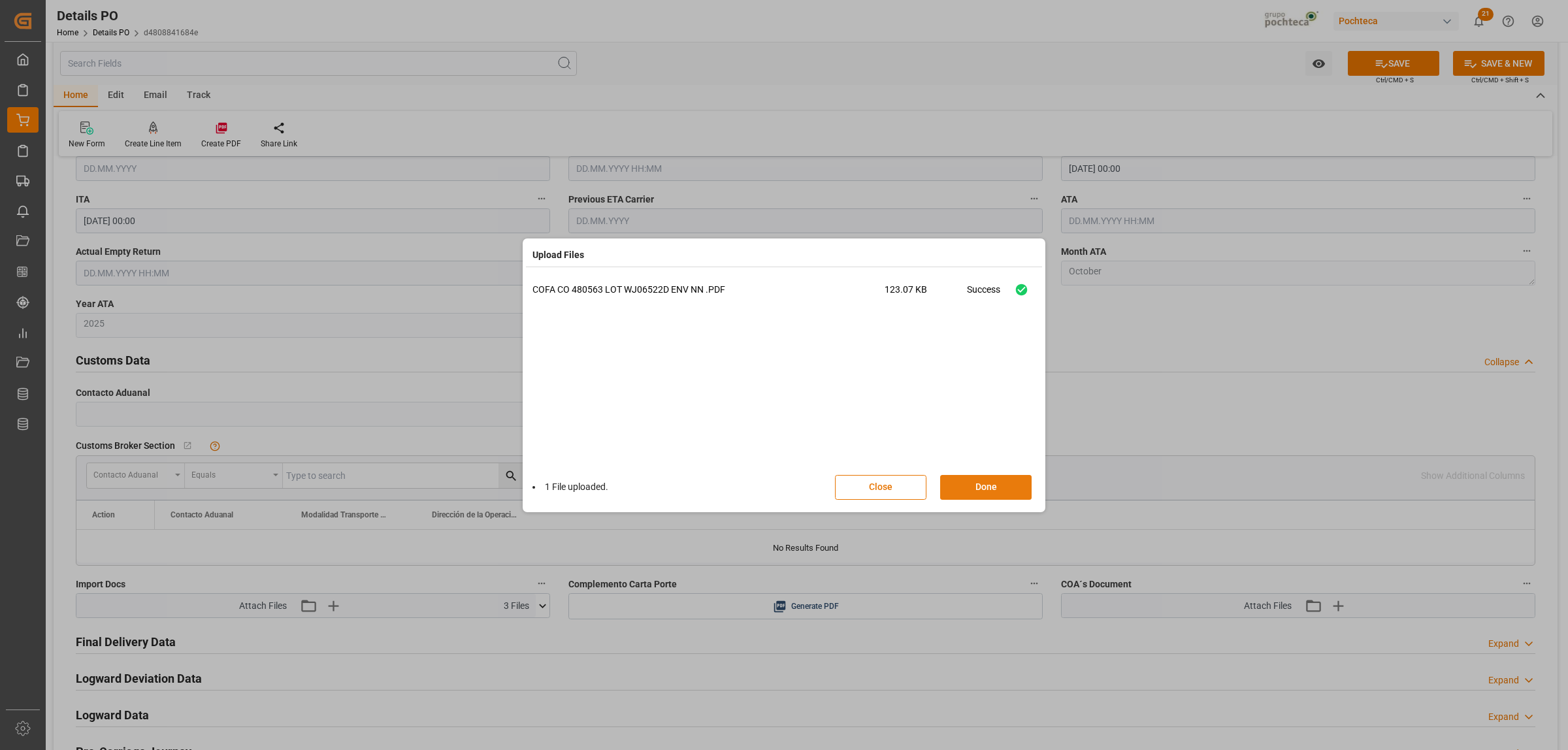
click at [1003, 493] on button "Done" at bounding box center [986, 487] width 92 height 24
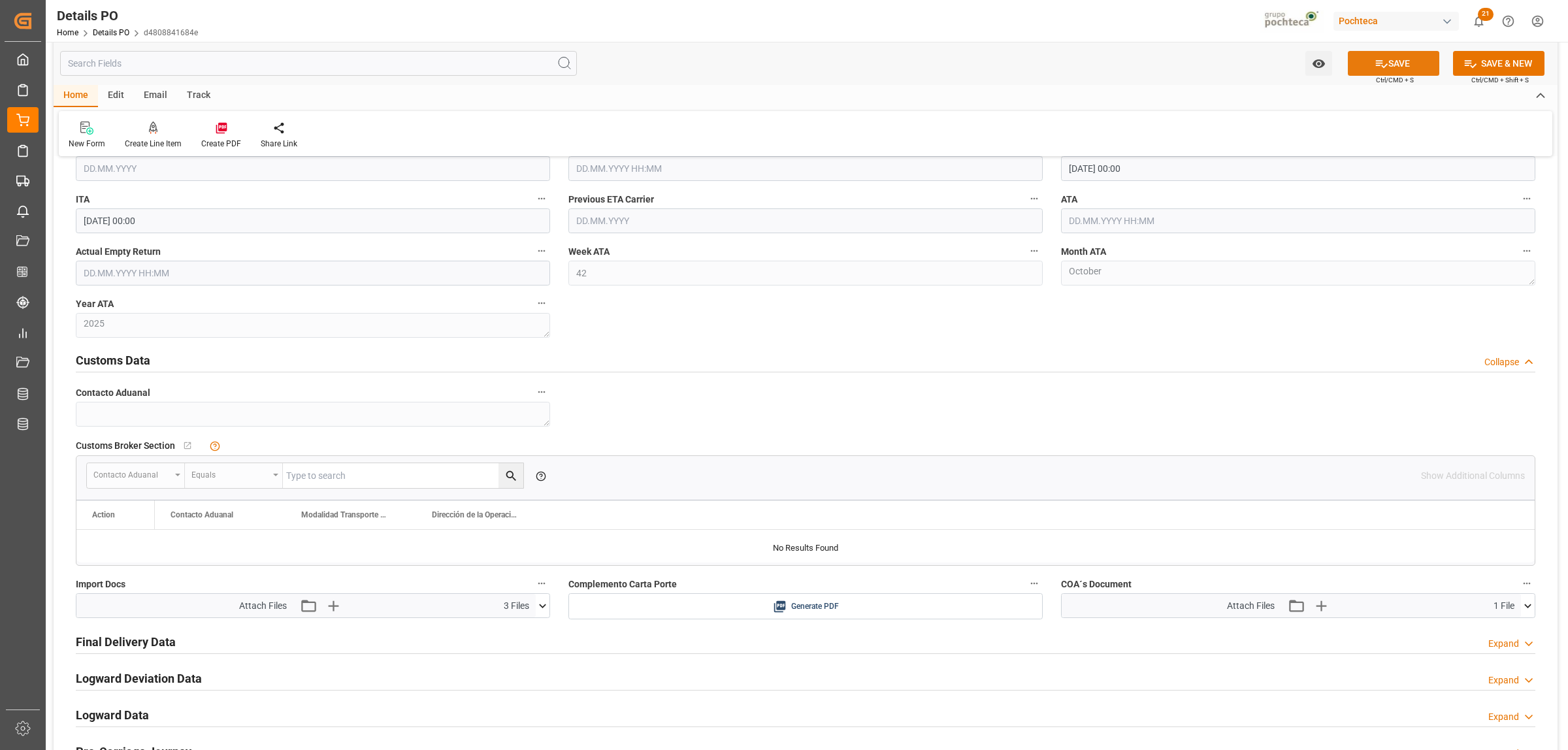
click at [1393, 68] on button "SAVE" at bounding box center [1393, 62] width 92 height 24
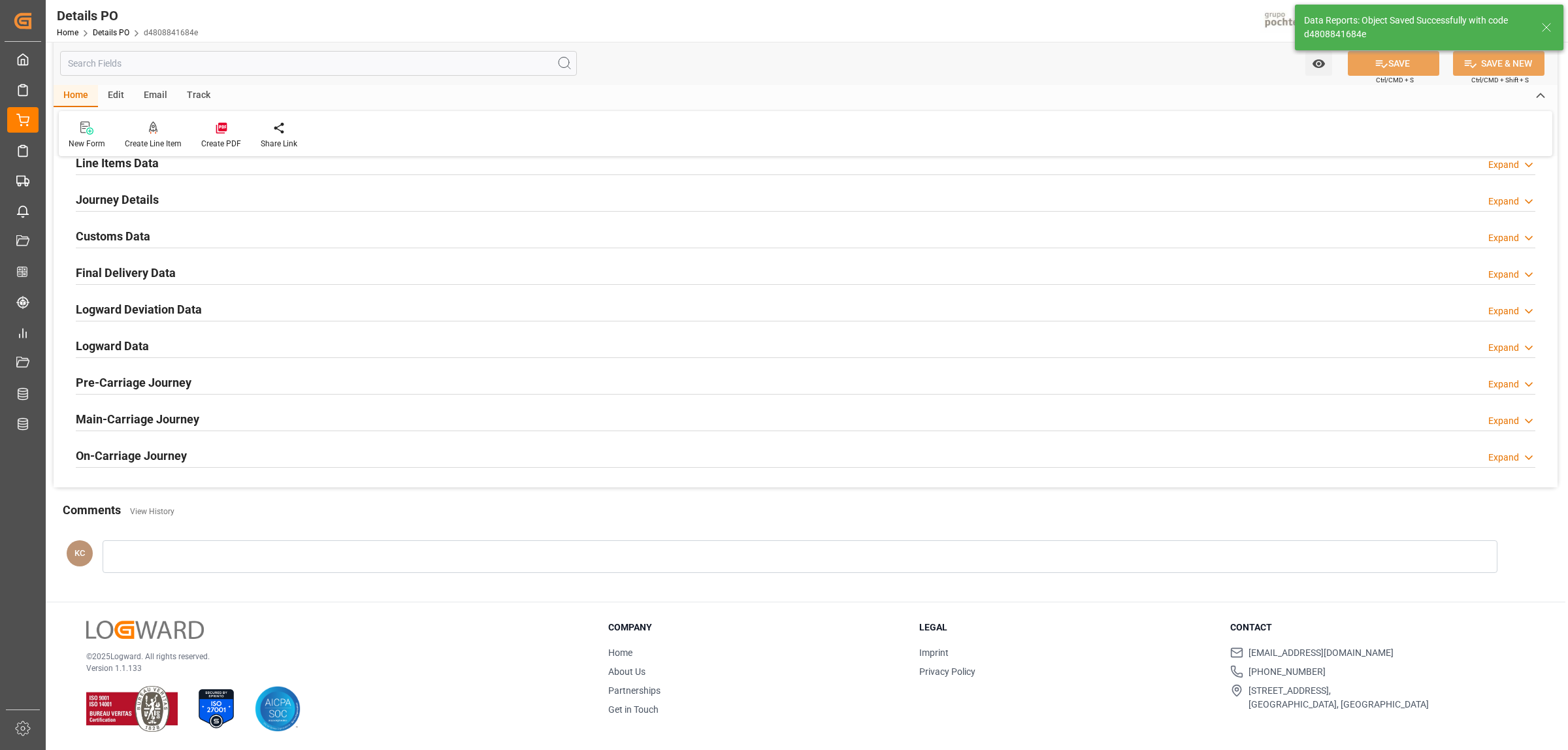
scroll to position [762, 0]
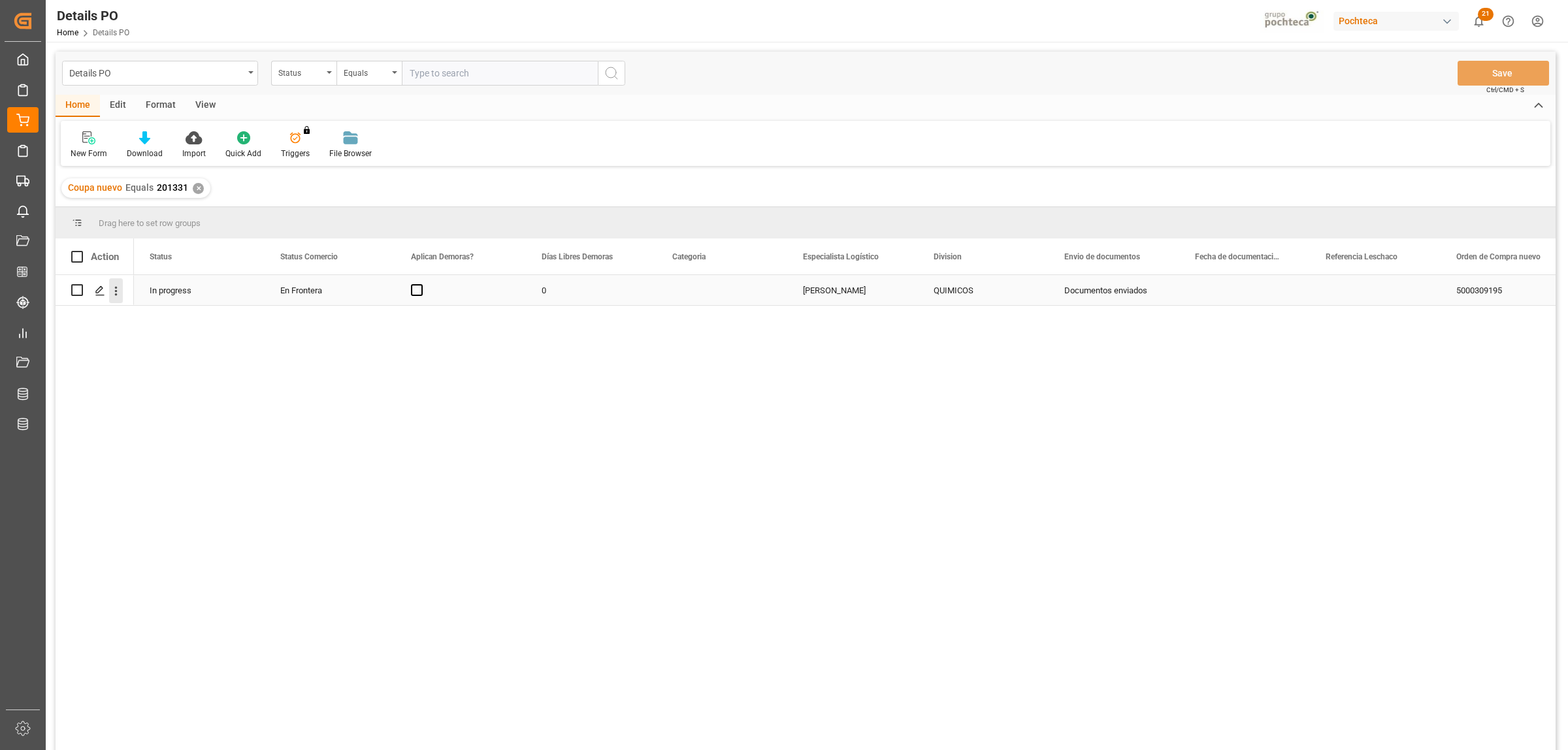
click at [118, 295] on icon "open menu" at bounding box center [116, 291] width 14 height 14
click at [174, 447] on span "Create and Link Child Object" at bounding box center [202, 452] width 119 height 14
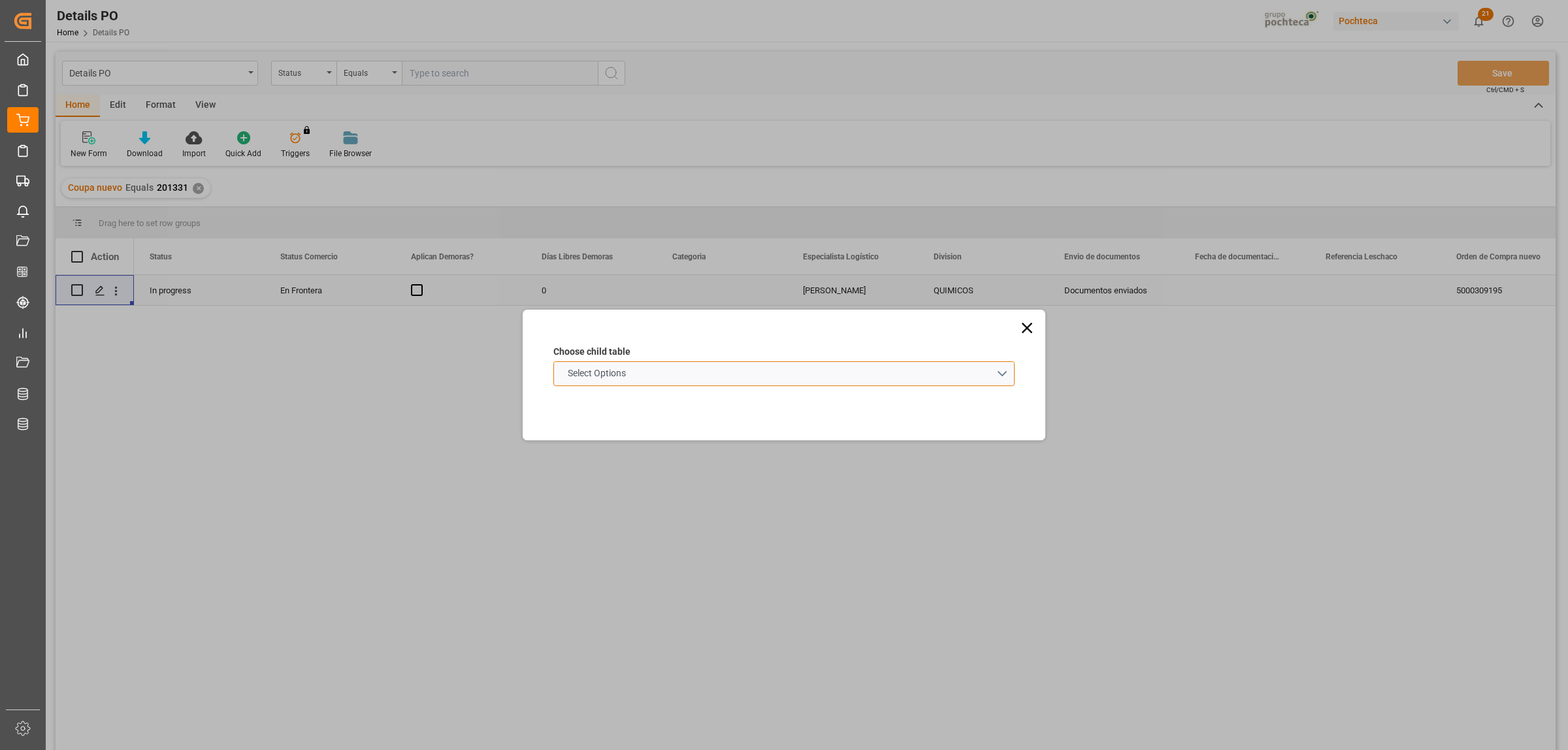
click at [999, 374] on schema "Select Options" at bounding box center [784, 374] width 461 height 24
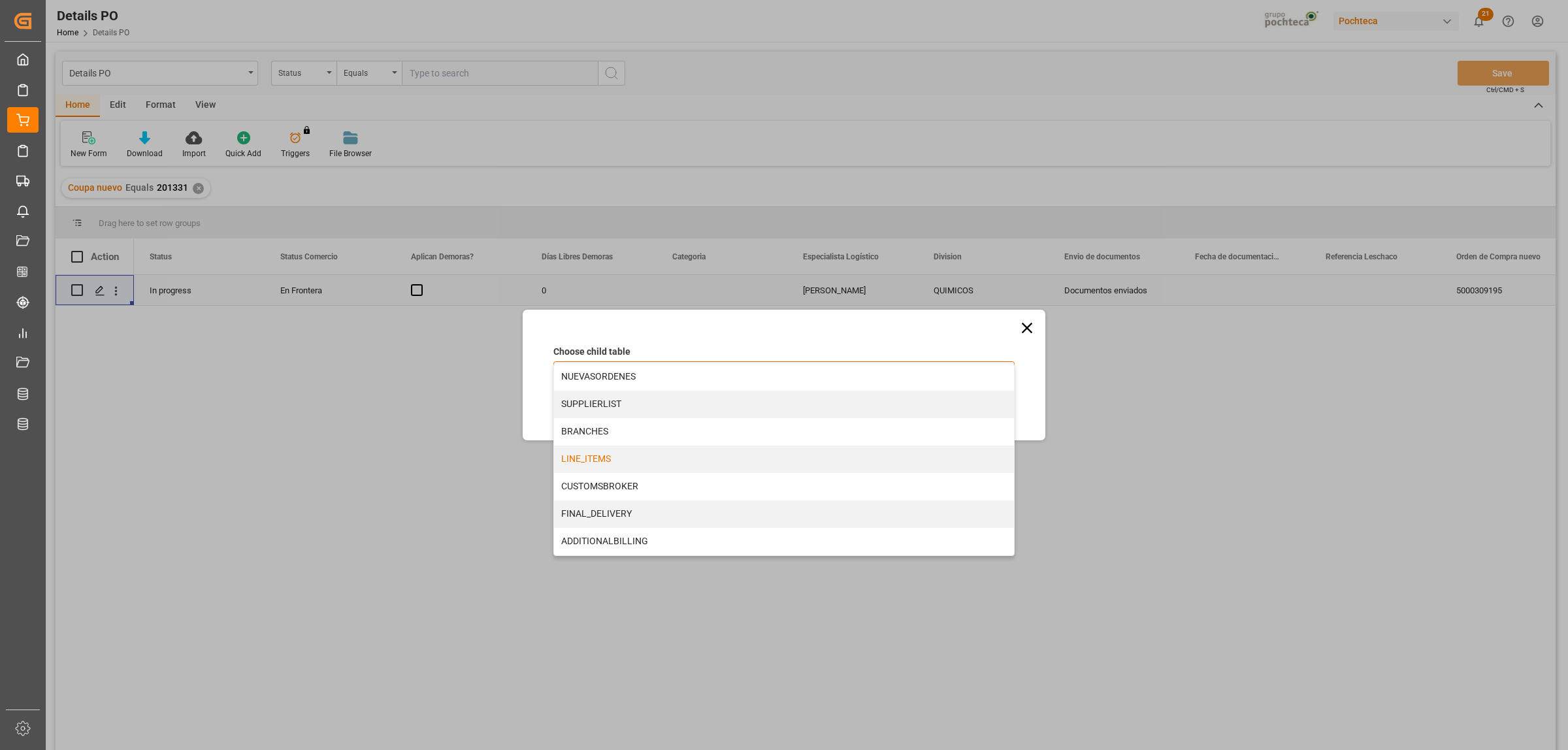
click at [596, 462] on div "LINE_ITEMS" at bounding box center [784, 459] width 460 height 27
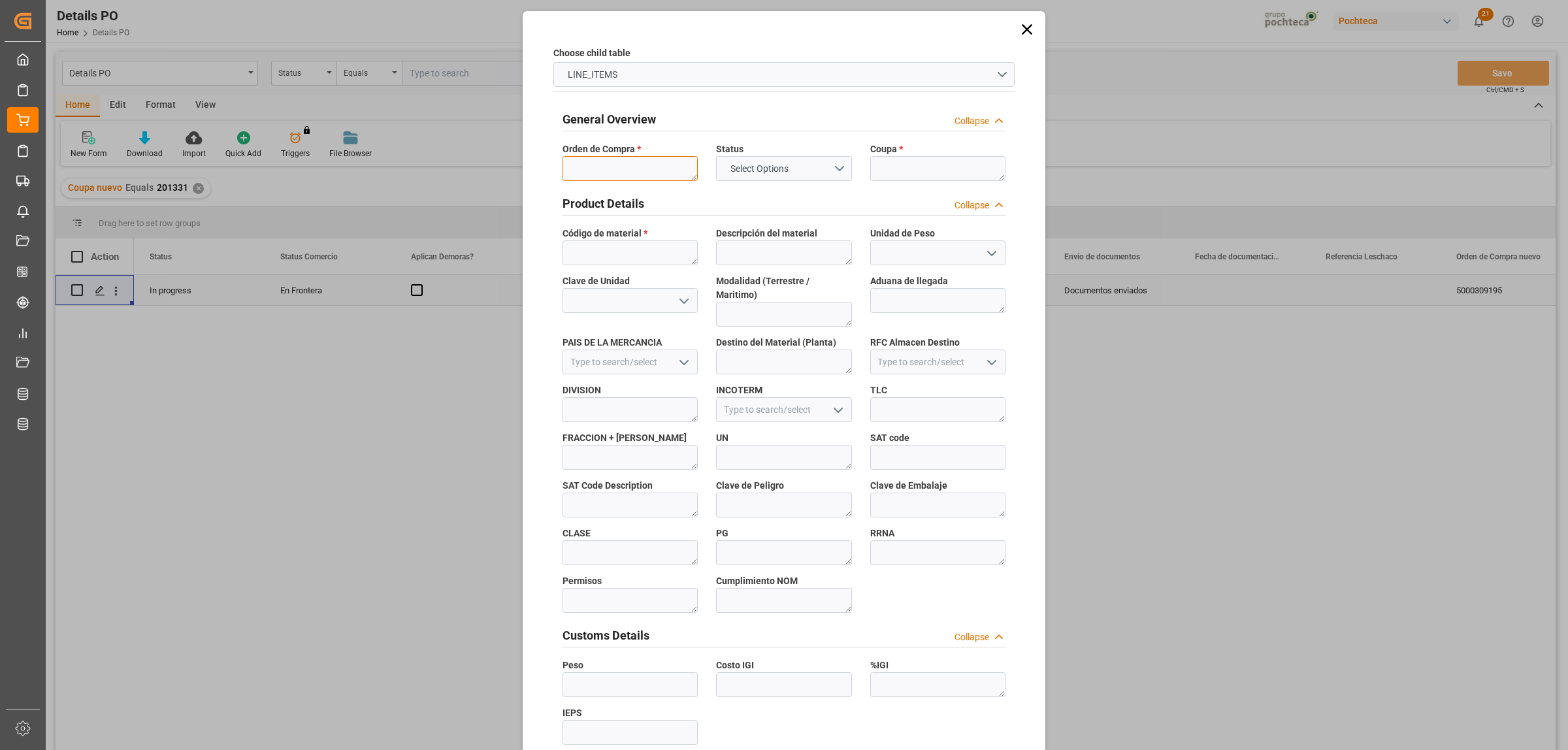
click at [597, 172] on textarea at bounding box center [630, 168] width 136 height 24
paste textarea "5000309195"
type textarea "5000309195"
click at [641, 254] on textarea at bounding box center [630, 253] width 136 height 24
paste textarea "201331"
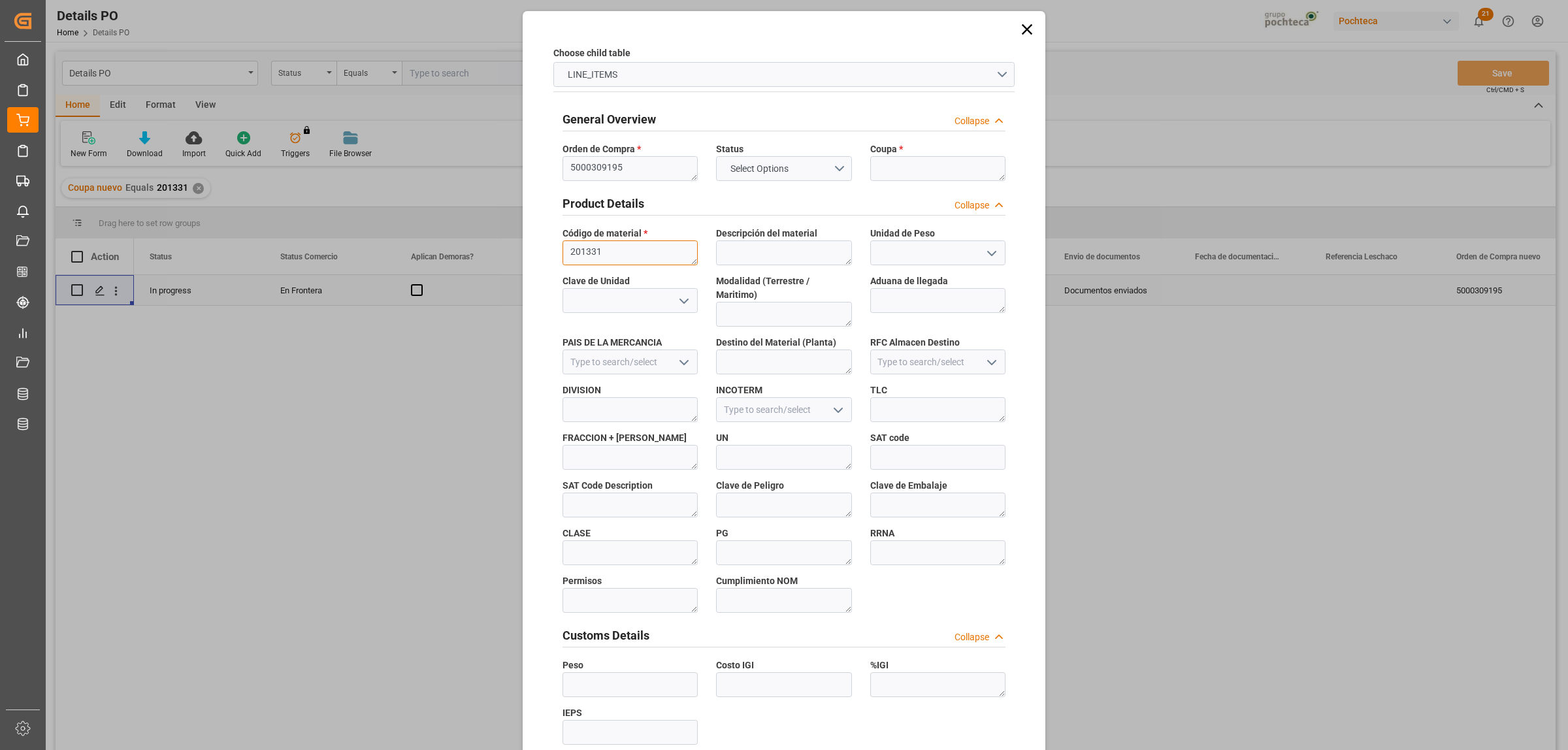
drag, startPoint x: 616, startPoint y: 257, endPoint x: 566, endPoint y: 258, distance: 50.0
click at [566, 258] on textarea "201331" at bounding box center [630, 253] width 136 height 24
paste textarea "46675"
type textarea "46675"
click at [921, 171] on textarea at bounding box center [938, 168] width 136 height 24
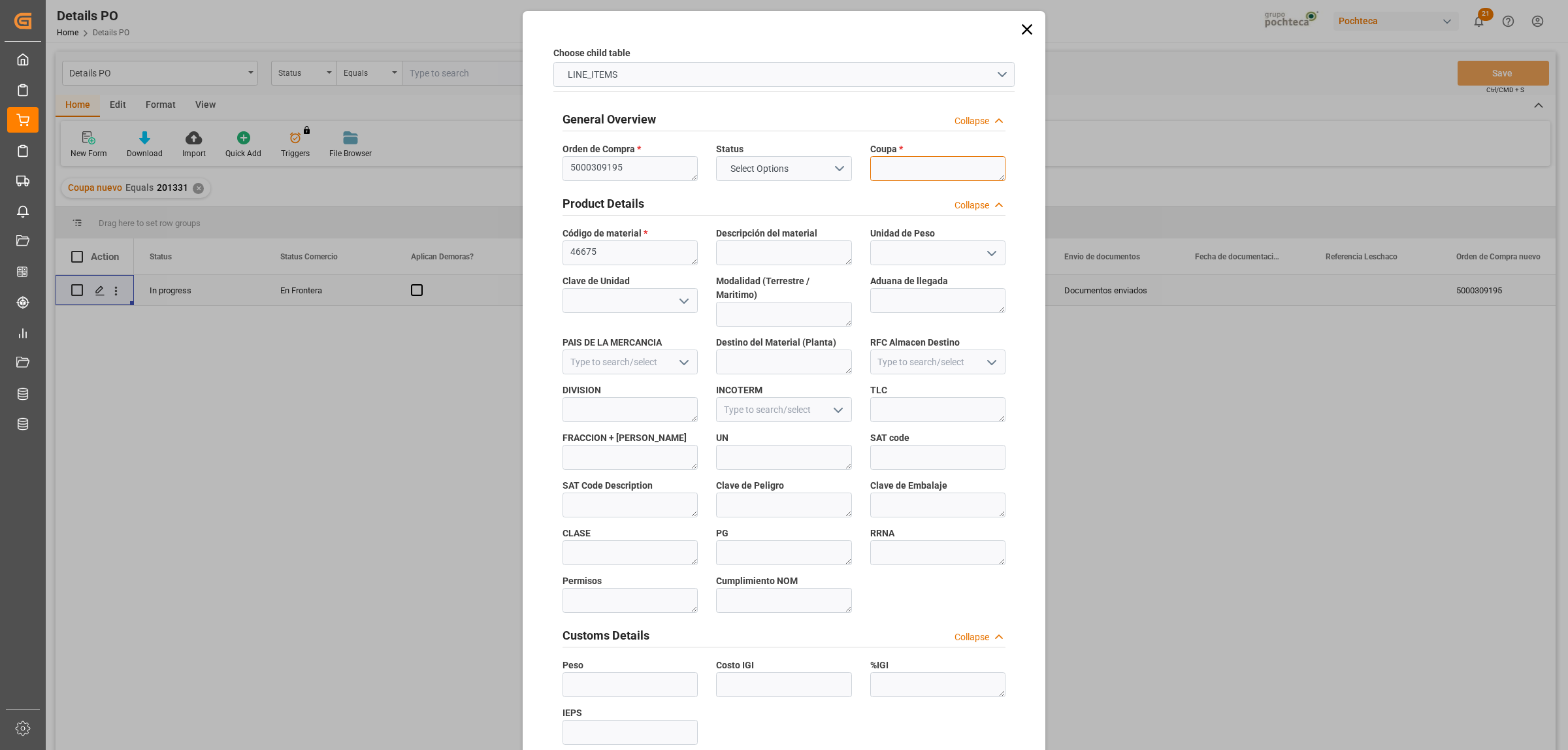
paste textarea "201331"
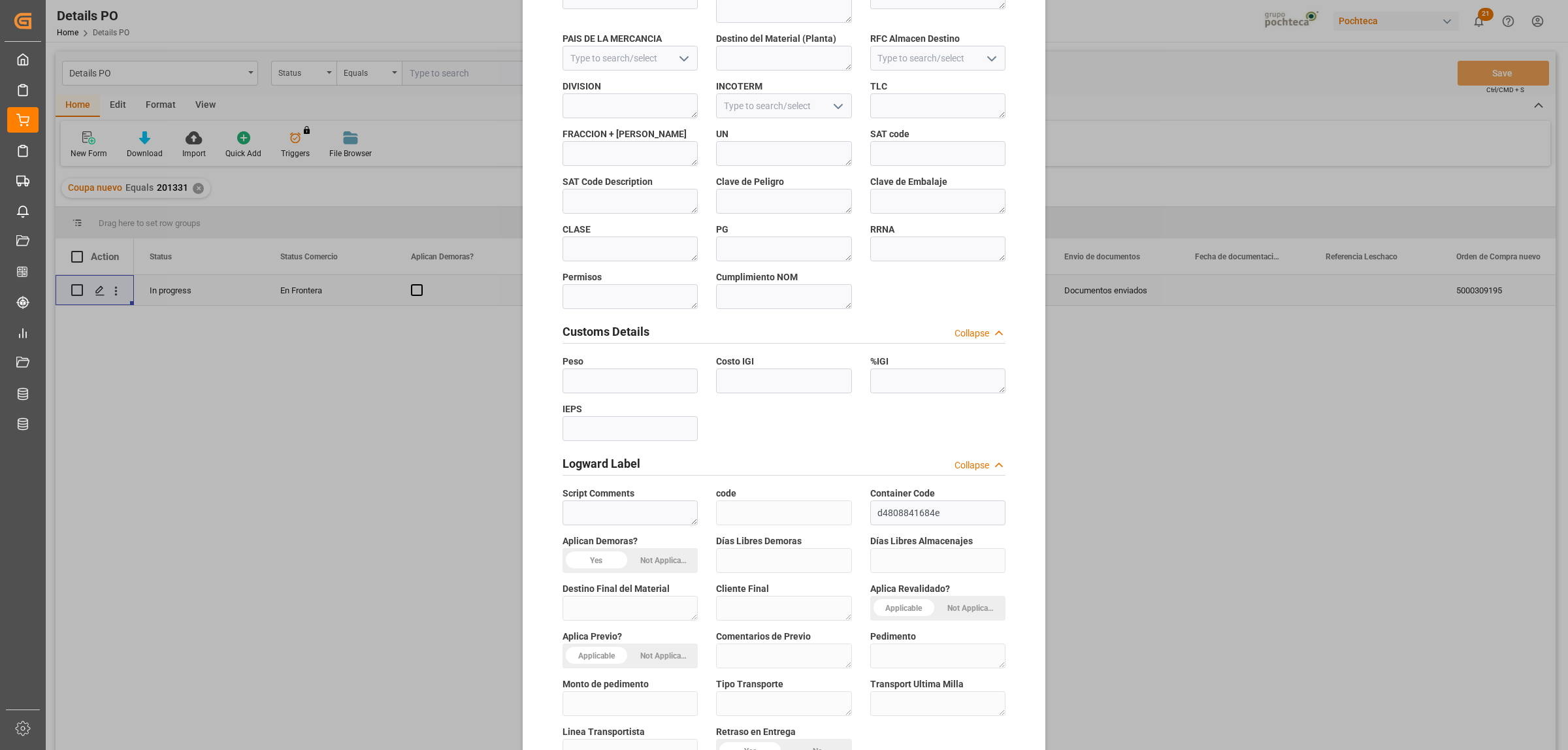
scroll to position [383, 0]
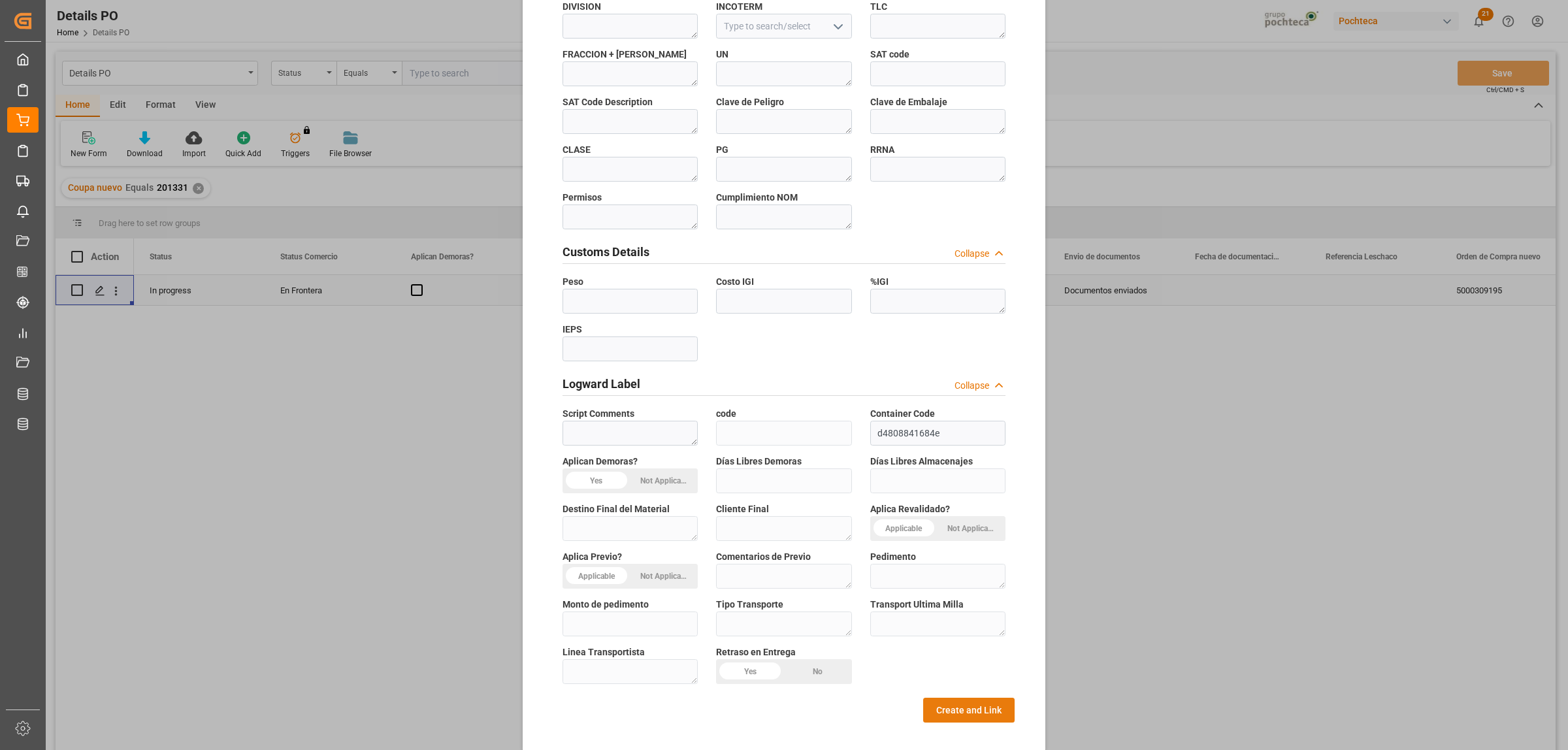
type textarea "201331"
click at [980, 700] on button "Create and Link" at bounding box center [969, 710] width 92 height 24
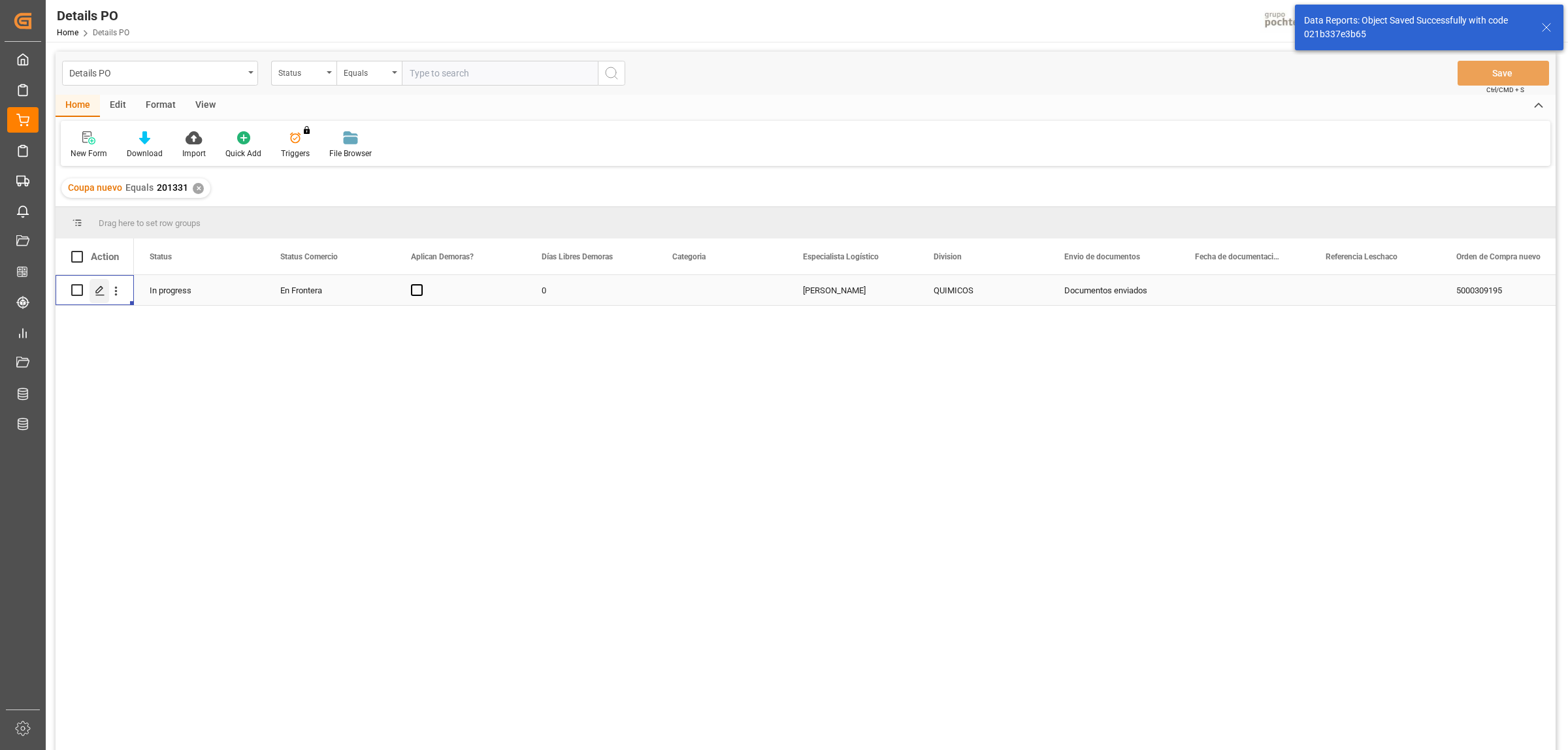
click at [102, 291] on icon "Press SPACE to select this row." at bounding box center [99, 291] width 11 height 11
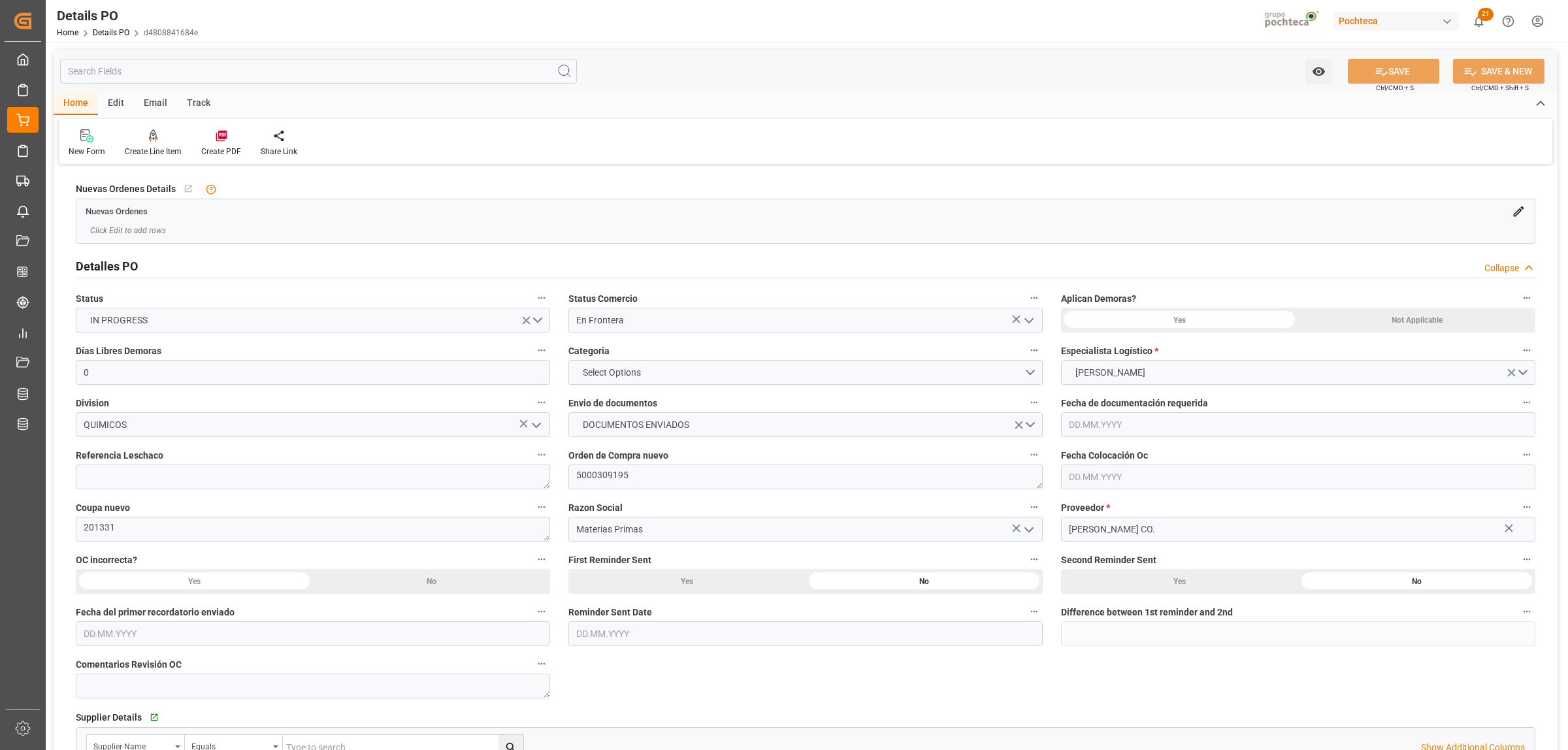
type input "0"
type input "29.09.2025"
type input "14.10.2025"
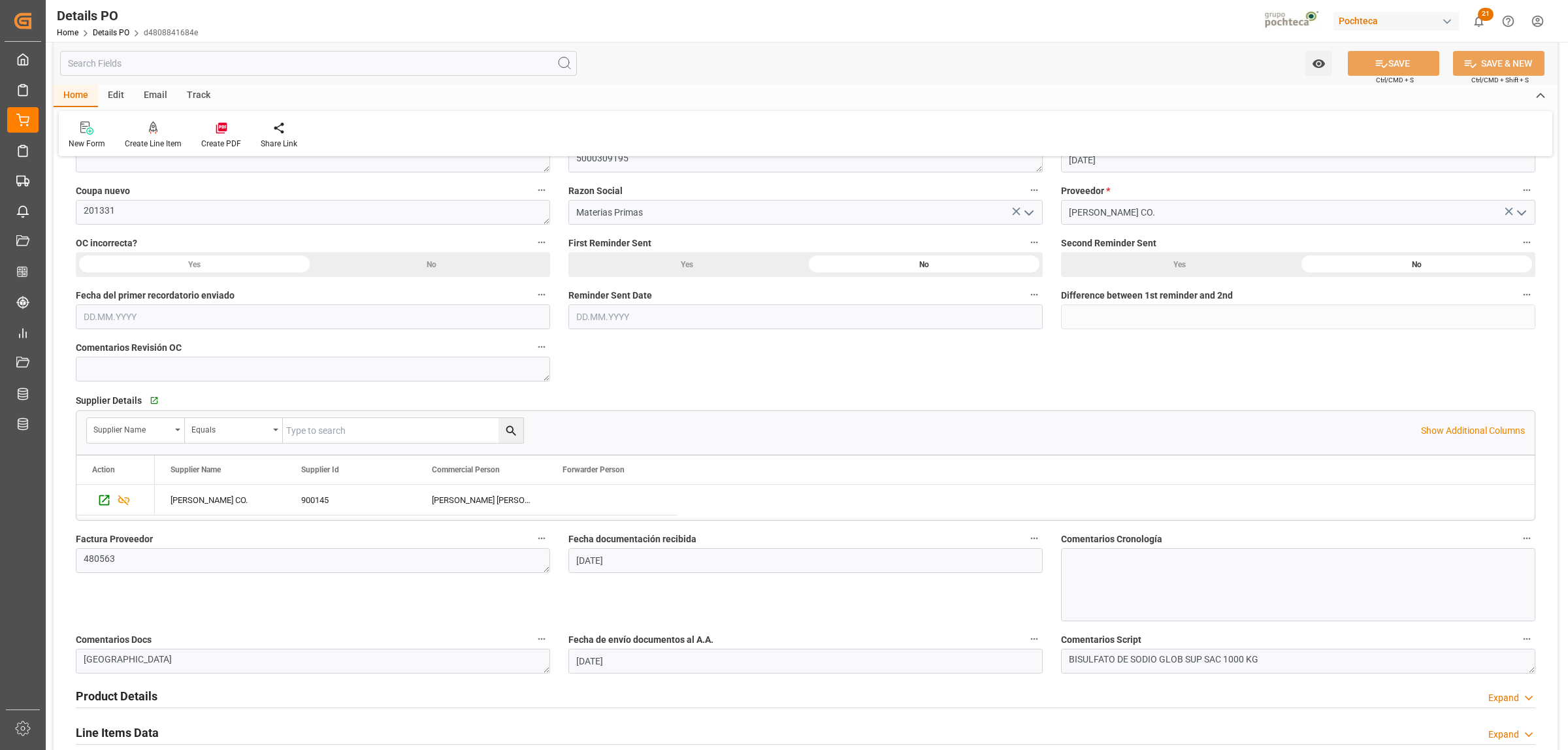
scroll to position [164, 0]
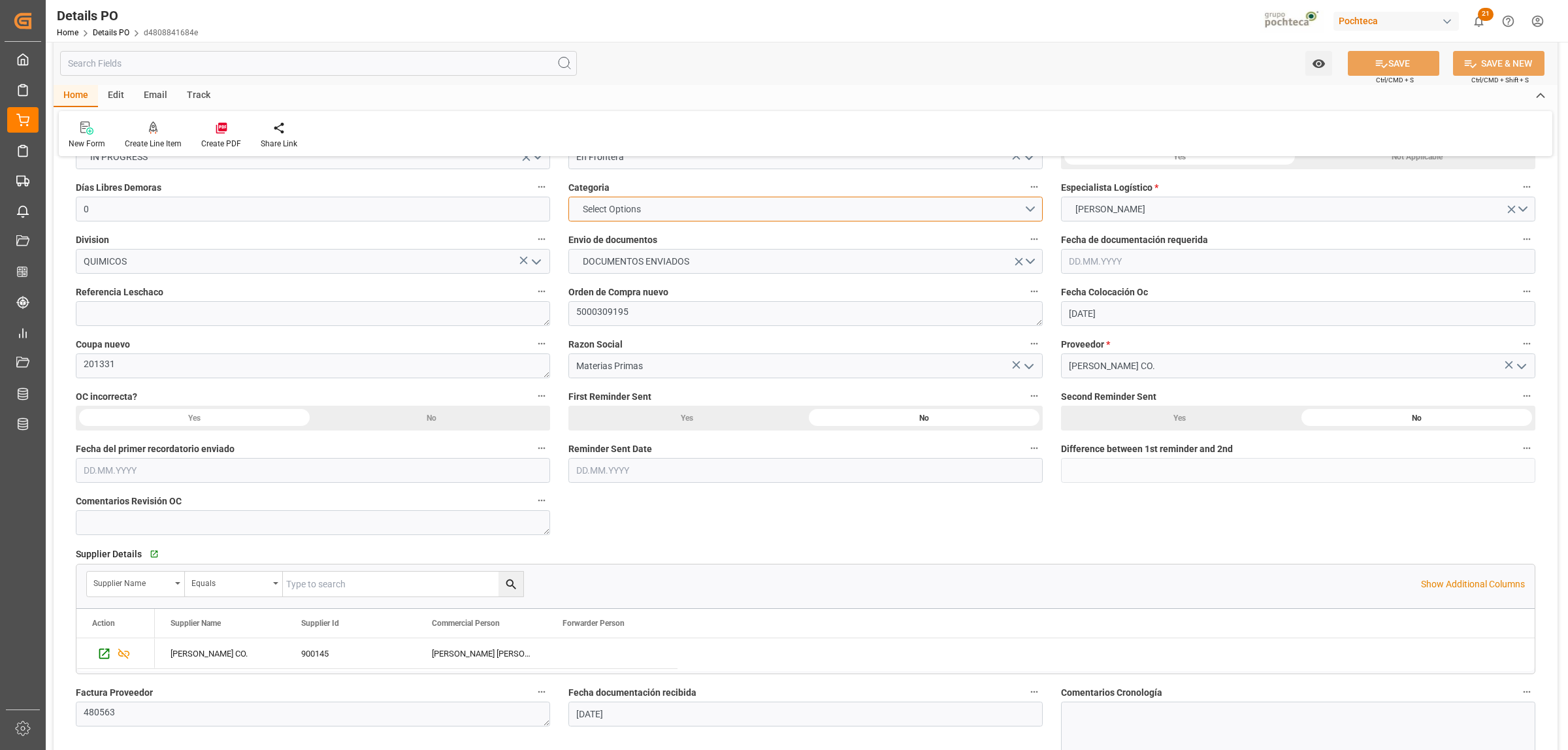
click at [1028, 207] on button "Select Options" at bounding box center [805, 209] width 475 height 24
click at [647, 230] on div "EN TIEMPO" at bounding box center [805, 240] width 473 height 27
click at [1377, 62] on icon at bounding box center [1382, 63] width 14 height 14
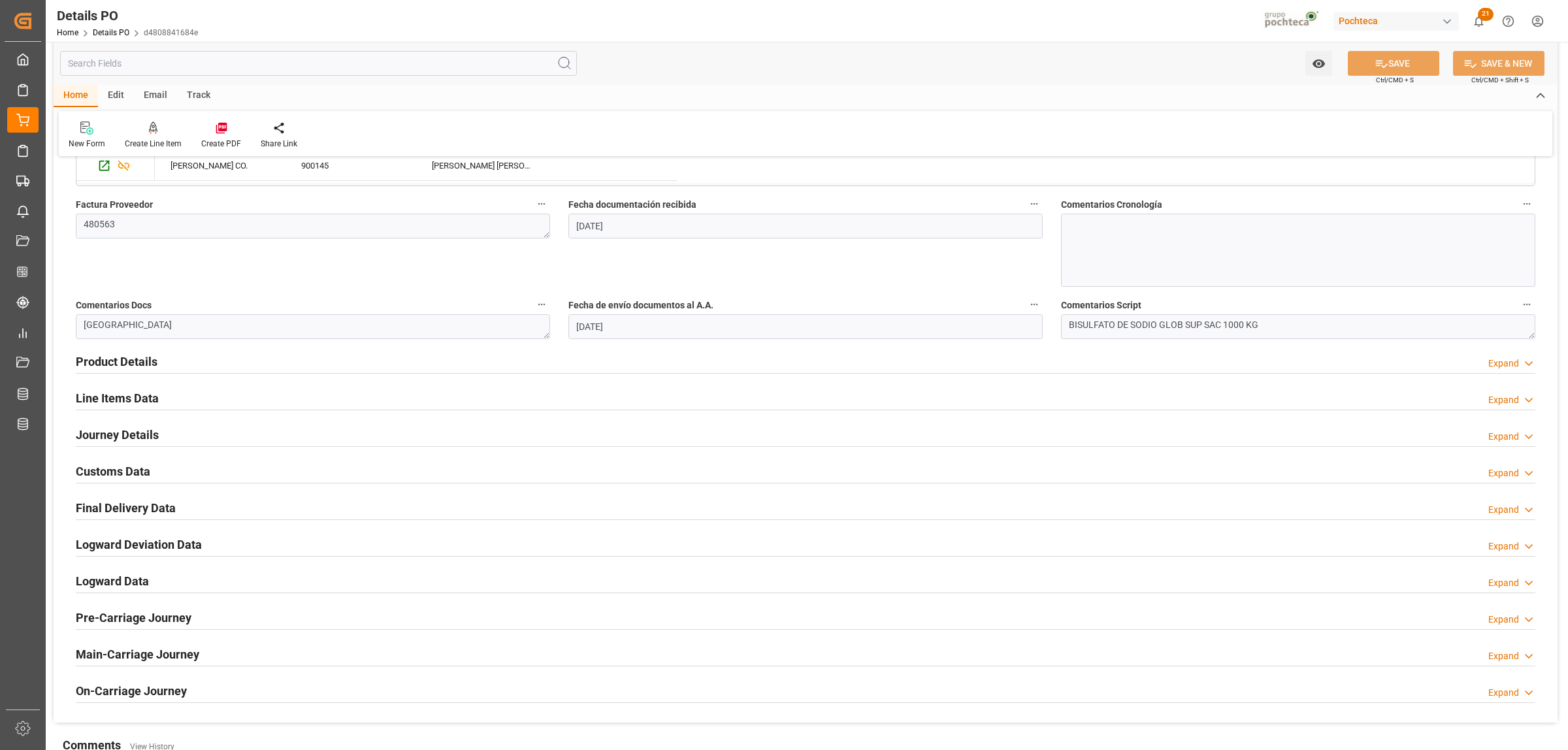
scroll to position [653, 0]
click at [108, 436] on h2 "Journey Details" at bounding box center [117, 433] width 83 height 18
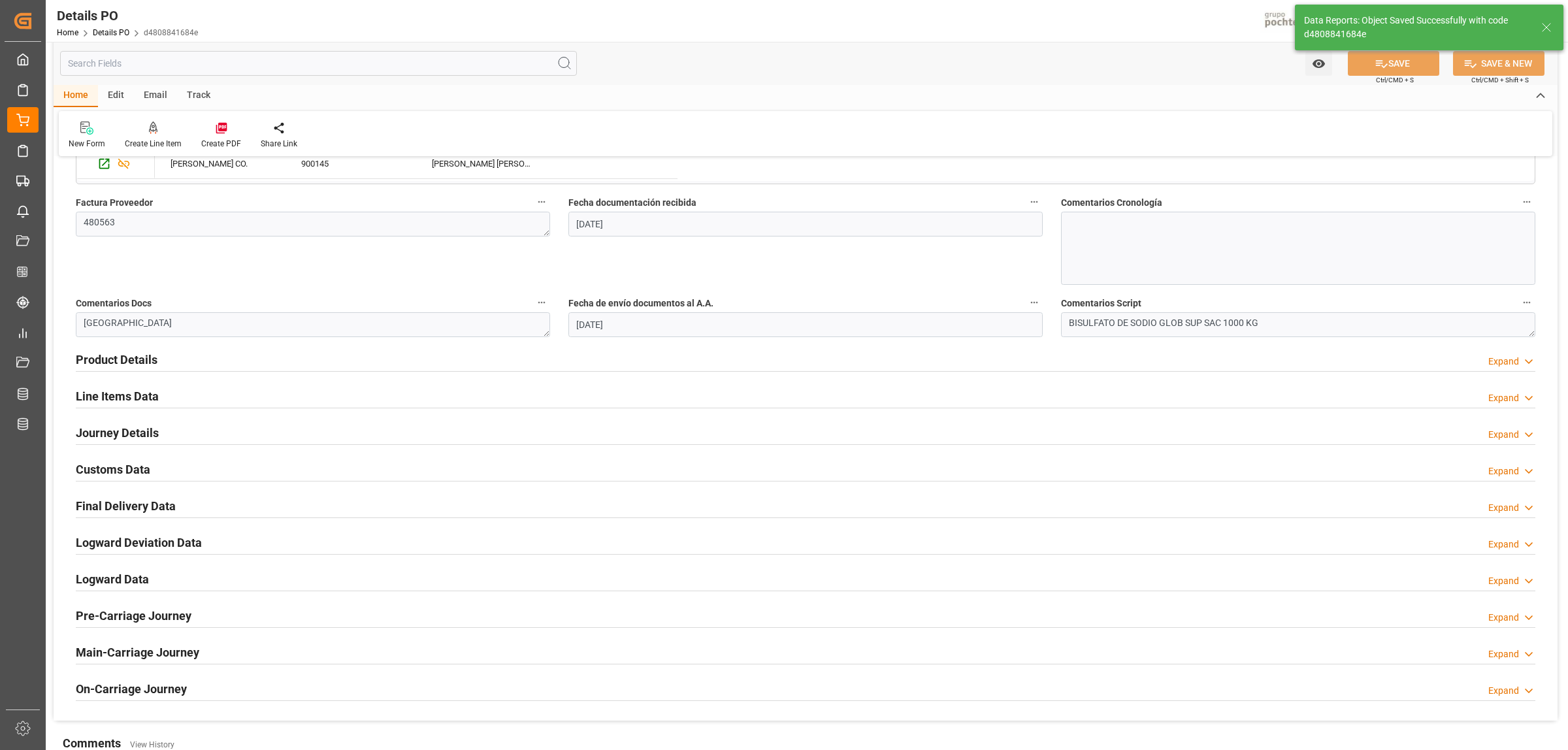
click at [122, 403] on h2 "Line Items Data" at bounding box center [117, 396] width 83 height 18
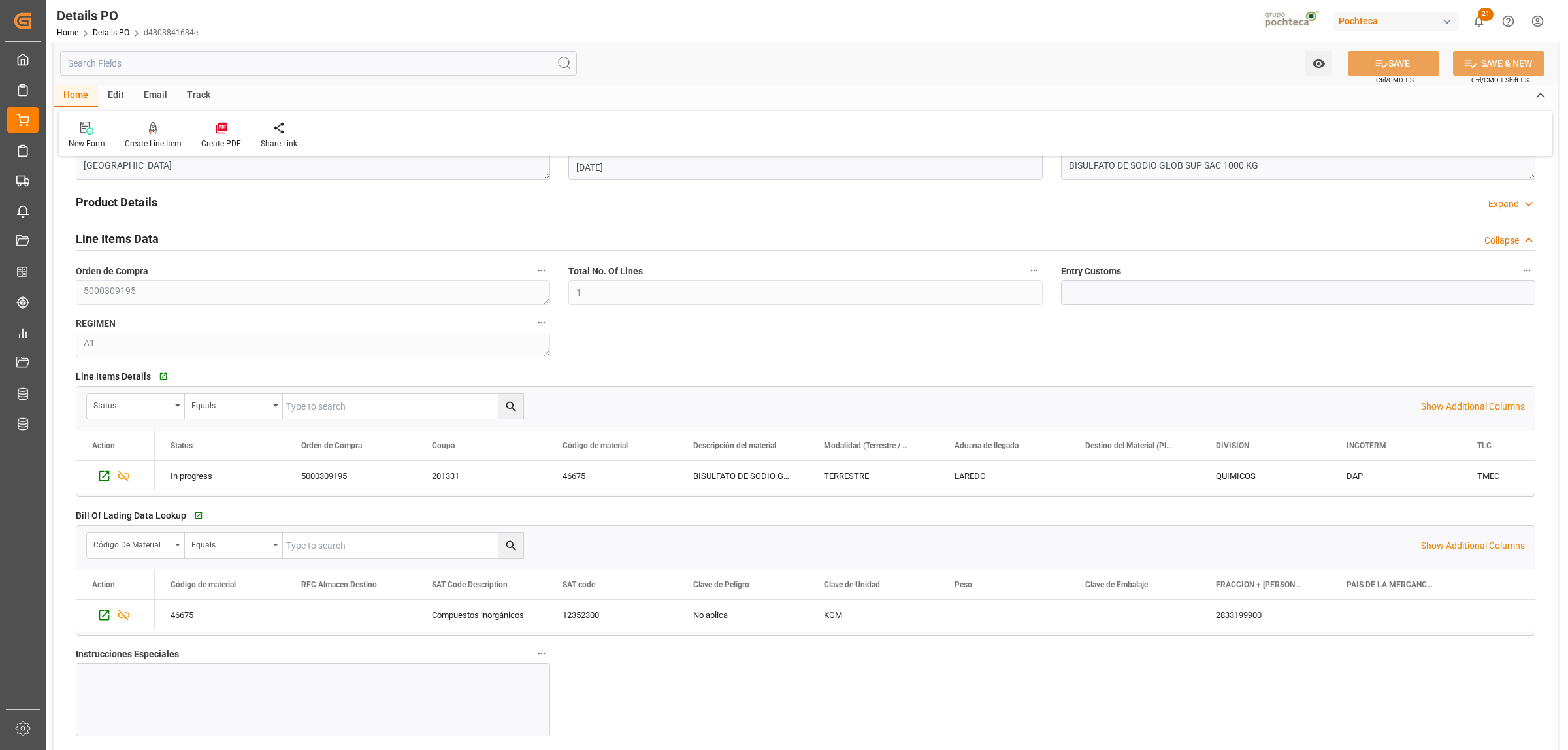
scroll to position [817, 0]
click at [229, 138] on div "Create PDF" at bounding box center [220, 143] width 40 height 12
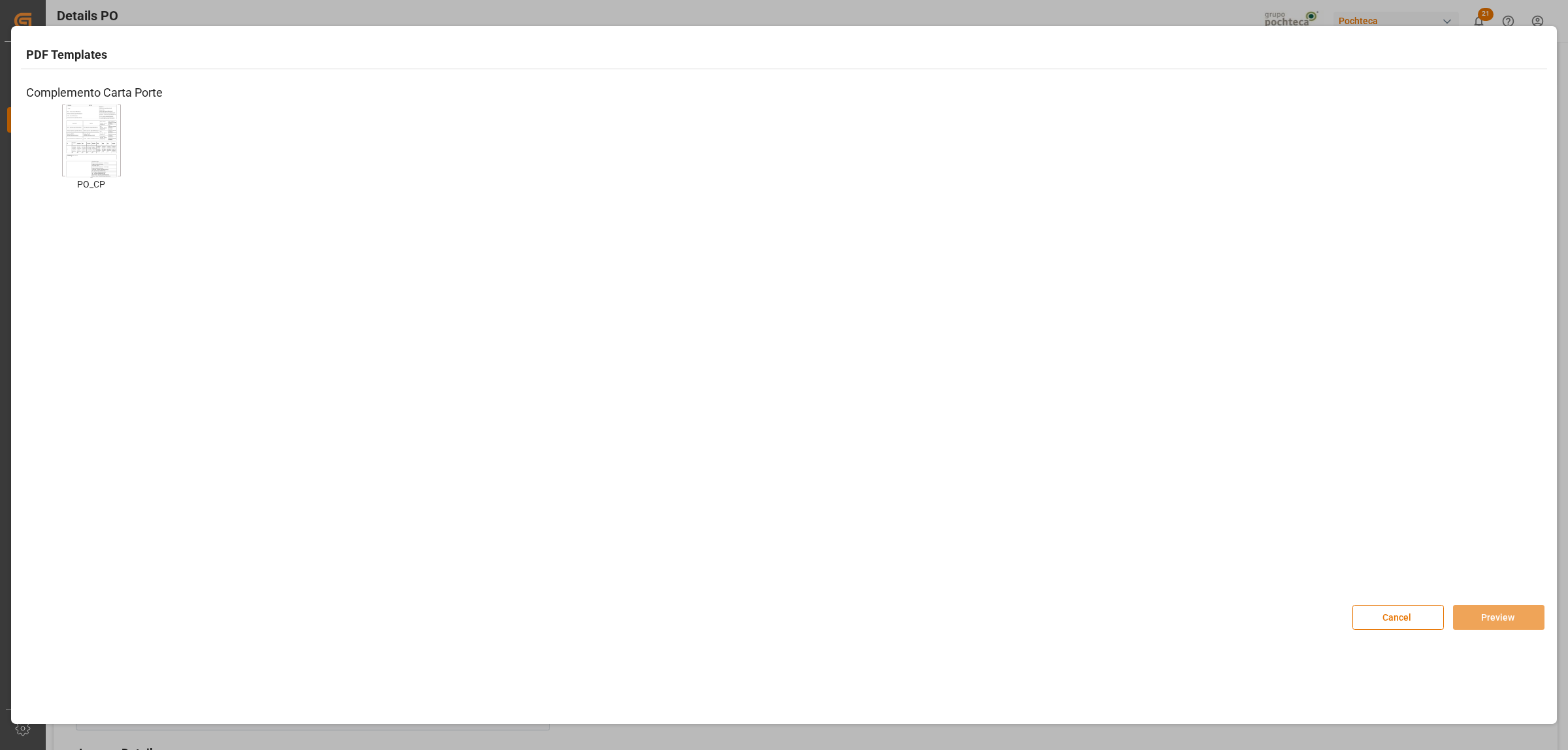
click at [97, 139] on img at bounding box center [92, 141] width 53 height 74
click at [1487, 626] on button "Preview" at bounding box center [1499, 617] width 92 height 24
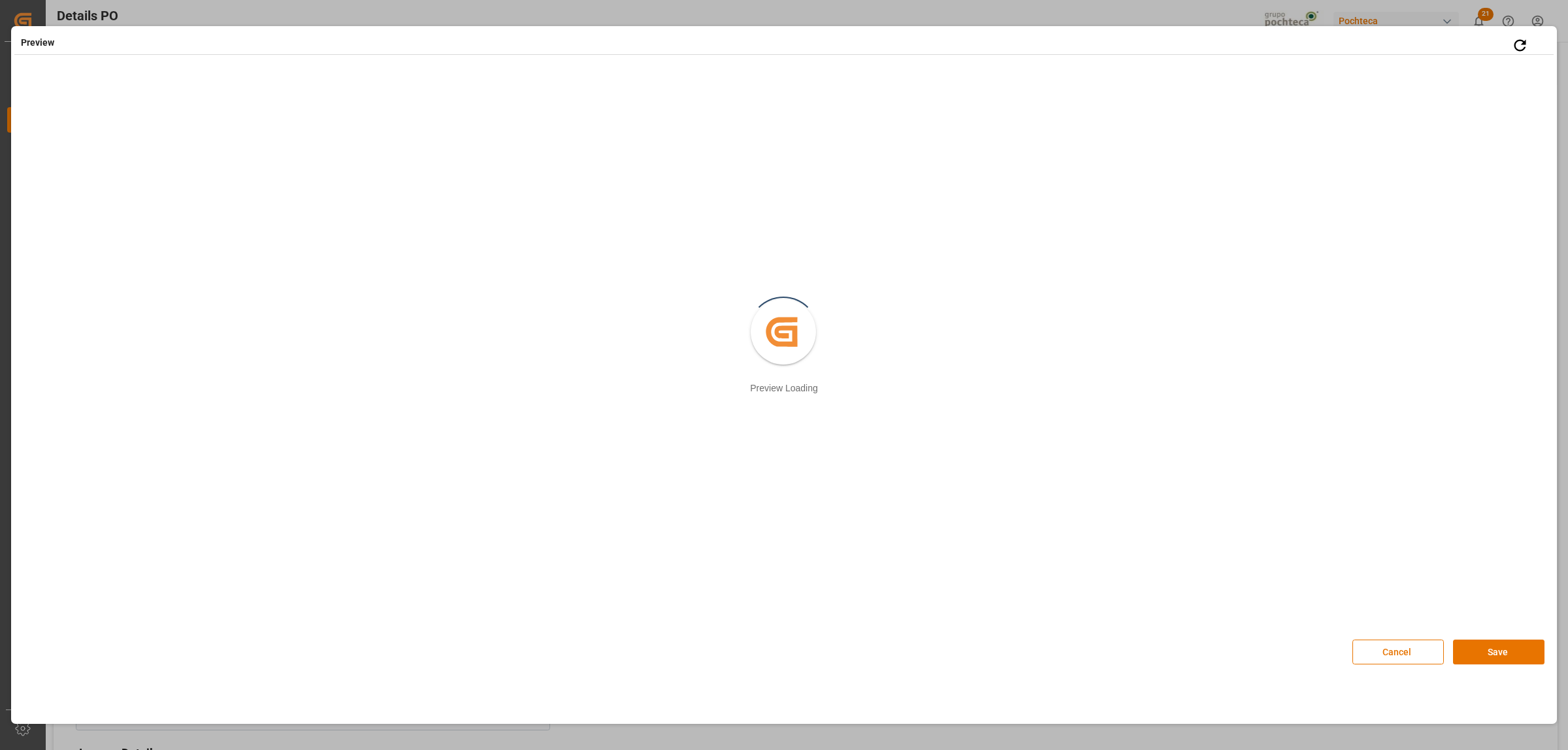
click at [1508, 658] on button "Save" at bounding box center [1499, 651] width 92 height 24
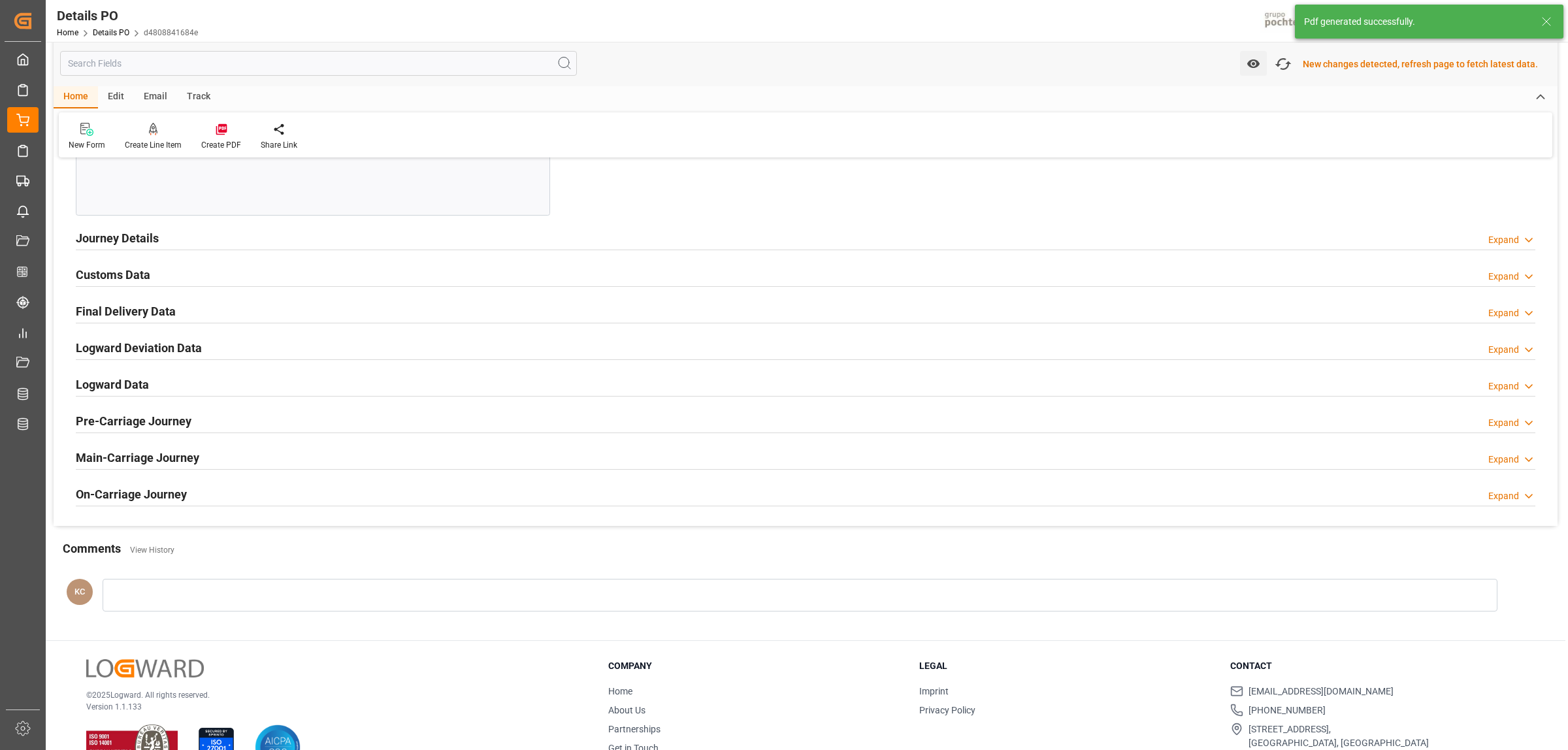
scroll to position [1374, 0]
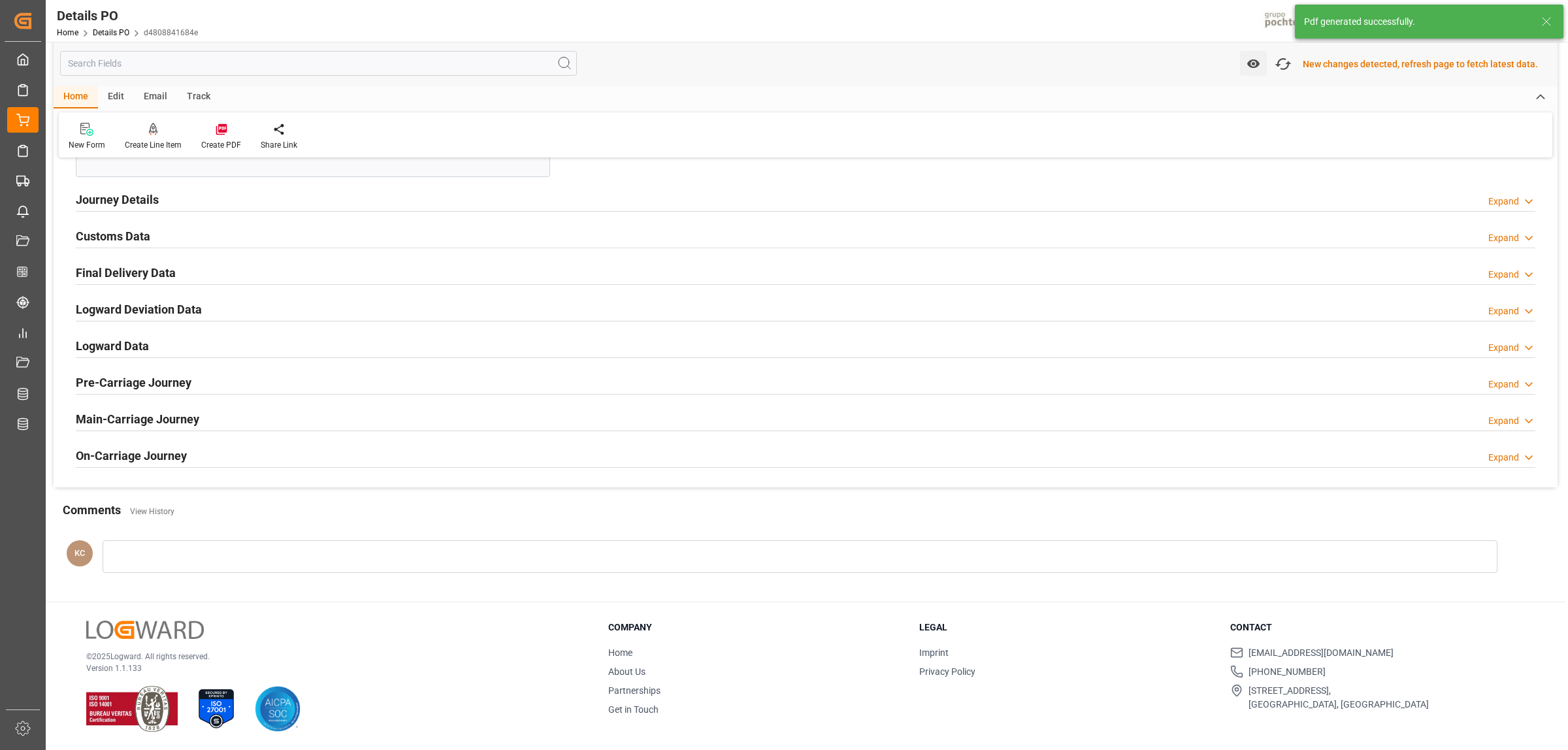
click at [87, 203] on h2 "Journey Details" at bounding box center [117, 200] width 83 height 18
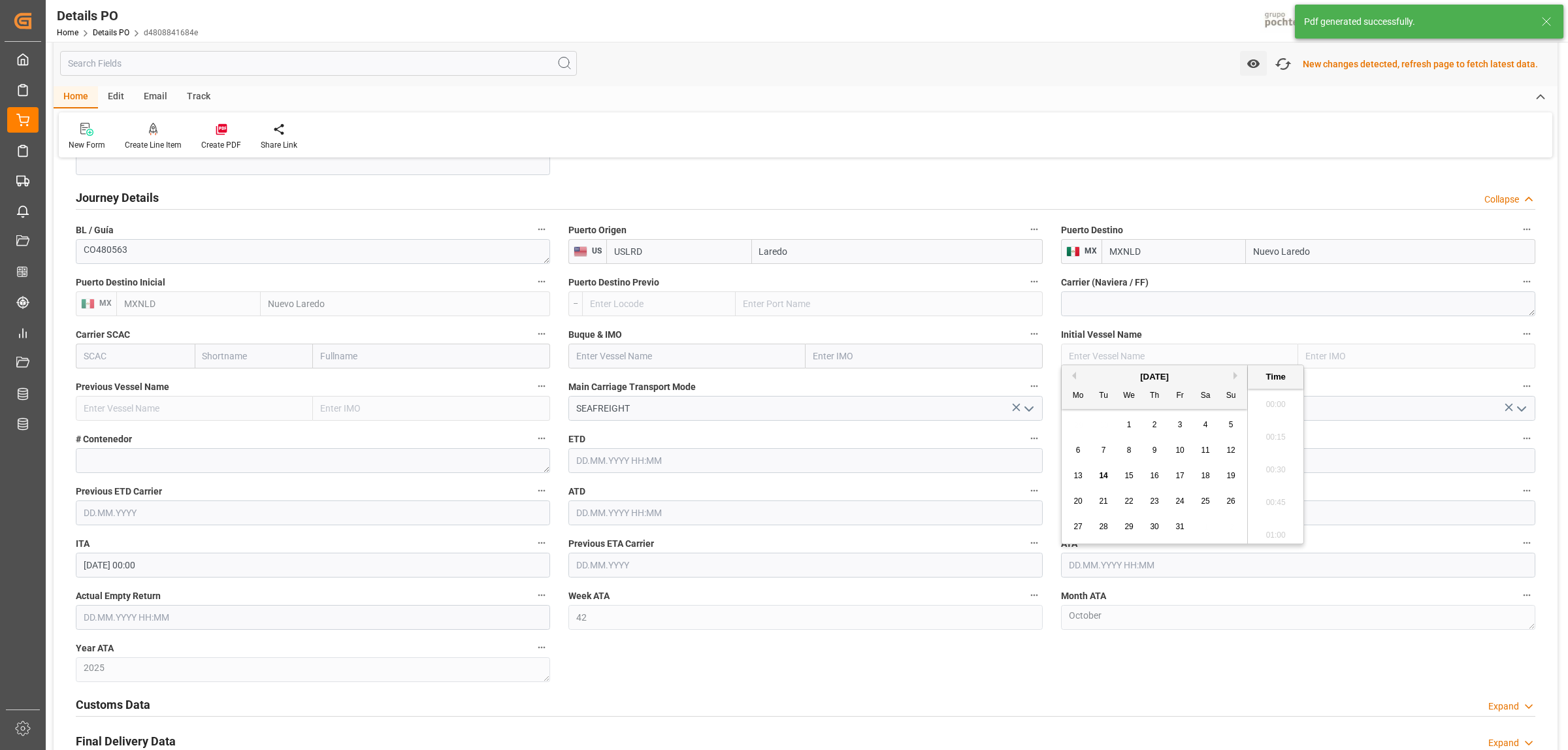
click at [1078, 564] on input "text" at bounding box center [1298, 565] width 475 height 24
click at [1104, 481] on span "14" at bounding box center [1103, 475] width 9 height 9
type input "14.10.2025 00:00"
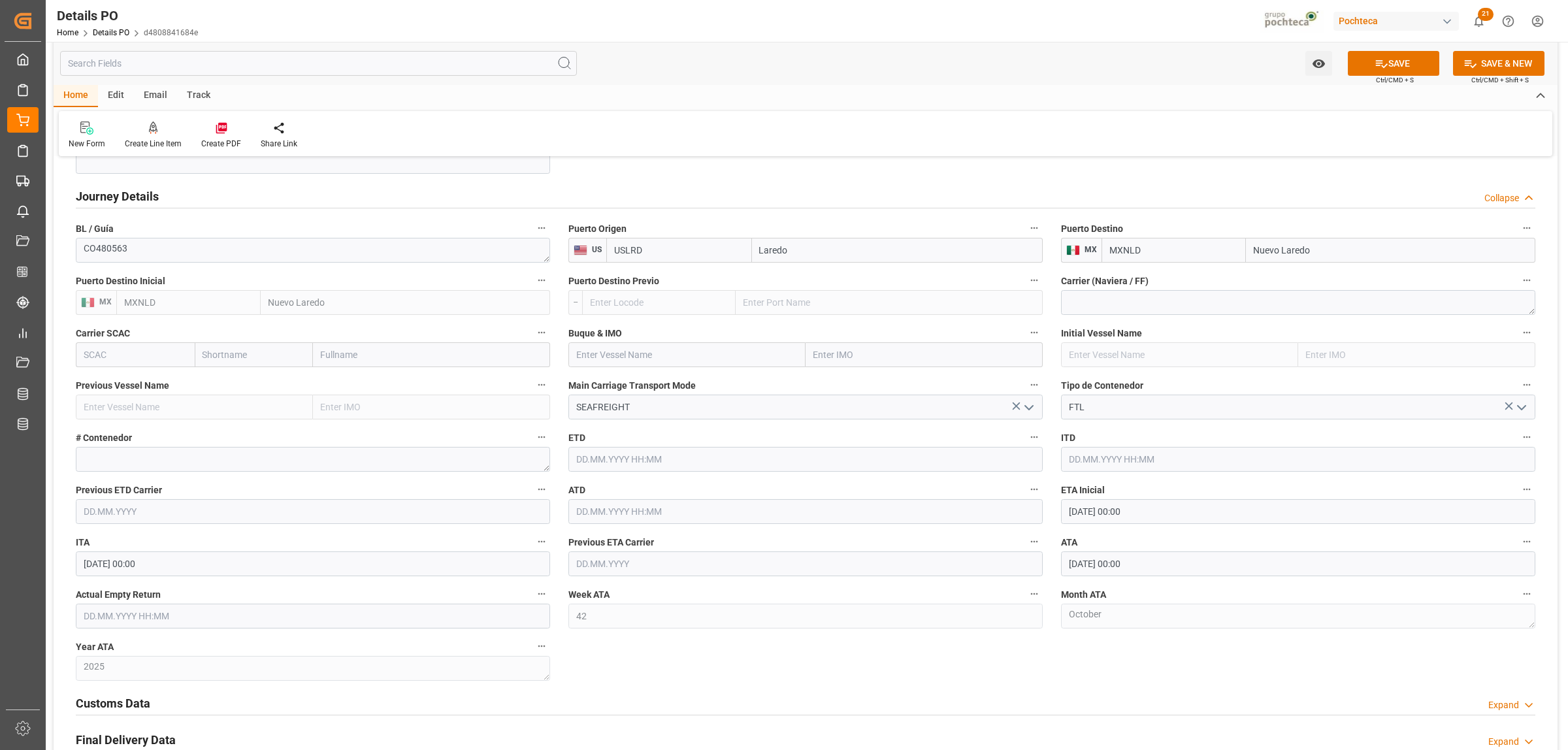
scroll to position [1372, 0]
click at [1395, 70] on button "SAVE" at bounding box center [1393, 62] width 92 height 24
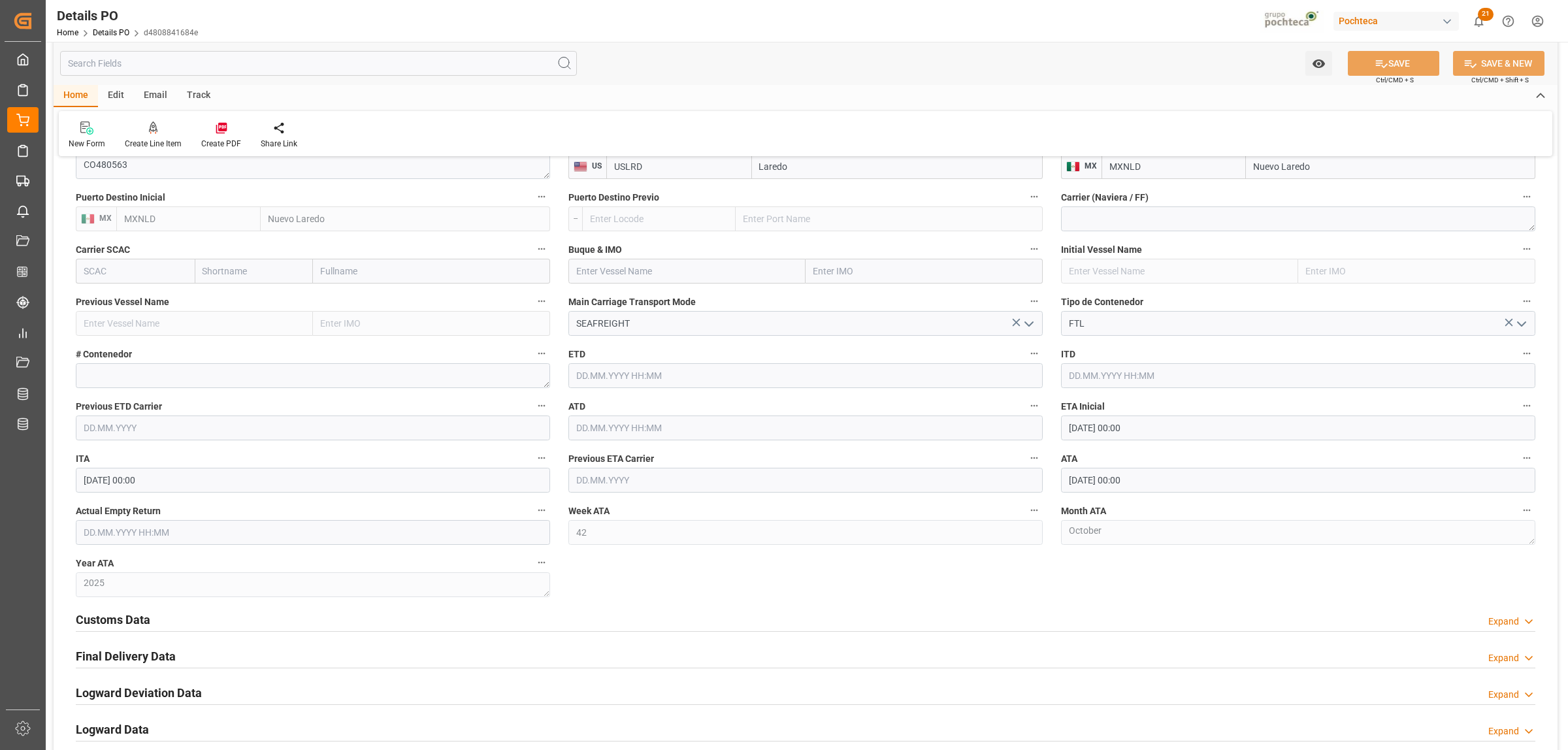
scroll to position [1536, 0]
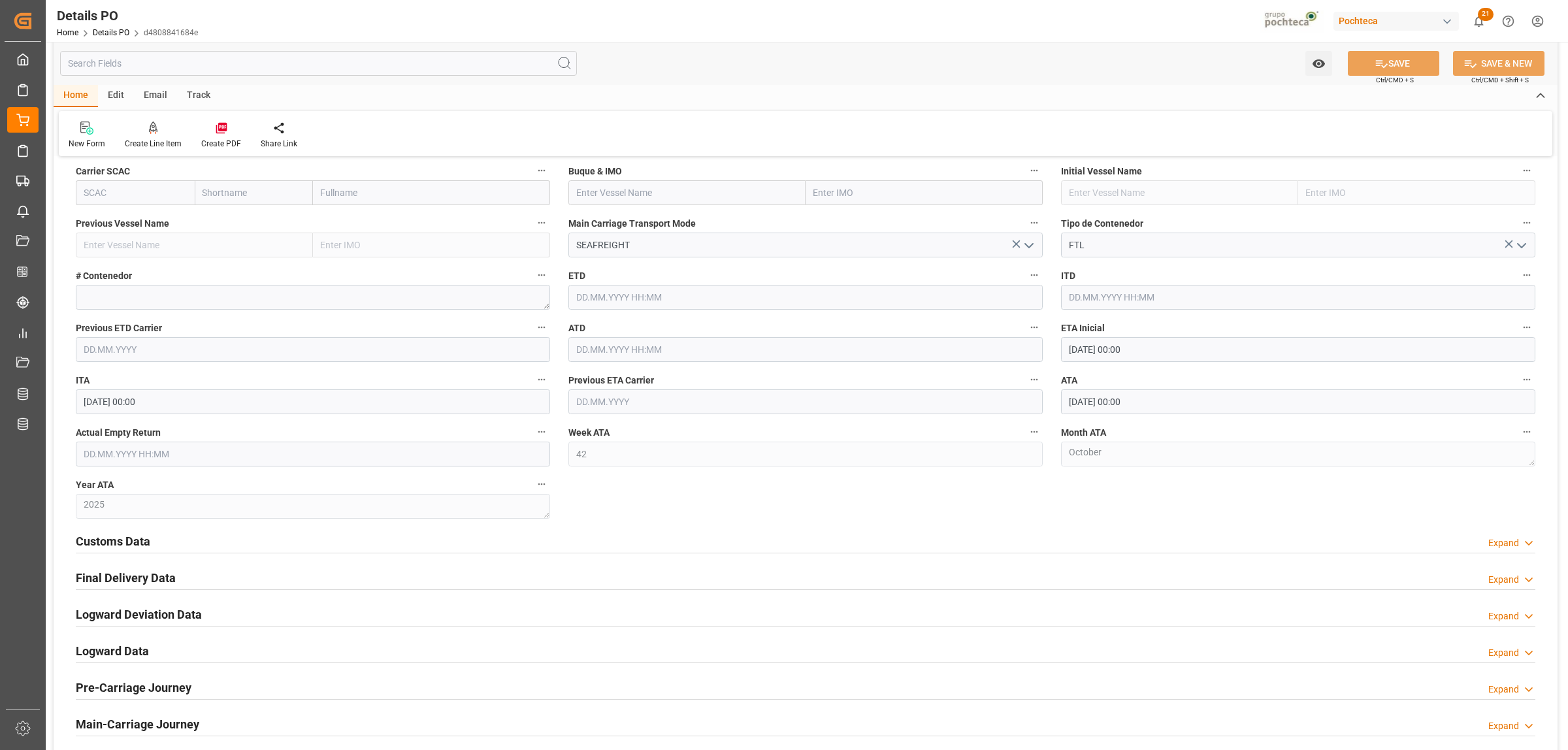
click at [139, 540] on h2 "Customs Data" at bounding box center [113, 541] width 74 height 18
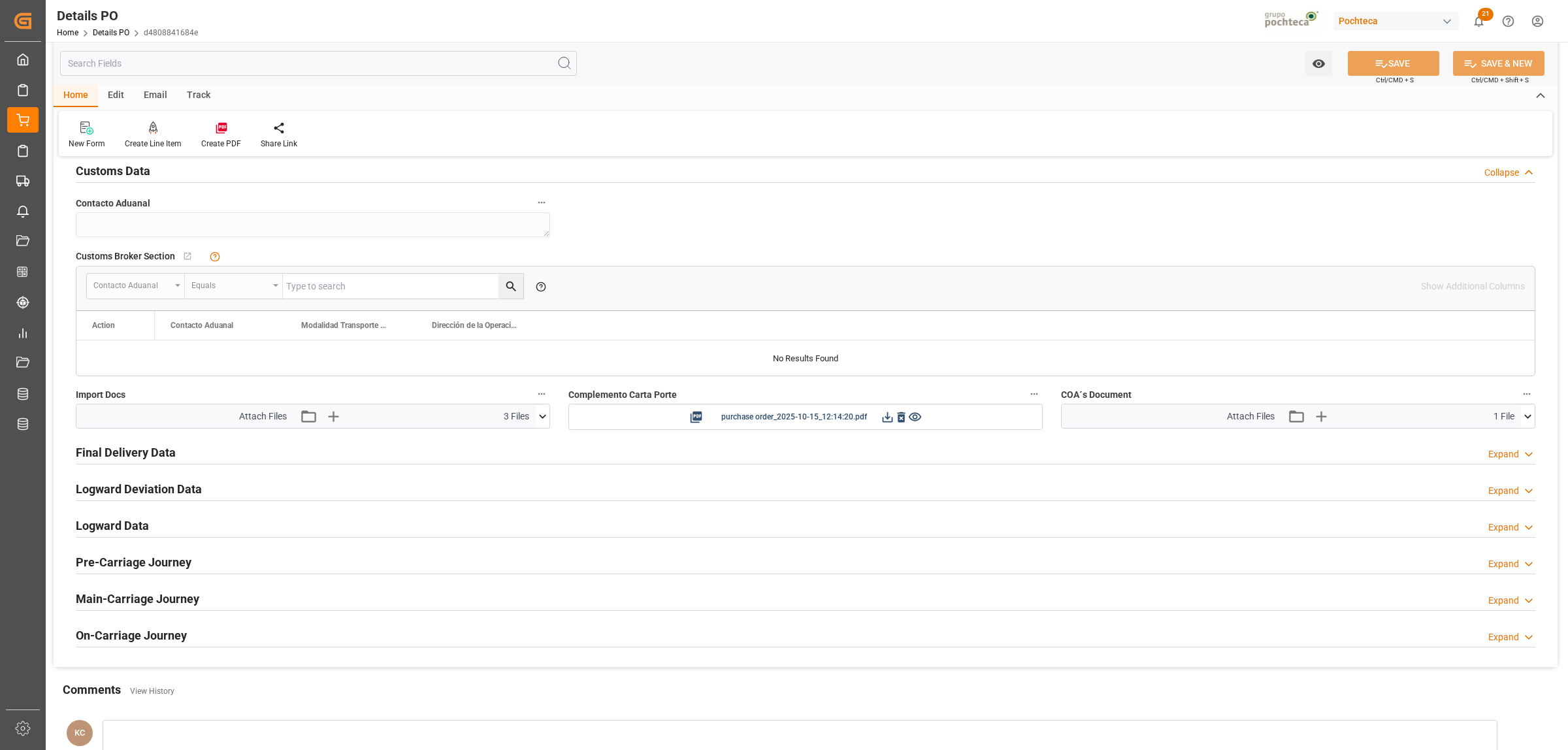
scroll to position [1945, 0]
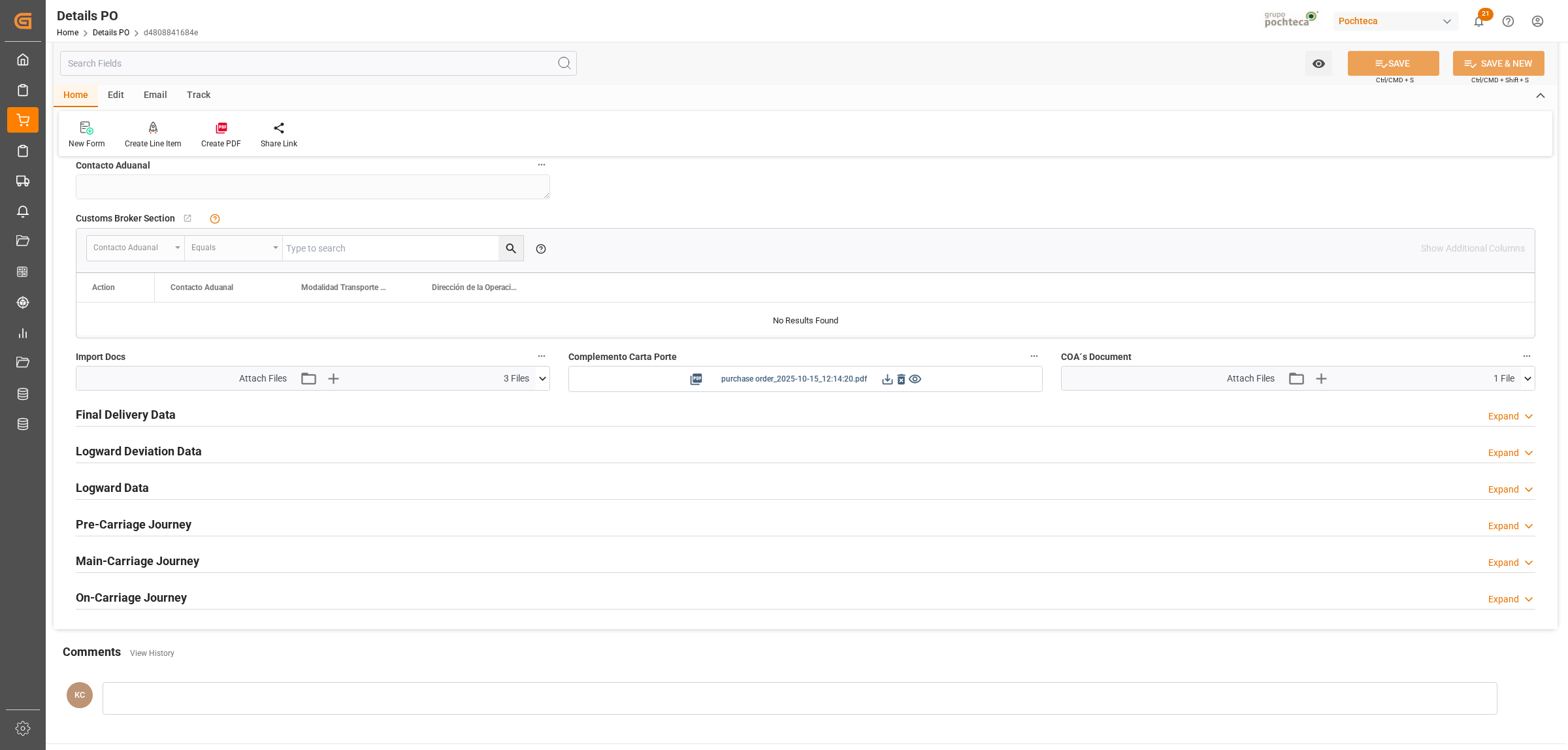
click at [886, 382] on icon at bounding box center [887, 379] width 14 height 14
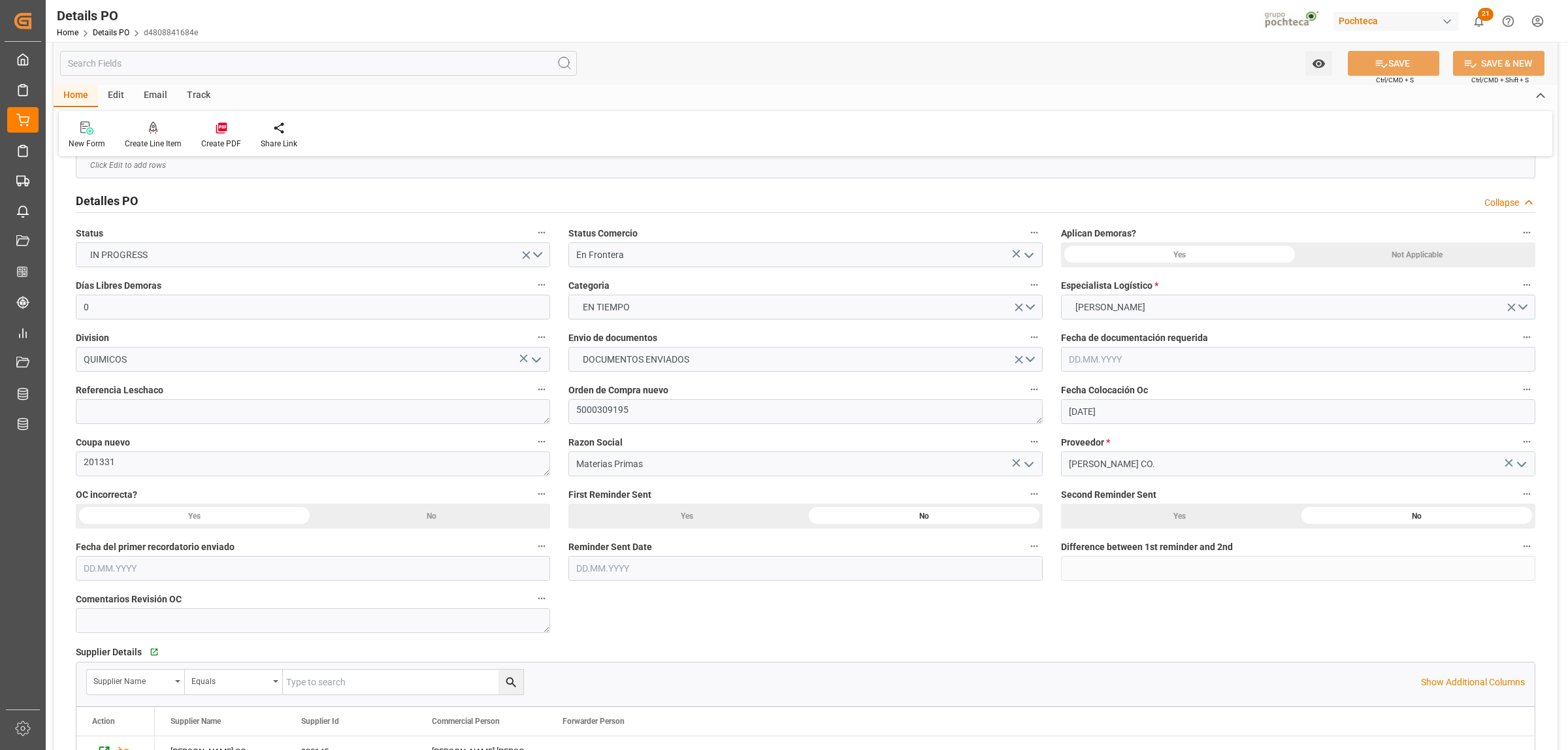
scroll to position [0, 0]
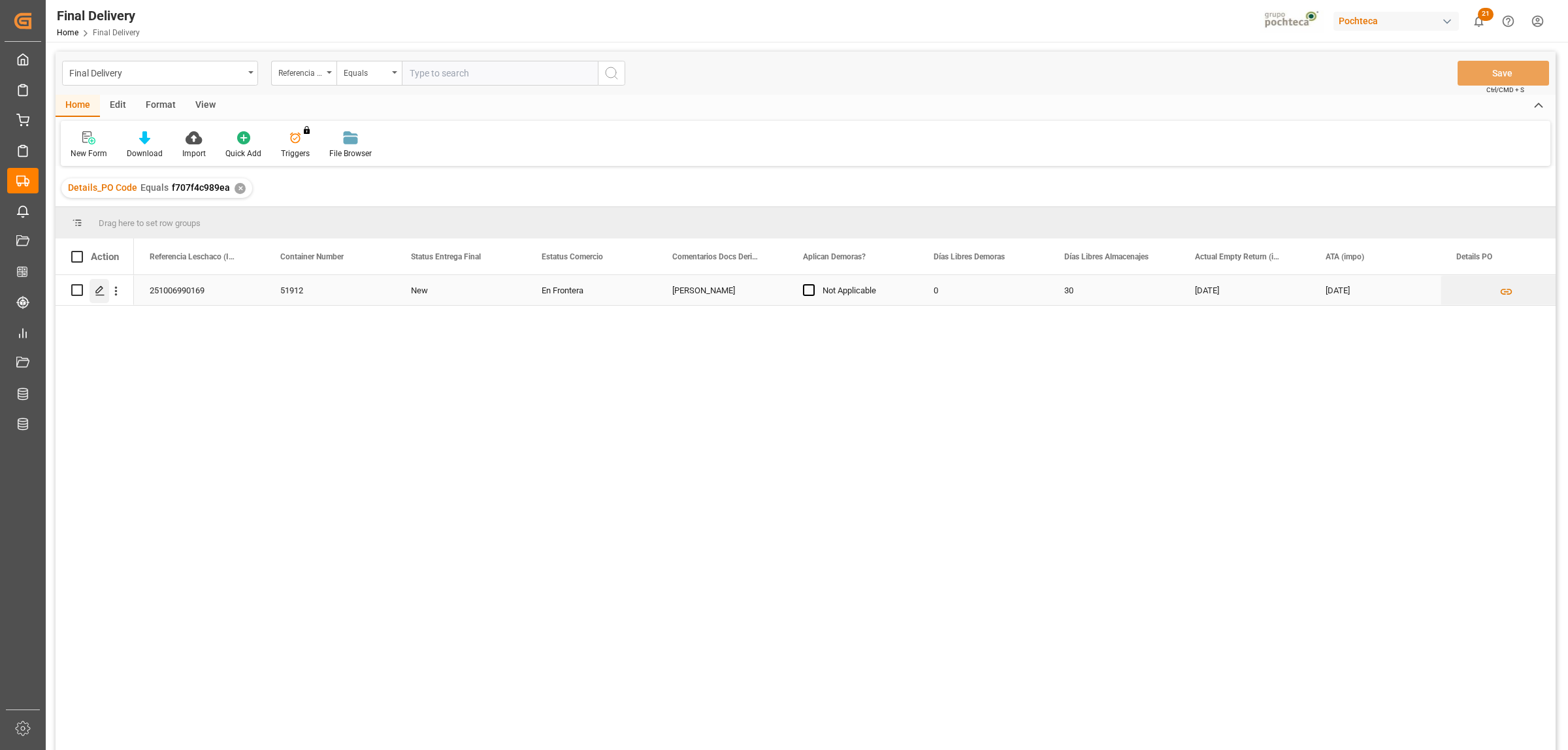
click at [102, 292] on icon "Press SPACE to select this row." at bounding box center [99, 291] width 11 height 11
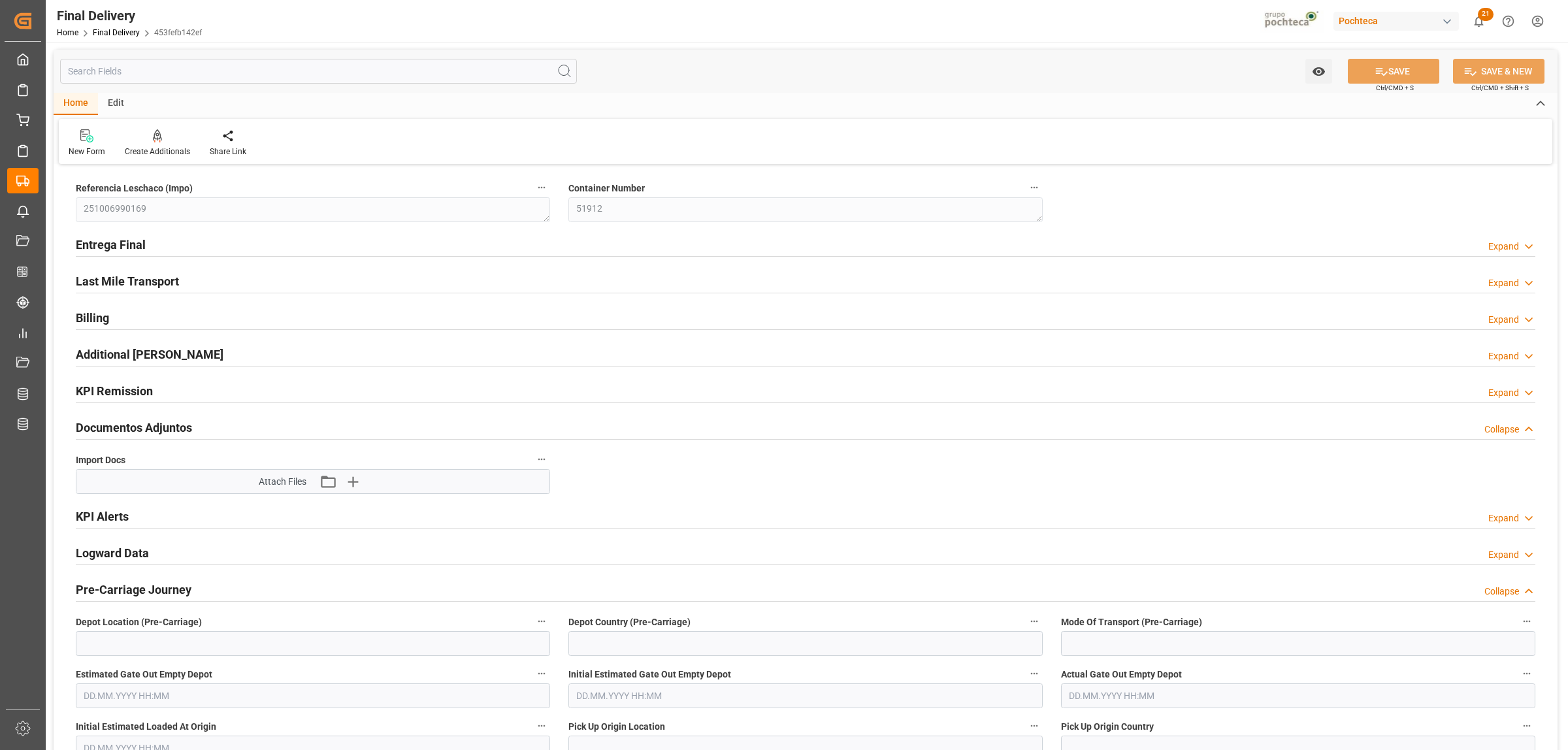
type textarea "251006990169"
type textarea "51912"
type textarea "En Frontera"
type textarea "[PERSON_NAME]"
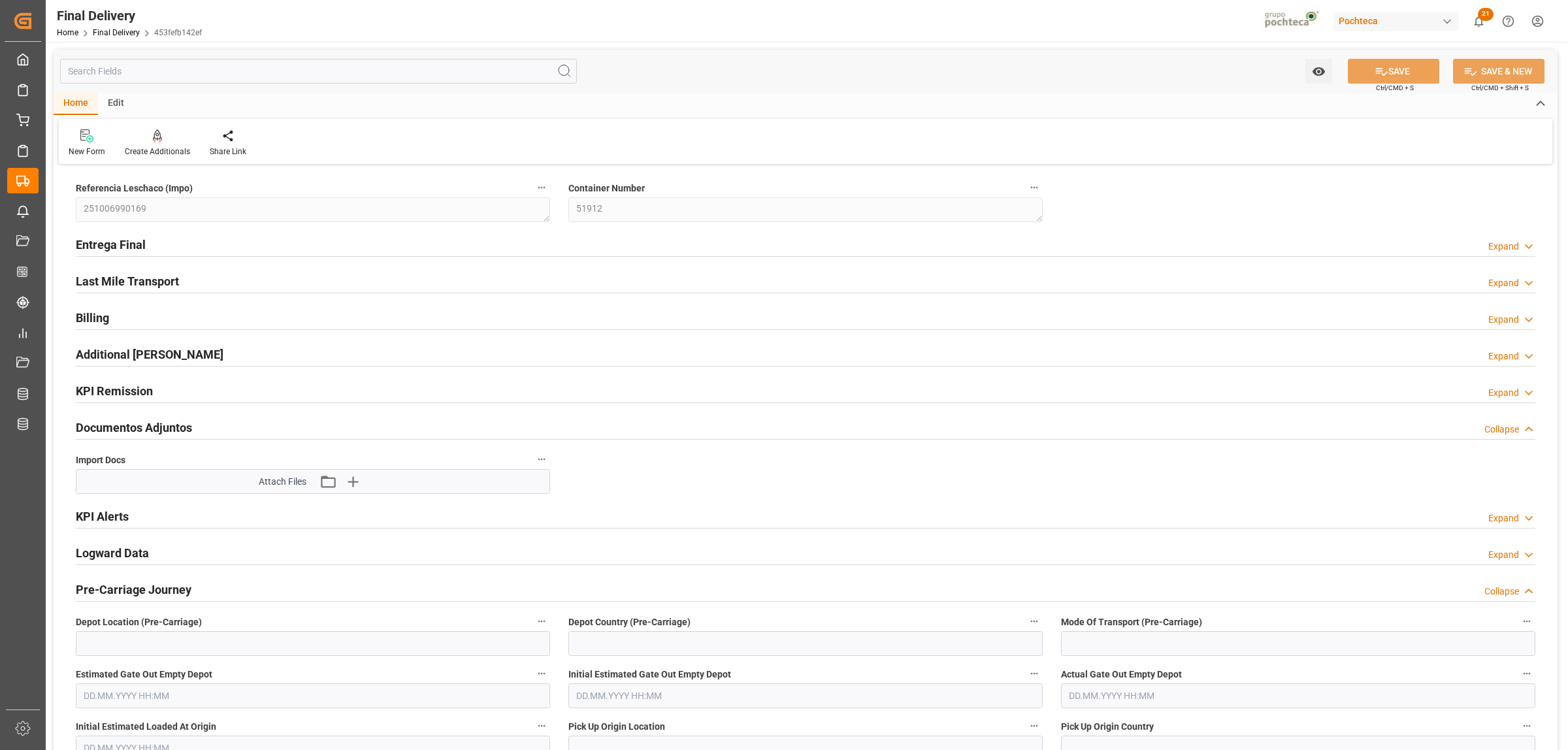
type textarea "[PERSON_NAME] CO."
type textarea "Nuevo Laredo"
type textarea "León"
type textarea "FTL"
type input "0"
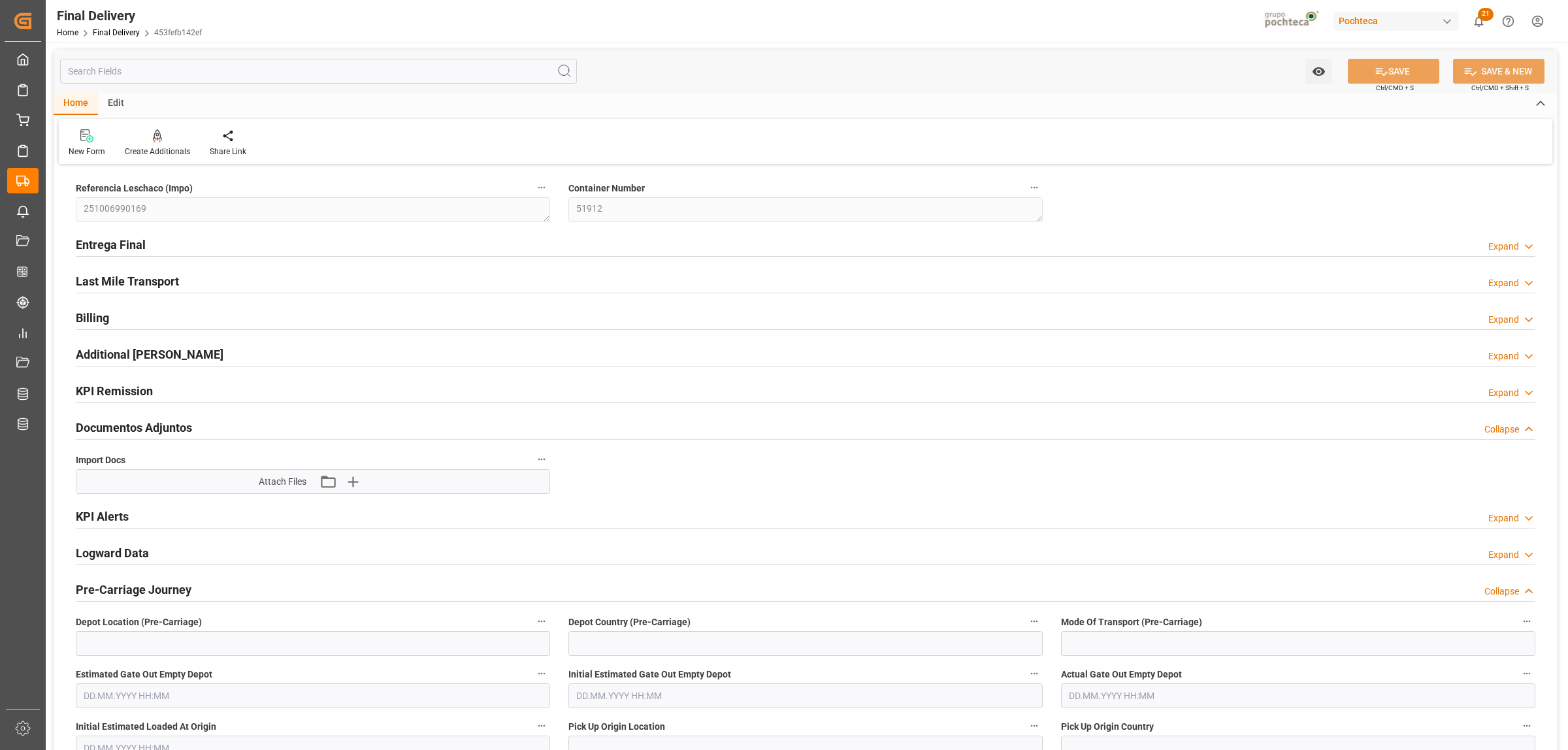
type input "30"
type input "[DATE]"
type input "09.10.2025"
click at [136, 247] on h2 "Entrega Final" at bounding box center [111, 245] width 70 height 18
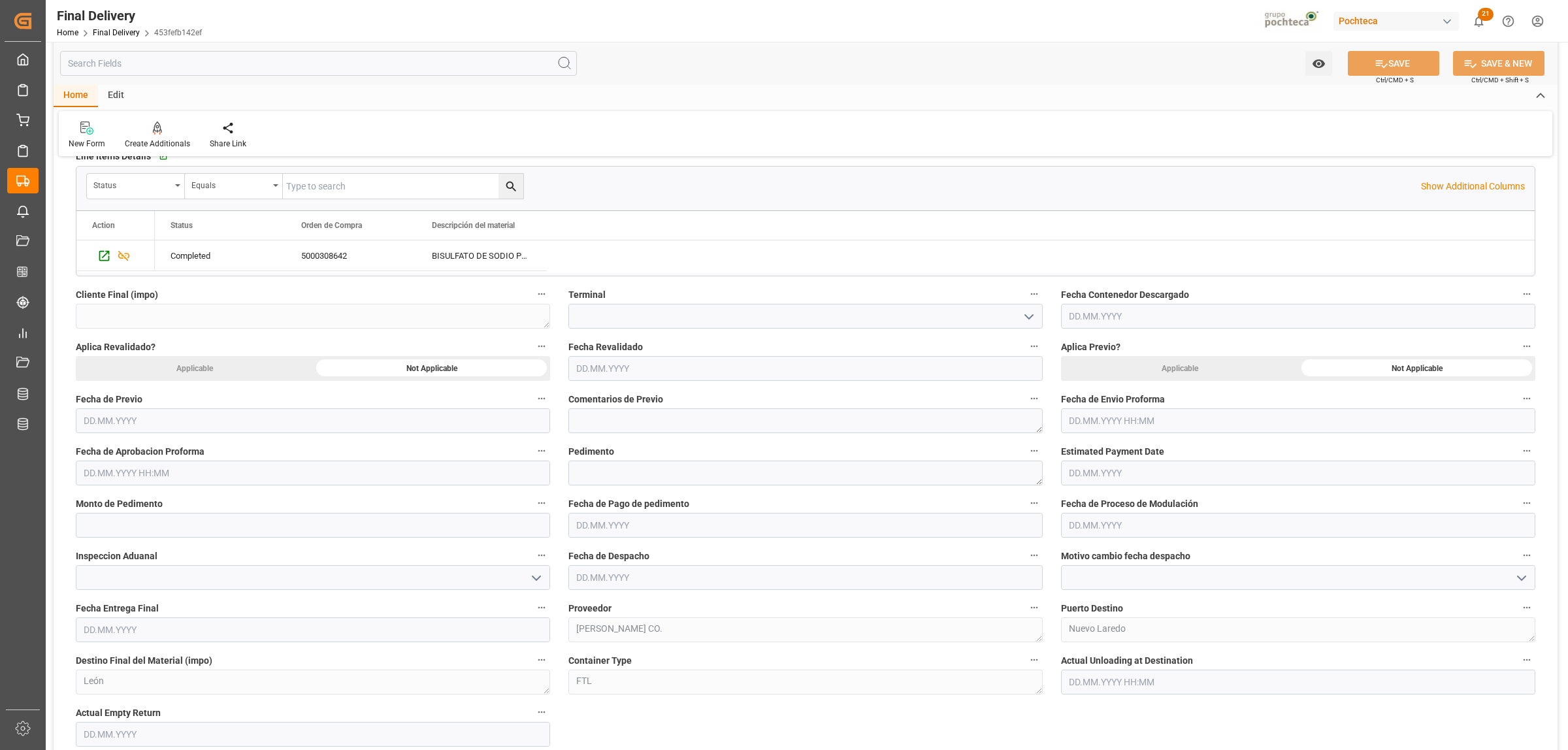
scroll to position [491, 0]
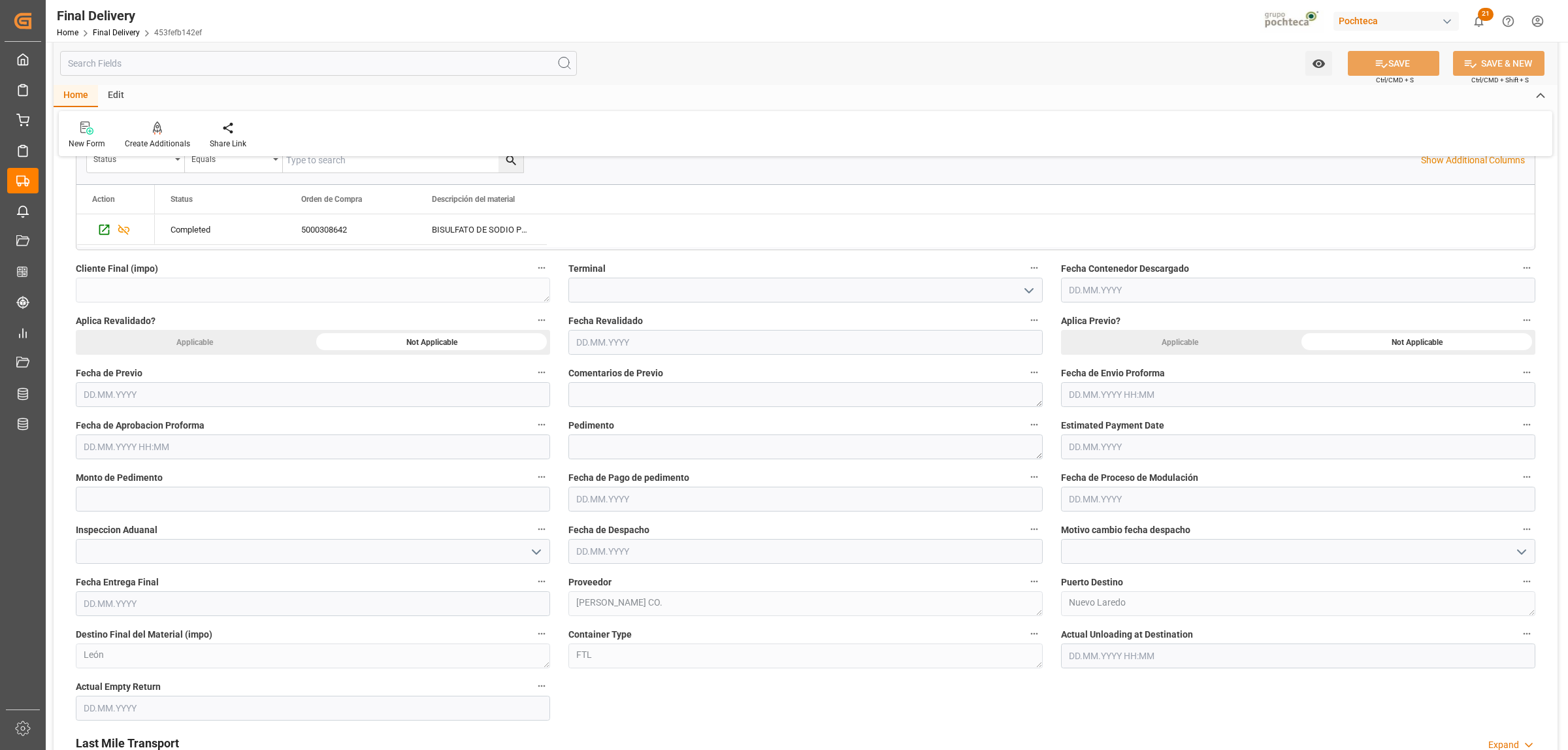
click at [1086, 381] on label "Fecha de Envio Proforma" at bounding box center [1298, 373] width 475 height 19
click at [1518, 381] on button "Fecha de Envio Proforma" at bounding box center [1526, 372] width 17 height 17
click at [1088, 399] on div at bounding box center [784, 375] width 1568 height 750
click at [1090, 396] on input "text" at bounding box center [1298, 394] width 475 height 24
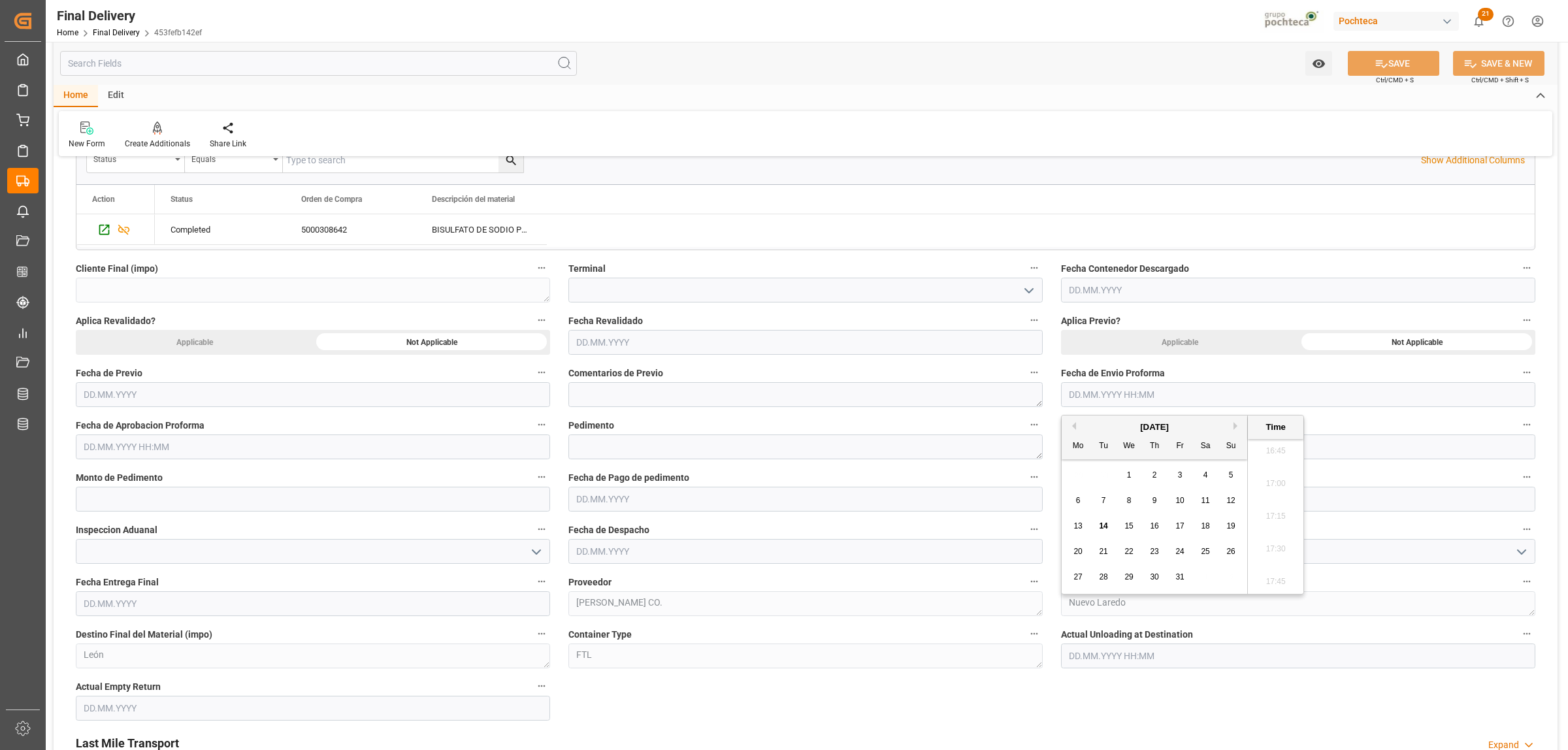
click at [1080, 528] on span "13" at bounding box center [1078, 526] width 9 height 9
type input "13.10.2025 00:00"
click at [220, 442] on input "text" at bounding box center [313, 447] width 475 height 24
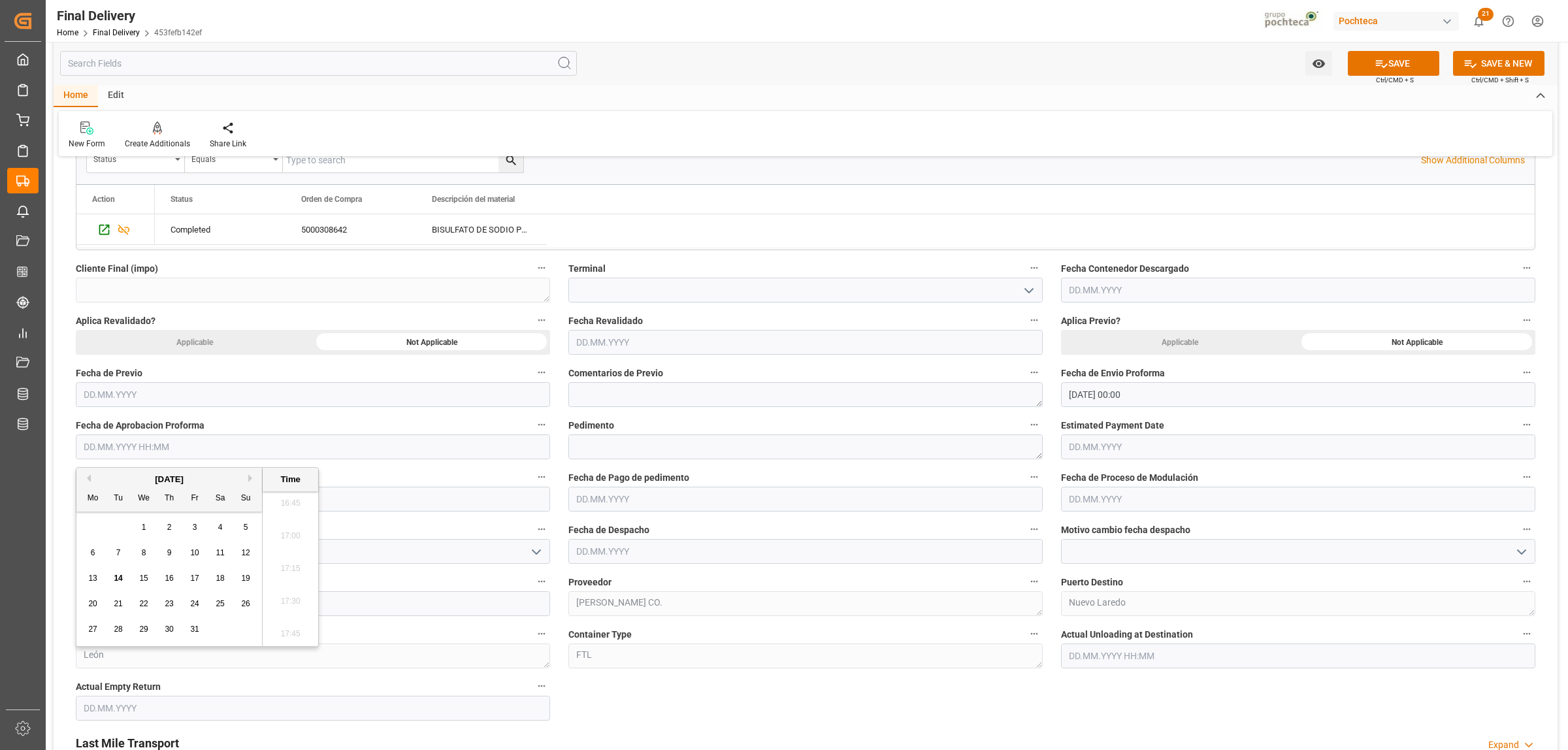
click at [94, 585] on div "13" at bounding box center [93, 579] width 17 height 16
type input "13.10.2025 00:00"
click at [615, 446] on textarea at bounding box center [805, 447] width 475 height 24
paste textarea "51912"
click at [604, 447] on textarea "51912" at bounding box center [805, 447] width 475 height 24
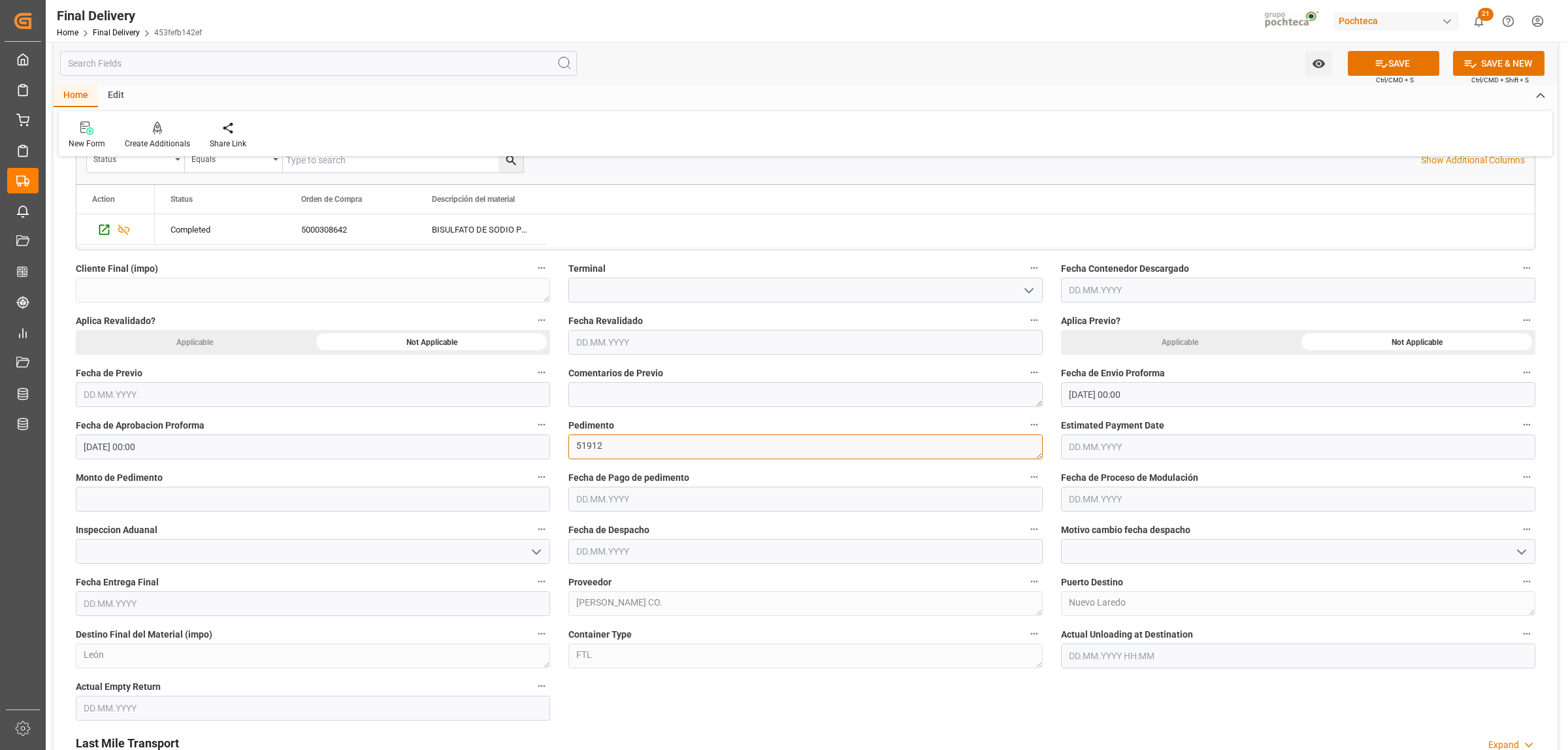
drag, startPoint x: 609, startPoint y: 445, endPoint x: 570, endPoint y: 445, distance: 39.0
click at [570, 445] on textarea "51912" at bounding box center [805, 447] width 475 height 24
paste textarea "25 24 3617 5010113"
type textarea "25 24 3617 5010113"
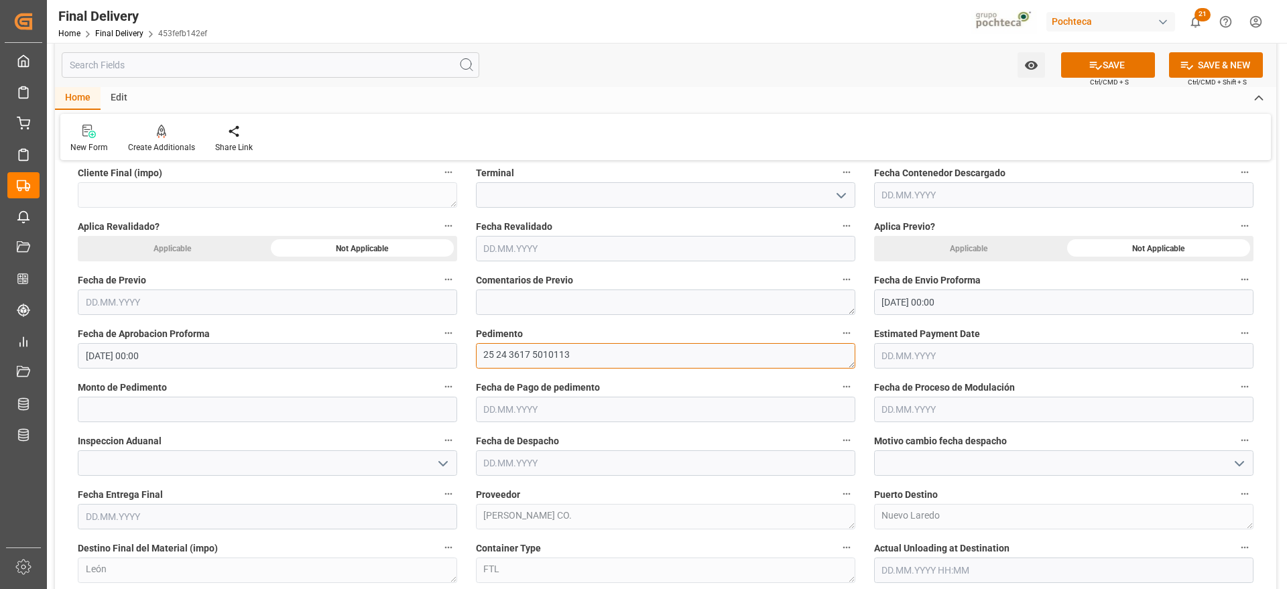
scroll to position [670, 0]
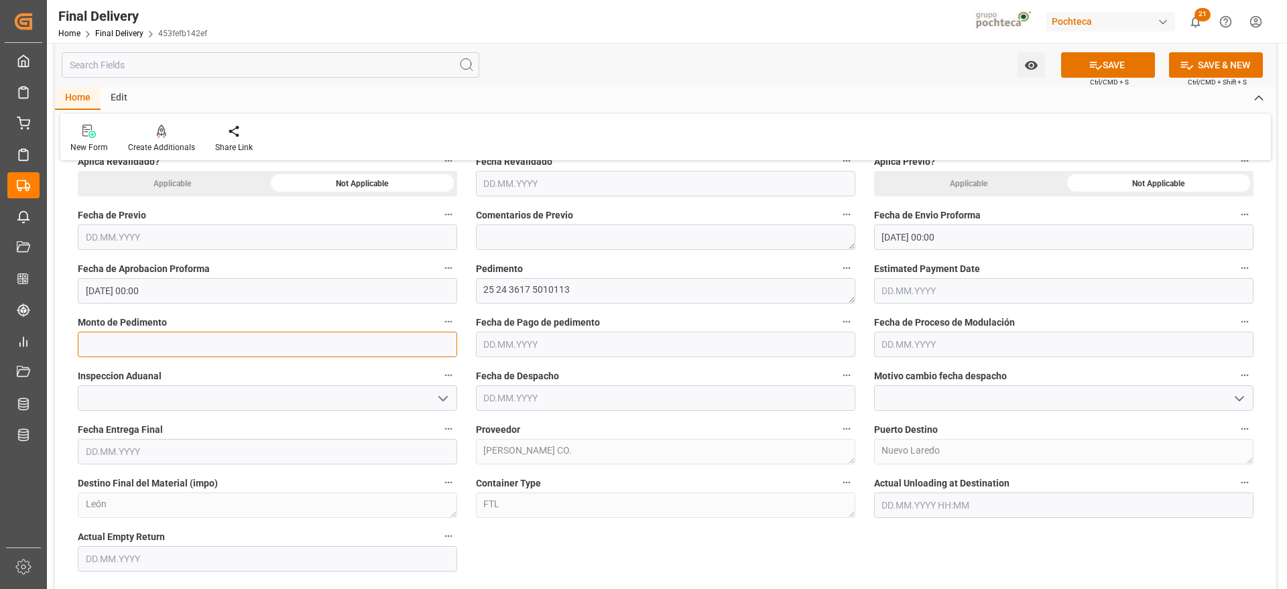
click at [229, 351] on input "text" at bounding box center [267, 344] width 379 height 25
paste input "36355"
type input "36355"
click at [509, 344] on input "text" at bounding box center [665, 344] width 379 height 25
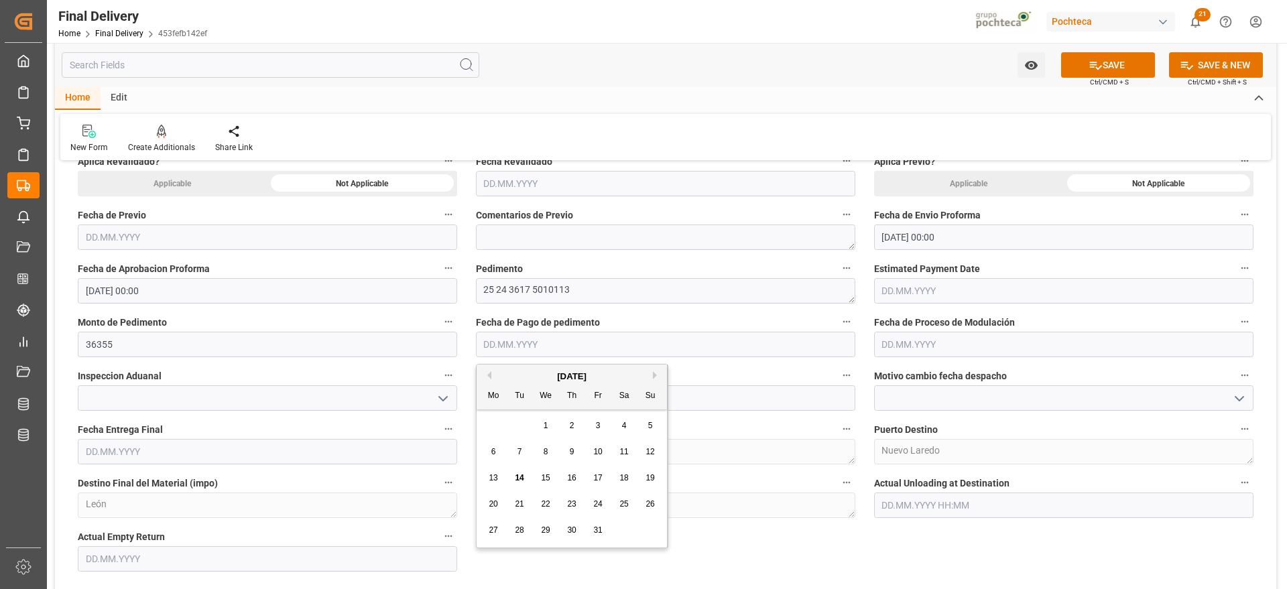
click at [496, 481] on span "13" at bounding box center [493, 477] width 9 height 9
type input "13.10.2025"
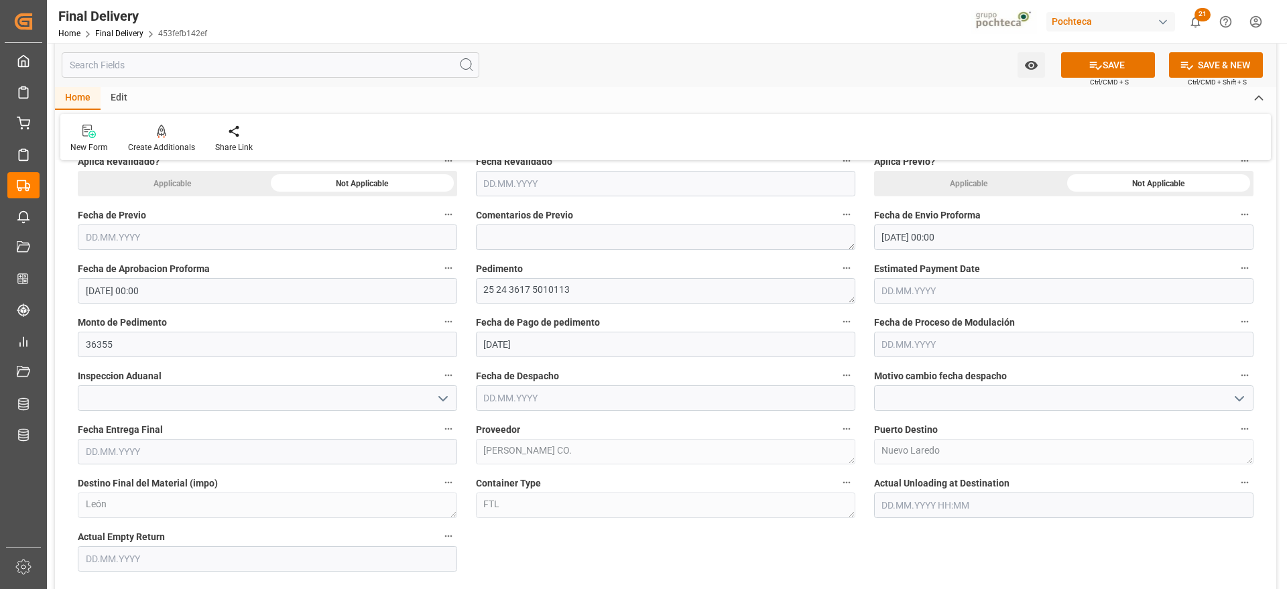
click at [906, 345] on input "text" at bounding box center [1063, 344] width 379 height 25
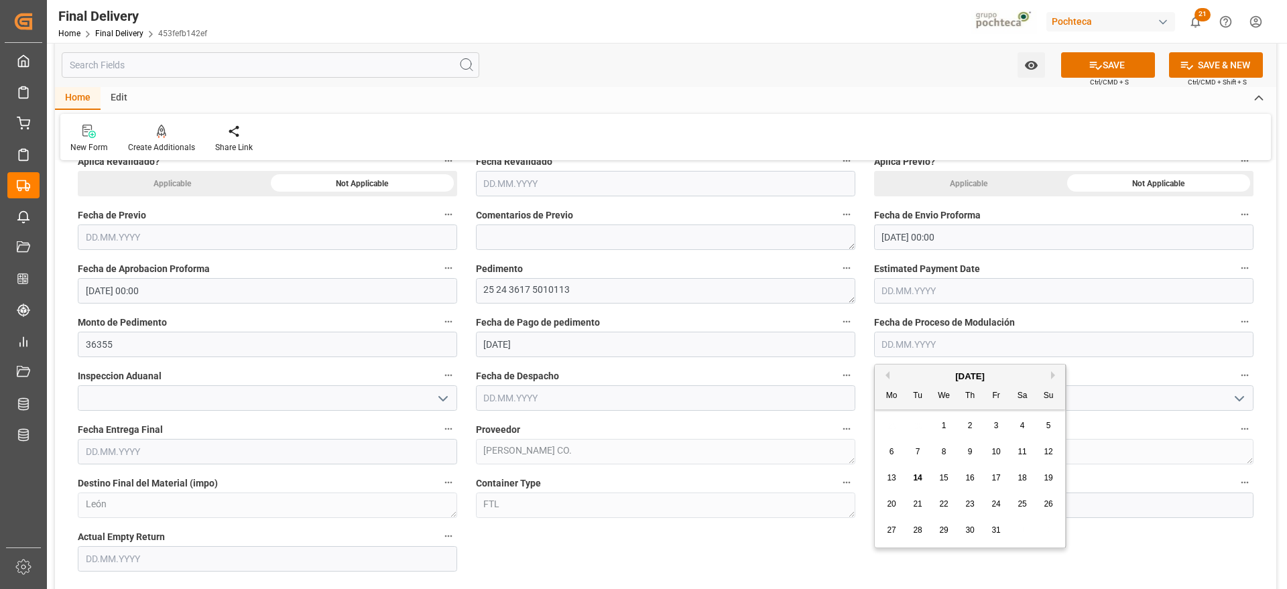
click at [917, 474] on span "14" at bounding box center [917, 477] width 9 height 9
type input "14.10.2025"
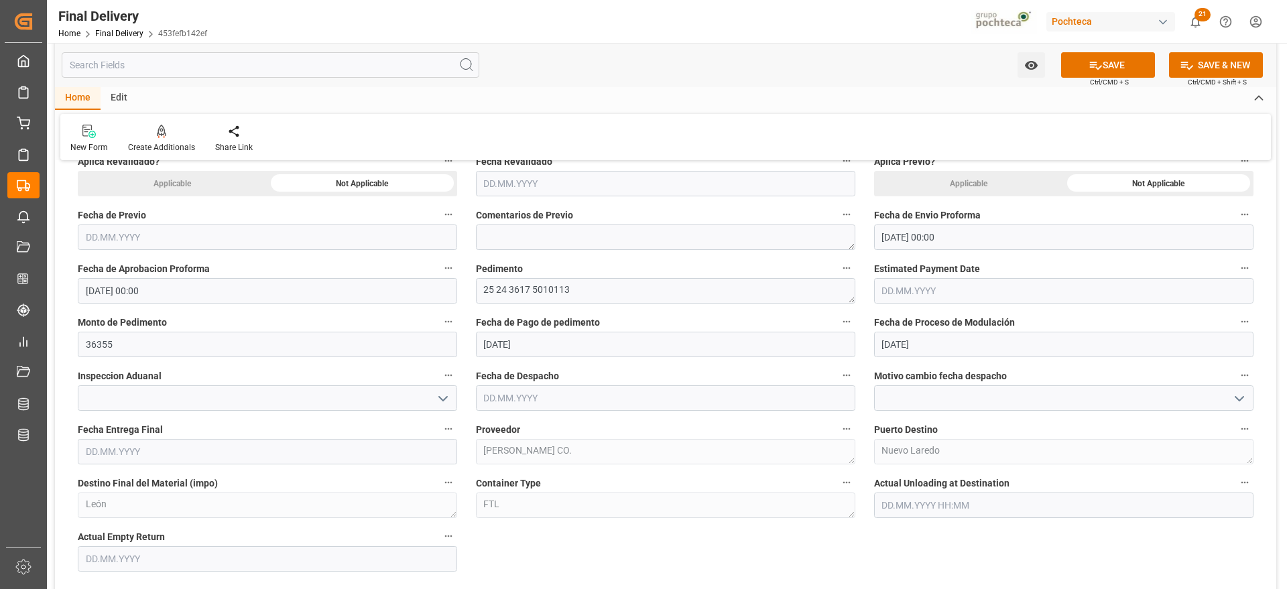
click at [441, 401] on icon "open menu" at bounding box center [443, 399] width 16 height 16
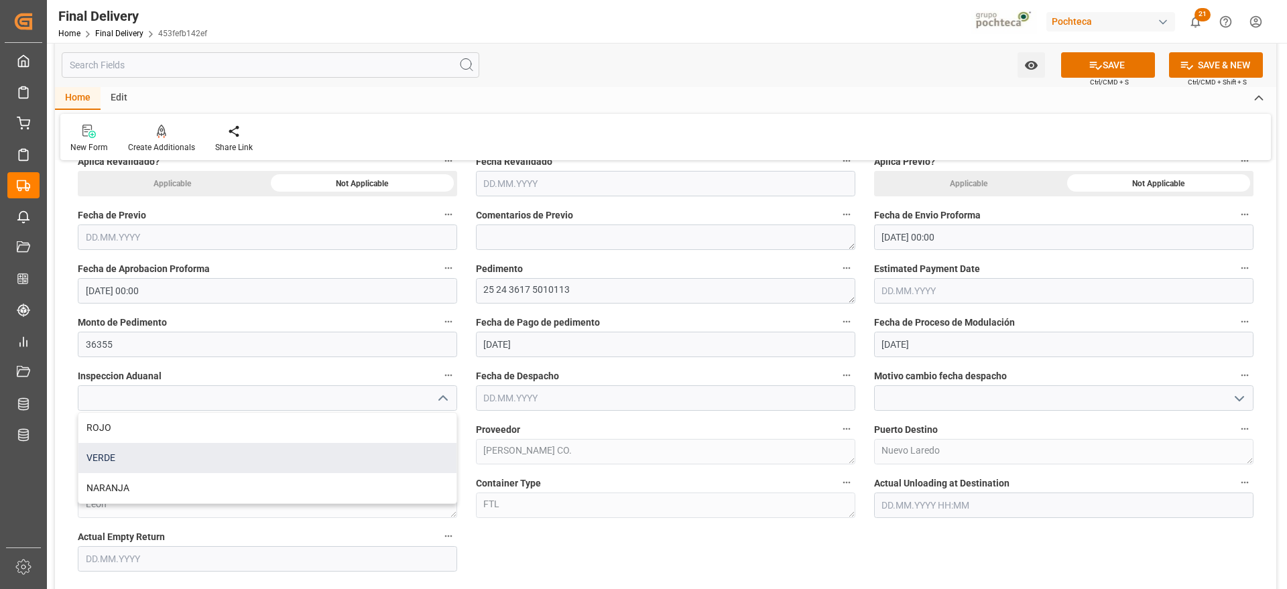
click at [190, 458] on div "VERDE" at bounding box center [267, 458] width 378 height 30
type input "VERDE"
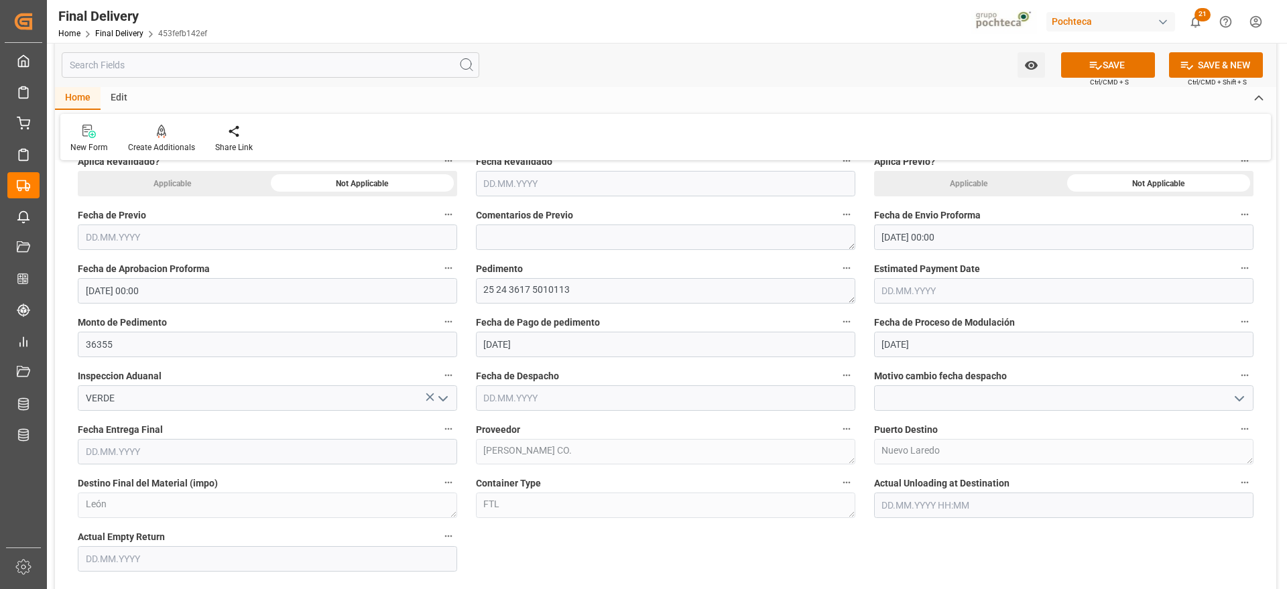
click at [540, 404] on input "text" at bounding box center [665, 397] width 379 height 25
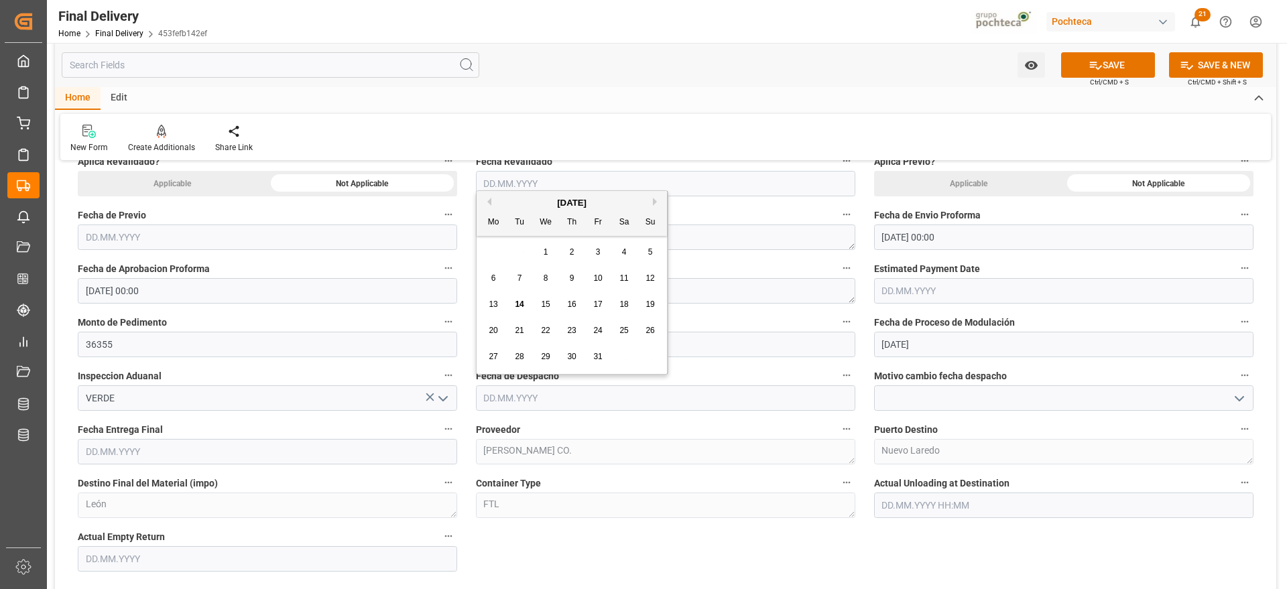
click at [515, 306] on span "14" at bounding box center [519, 304] width 9 height 9
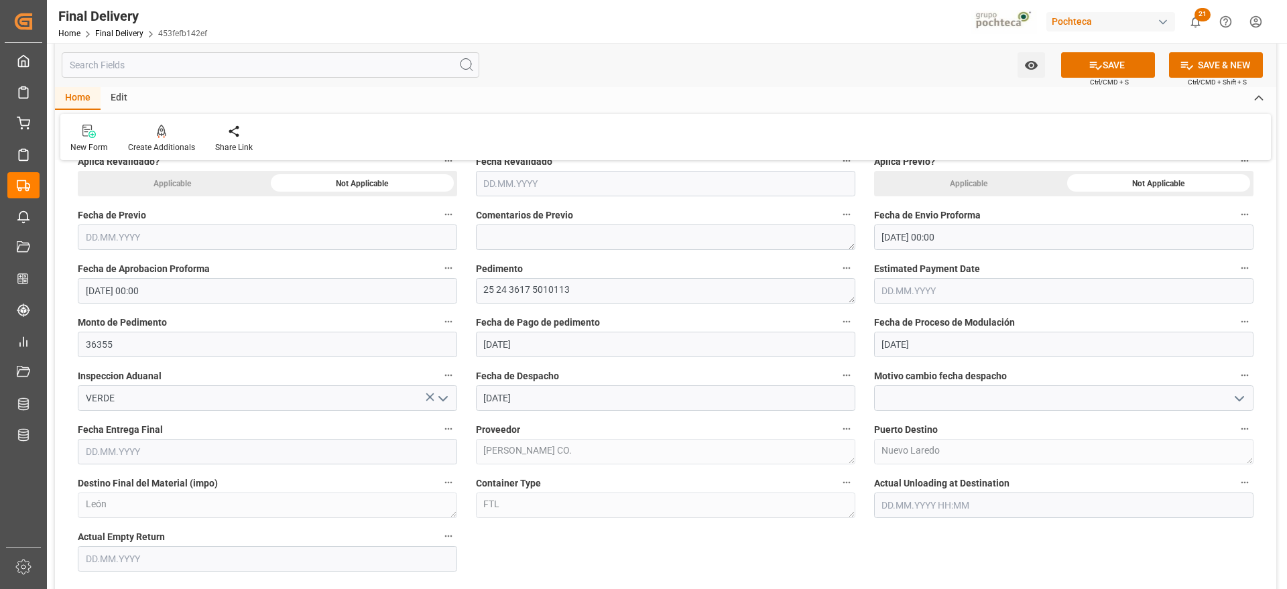
type input "14.10.2025"
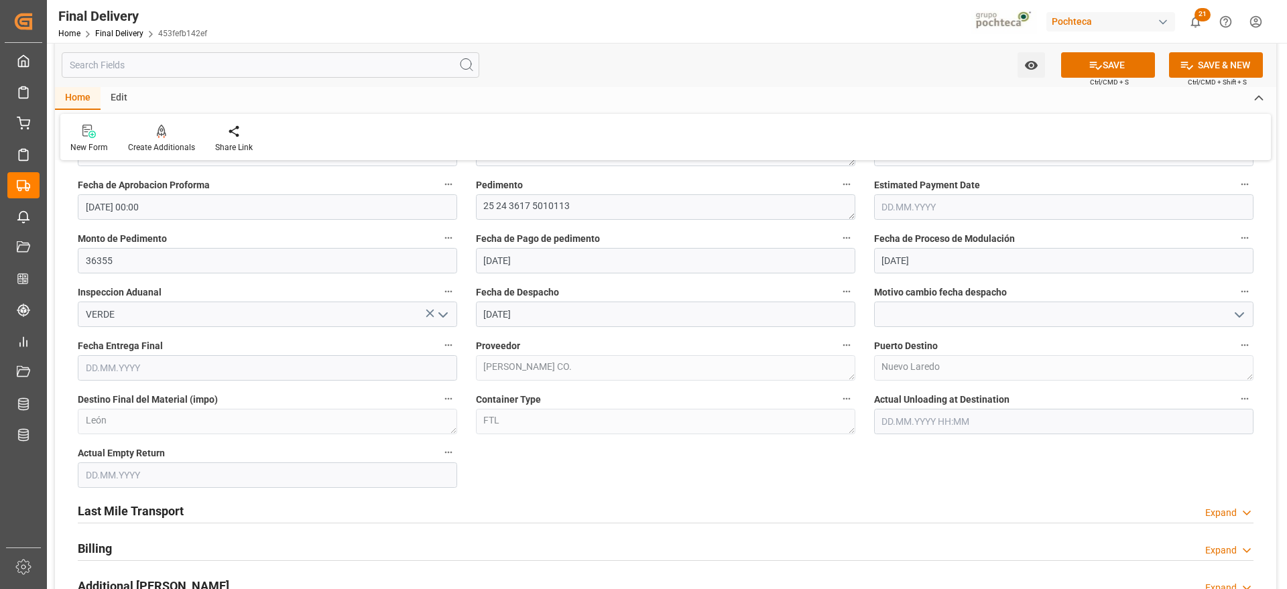
click at [139, 471] on input "text" at bounding box center [267, 474] width 379 height 25
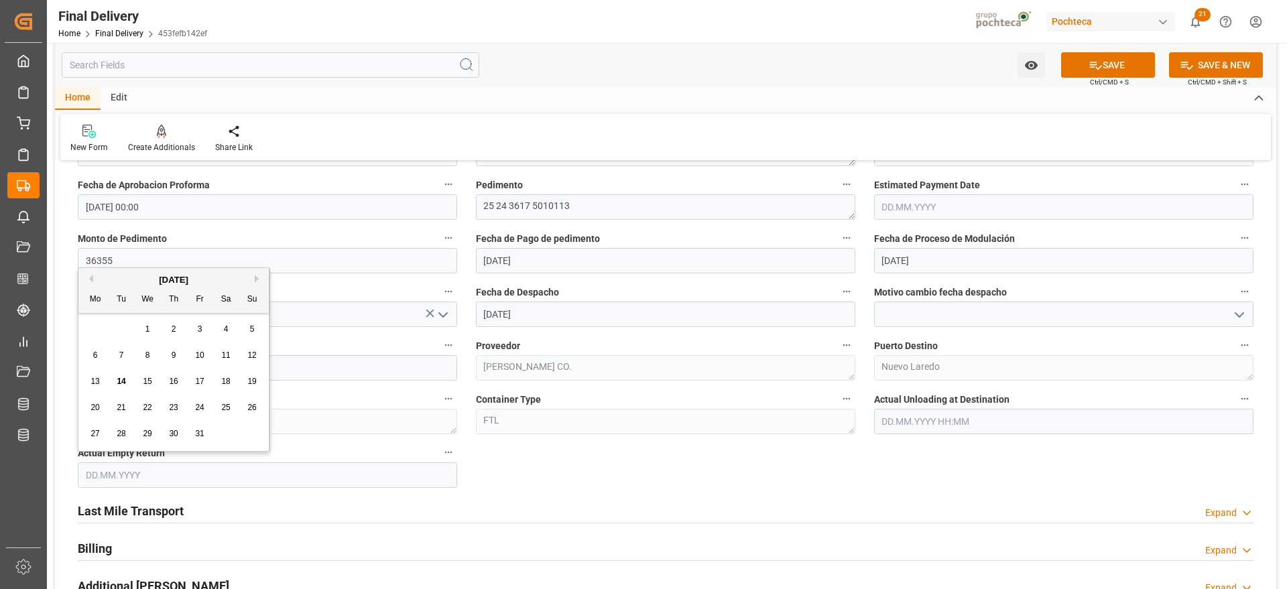
drag, startPoint x: 113, startPoint y: 326, endPoint x: 113, endPoint y: 336, distance: 10.7
click at [113, 326] on div "29 30 1 2 3 4 5" at bounding box center [173, 329] width 183 height 26
click at [170, 385] on span "16" at bounding box center [173, 381] width 9 height 9
type input "[DATE]"
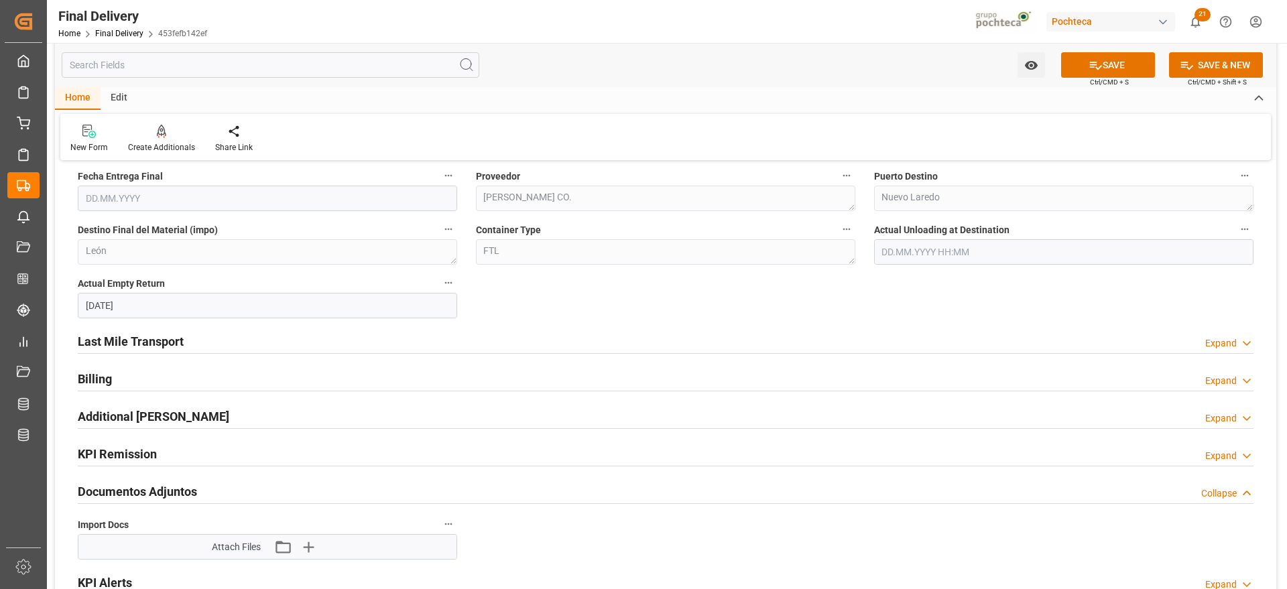
scroll to position [921, 0]
click at [142, 345] on h2 "Last Mile Transport" at bounding box center [131, 343] width 106 height 18
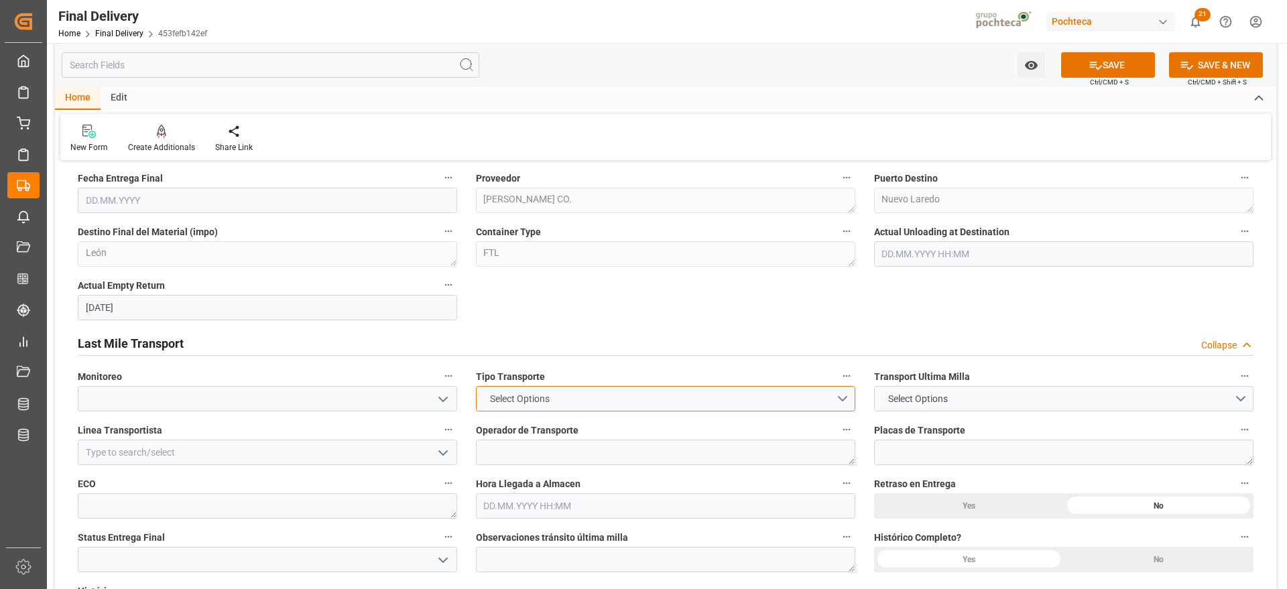
click at [843, 400] on button "Select Options" at bounding box center [665, 398] width 379 height 25
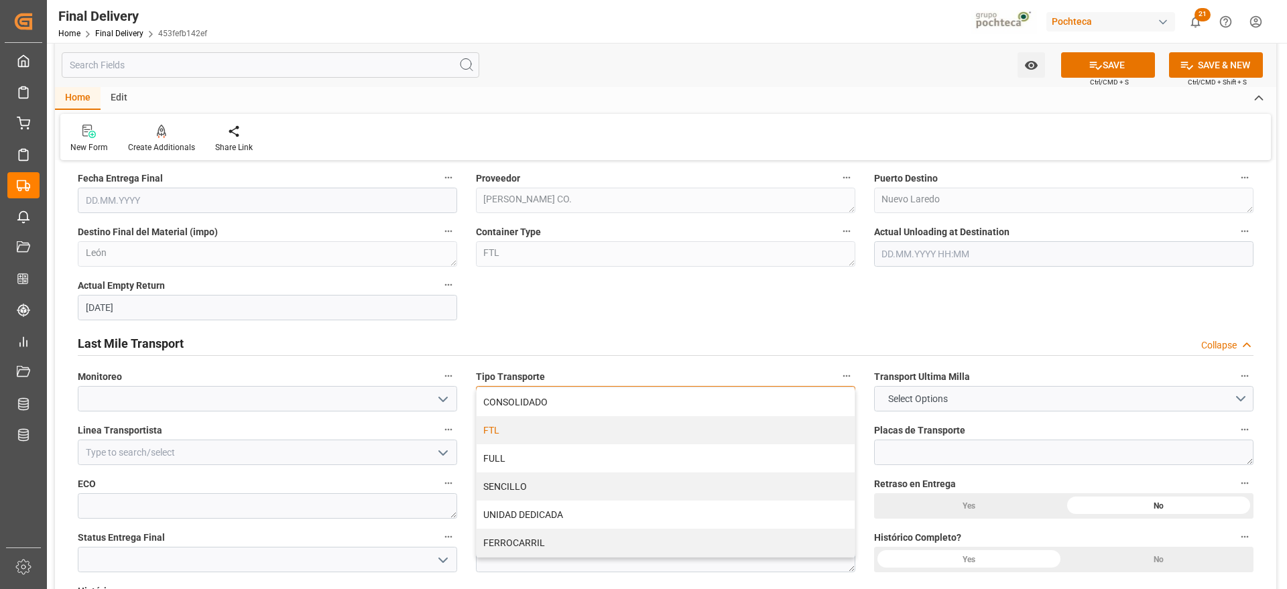
click at [524, 438] on div "FTL" at bounding box center [665, 430] width 378 height 28
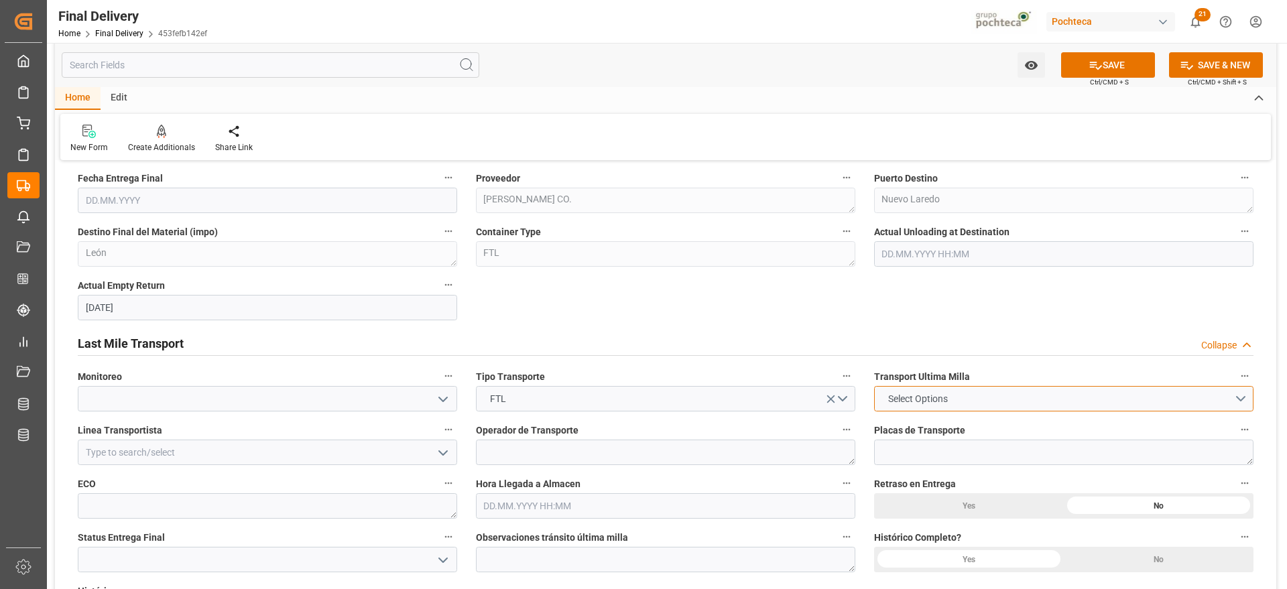
click at [1028, 401] on button "Select Options" at bounding box center [1063, 398] width 379 height 25
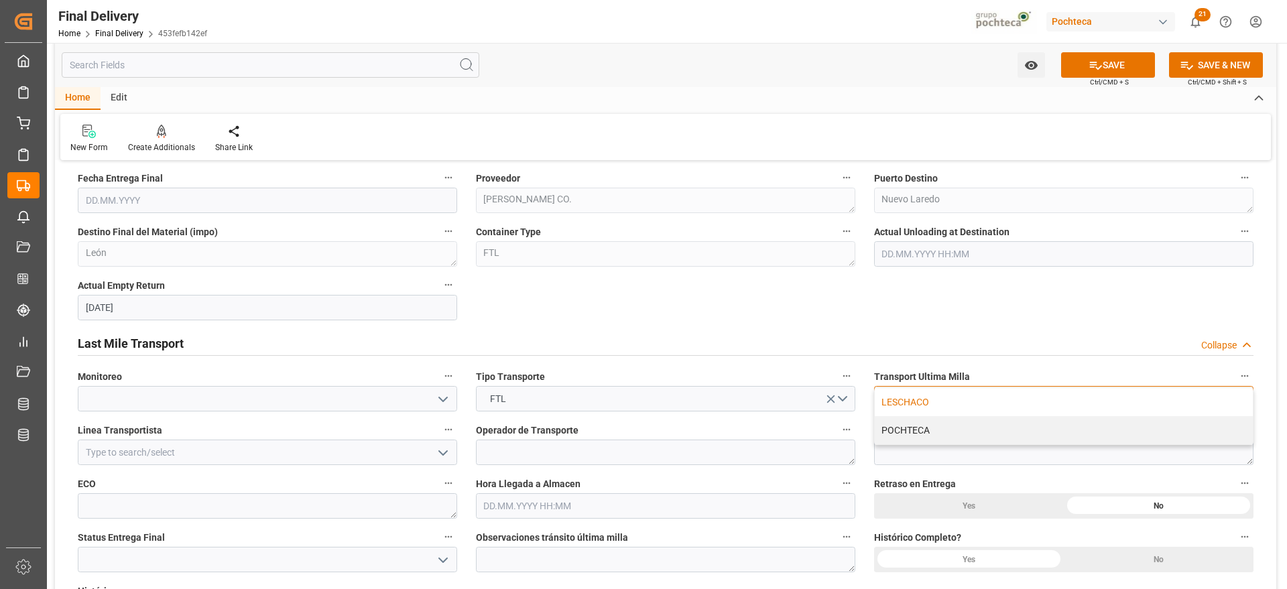
click at [917, 406] on div "LESCHACO" at bounding box center [1063, 402] width 378 height 28
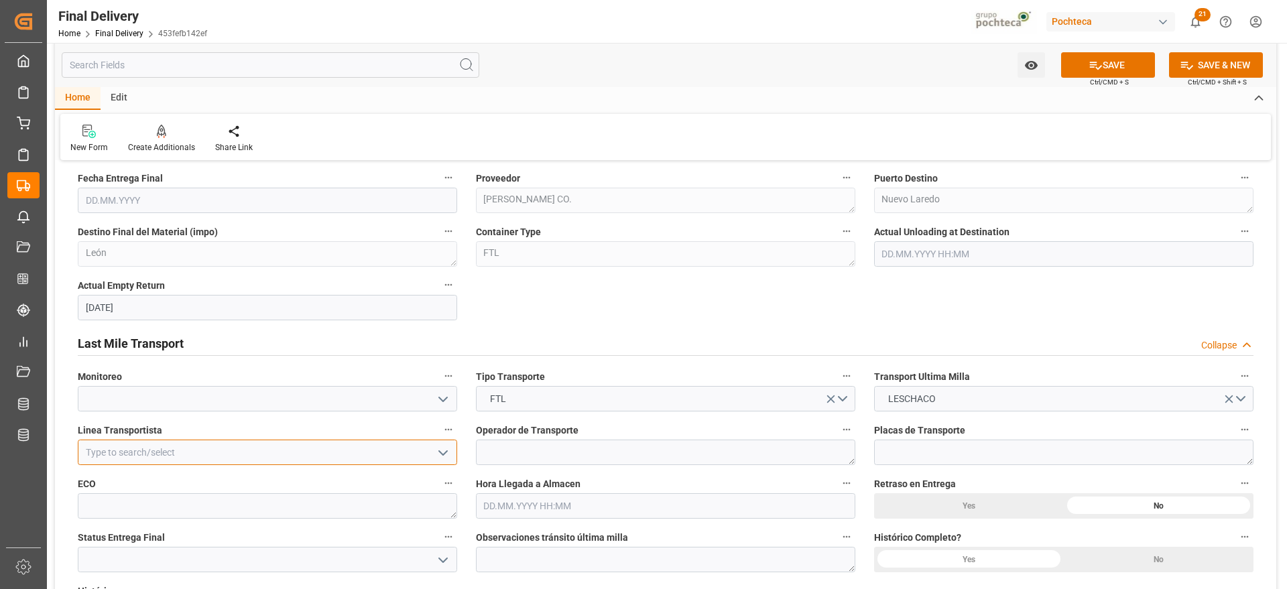
click at [203, 454] on input at bounding box center [267, 452] width 379 height 25
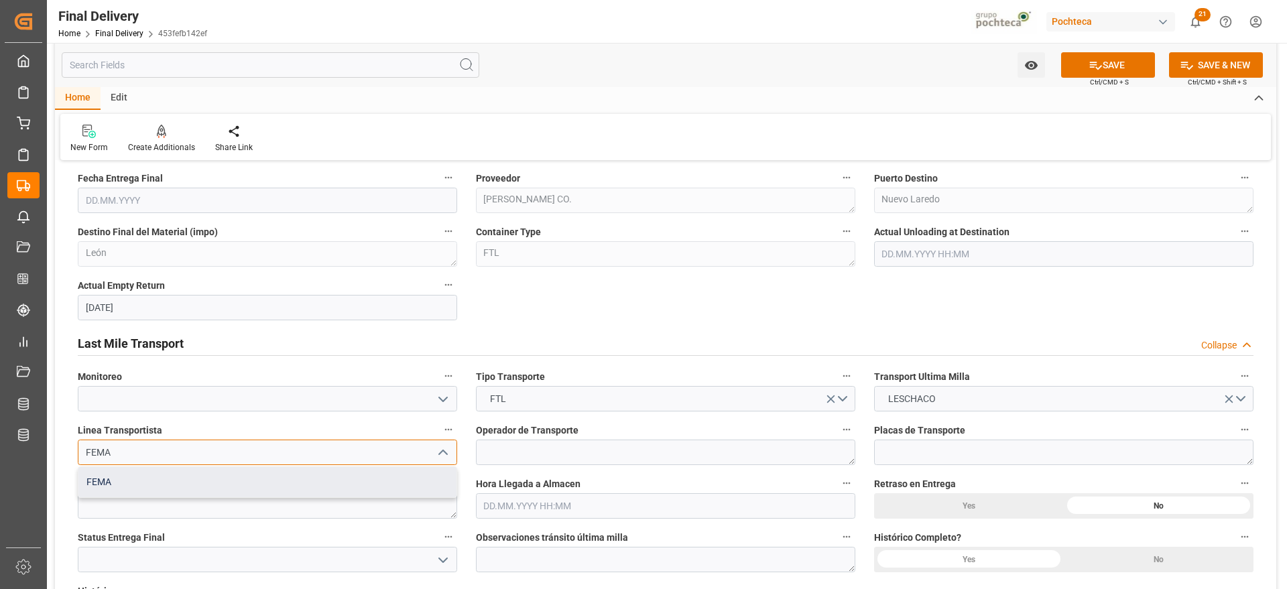
click at [134, 484] on div "FEMA" at bounding box center [267, 482] width 378 height 30
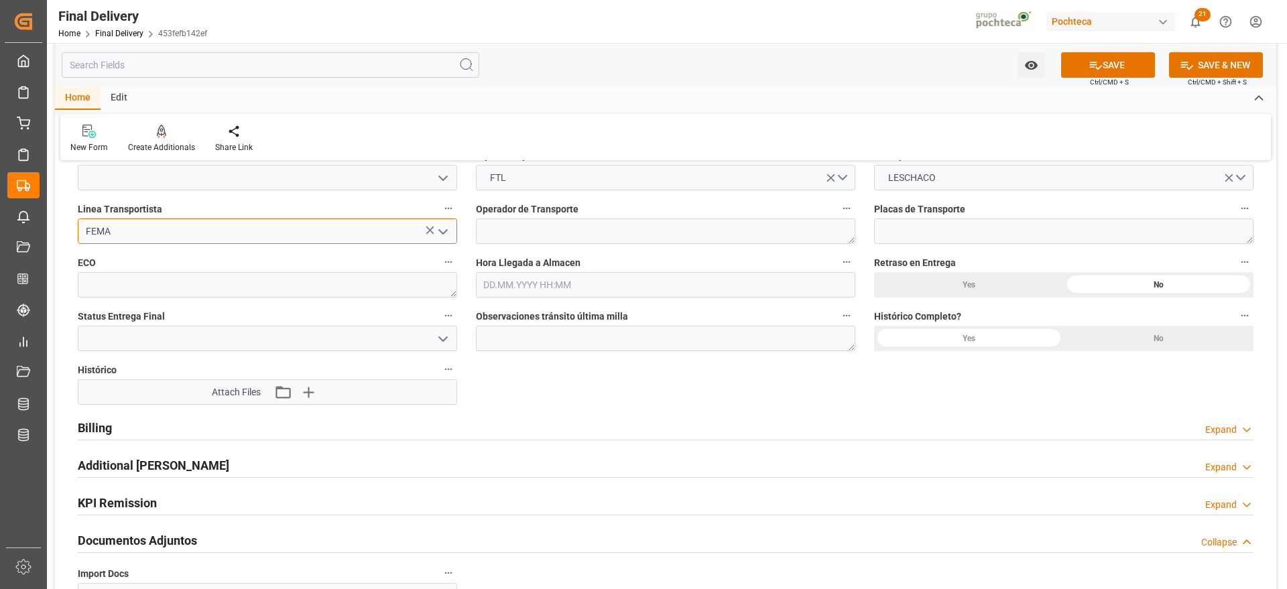
scroll to position [1173, 0]
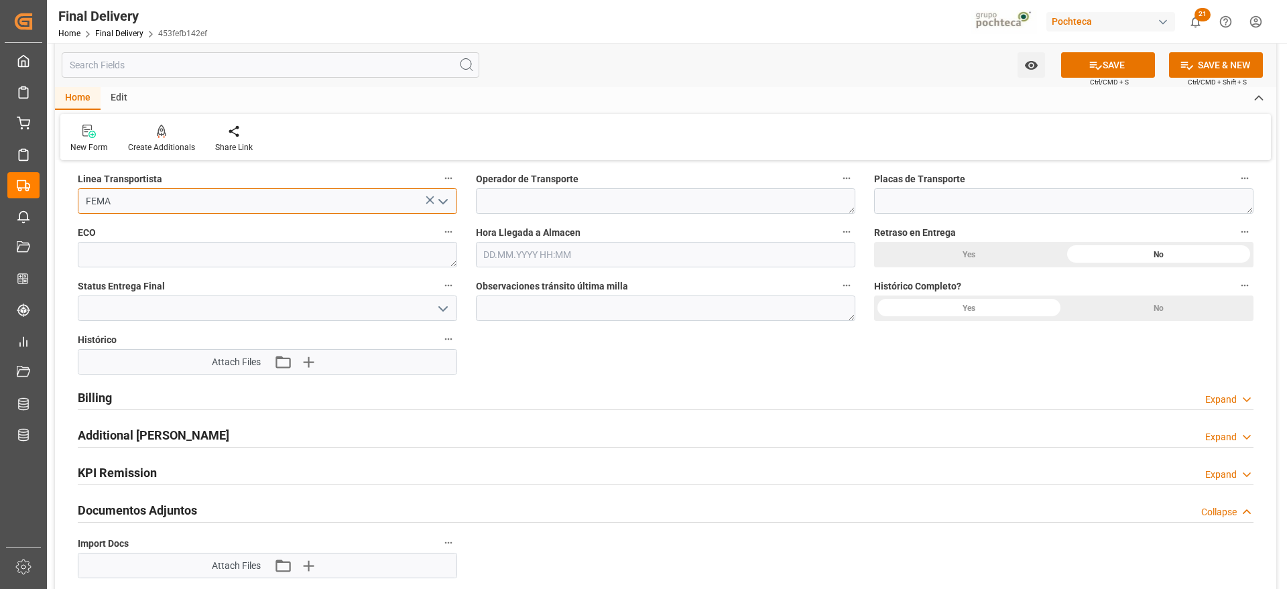
type input "FEMA"
click at [103, 401] on h2 "Billing" at bounding box center [95, 398] width 34 height 18
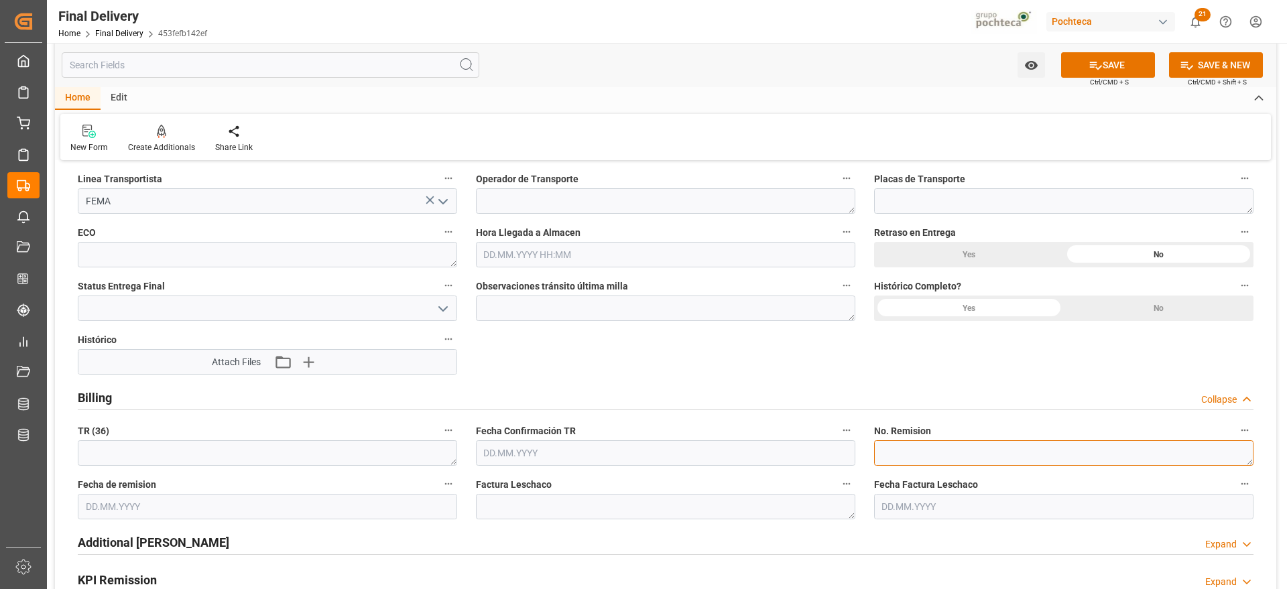
click at [1002, 458] on textarea at bounding box center [1063, 452] width 379 height 25
paste textarea "89318221"
type textarea "89318221"
click at [240, 511] on input "text" at bounding box center [267, 506] width 379 height 25
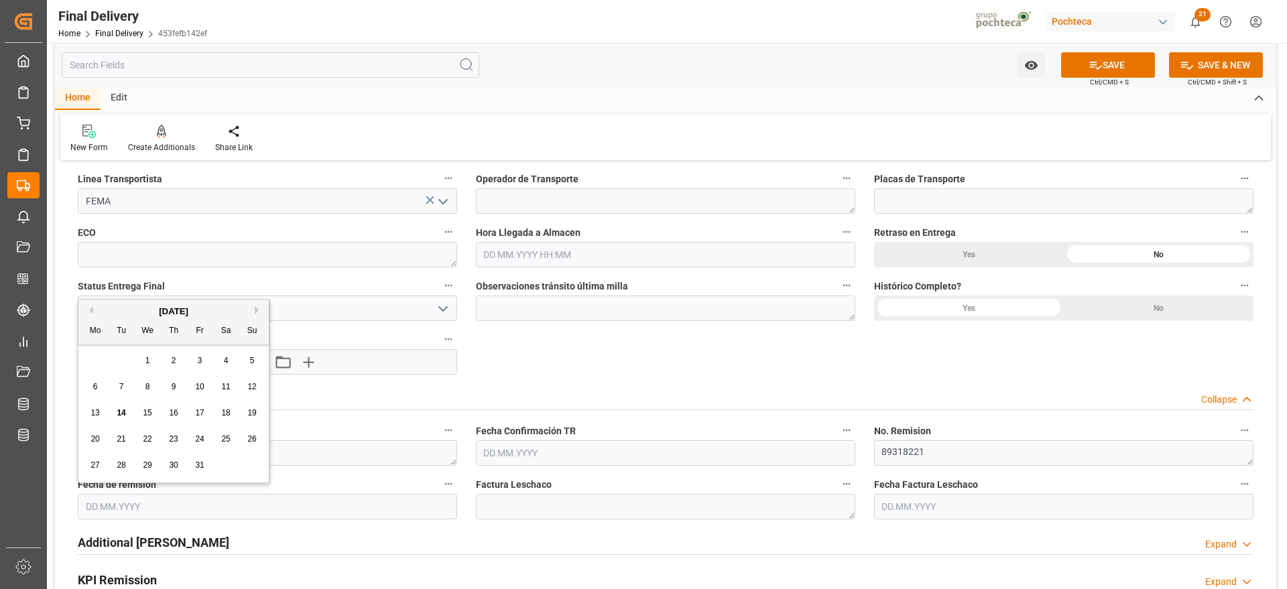
click at [126, 414] on div "14" at bounding box center [121, 413] width 17 height 16
type input "14.10.2025"
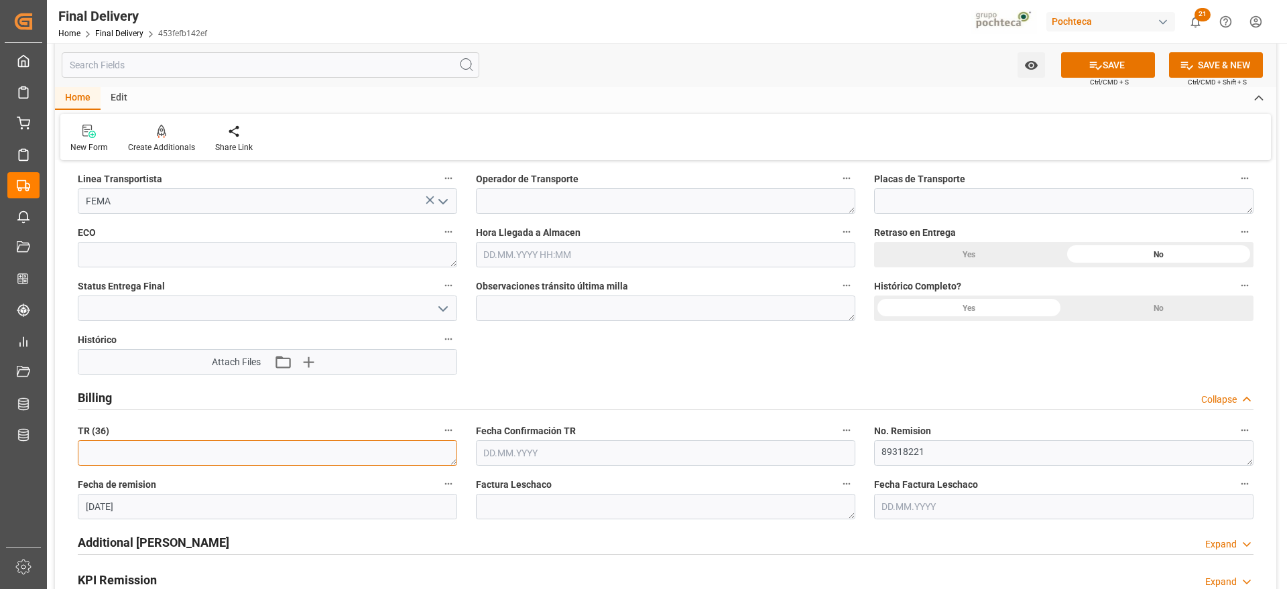
click at [201, 458] on textarea at bounding box center [267, 452] width 379 height 25
paste textarea "3600472016"
type textarea "3600472016"
click at [1119, 69] on button "SAVE" at bounding box center [1108, 64] width 94 height 25
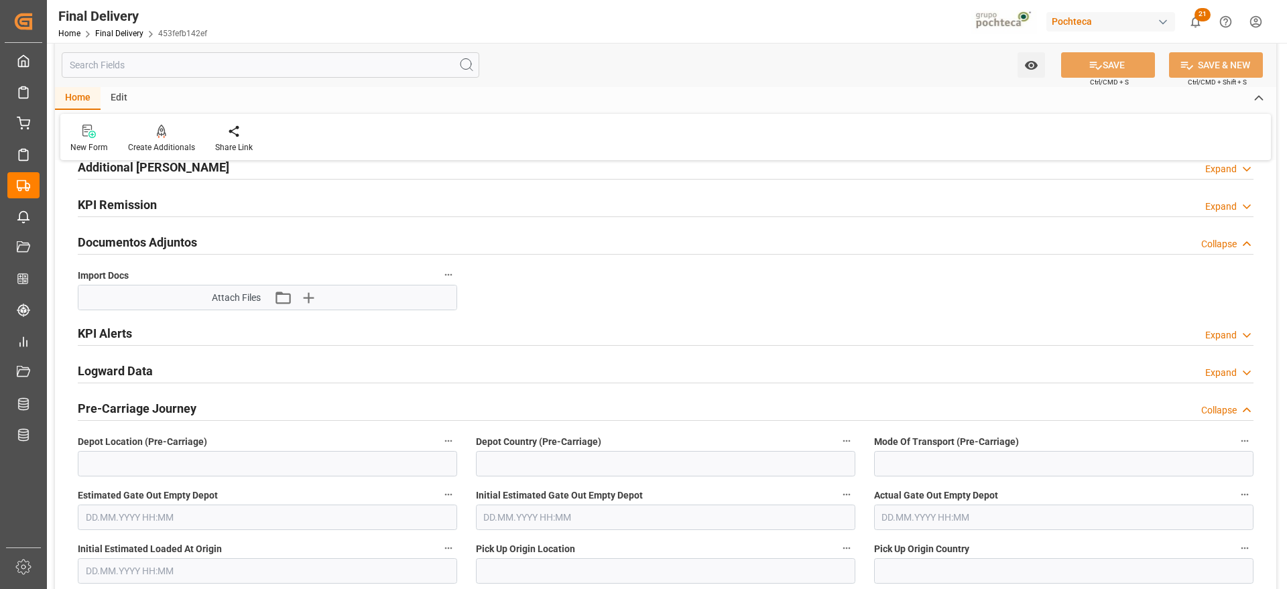
scroll to position [0, 0]
